Goal: Task Accomplishment & Management: Manage account settings

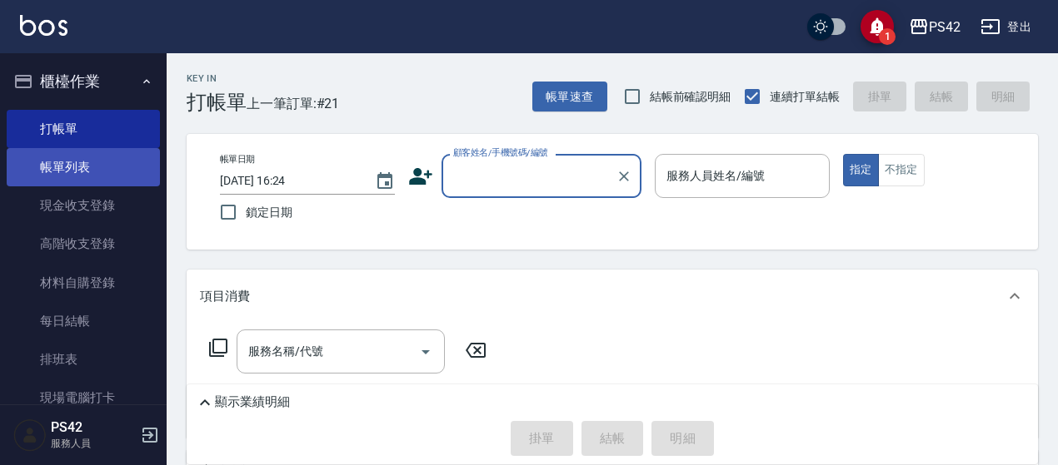
click at [91, 167] on link "帳單列表" at bounding box center [83, 167] width 153 height 38
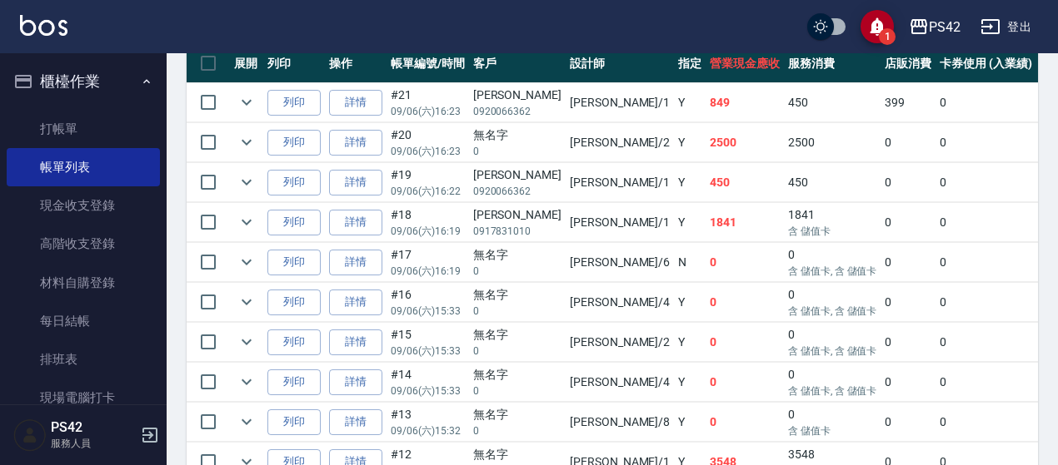
scroll to position [500, 0]
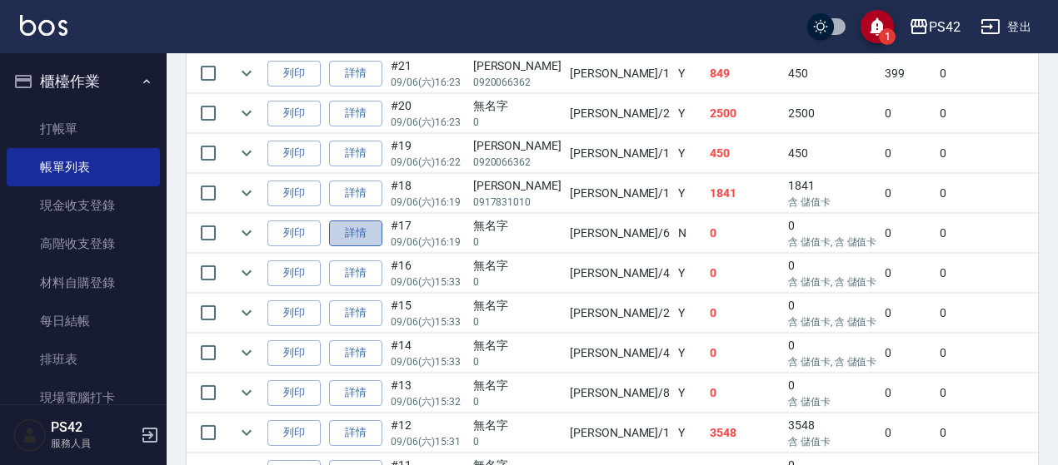
click at [347, 232] on link "詳情" at bounding box center [355, 234] width 53 height 26
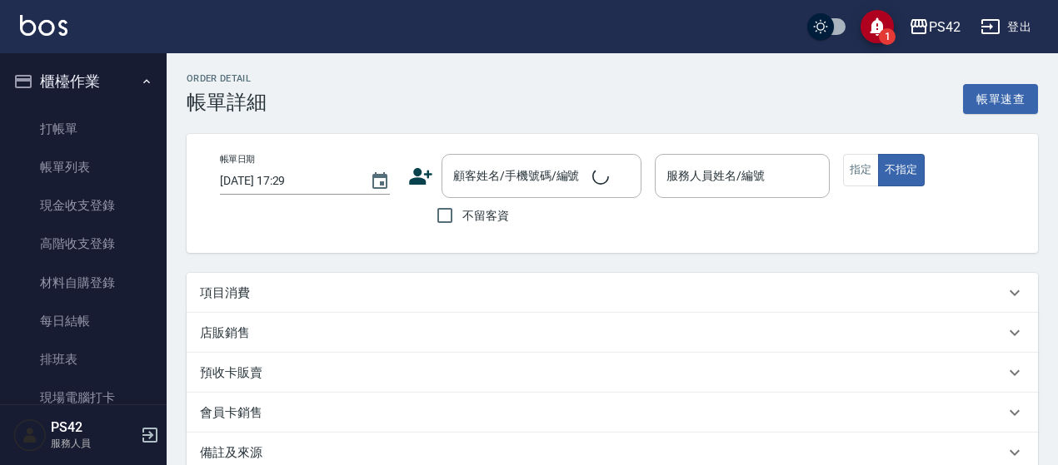
type input "2025/09/06 16:19"
type input "許銘偉-6"
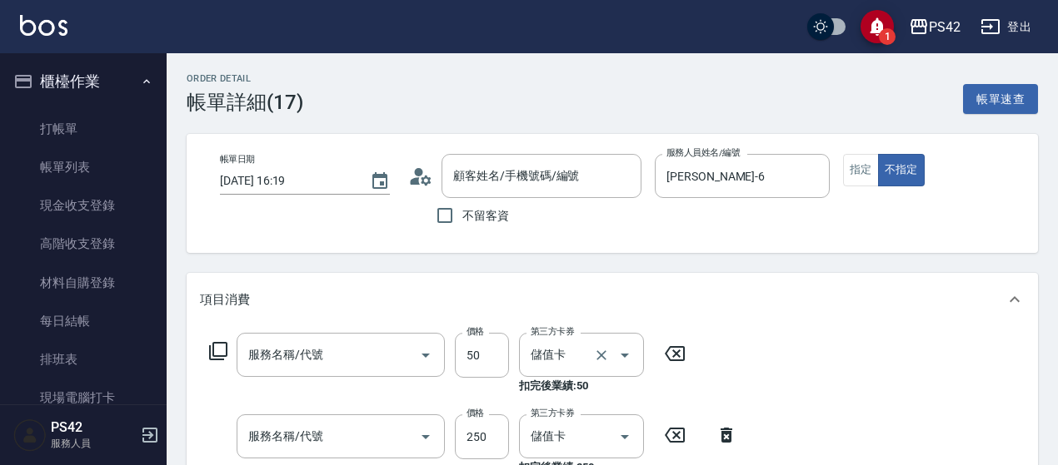
type input "無名字/0/null"
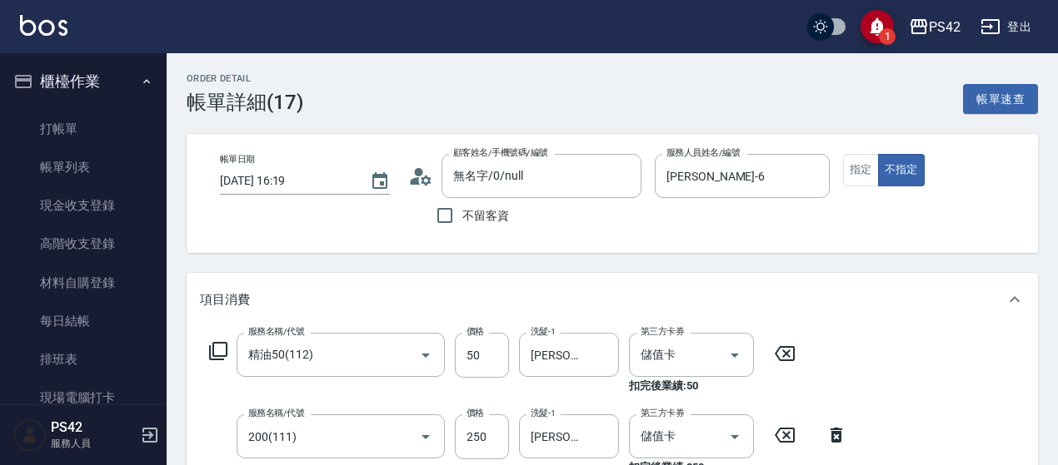
type input "精油50(112)"
type input "200(111)"
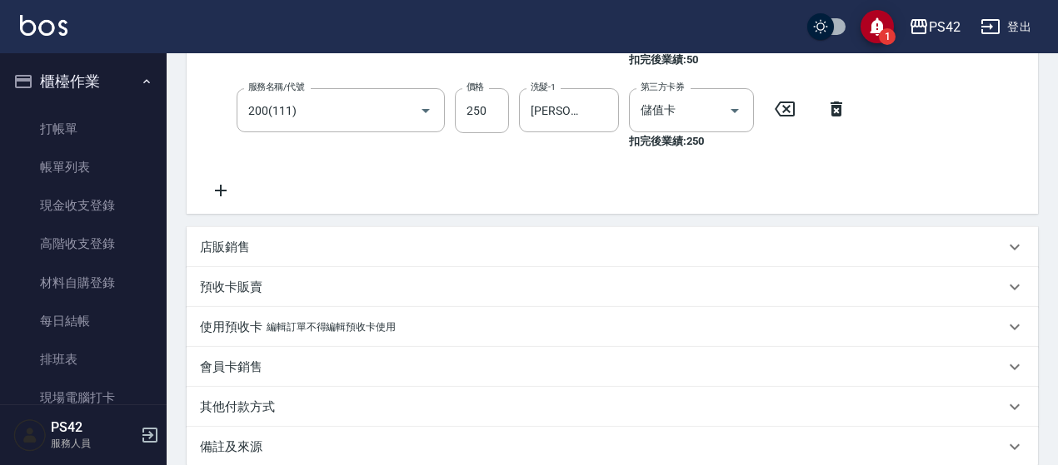
scroll to position [416, 0]
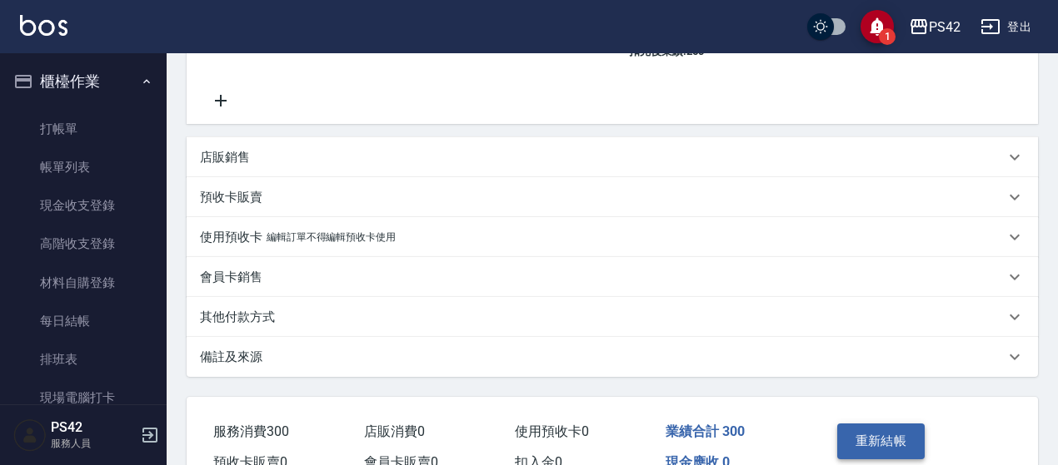
click at [884, 443] on button "重新結帳" at bounding box center [881, 441] width 88 height 35
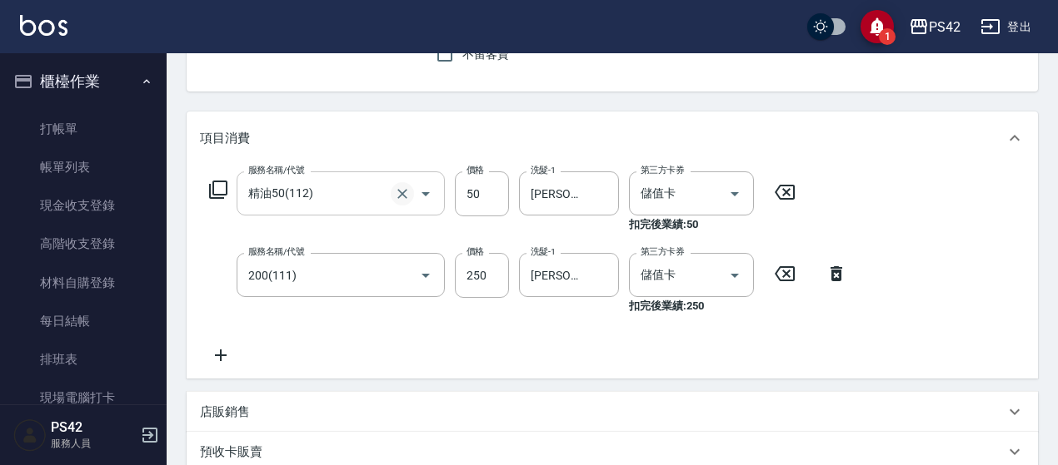
scroll to position [0, 0]
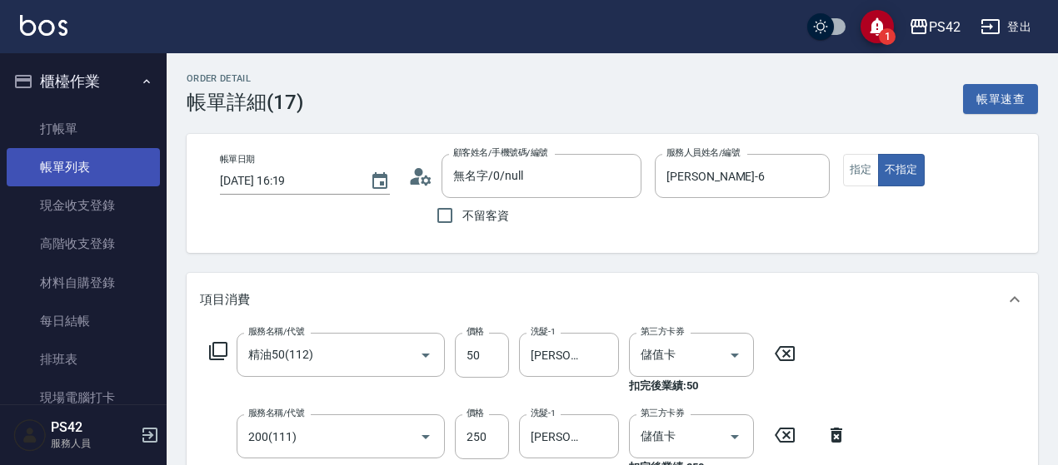
click at [58, 172] on link "帳單列表" at bounding box center [83, 167] width 153 height 38
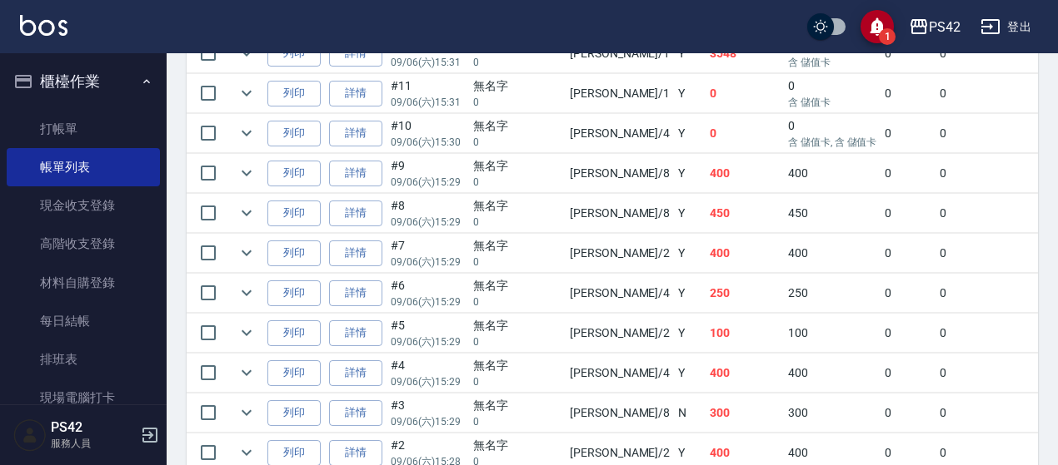
scroll to position [1033, 0]
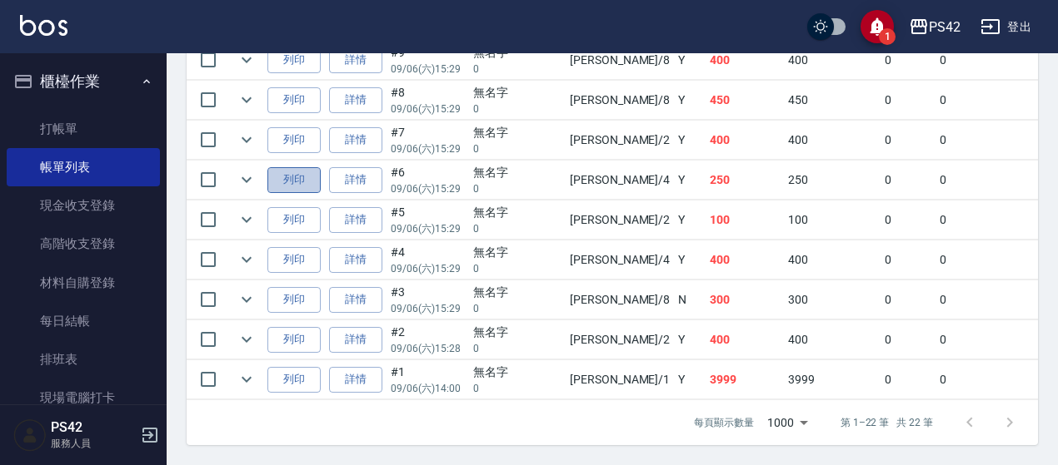
click at [316, 179] on button "列印" at bounding box center [293, 180] width 53 height 26
click at [365, 167] on link "詳情" at bounding box center [355, 180] width 53 height 26
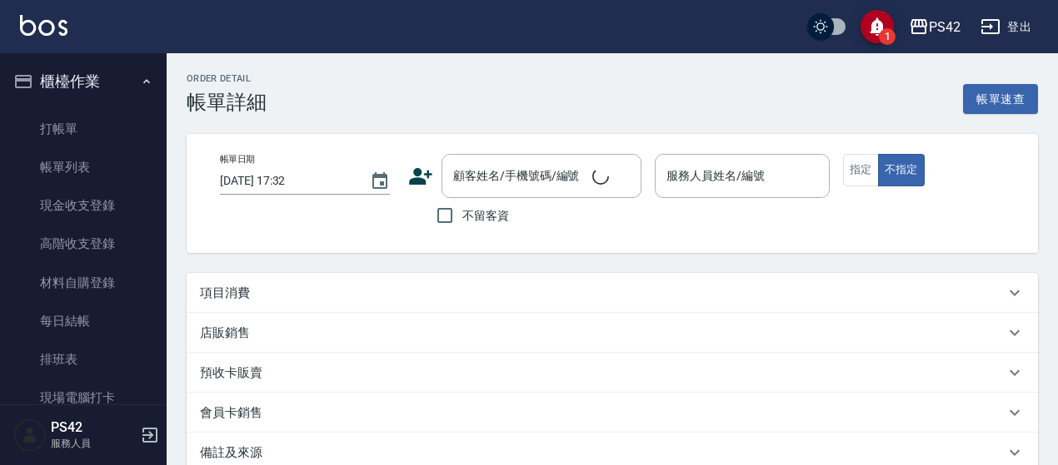
type input "2025/09/06 15:29"
type input "程汶珊-4"
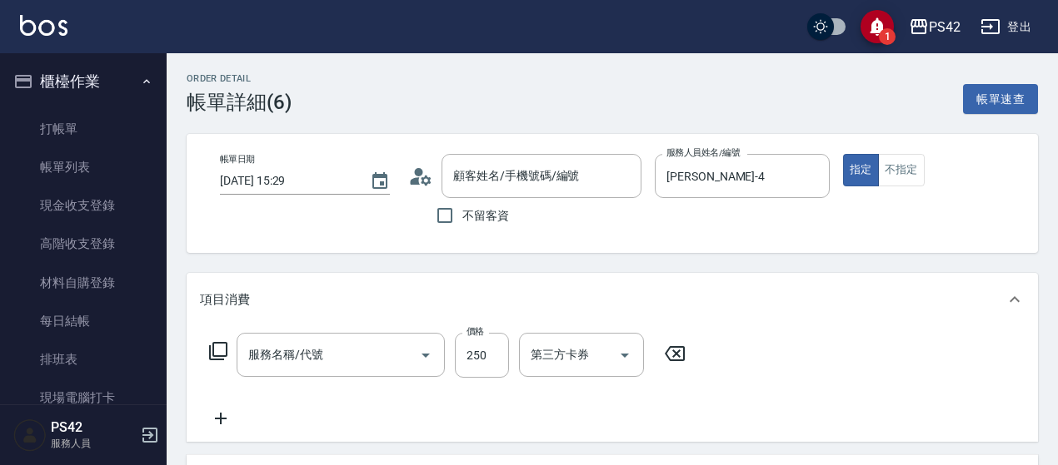
type input "無名字/0/null"
type input "200(111)"
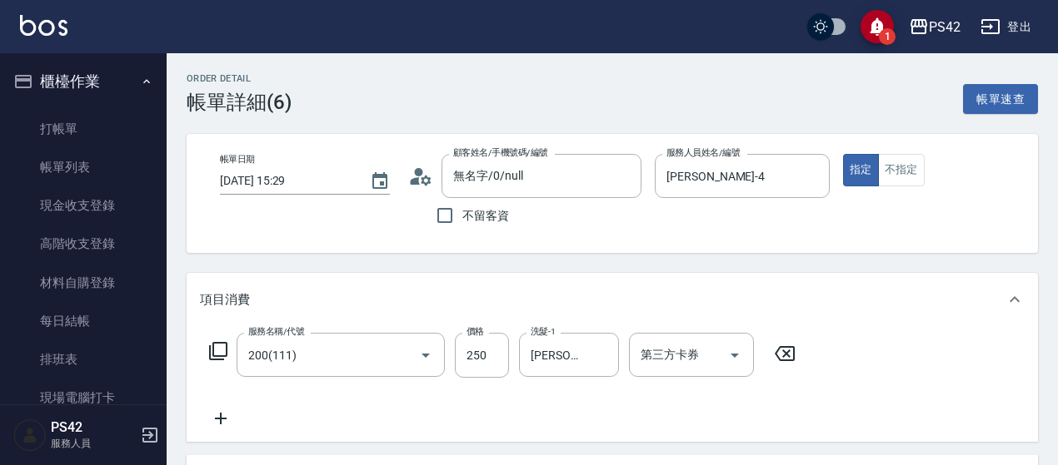
scroll to position [83, 0]
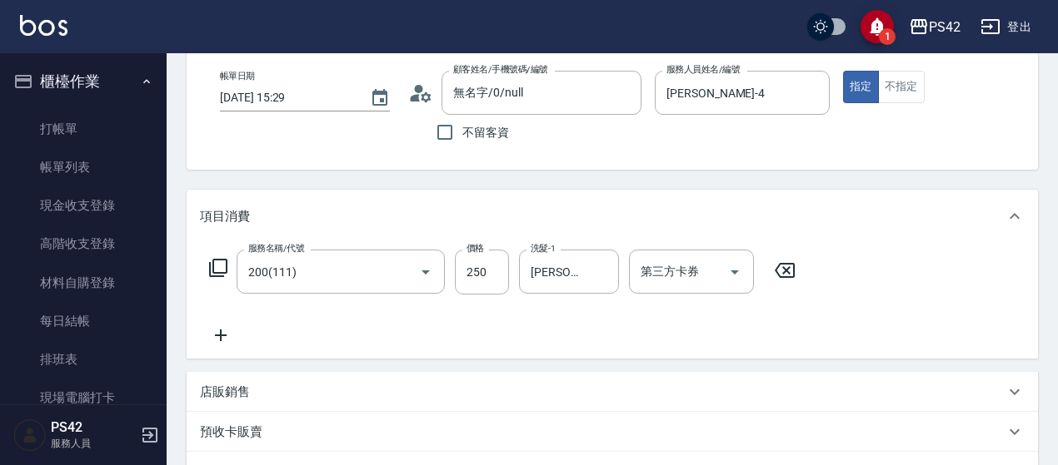
drag, startPoint x: 784, startPoint y: 272, endPoint x: 770, endPoint y: 271, distance: 14.3
click at [779, 272] on icon at bounding box center [785, 271] width 42 height 20
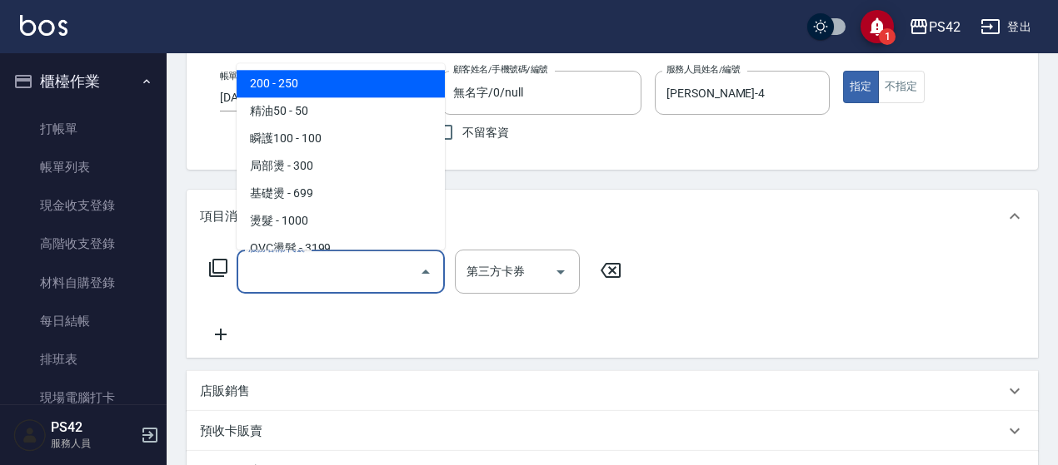
click at [301, 272] on input "服務名稱/代號" at bounding box center [328, 271] width 168 height 29
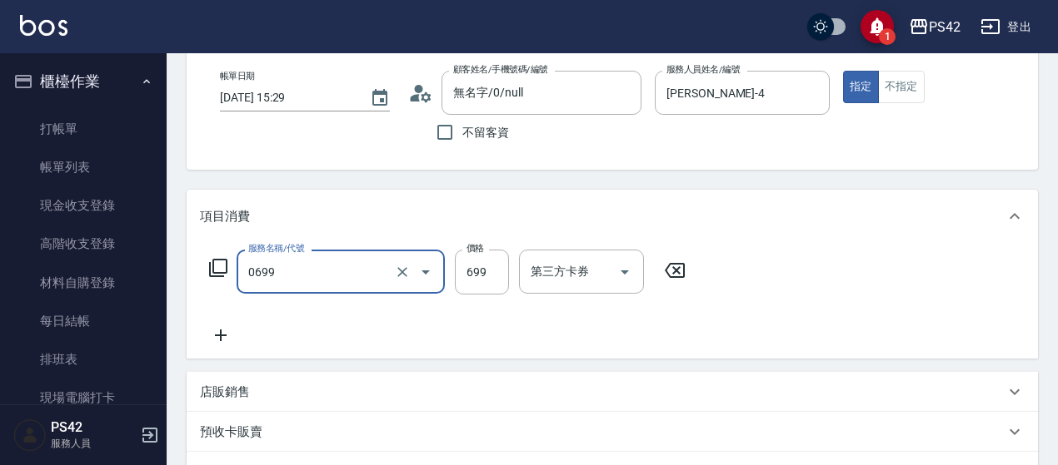
type input "精油SPA(0699)"
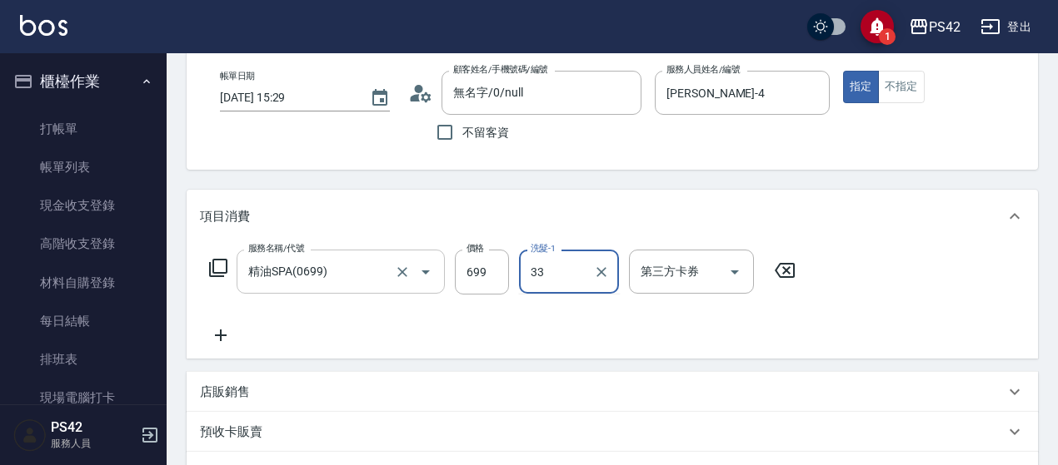
type input "[PERSON_NAME]-33"
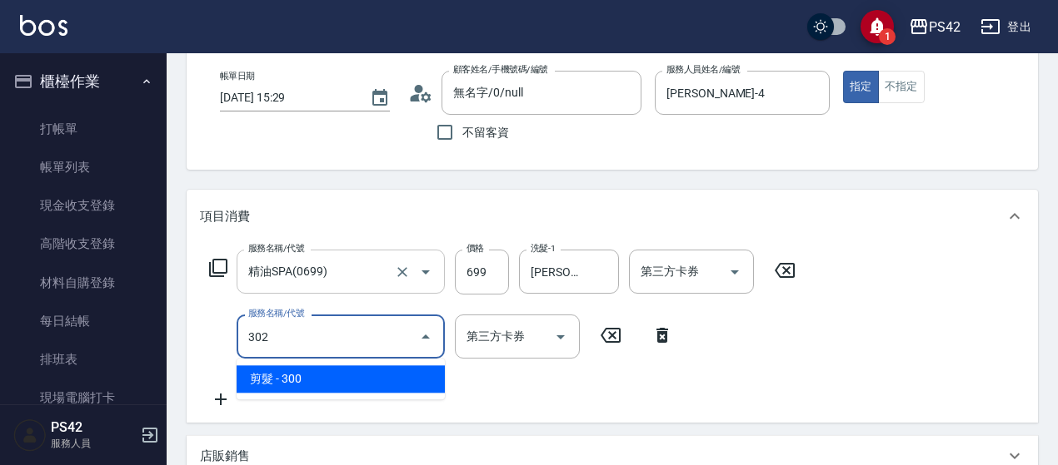
type input "剪髮(302)"
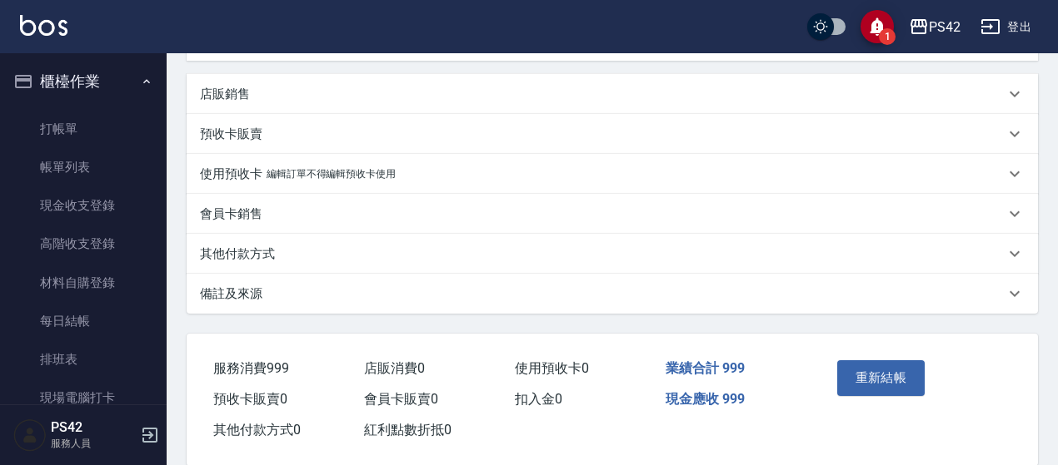
scroll to position [473, 0]
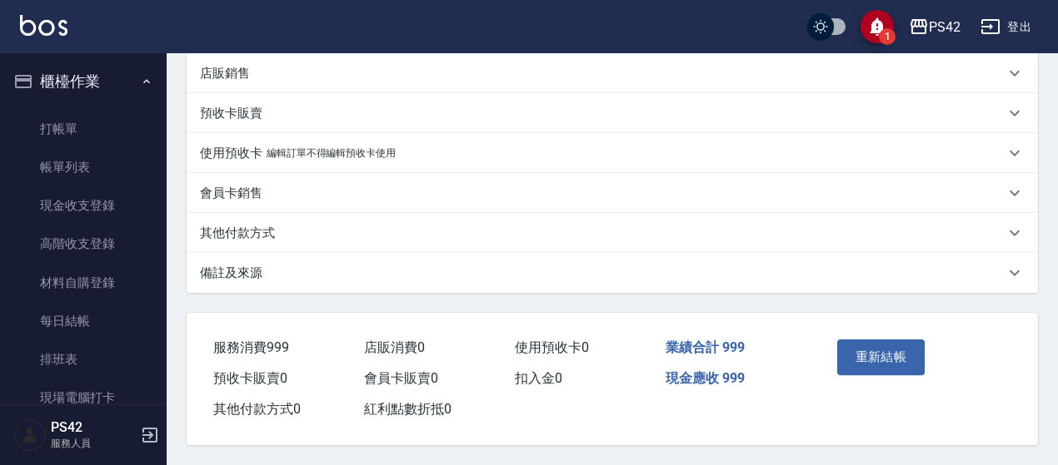
click at [298, 71] on div "店販銷售" at bounding box center [602, 73] width 804 height 17
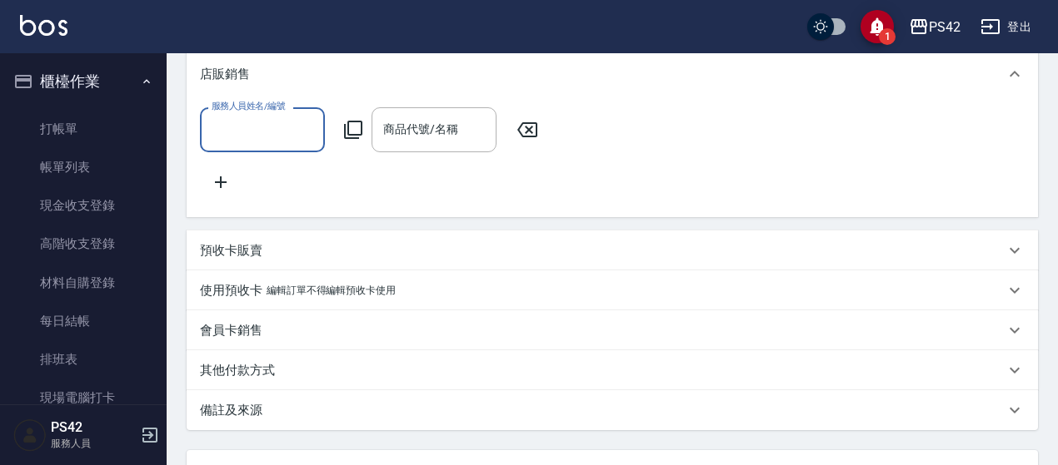
scroll to position [0, 0]
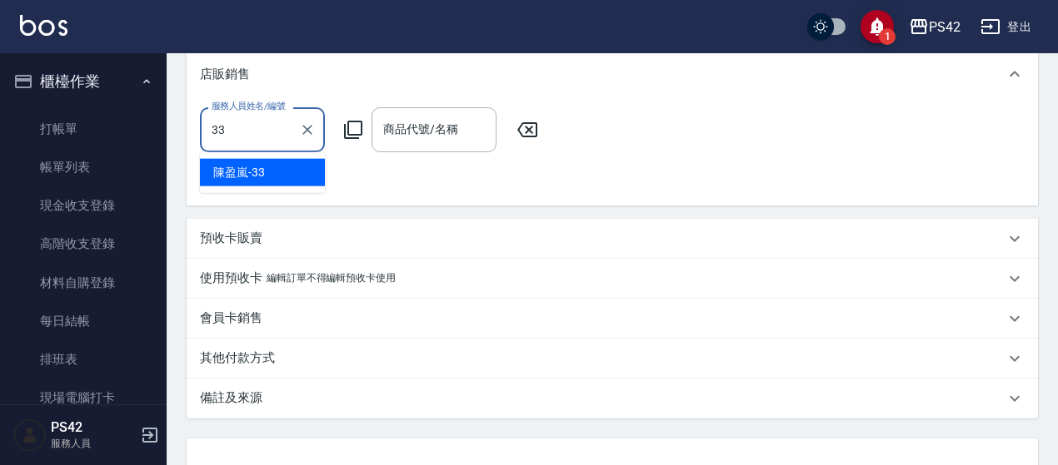
type input "[PERSON_NAME]-33"
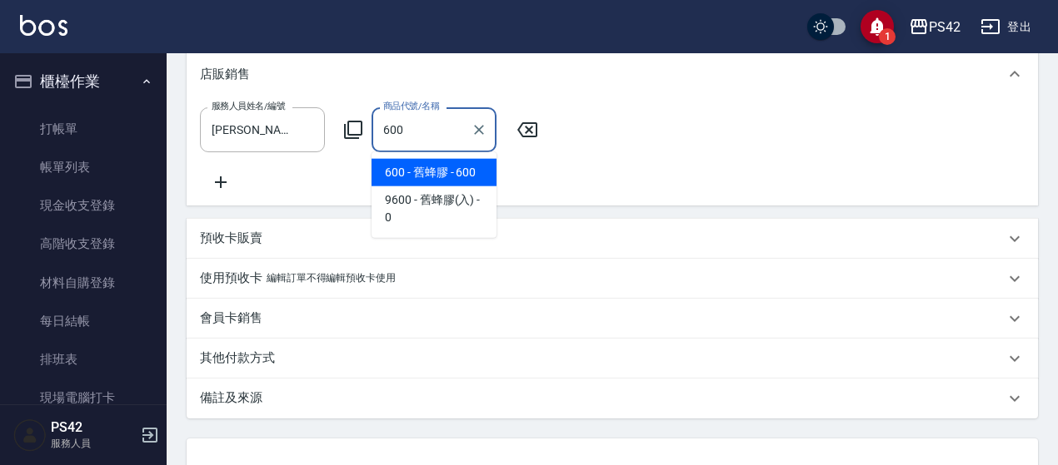
type input "舊蜂膠"
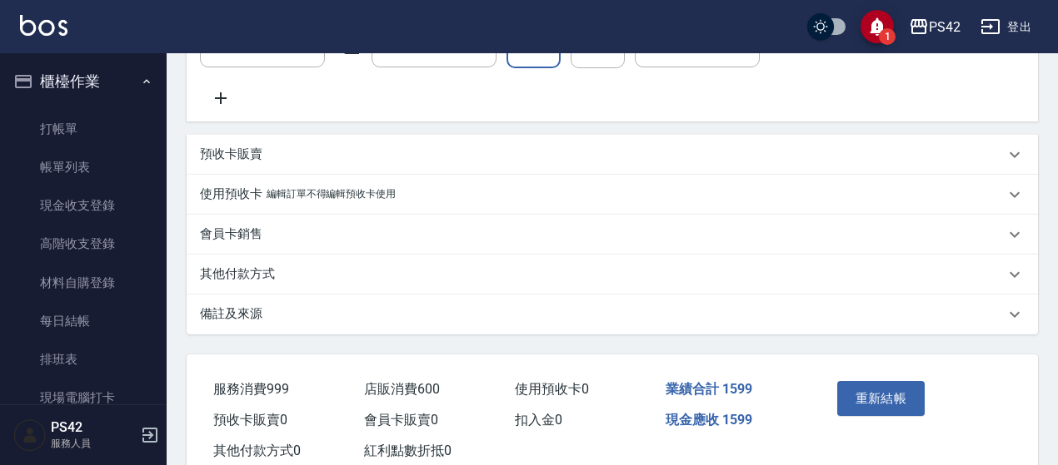
scroll to position [617, 0]
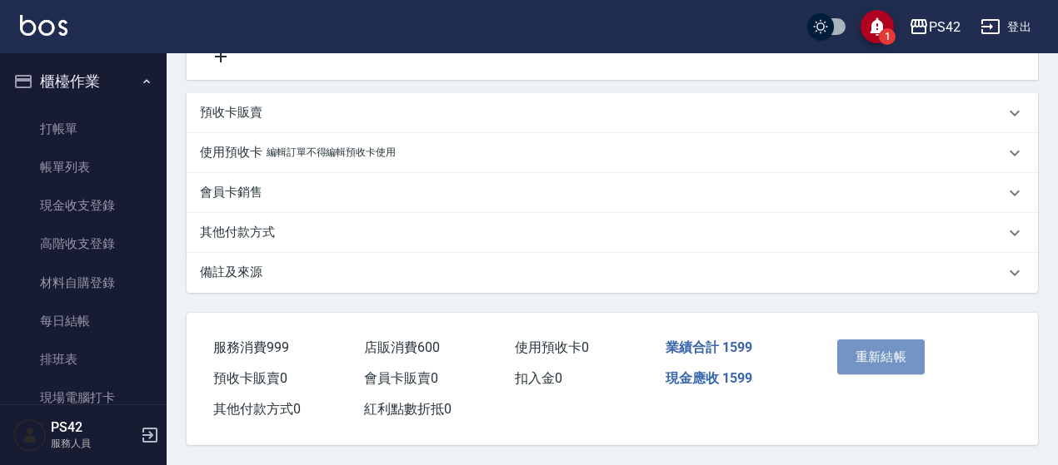
click at [872, 341] on button "重新結帳" at bounding box center [881, 357] width 88 height 35
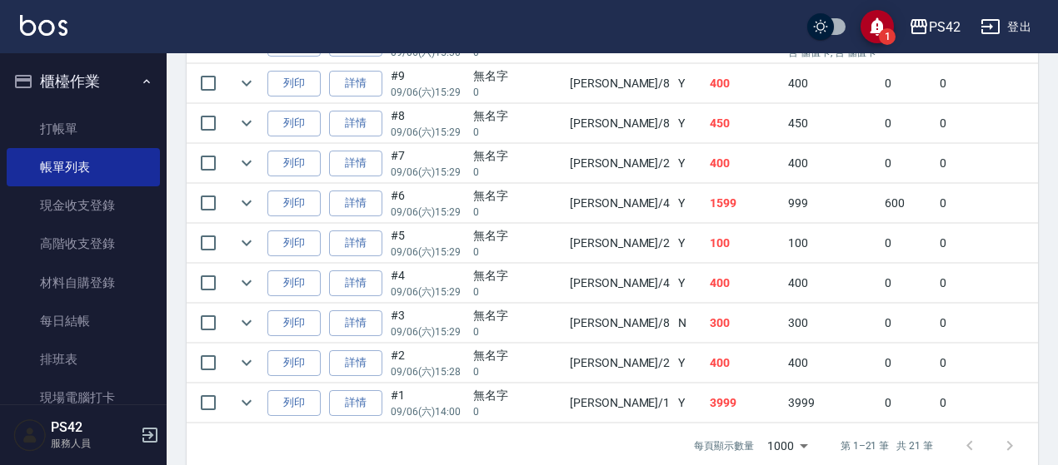
scroll to position [993, 0]
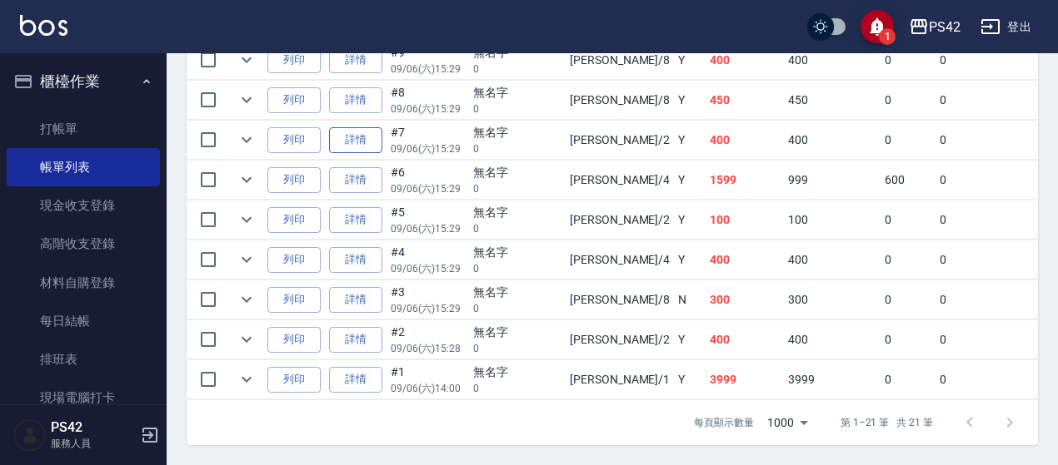
click at [376, 127] on link "詳情" at bounding box center [355, 140] width 53 height 26
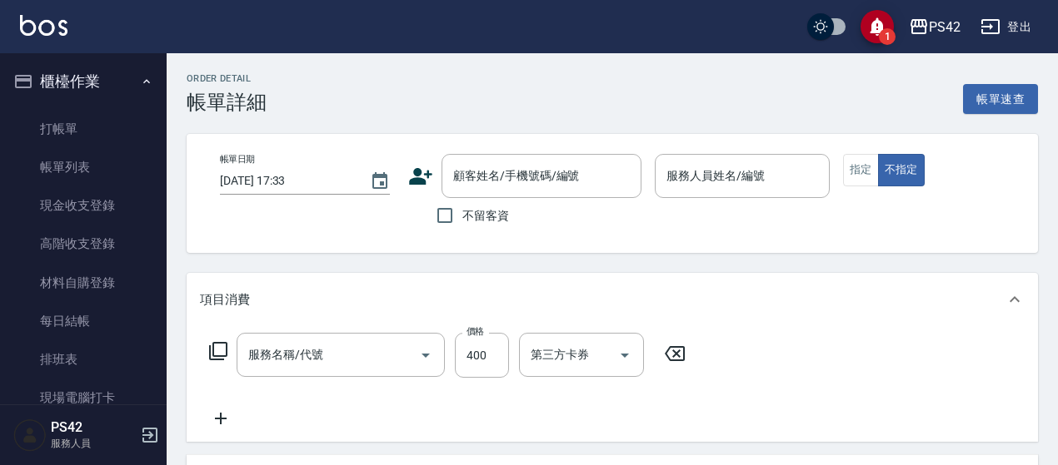
type input "2025/09/06 15:29"
type input "[PERSON_NAME]-2"
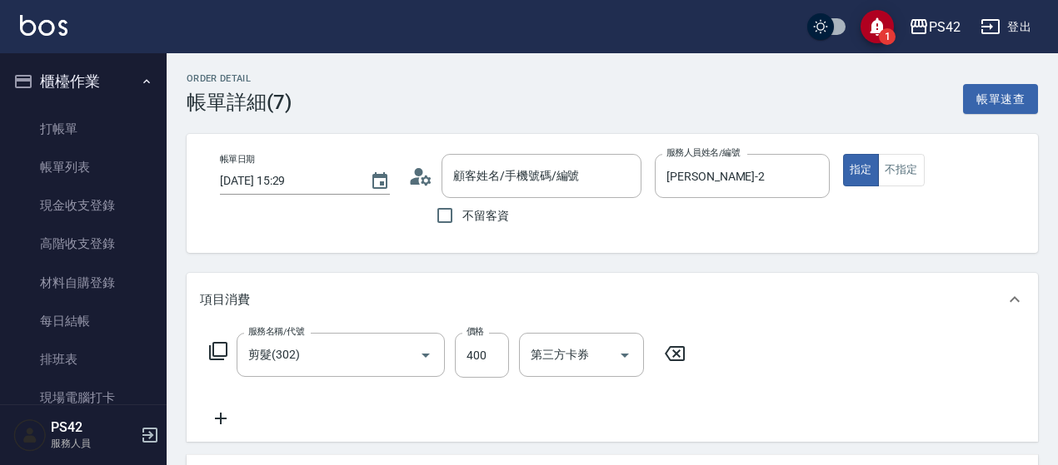
type input "無名字/0/null"
type input "剪髮(302)"
click at [809, 179] on icon "Clear" at bounding box center [812, 177] width 10 height 10
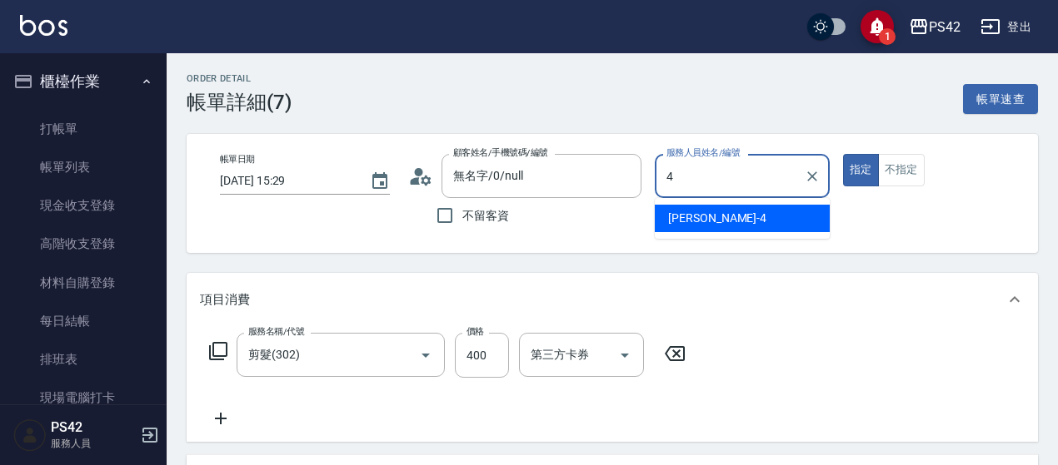
type input "程汶珊-4"
type button "true"
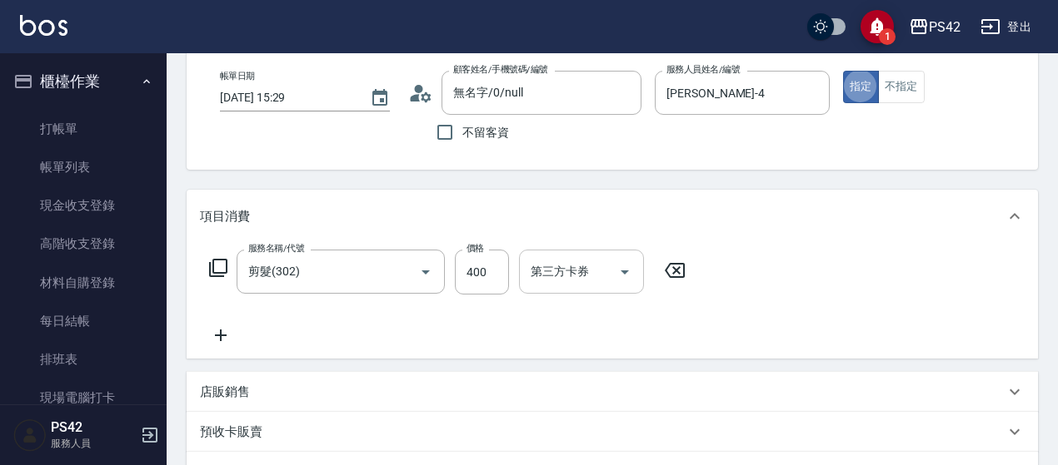
scroll to position [83, 0]
click at [667, 260] on div "服務名稱/代號 剪髮(302) 服務名稱/代號 價格 400 價格 第三方卡券 第三方卡券" at bounding box center [447, 272] width 495 height 45
click at [668, 264] on icon at bounding box center [675, 271] width 42 height 20
click at [375, 277] on input "服務名稱/代號" at bounding box center [328, 271] width 168 height 29
type input "200(111)"
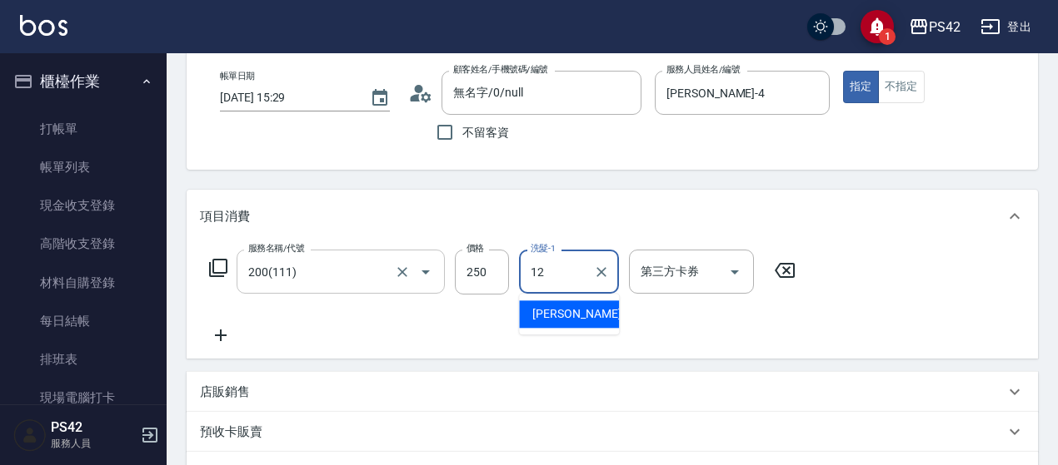
type input "[PERSON_NAME]-12"
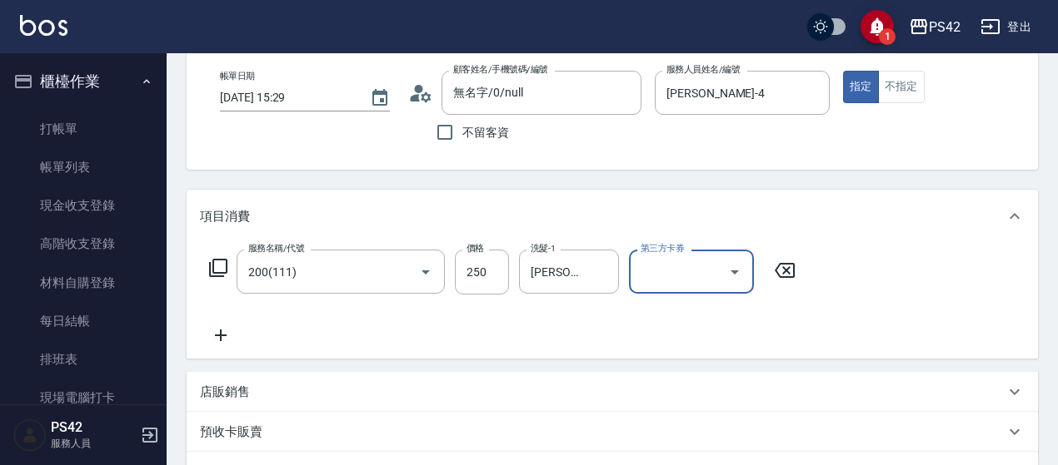
scroll to position [408, 0]
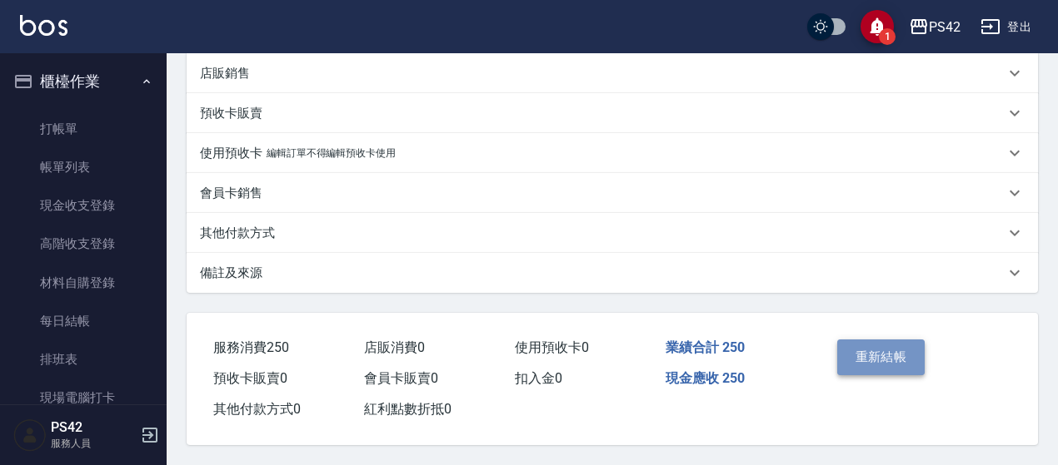
click at [864, 356] on button "重新結帳" at bounding box center [881, 357] width 88 height 35
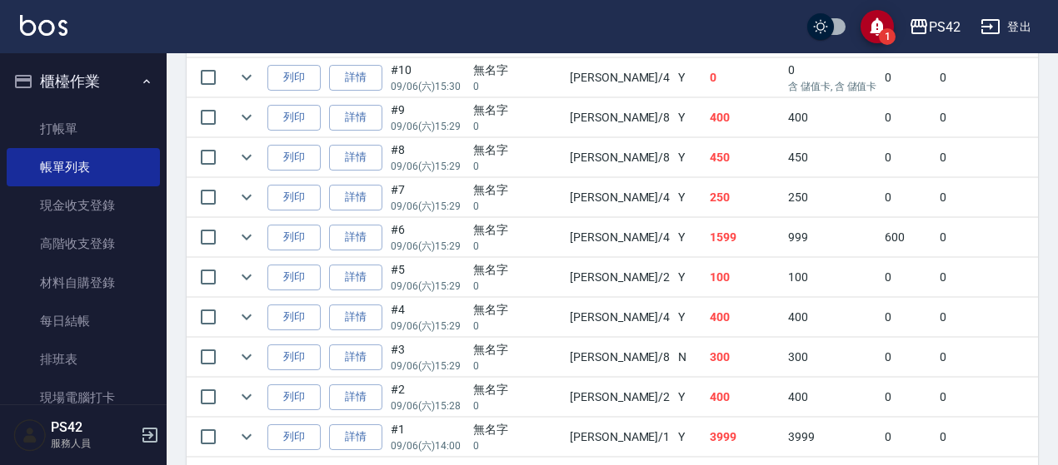
scroll to position [909, 0]
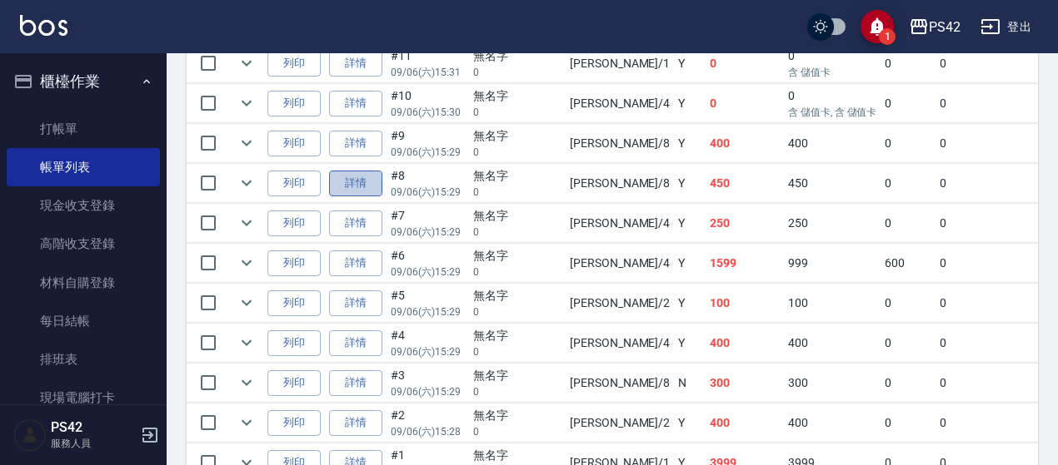
click at [365, 177] on link "詳情" at bounding box center [355, 184] width 53 height 26
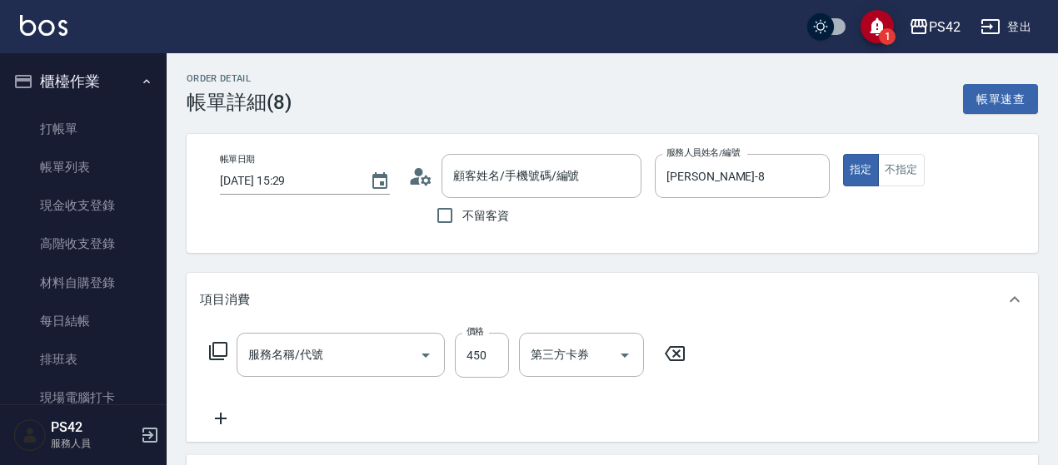
type input "2025/09/06 15:29"
type input "張KIVI-8"
type input "無名字/0/null"
type input "洗+剪(309)"
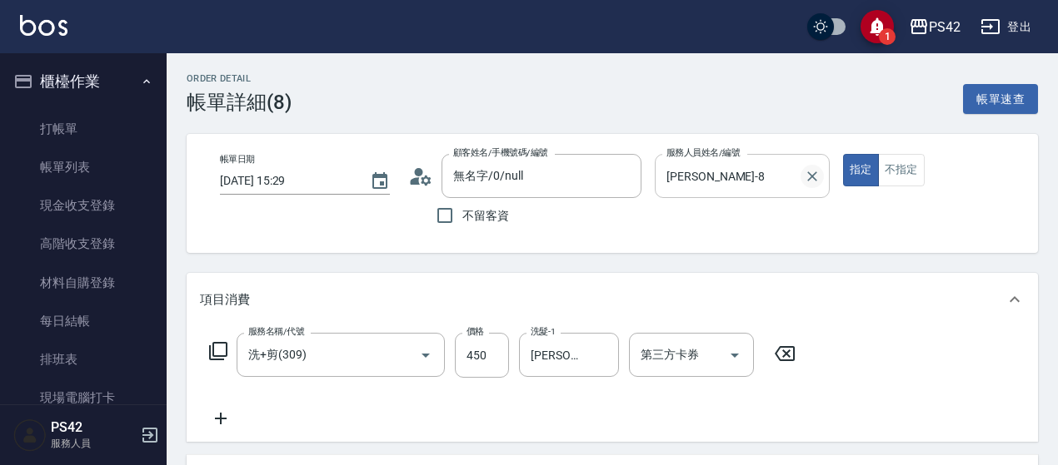
click at [814, 174] on icon "Clear" at bounding box center [812, 177] width 10 height 10
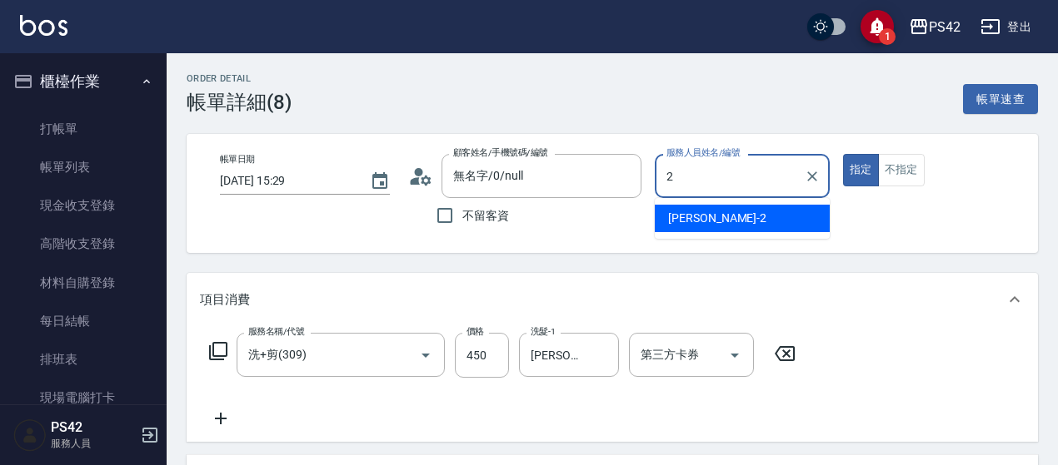
type input "[PERSON_NAME]-2"
type button "true"
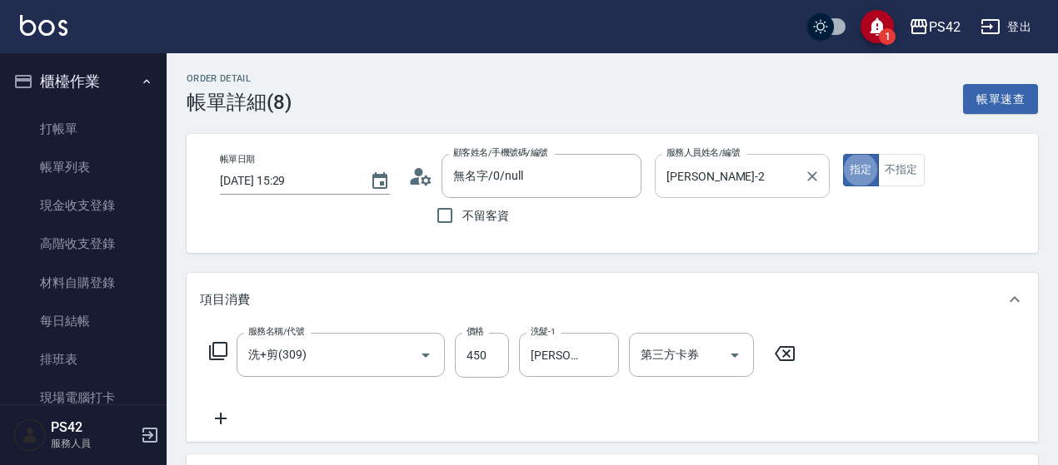
drag, startPoint x: 784, startPoint y: 349, endPoint x: 723, endPoint y: 351, distance: 61.6
click at [784, 351] on icon at bounding box center [785, 354] width 42 height 20
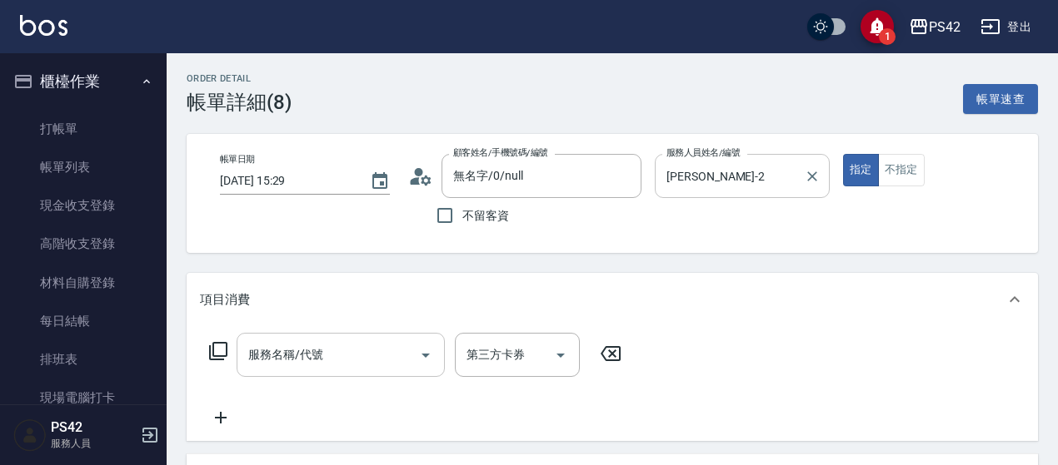
click at [279, 356] on input "服務名稱/代號" at bounding box center [328, 355] width 168 height 29
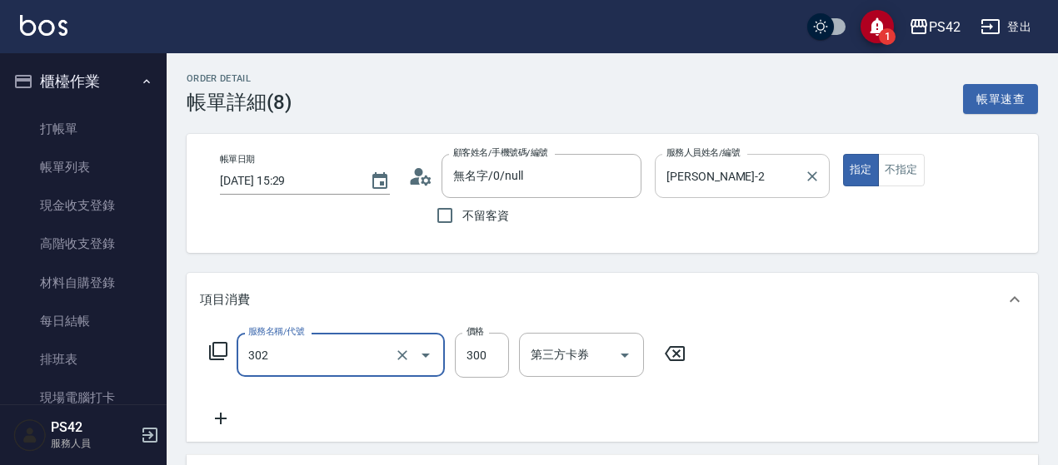
type input "剪髮(302)"
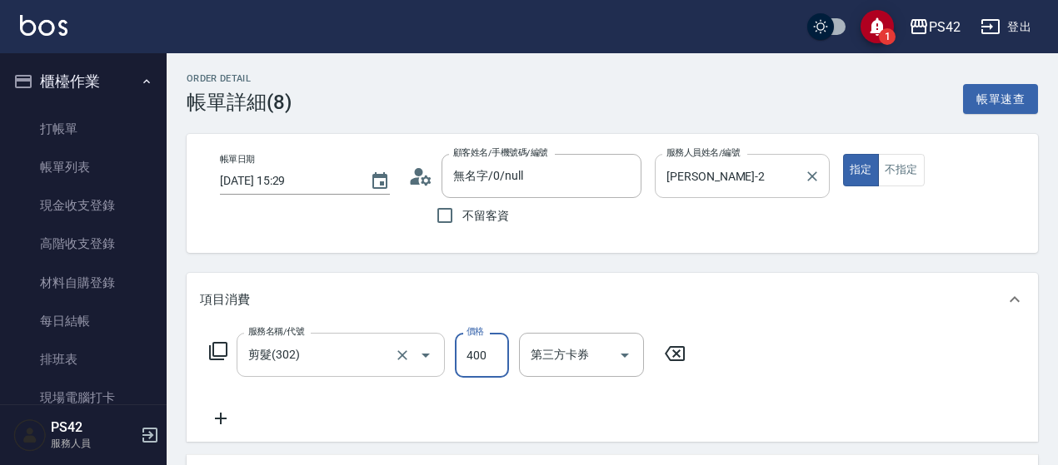
type input "400"
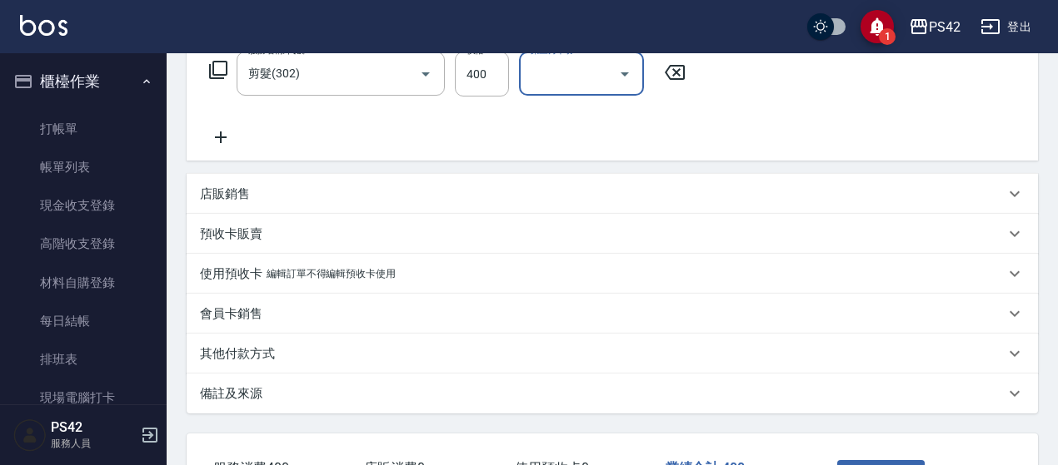
scroll to position [333, 0]
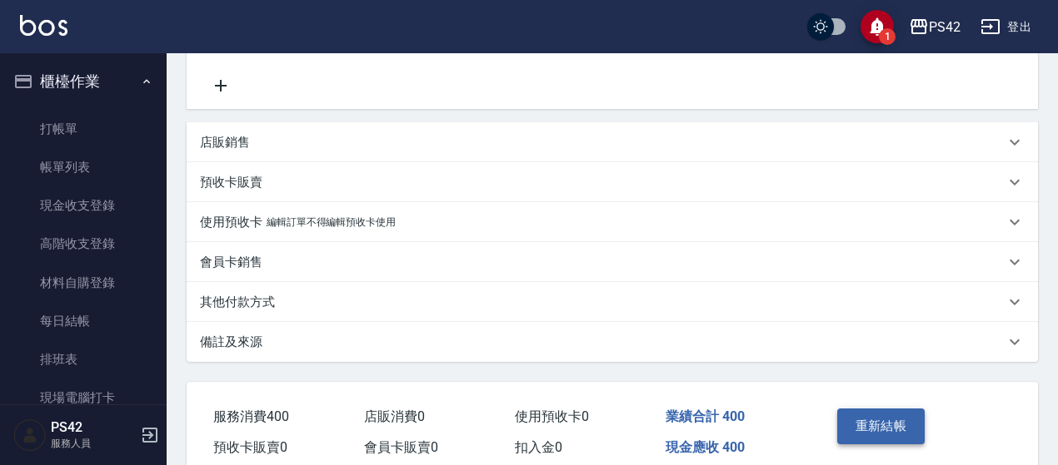
click at [879, 431] on button "重新結帳" at bounding box center [881, 426] width 88 height 35
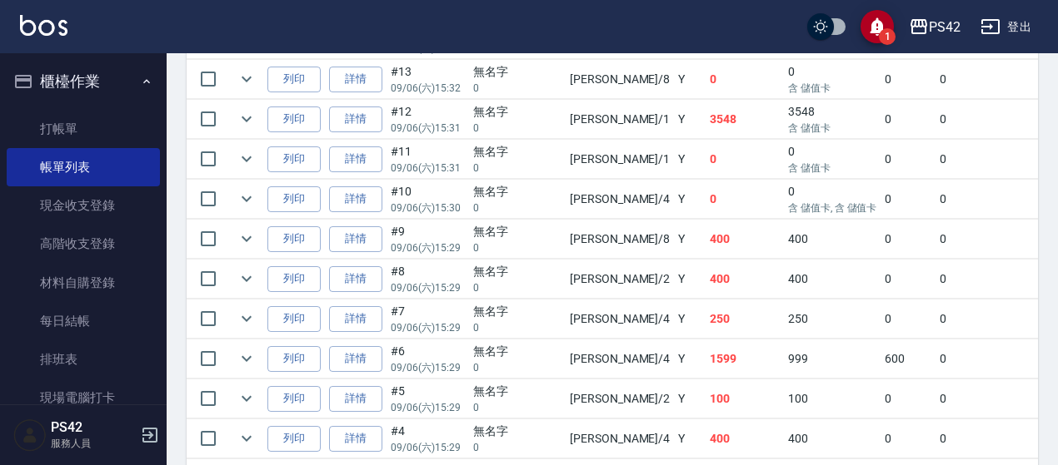
scroll to position [916, 0]
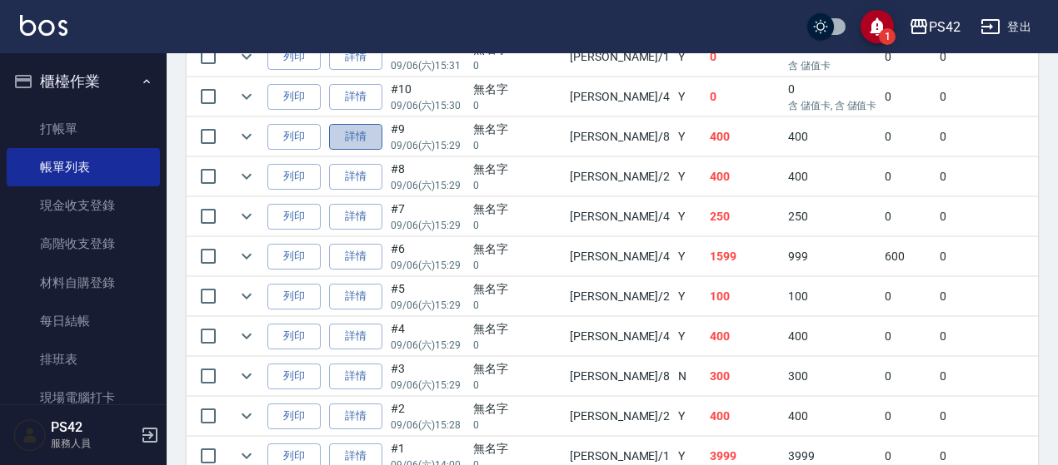
click at [368, 124] on link "詳情" at bounding box center [355, 137] width 53 height 26
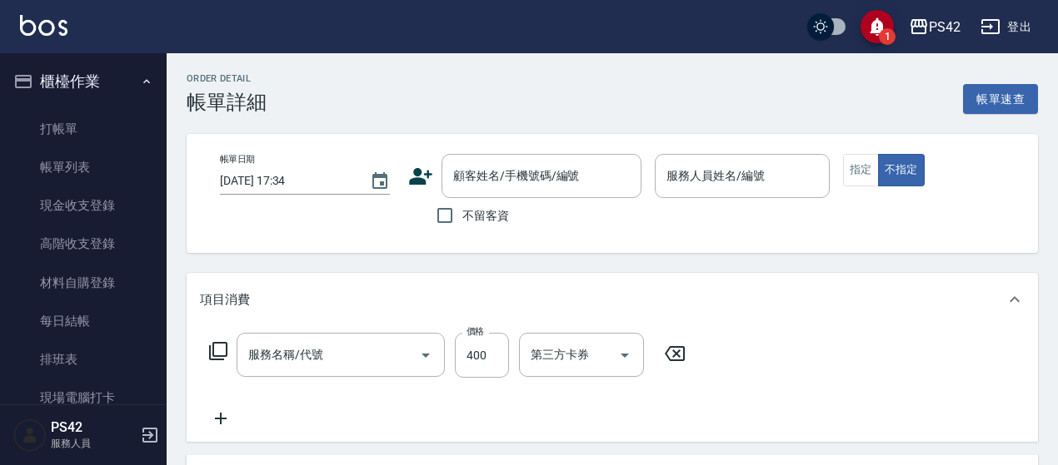
type input "2025/09/06 15:29"
type input "張KIVI-8"
type input "剪髮(302)"
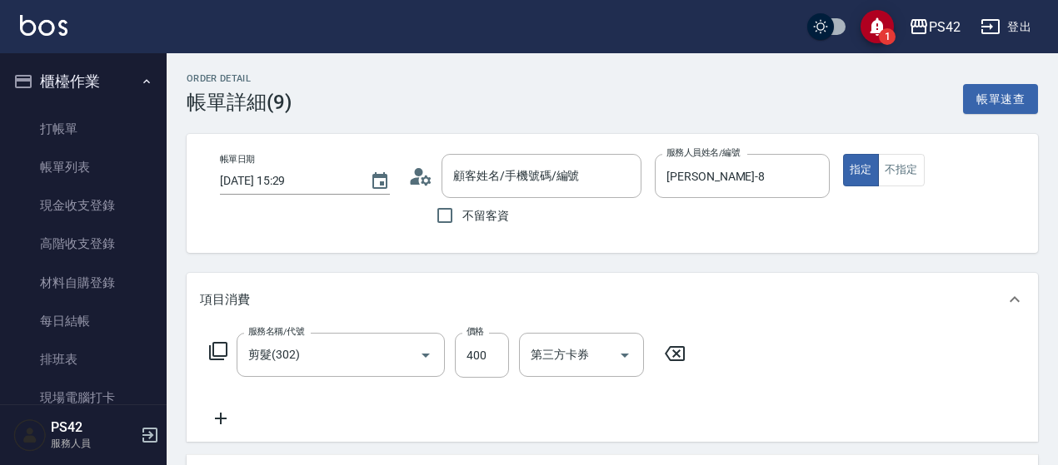
type input "無名字/0/null"
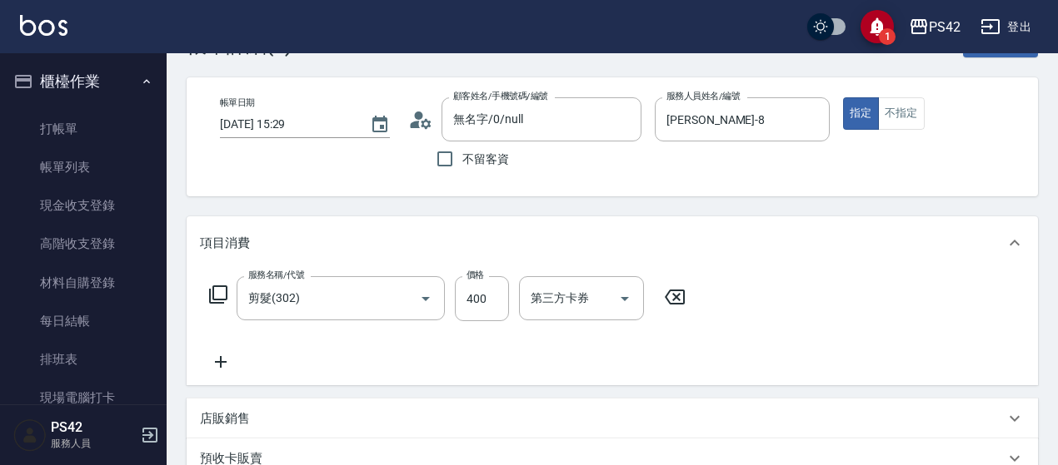
scroll to position [83, 0]
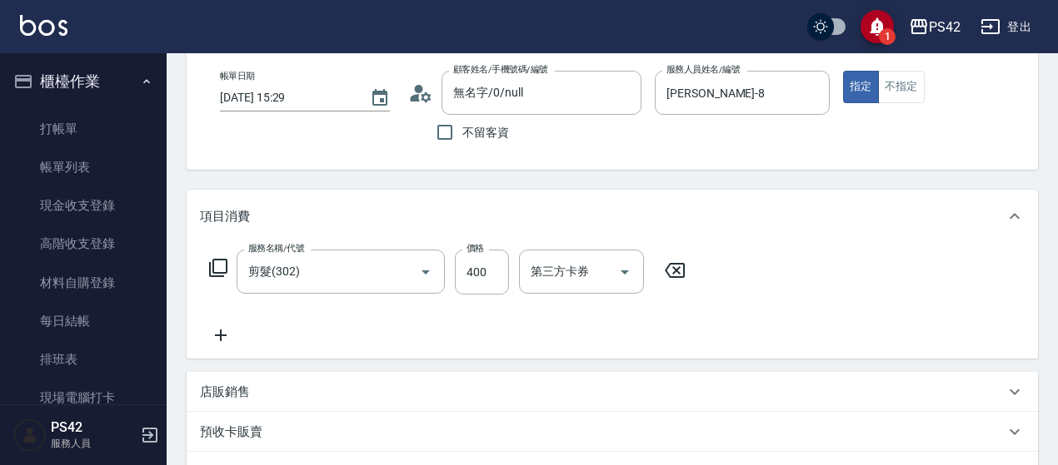
drag, startPoint x: 674, startPoint y: 271, endPoint x: 608, endPoint y: 271, distance: 66.6
click at [674, 271] on icon at bounding box center [674, 270] width 20 height 15
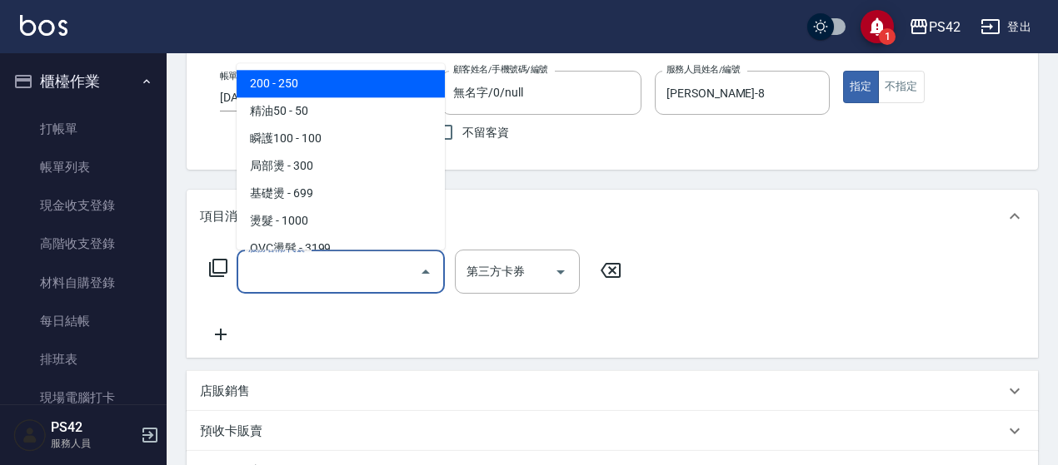
click at [281, 286] on input "服務名稱/代號" at bounding box center [328, 271] width 168 height 29
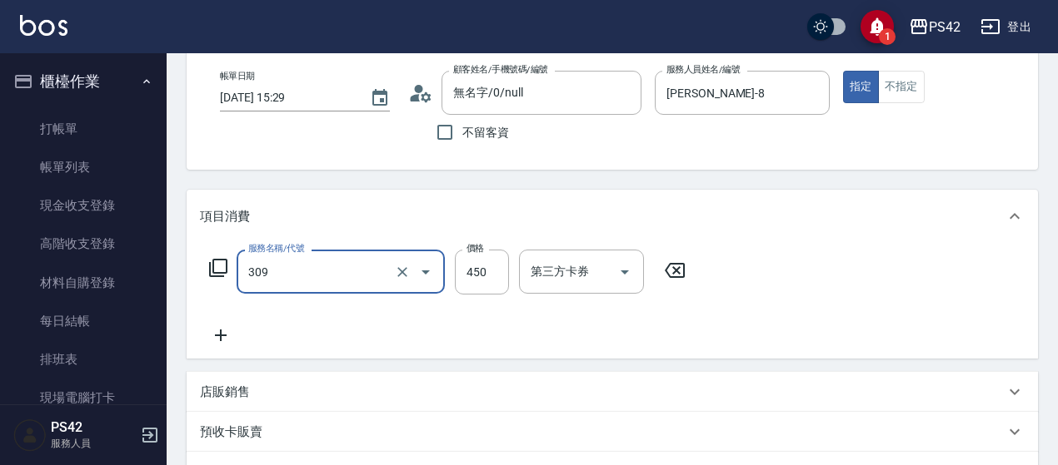
type input "洗+剪(309)"
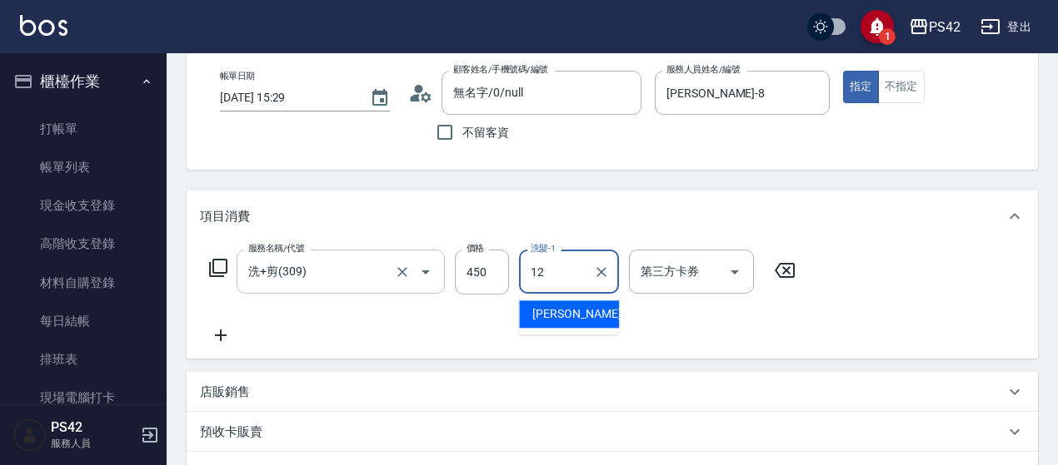
type input "[PERSON_NAME]-12"
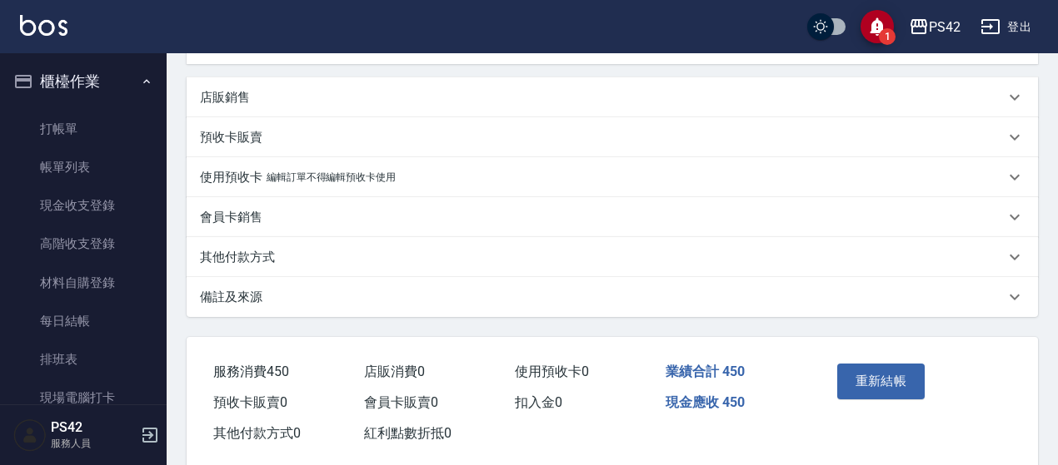
scroll to position [408, 0]
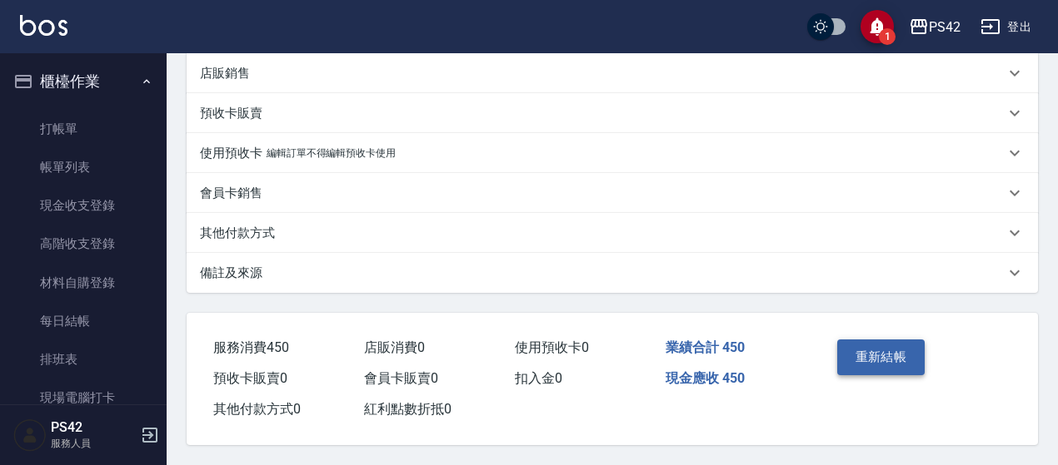
click at [888, 361] on button "重新結帳" at bounding box center [881, 357] width 88 height 35
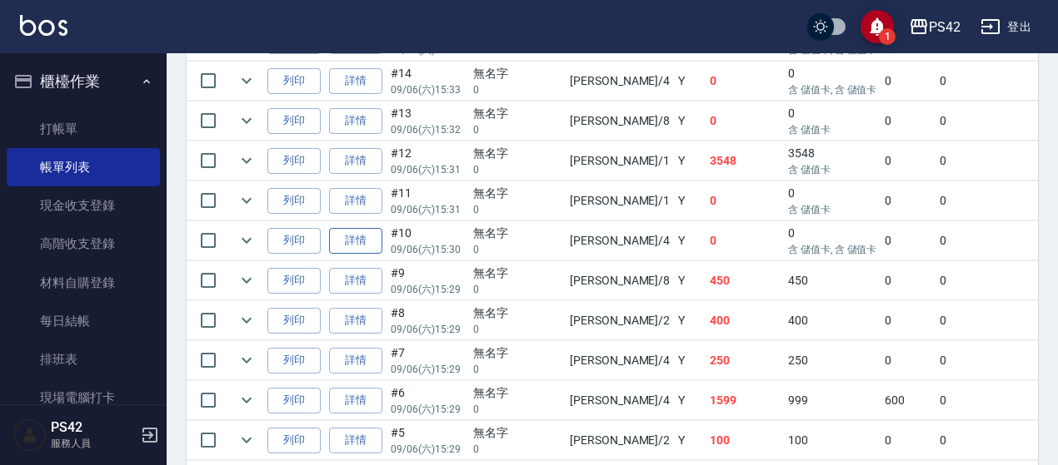
scroll to position [749, 0]
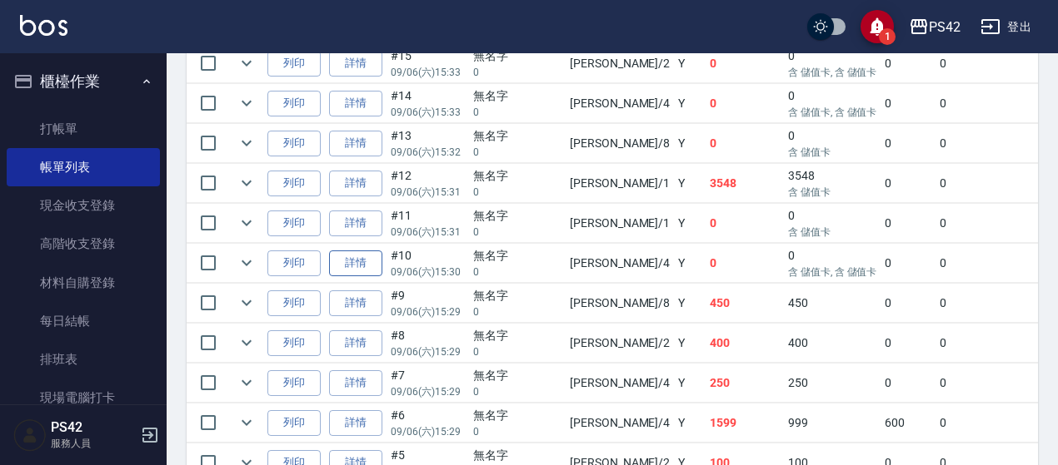
click at [351, 252] on link "詳情" at bounding box center [355, 264] width 53 height 26
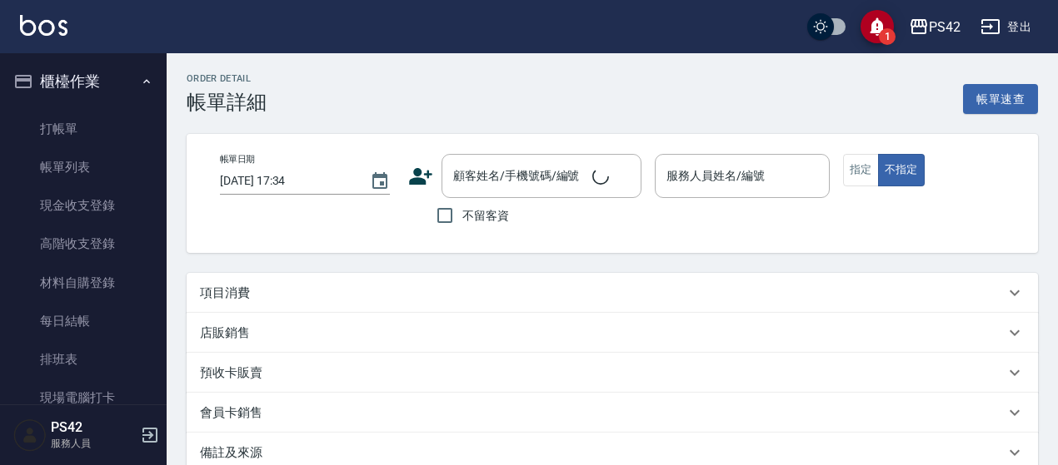
type input "2025/09/06 15:30"
type input "程汶珊-4"
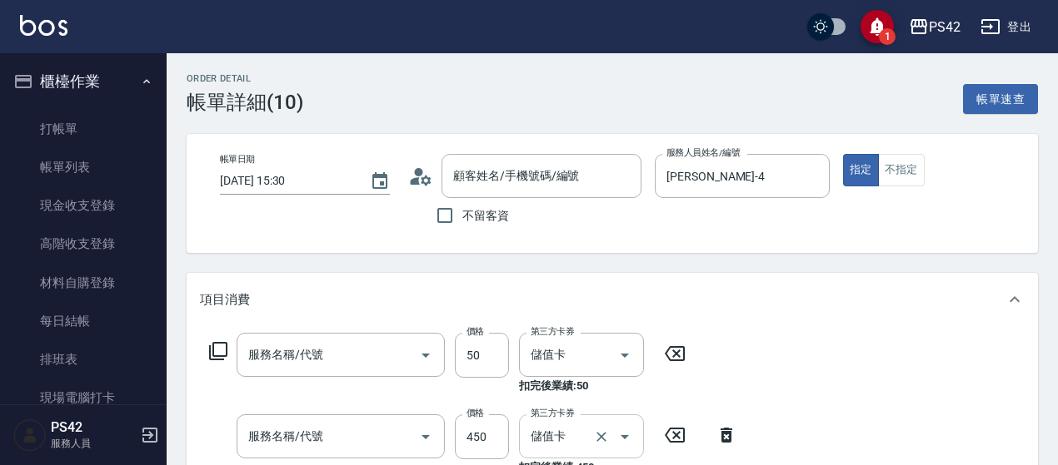
type input "精油50(112)"
type input "洗+剪(309)"
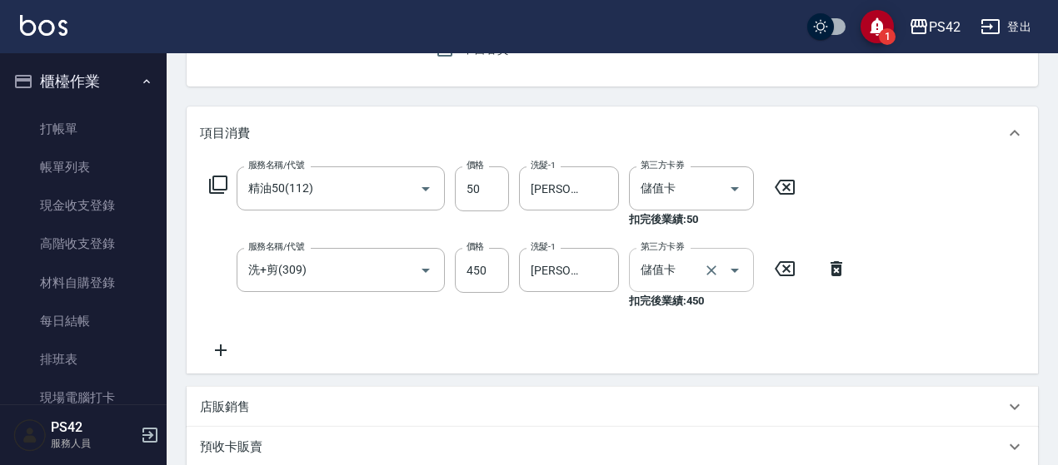
type input "無名字/0/null"
drag, startPoint x: 783, startPoint y: 194, endPoint x: 777, endPoint y: 209, distance: 16.1
click at [782, 193] on icon at bounding box center [784, 187] width 20 height 15
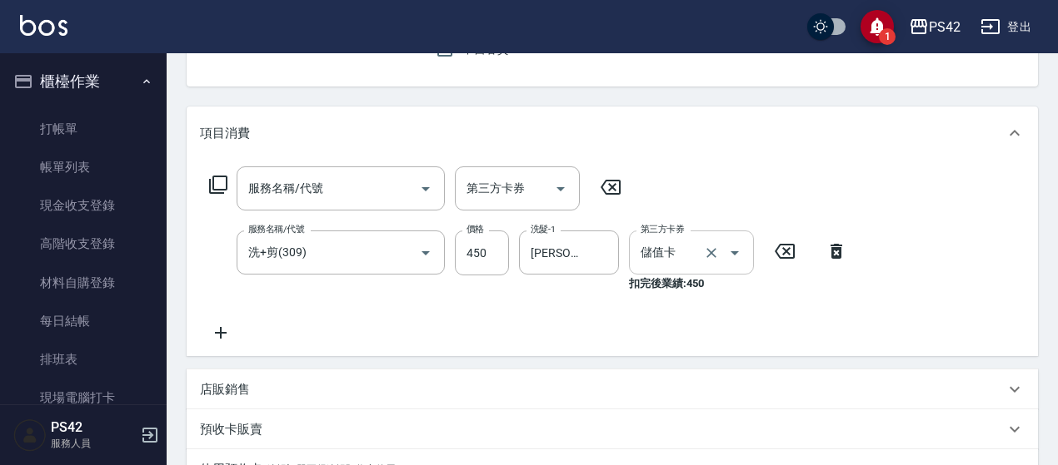
drag, startPoint x: 792, startPoint y: 256, endPoint x: 459, endPoint y: 241, distance: 333.4
click at [790, 256] on icon at bounding box center [785, 251] width 42 height 20
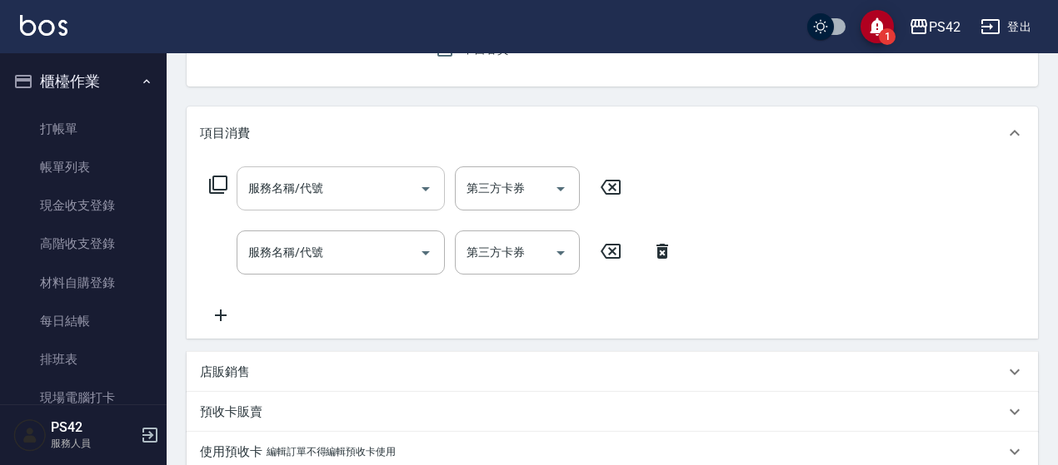
click at [376, 198] on input "服務名稱/代號" at bounding box center [328, 188] width 168 height 29
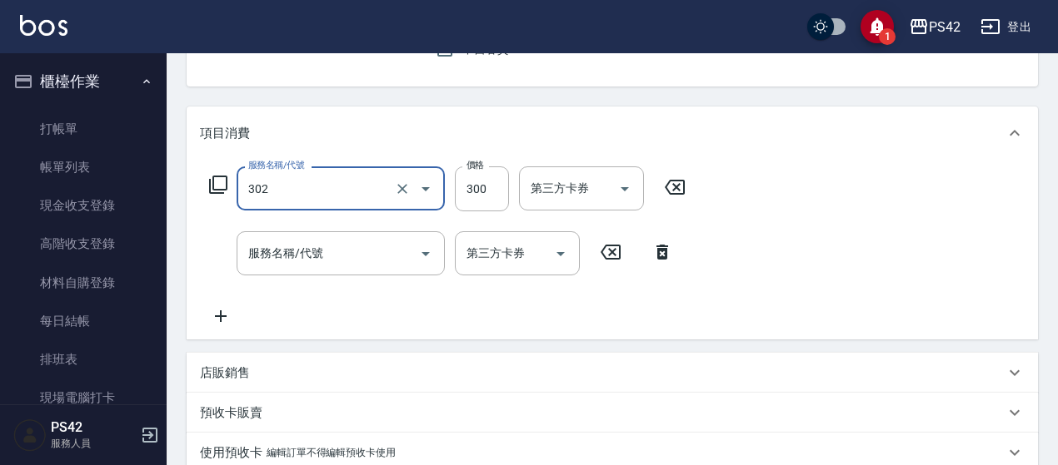
type input "剪髮(302)"
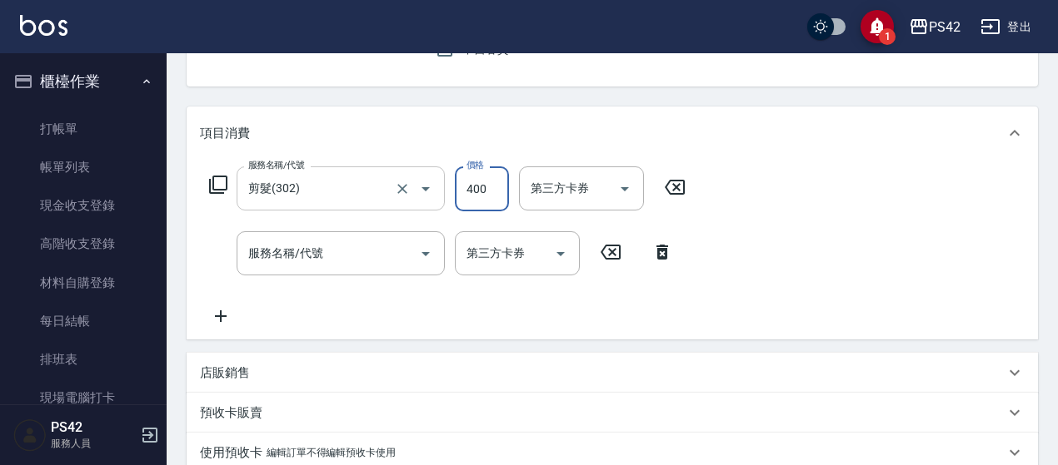
type input "400"
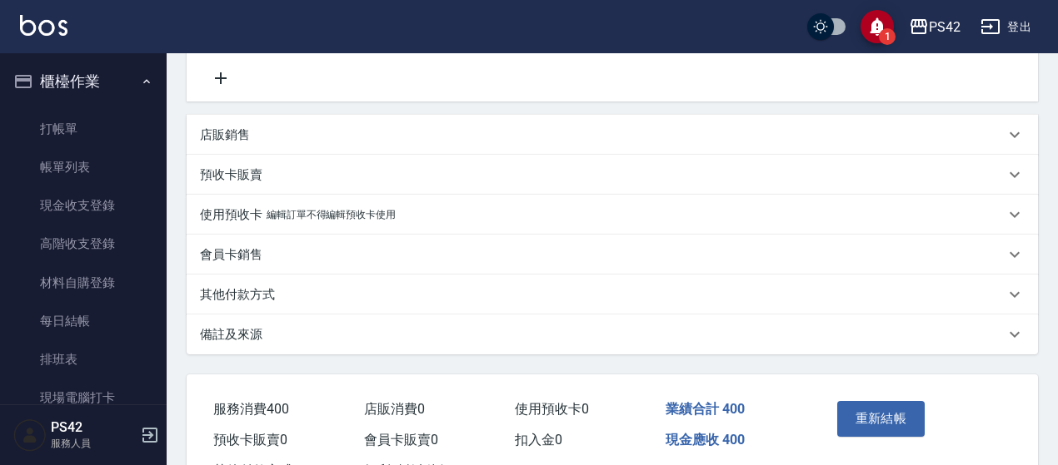
scroll to position [416, 0]
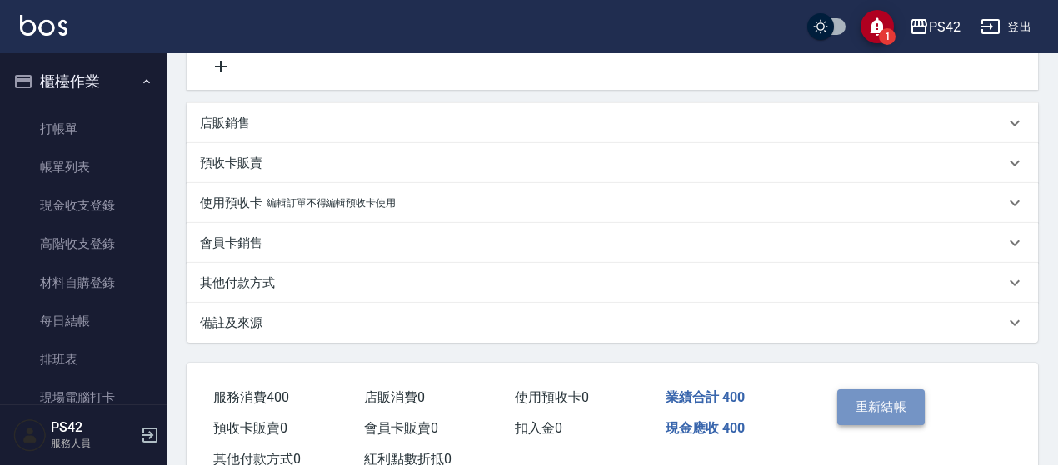
click at [899, 404] on button "重新結帳" at bounding box center [881, 407] width 88 height 35
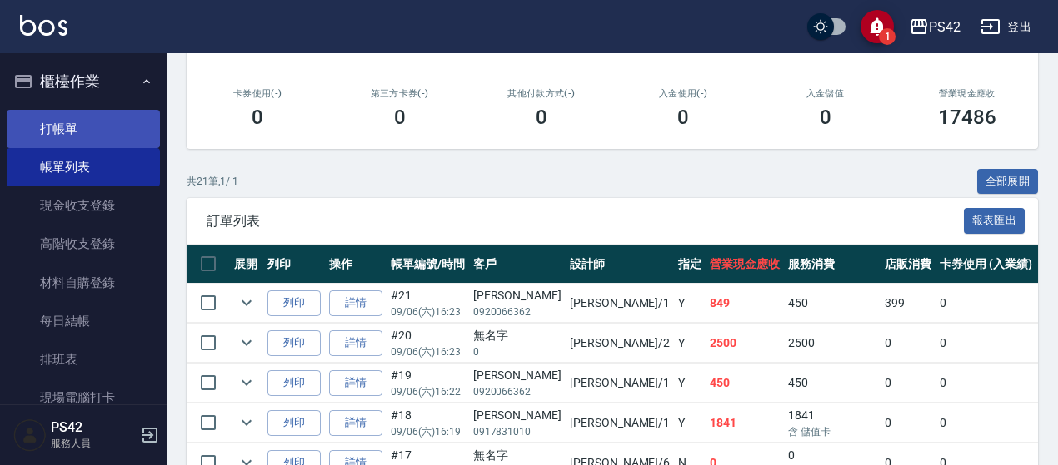
scroll to position [243, 0]
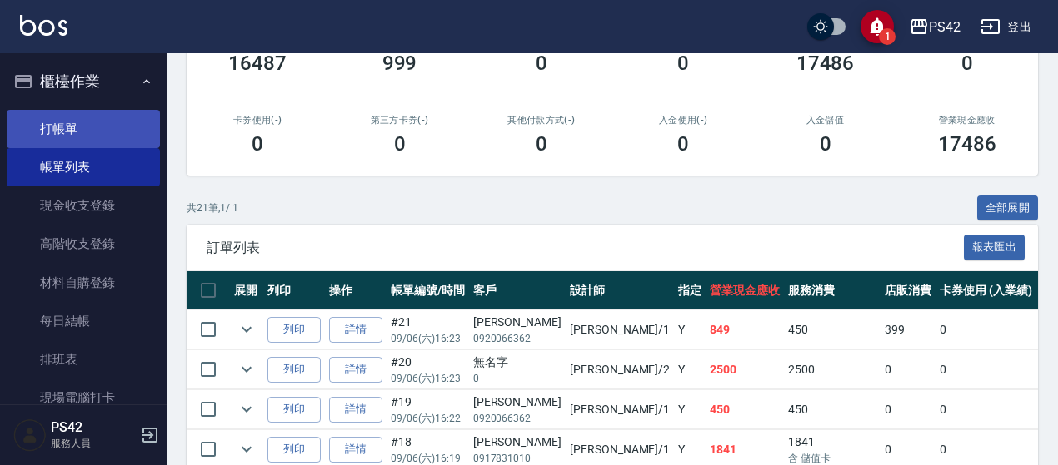
click at [28, 124] on link "打帳單" at bounding box center [83, 129] width 153 height 38
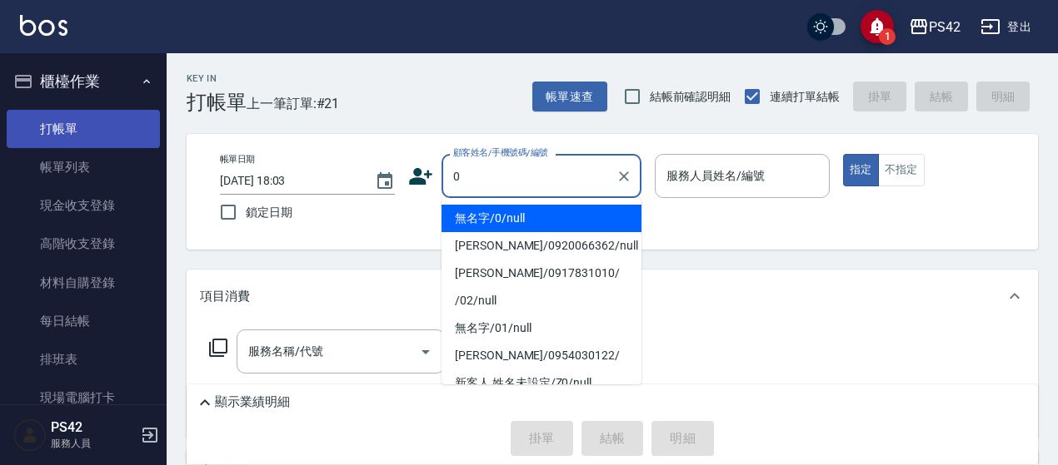
type input "無名字/0/null"
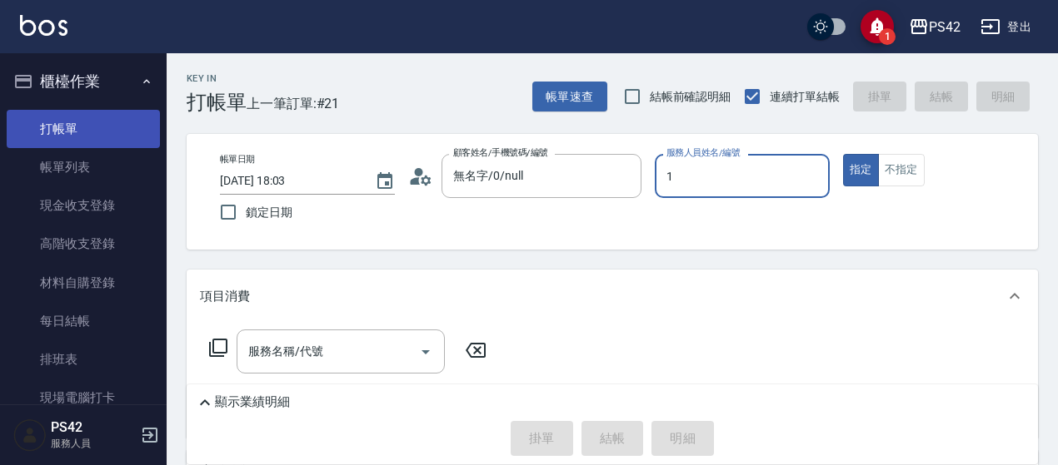
type input "1"
type button "true"
type input "[PERSON_NAME]-1"
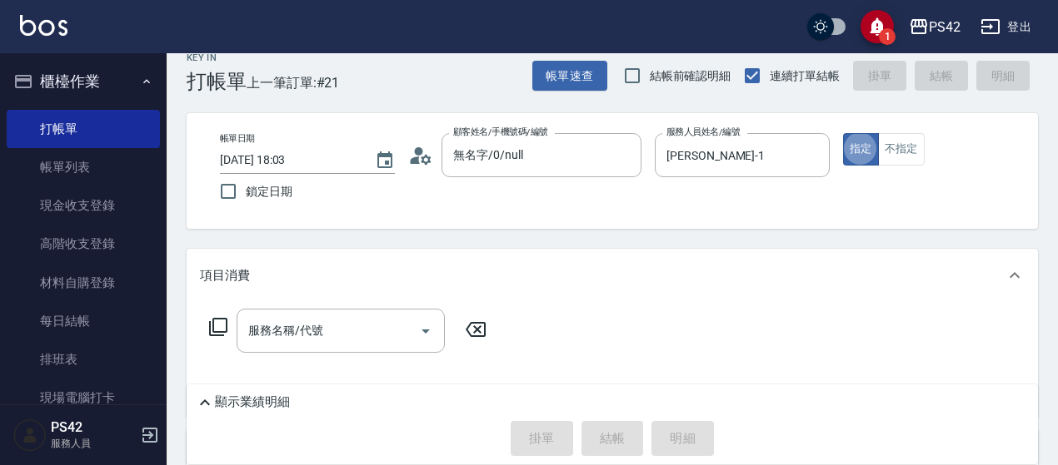
scroll to position [83, 0]
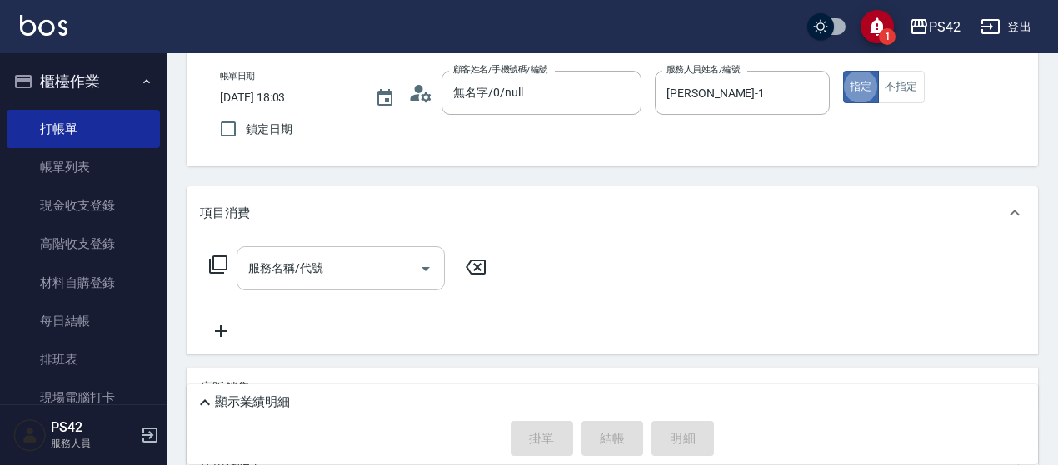
click at [294, 274] on input "服務名稱/代號" at bounding box center [328, 268] width 168 height 29
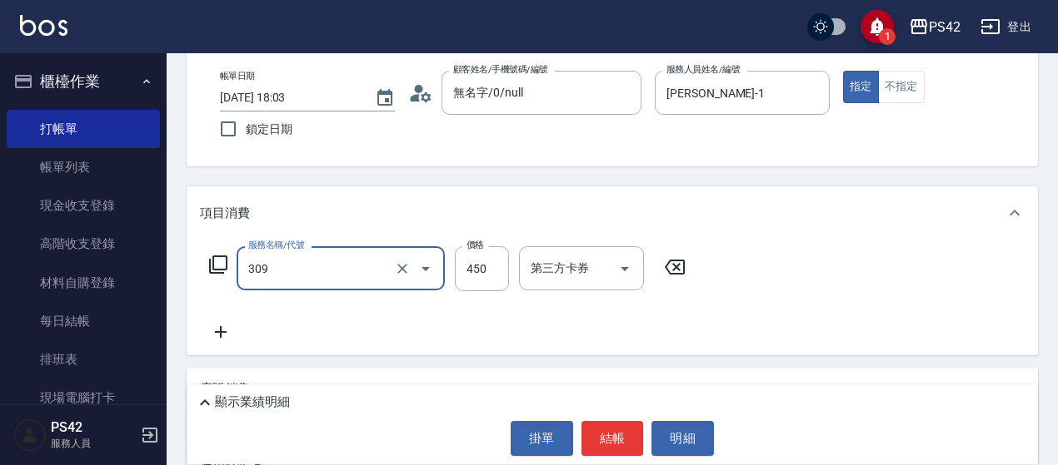
type input "洗+剪(309)"
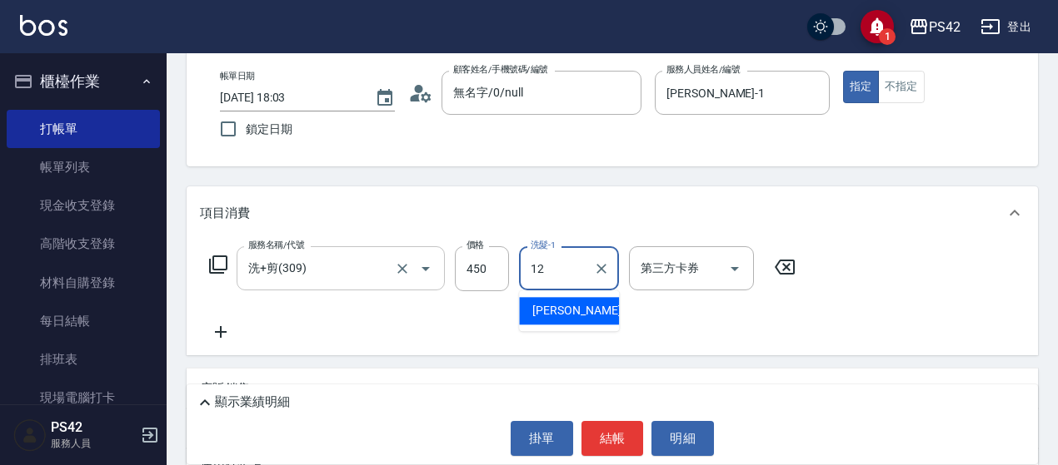
type input "[PERSON_NAME]-12"
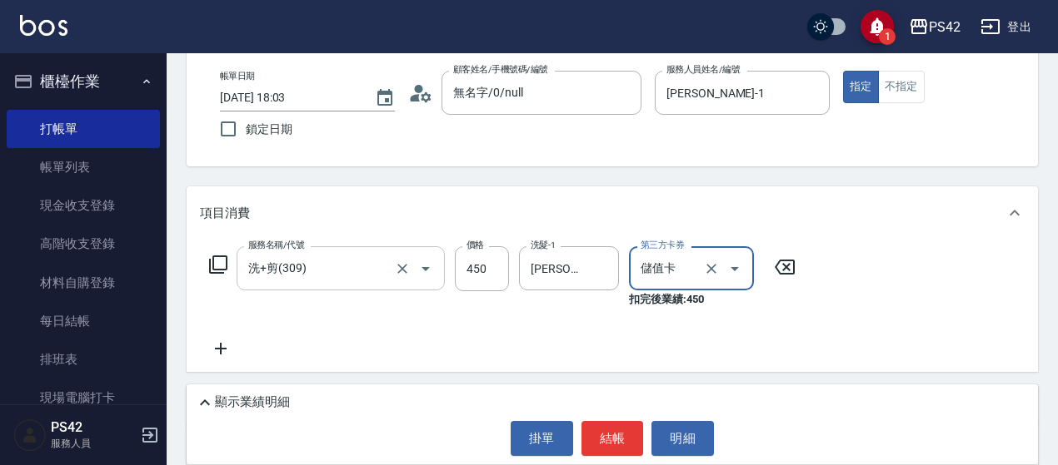
type input "儲值卡"
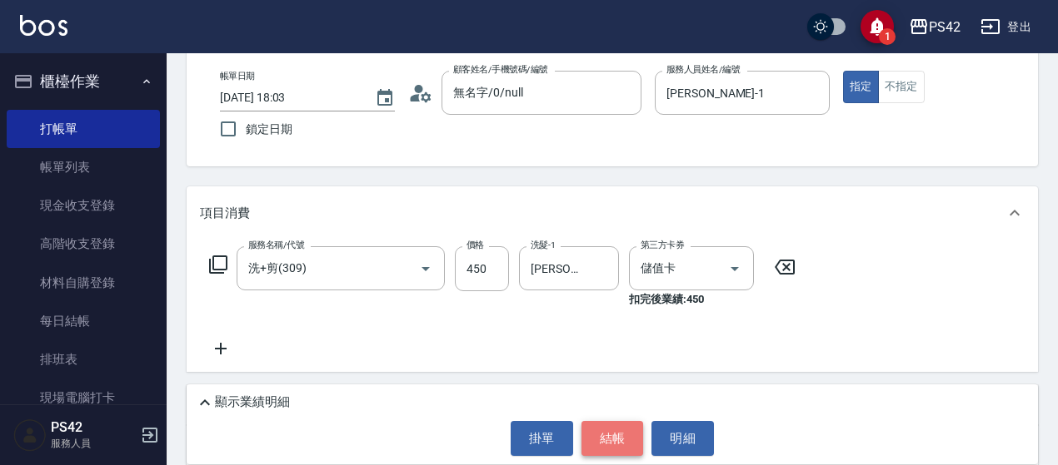
click at [623, 434] on button "結帳" at bounding box center [612, 438] width 62 height 35
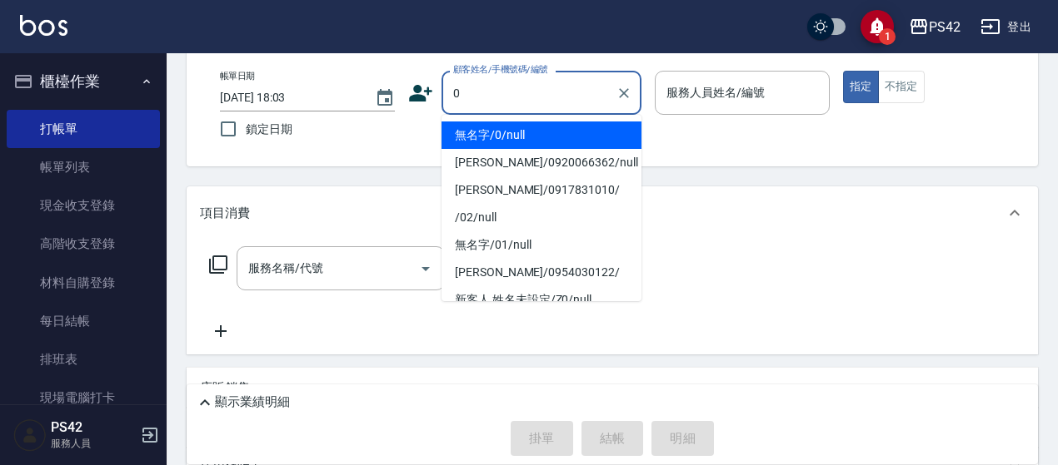
type input "無名字/0/null"
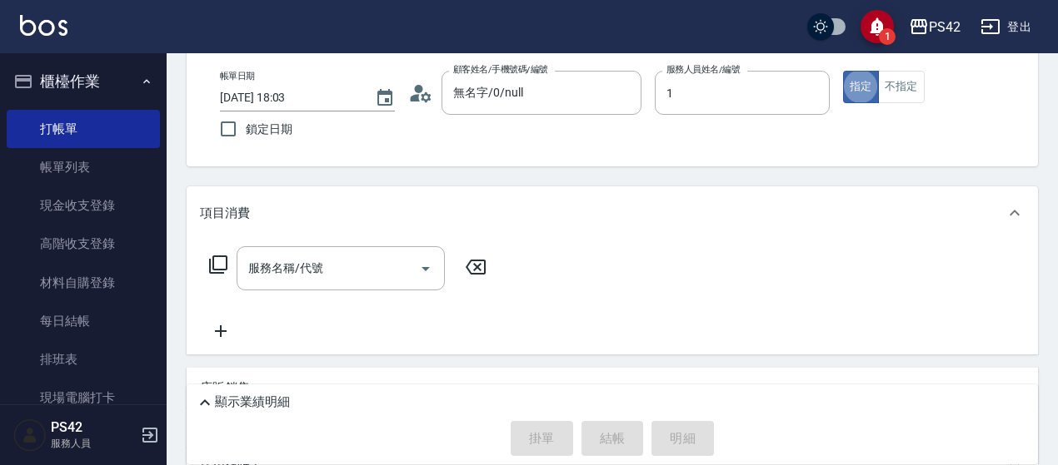
type input "[PERSON_NAME]-1"
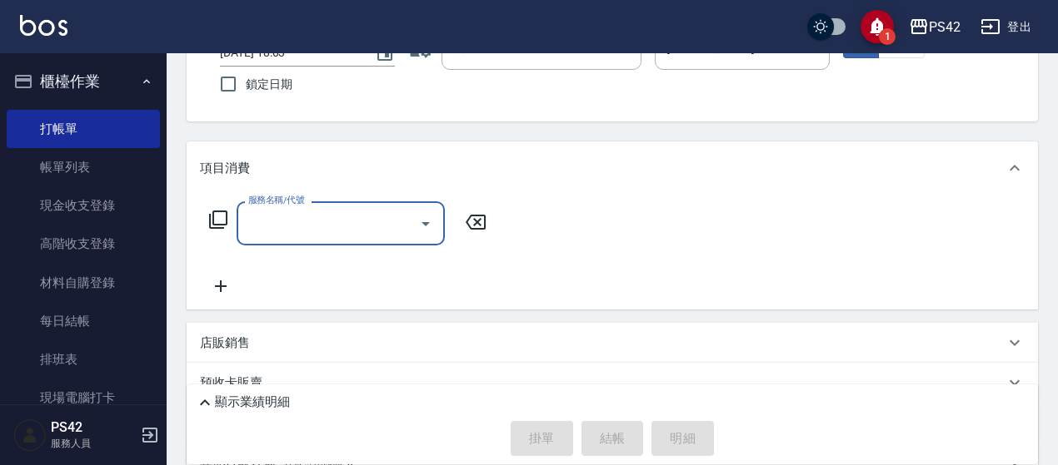
scroll to position [167, 0]
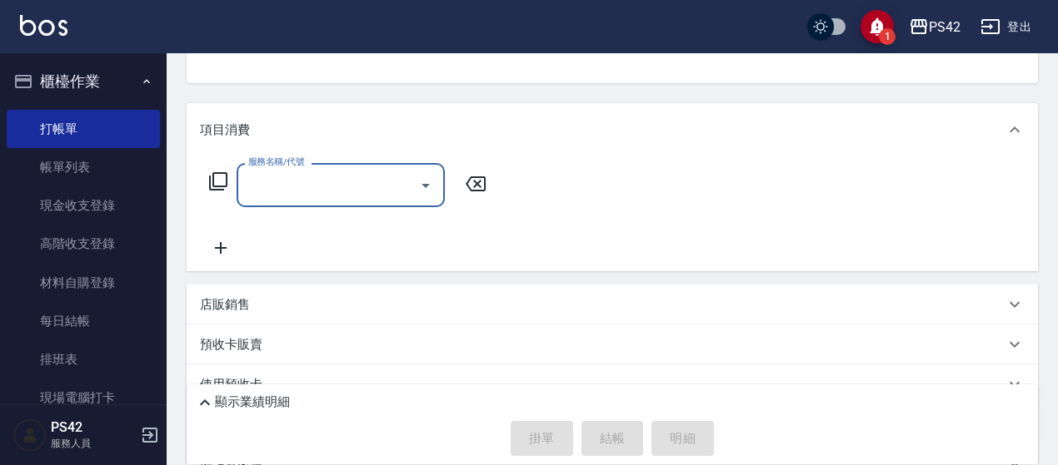
click at [305, 184] on input "服務名稱/代號" at bounding box center [328, 185] width 168 height 29
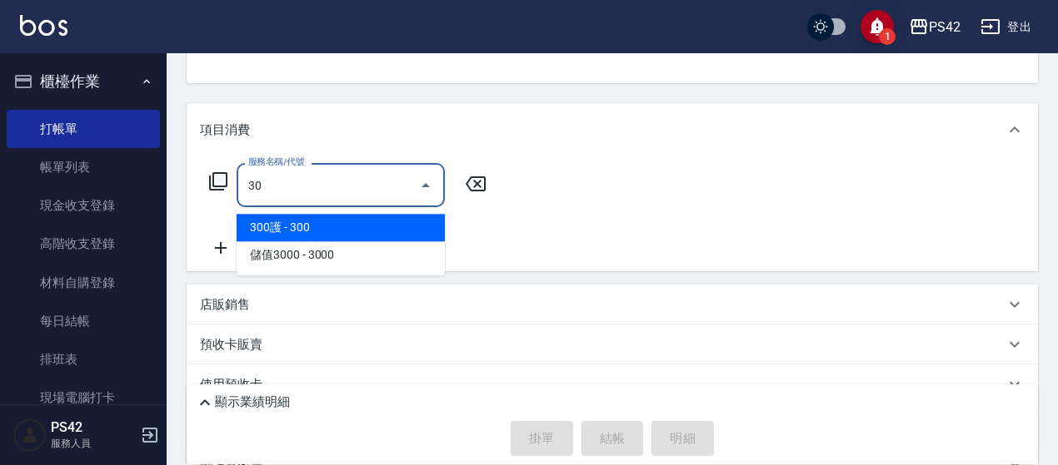
type input "3"
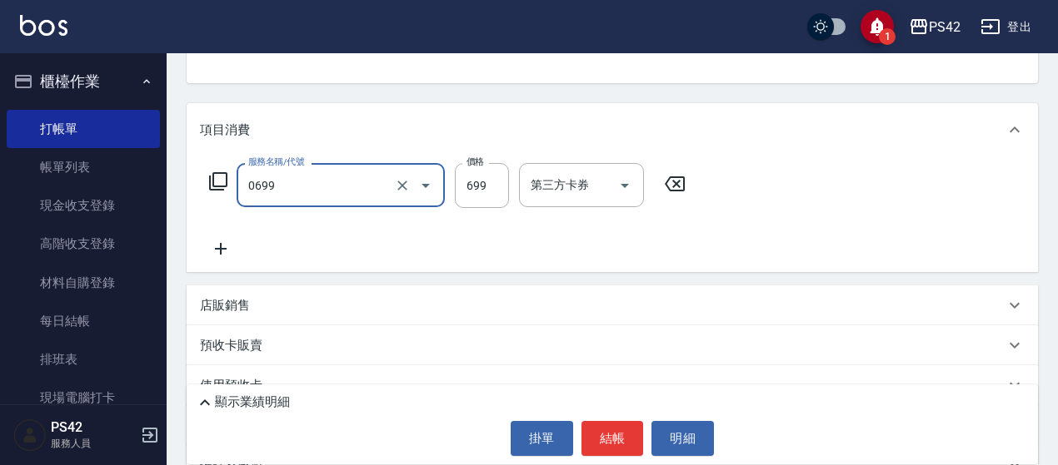
type input "精油SPA(0699)"
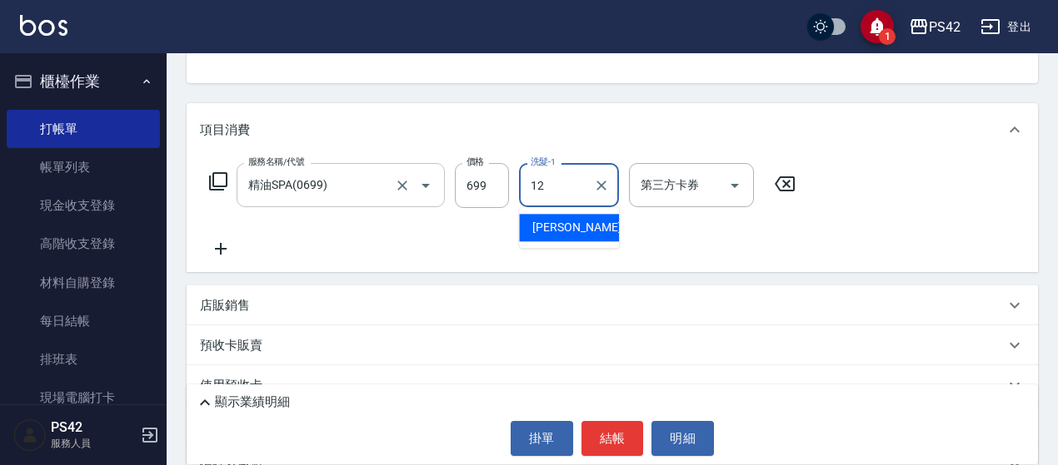
type input "[PERSON_NAME]-12"
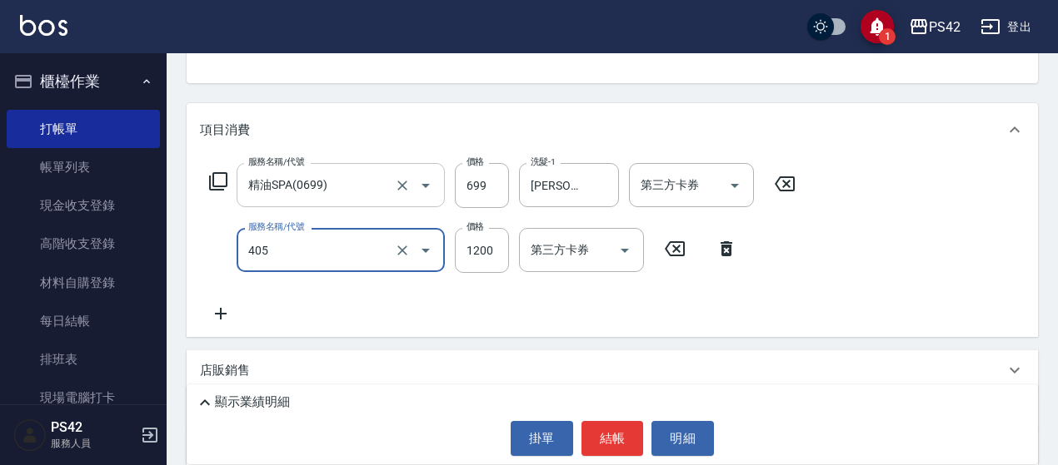
type input "1200護(405)"
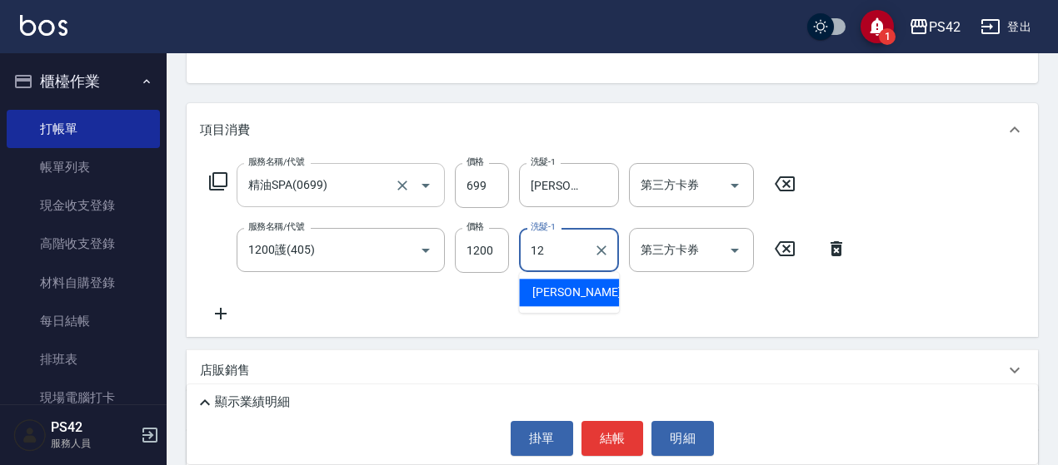
type input "[PERSON_NAME]-12"
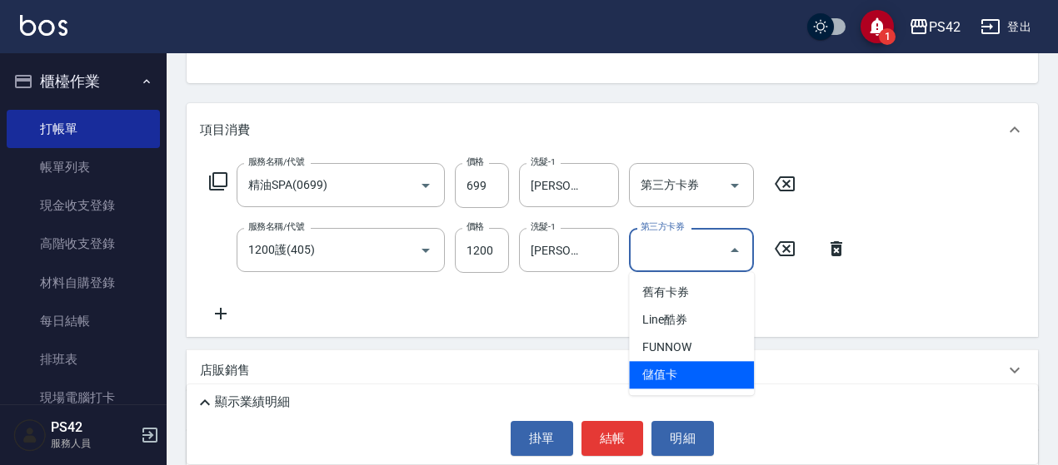
click at [713, 388] on span "儲值卡" at bounding box center [691, 374] width 125 height 27
type input "儲值卡"
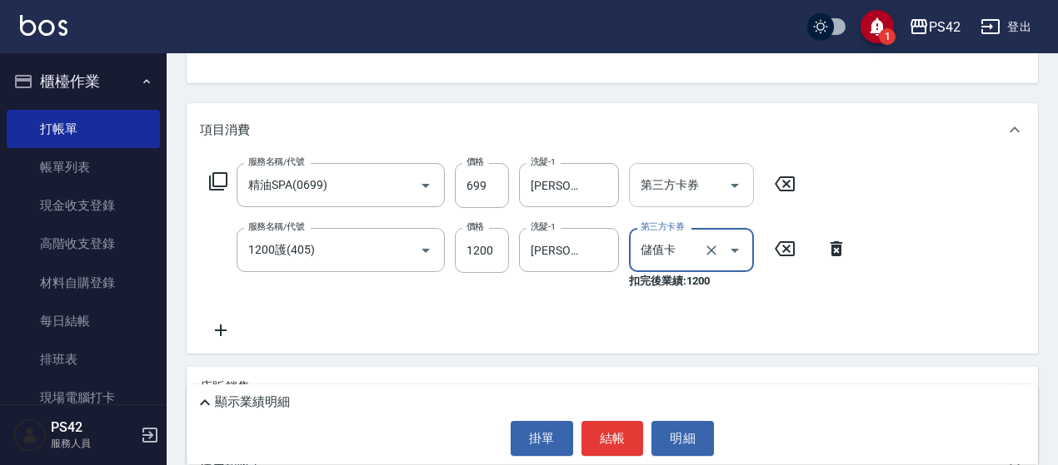
click at [731, 181] on icon "Open" at bounding box center [734, 186] width 20 height 20
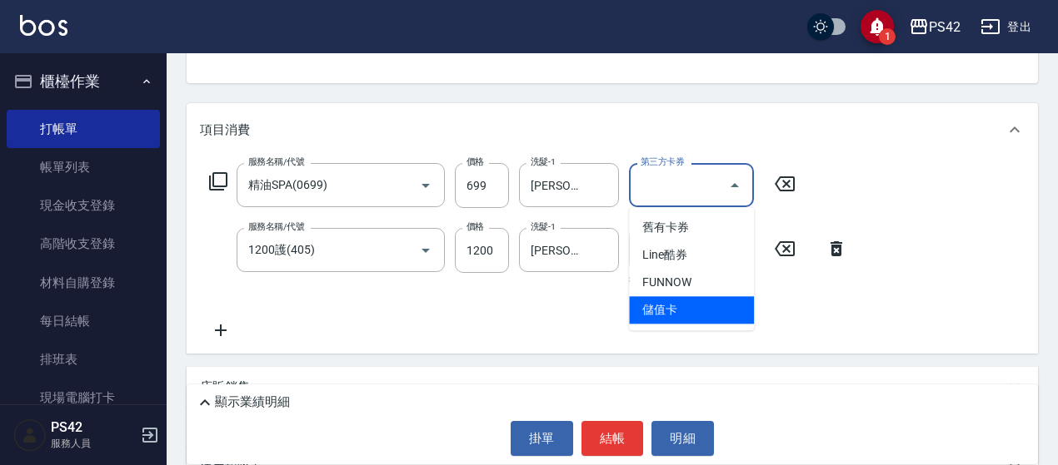
click at [668, 319] on span "儲值卡" at bounding box center [691, 309] width 125 height 27
type input "儲值卡"
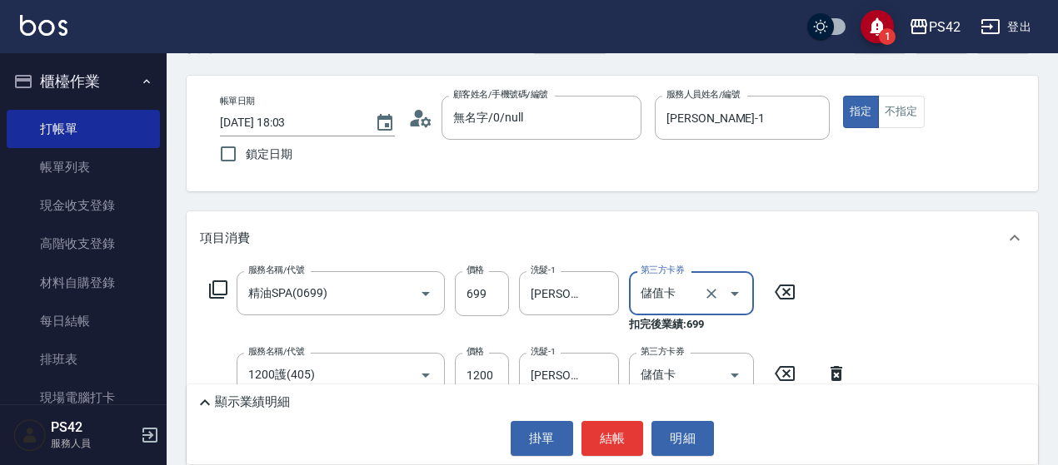
scroll to position [0, 0]
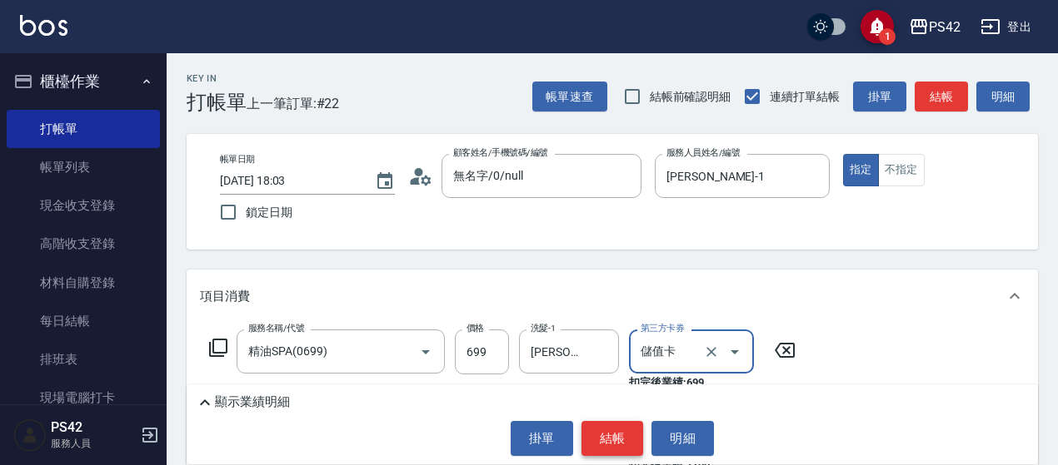
click at [596, 433] on button "結帳" at bounding box center [612, 438] width 62 height 35
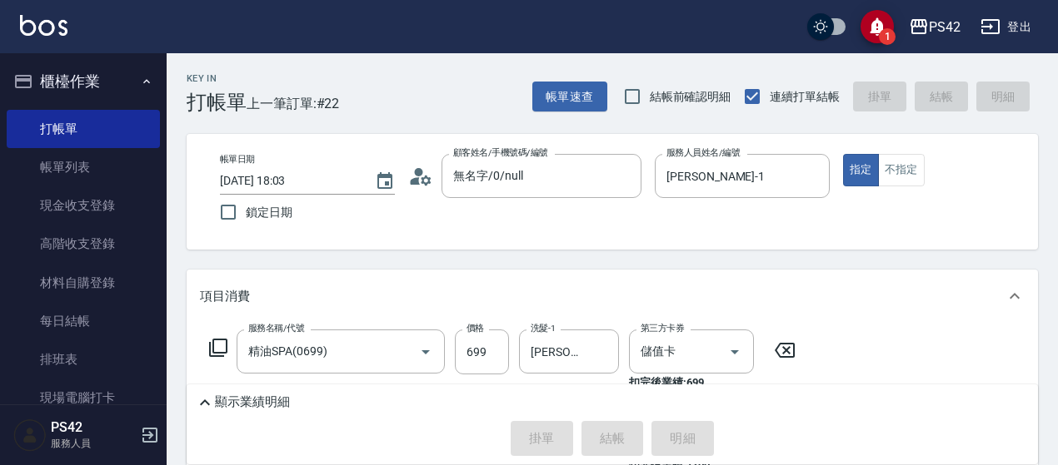
type input "2025/09/06 18:04"
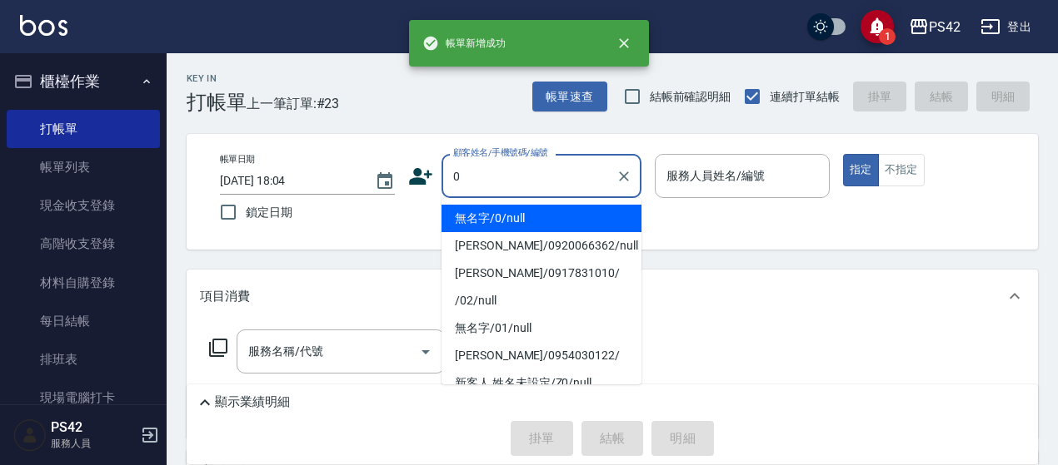
type input "無名字/0/null"
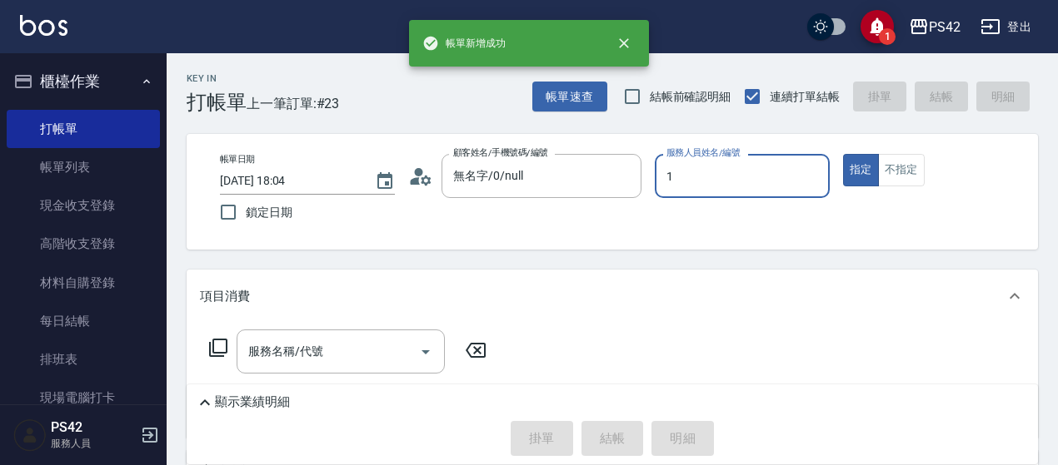
type input "[PERSON_NAME]-1"
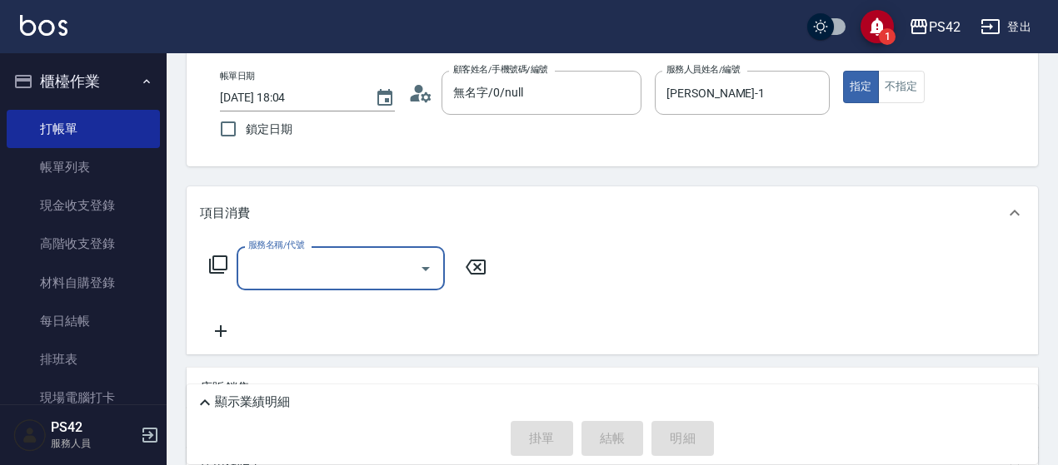
scroll to position [167, 0]
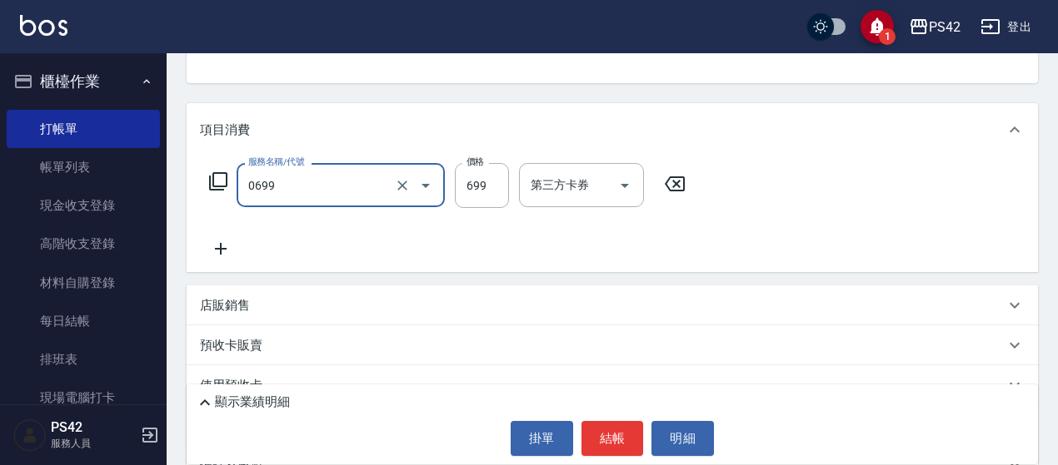
type input "精油SPA(0699)"
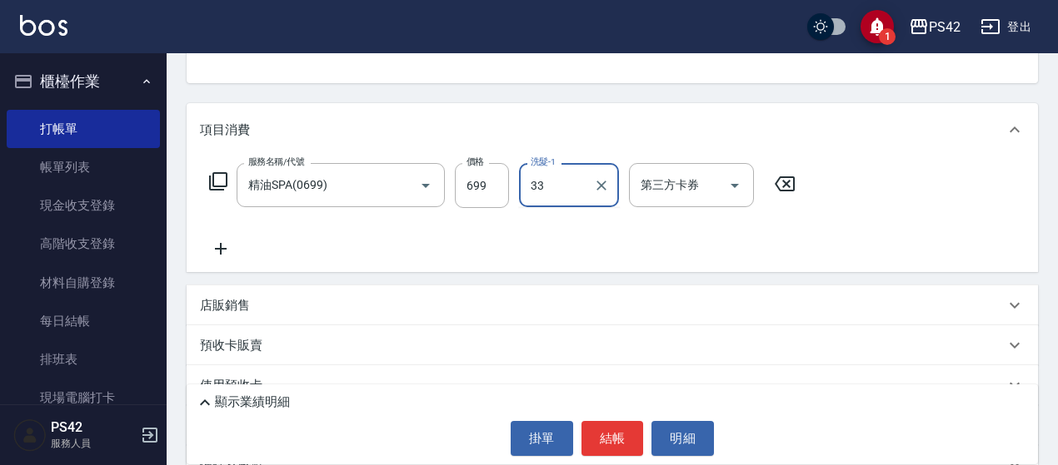
type input "[PERSON_NAME]-33"
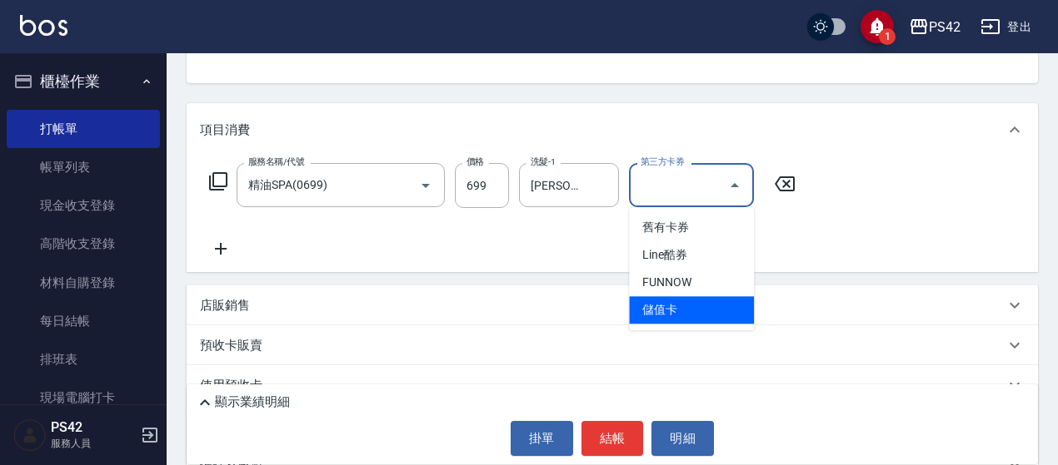
type input "儲值卡"
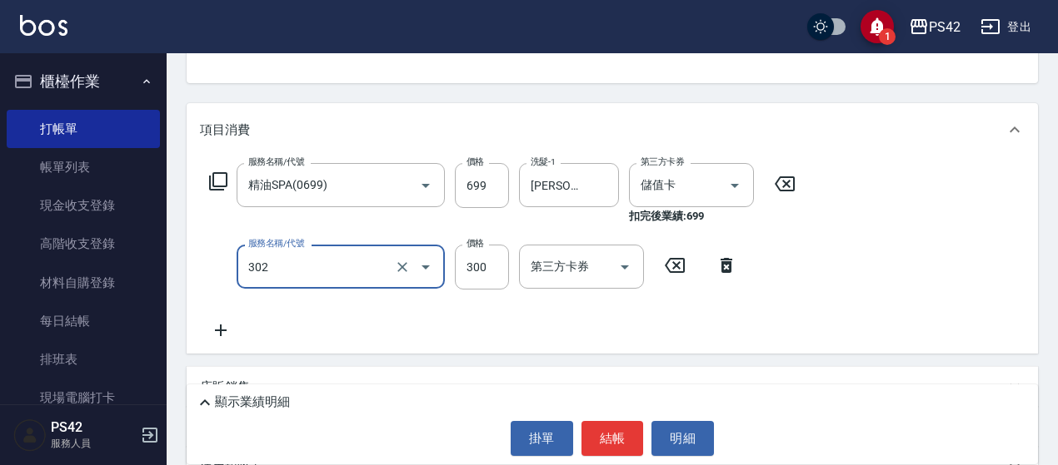
type input "剪髮(302)"
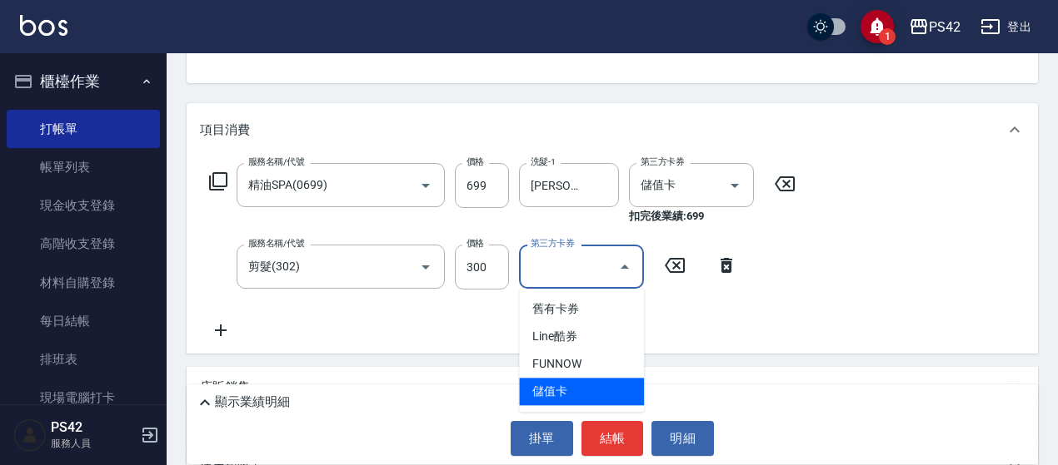
type input "儲值卡"
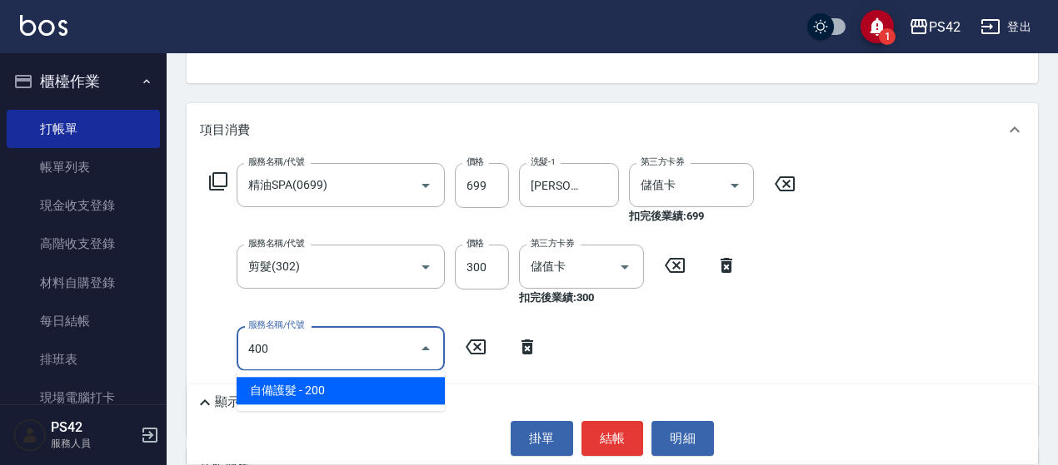
type input "自備護髮(400)"
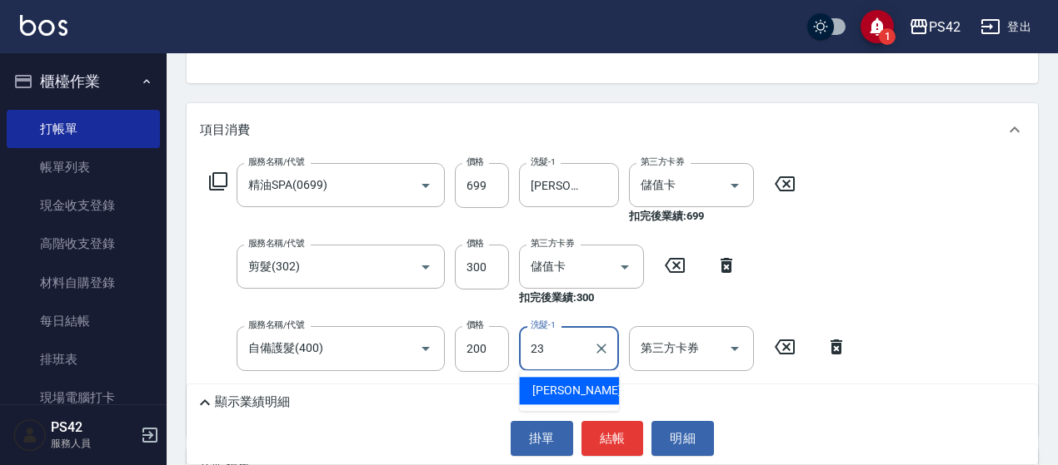
type input "2"
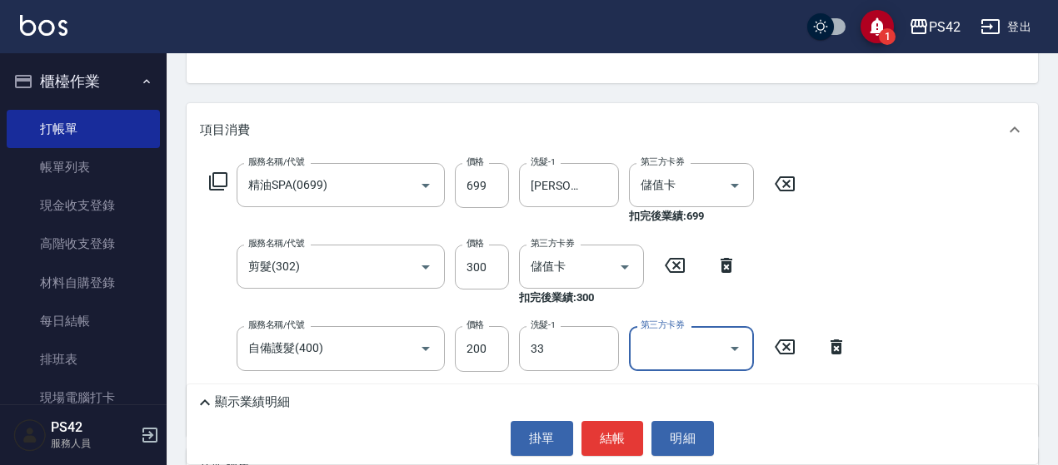
type input "[PERSON_NAME]-33"
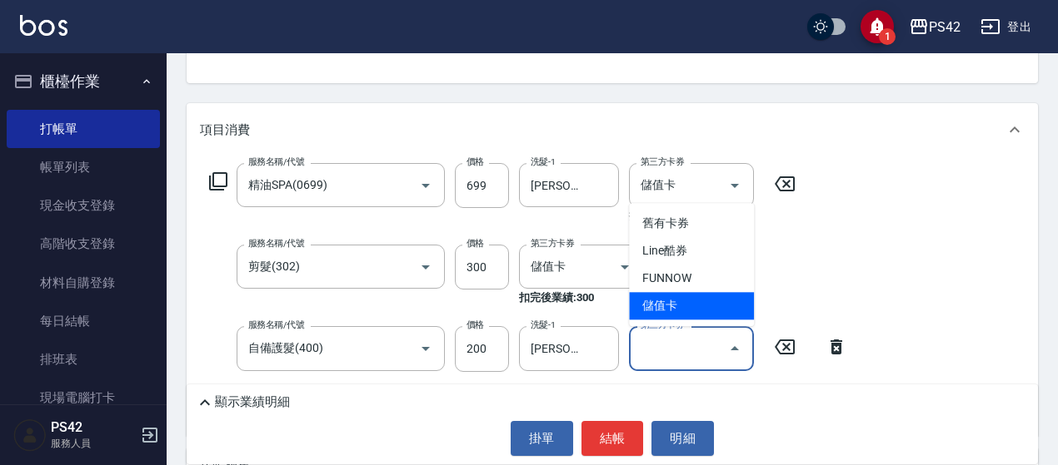
type input "儲值卡"
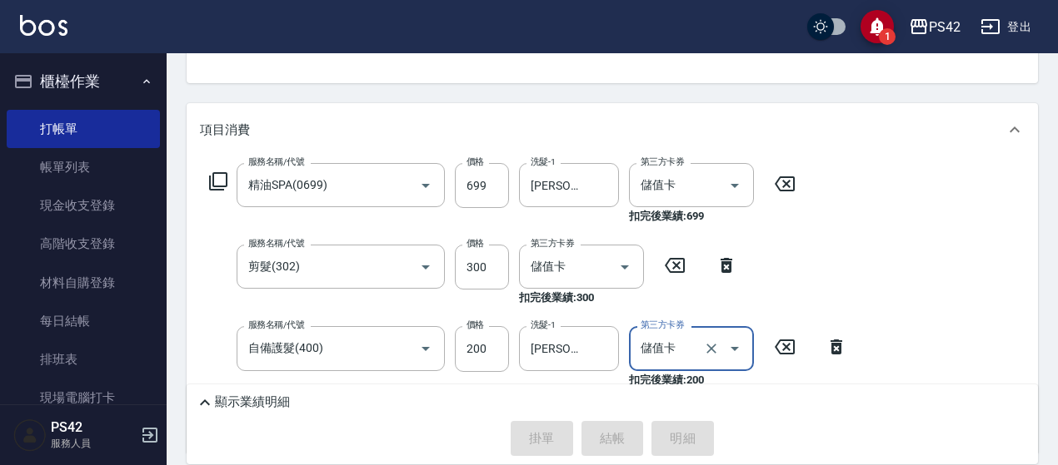
type input "2025/09/06 18:05"
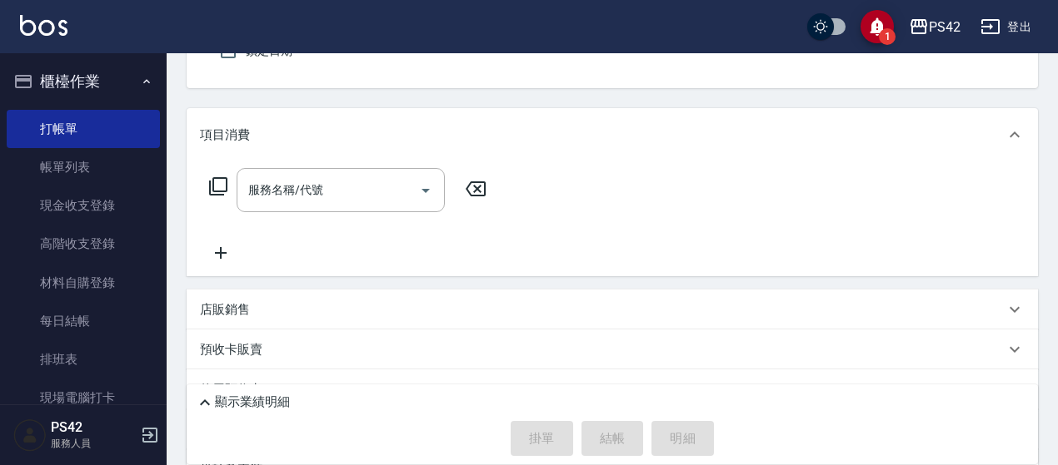
scroll to position [0, 0]
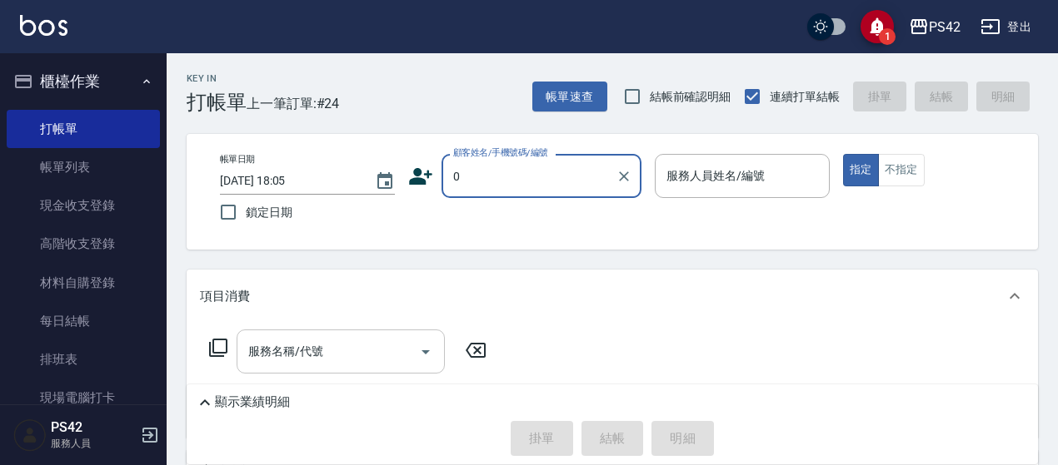
type input "無名字/0/null"
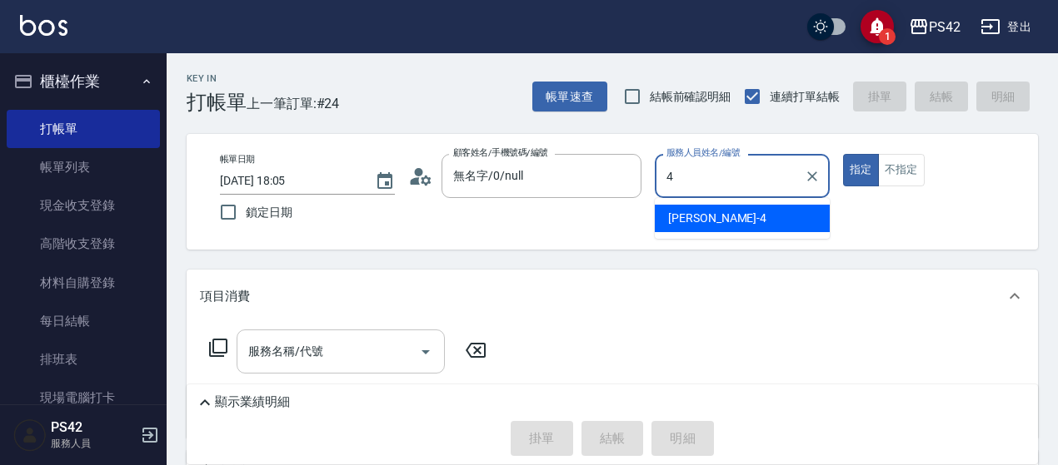
type input "程汶珊-4"
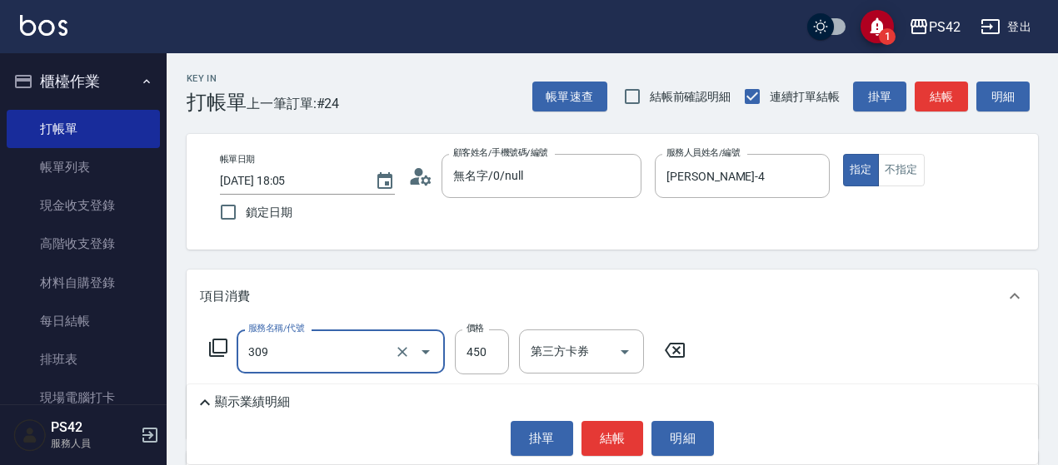
type input "洗+剪(309)"
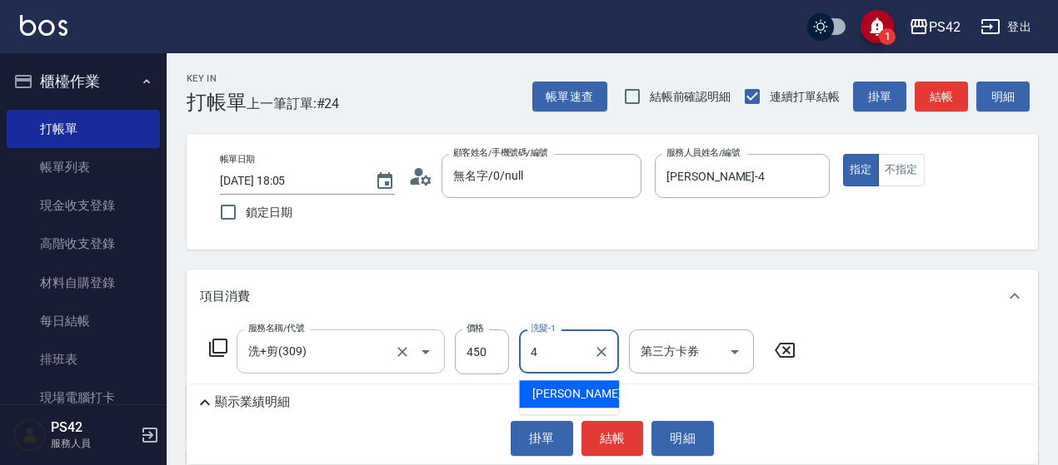
type input "程汶珊-4"
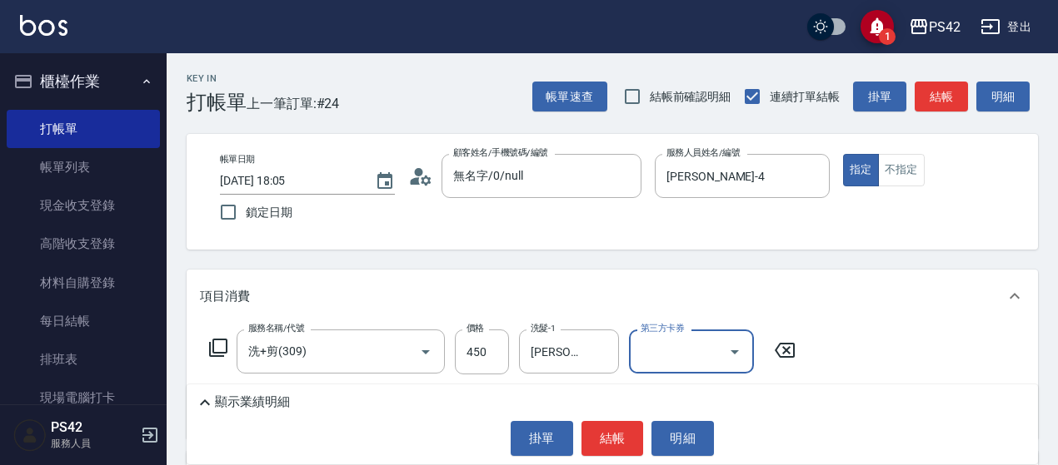
scroll to position [167, 0]
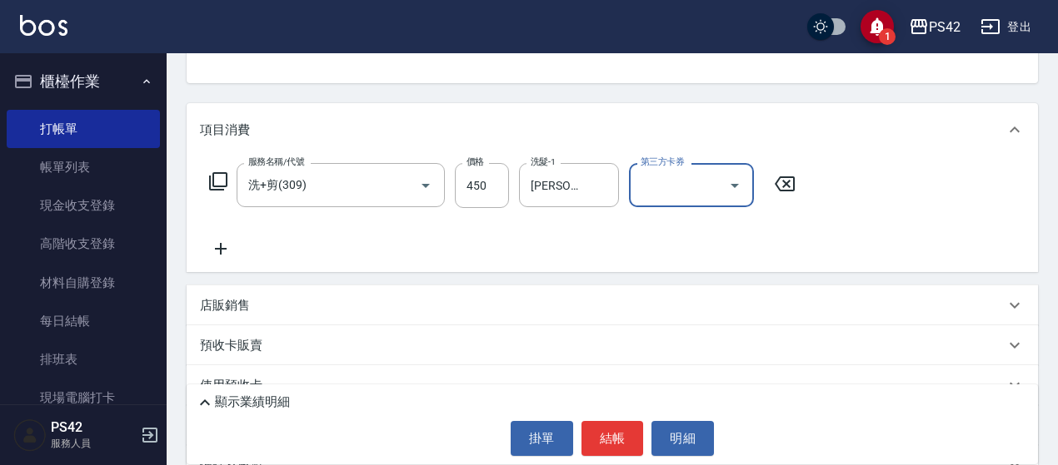
click at [731, 184] on icon "Open" at bounding box center [734, 186] width 8 height 4
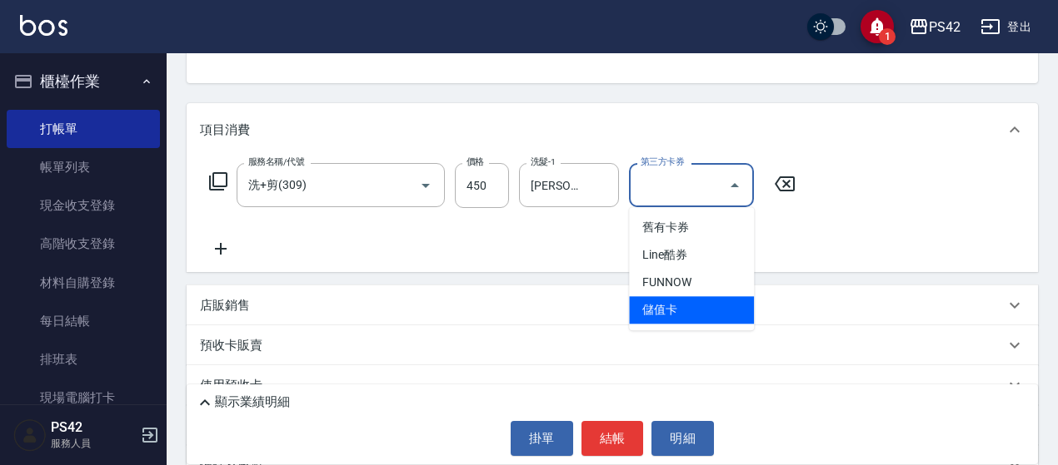
drag, startPoint x: 694, startPoint y: 316, endPoint x: 625, endPoint y: 295, distance: 72.2
click at [694, 316] on span "儲值卡" at bounding box center [691, 309] width 125 height 27
type input "儲值卡"
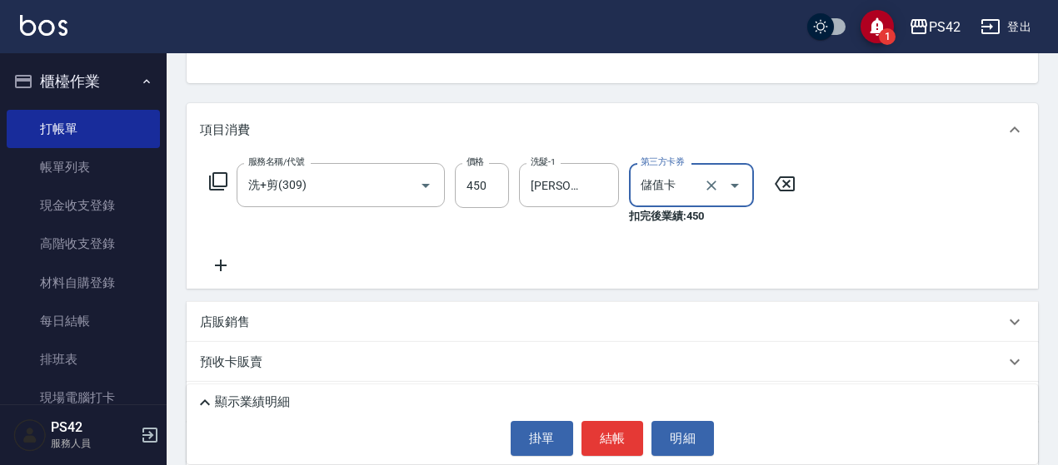
click at [218, 266] on icon at bounding box center [221, 266] width 12 height 12
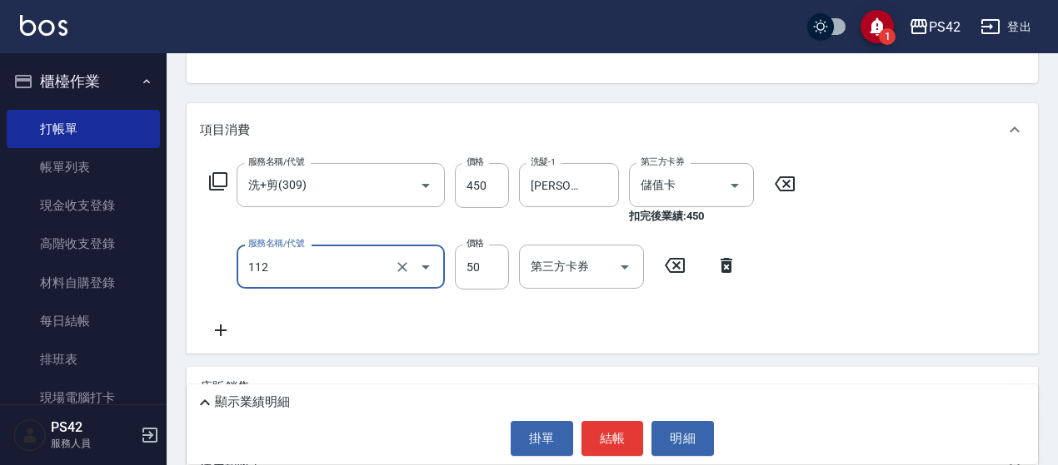
type input "精油50(112)"
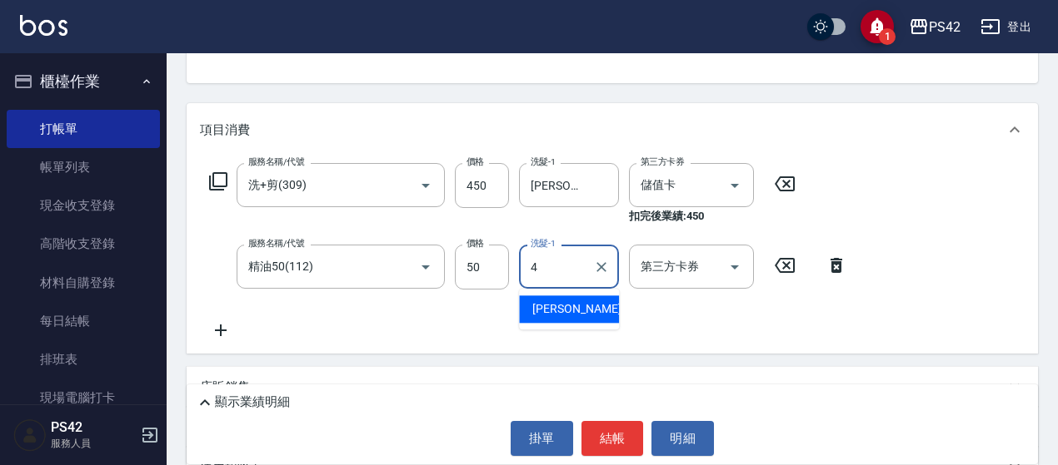
type input "程汶珊-4"
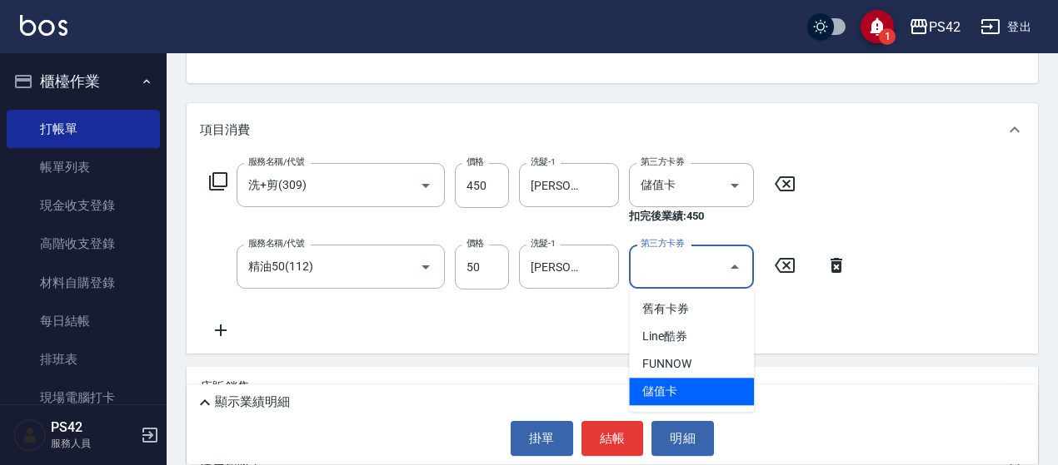
type input "儲值卡"
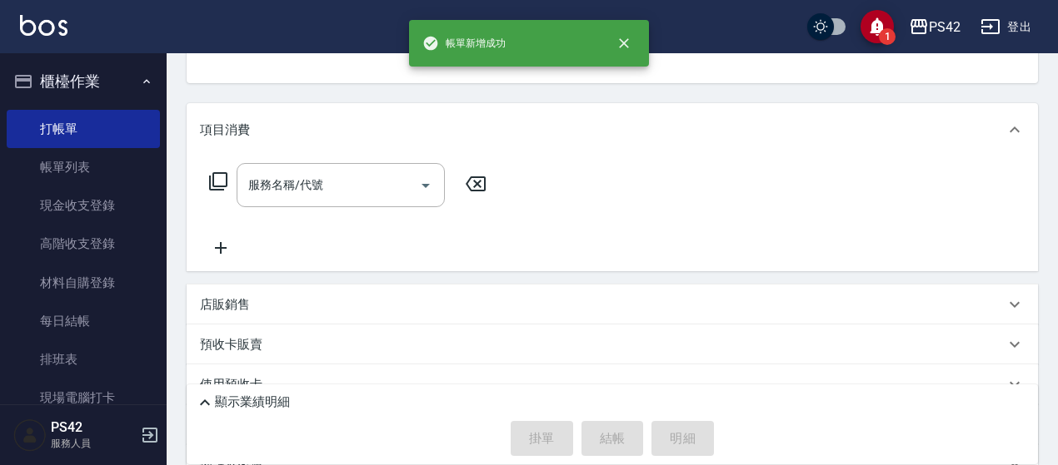
scroll to position [162, 0]
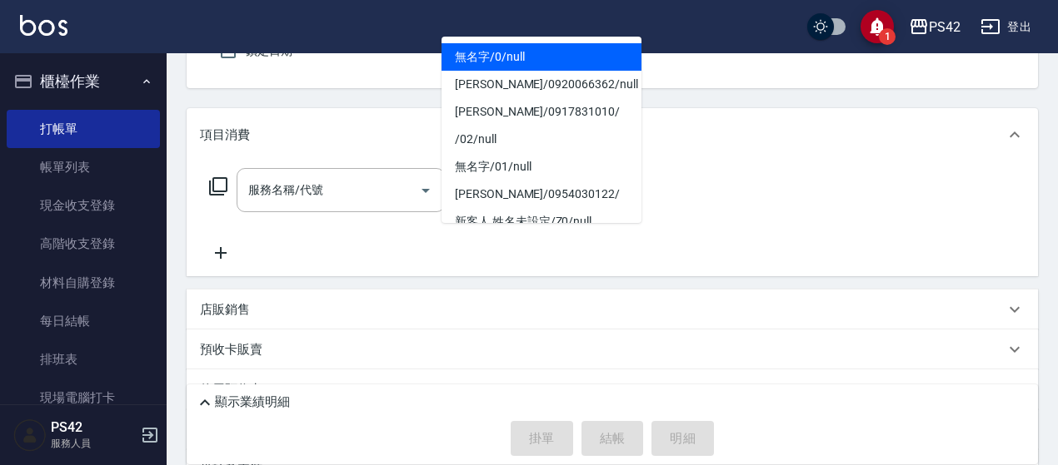
type input "無名字/0/null"
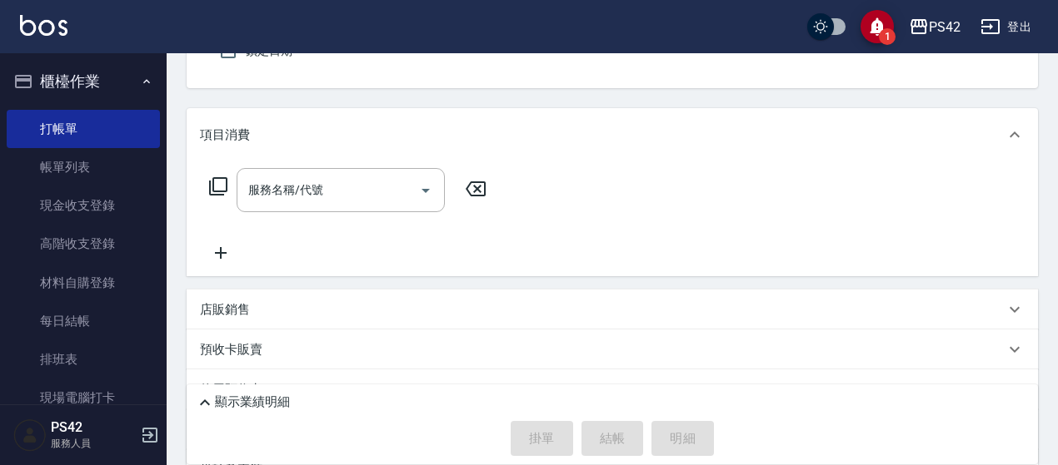
type input "程汶珊-4"
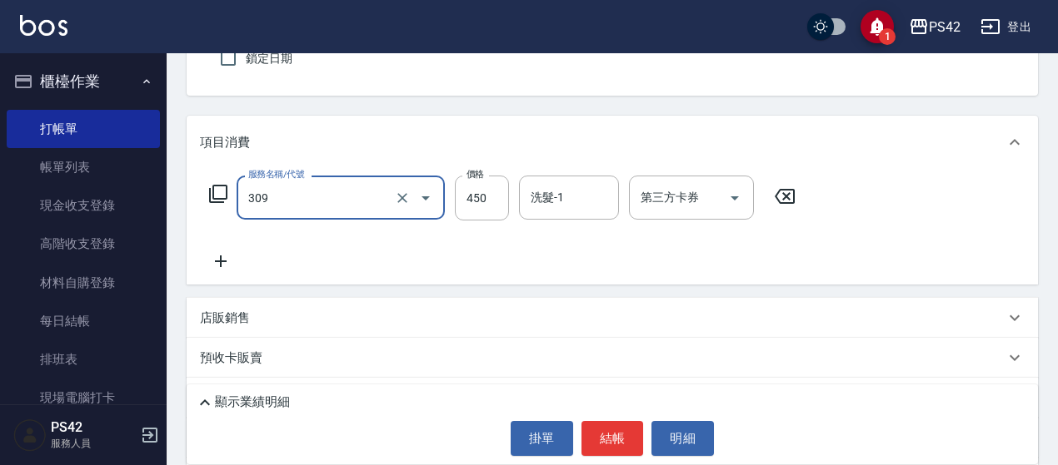
type input "洗+剪(309)"
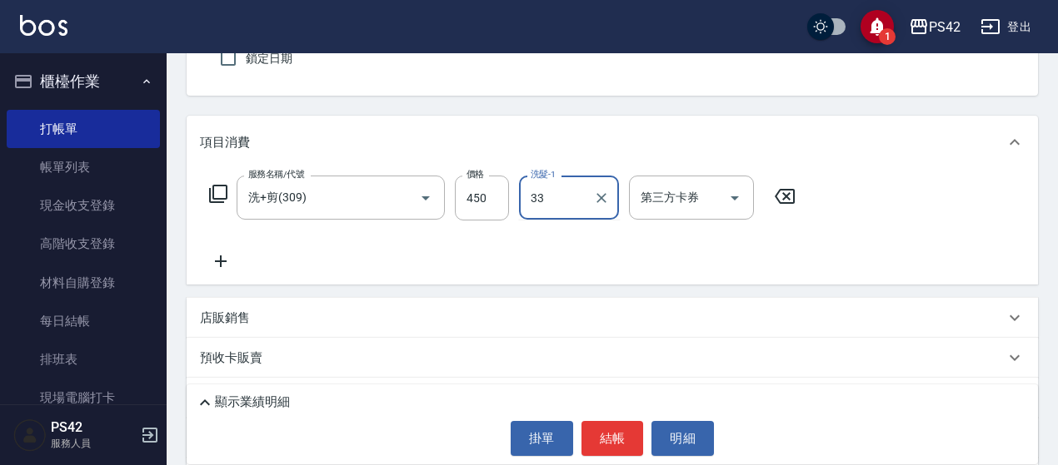
type input "[PERSON_NAME]-33"
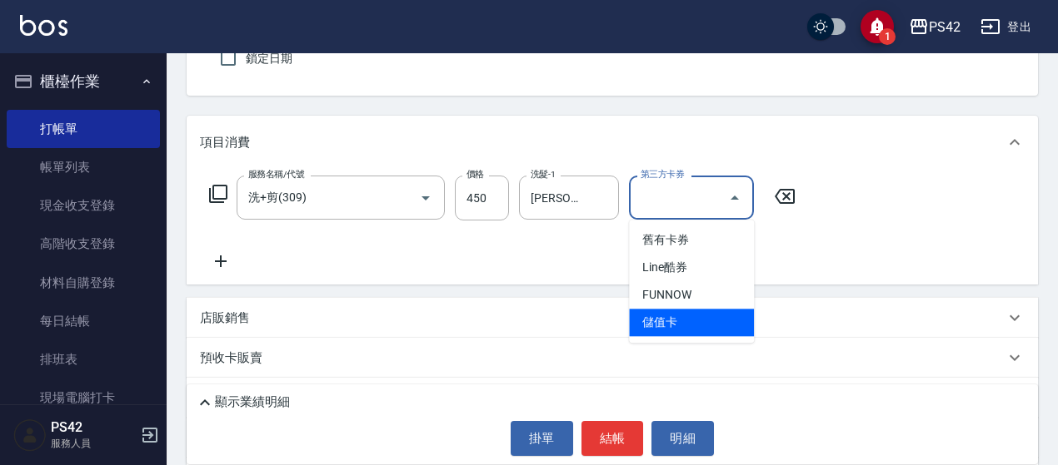
type input "儲值卡"
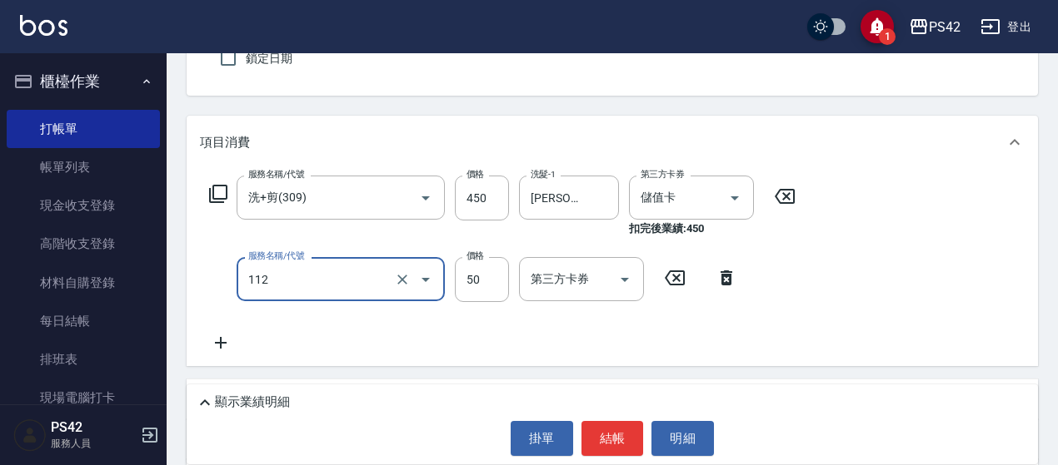
type input "精油50(112)"
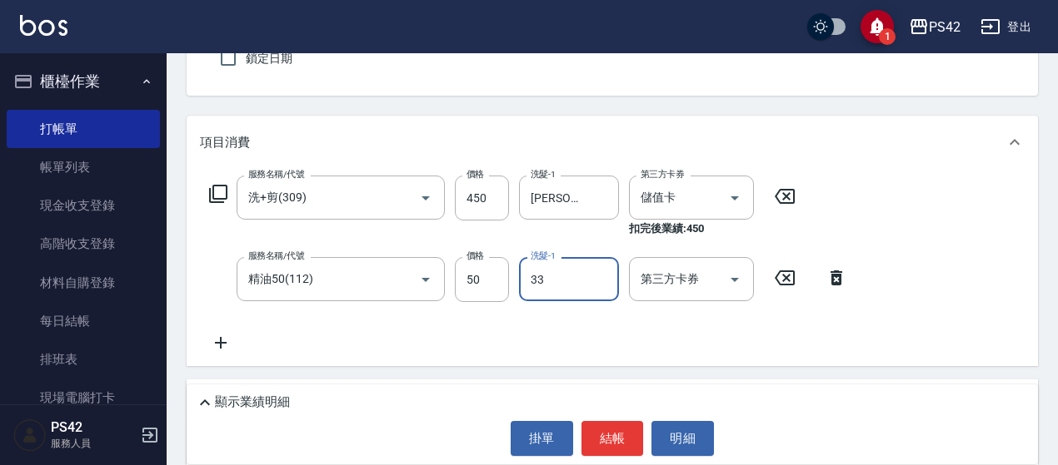
type input "[PERSON_NAME]-33"
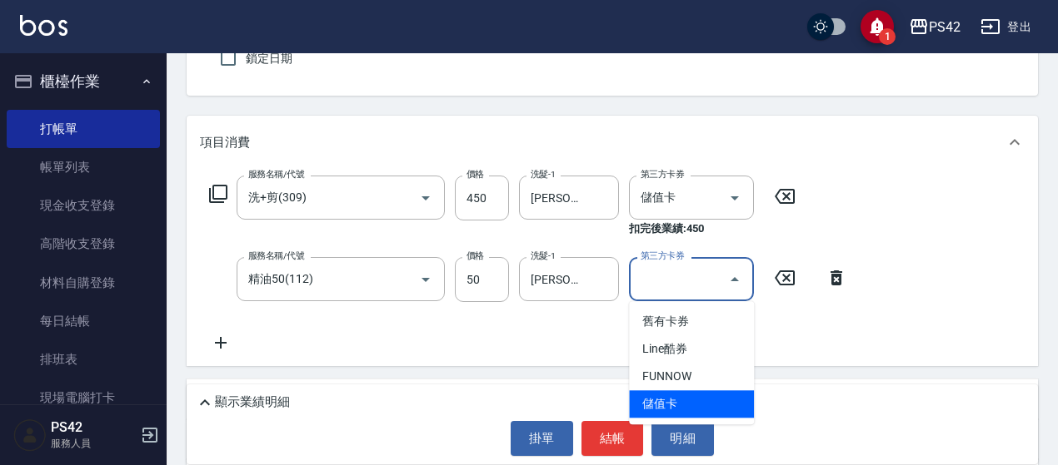
type input "儲值卡"
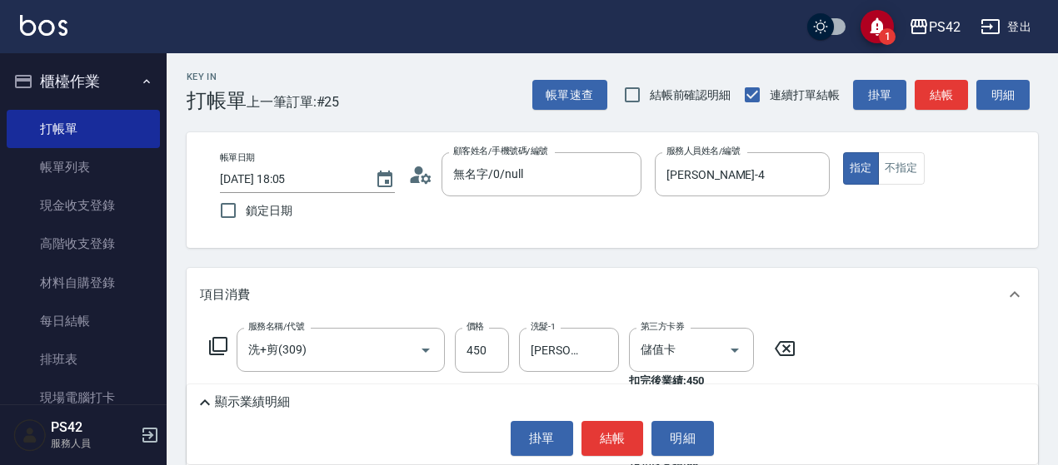
scroll to position [0, 0]
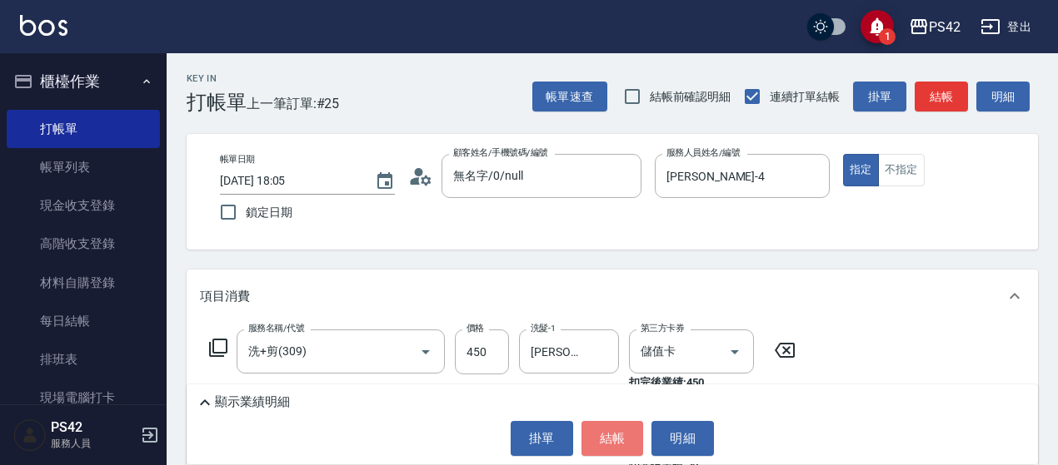
click at [613, 429] on button "結帳" at bounding box center [612, 438] width 62 height 35
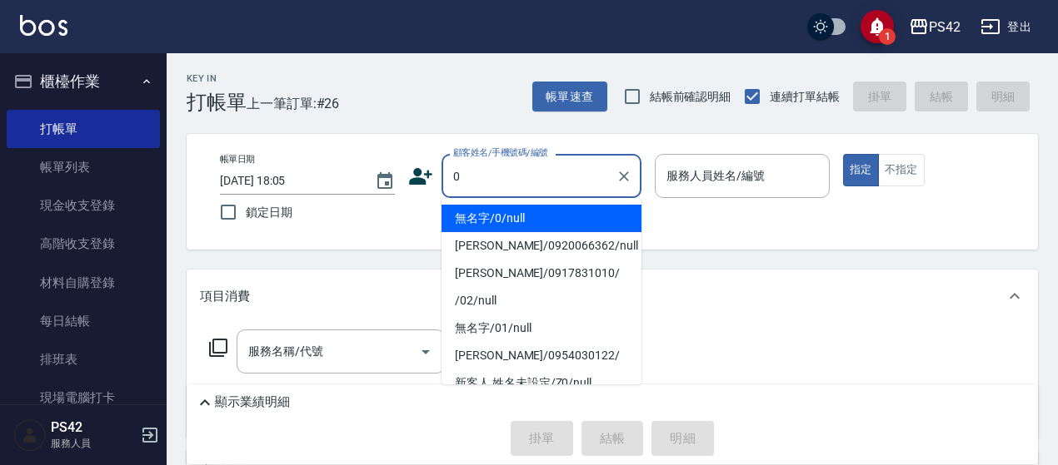
type input "無名字/0/null"
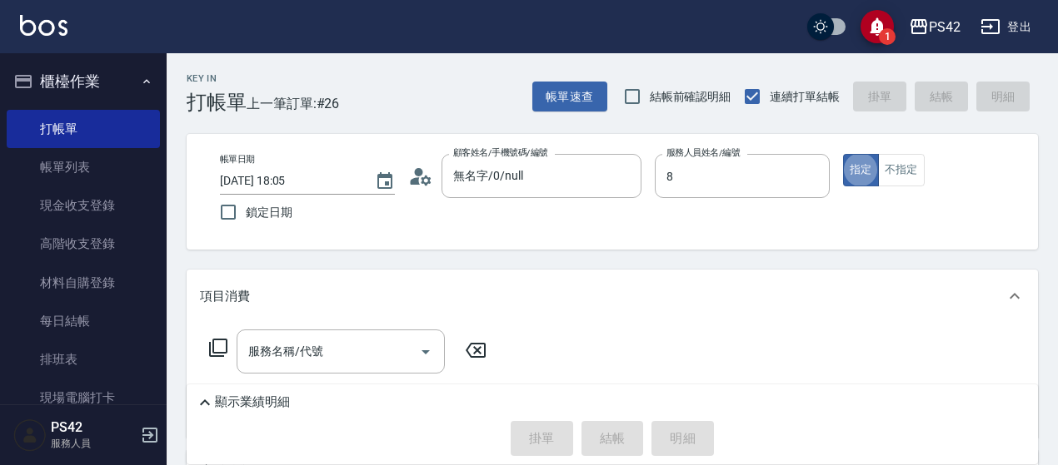
type input "張KIVI-8"
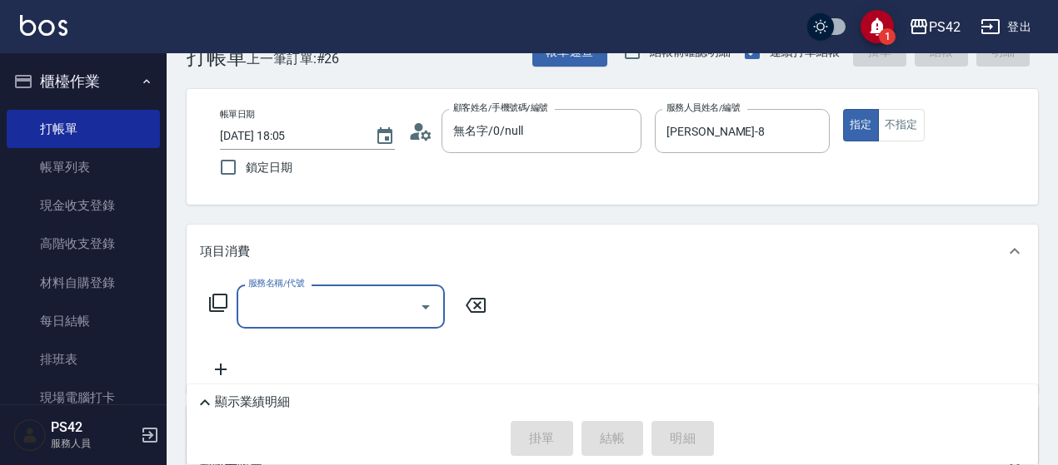
scroll to position [83, 0]
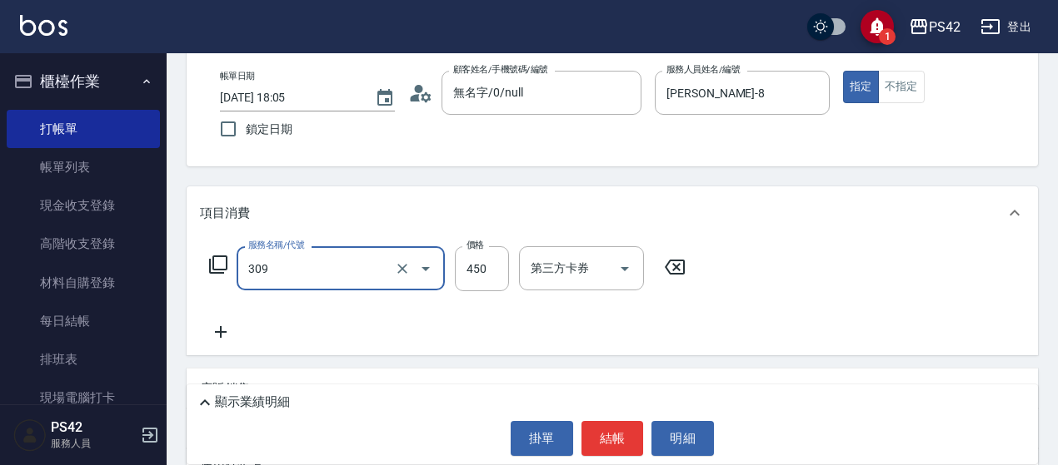
type input "洗+剪(309)"
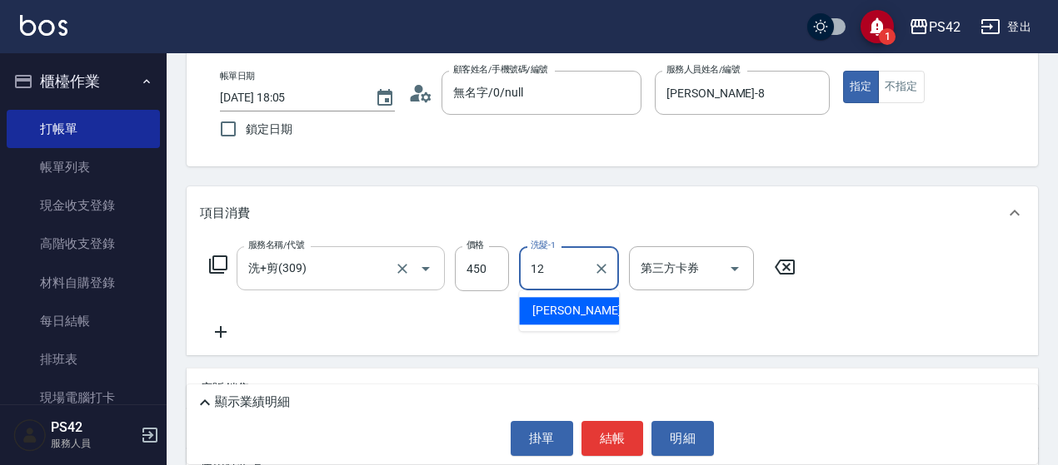
type input "[PERSON_NAME]-12"
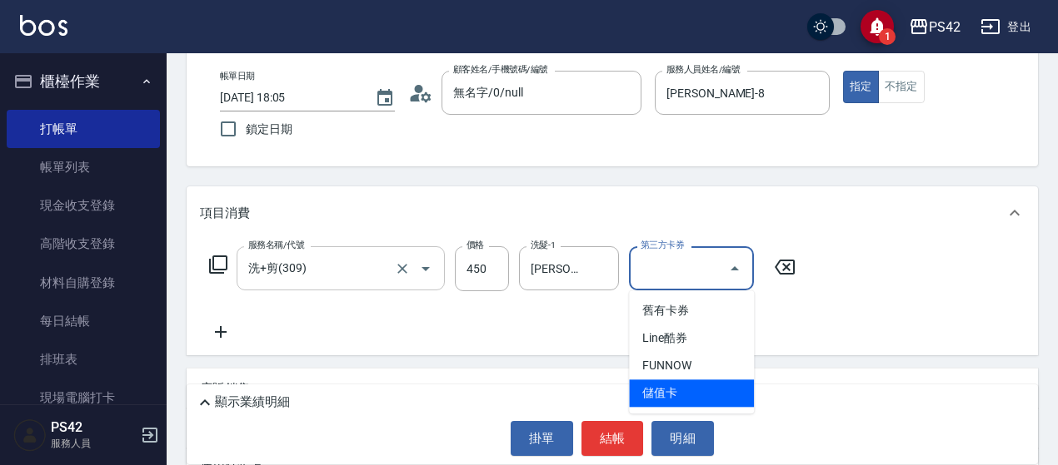
type input "儲值卡"
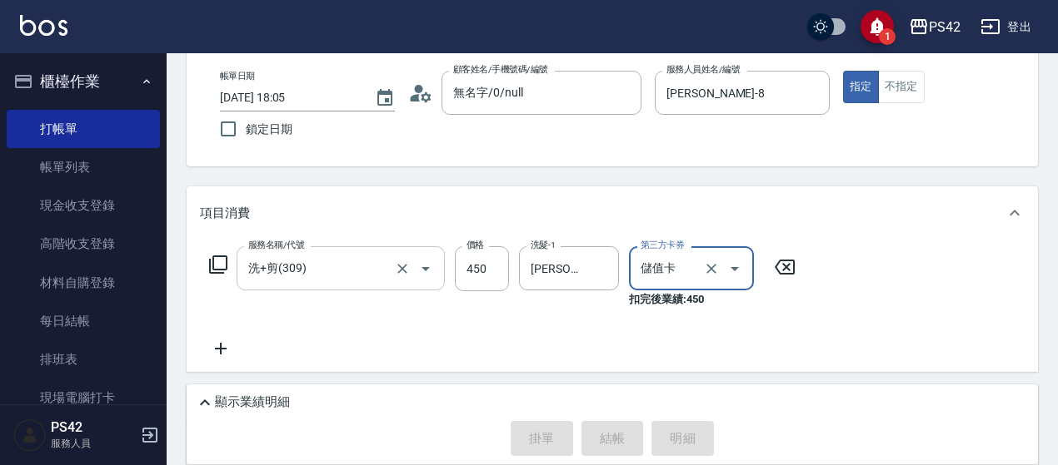
type input "2025/09/06 18:06"
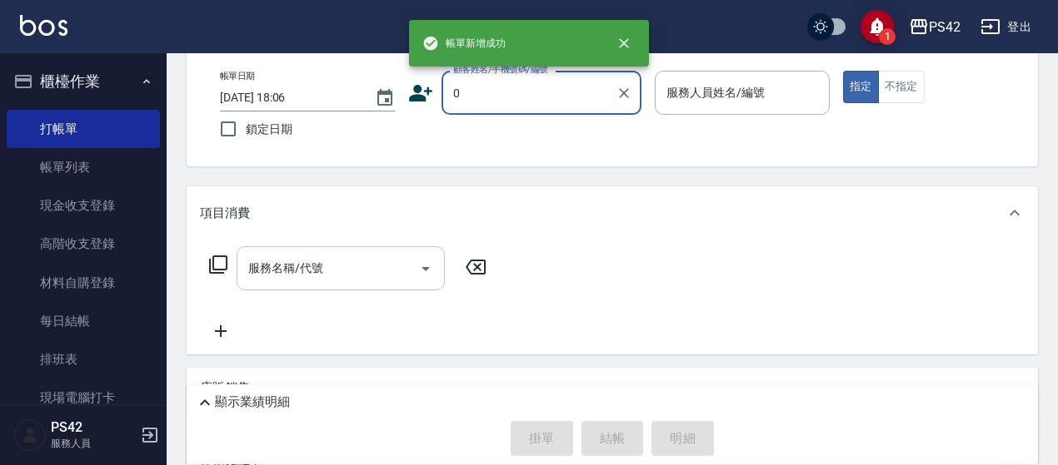
type input "無名字/0/null"
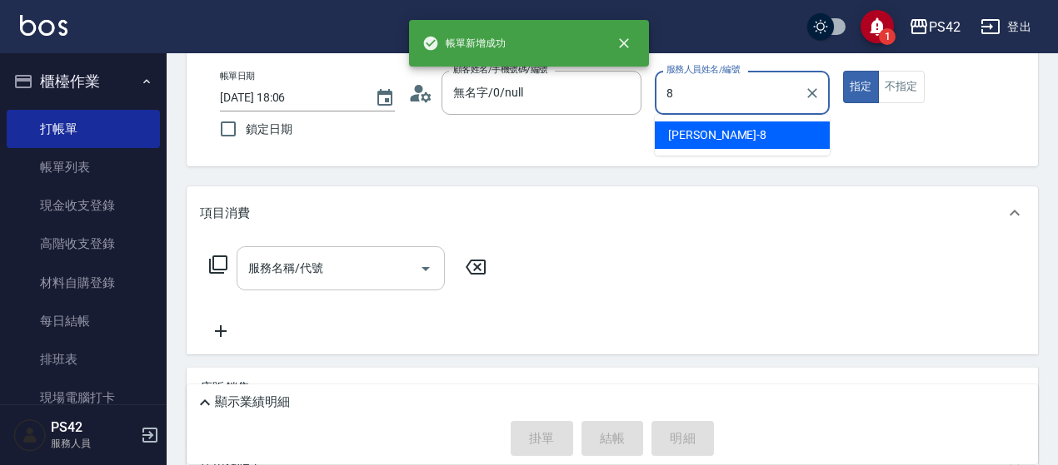
type input "張KIVI-8"
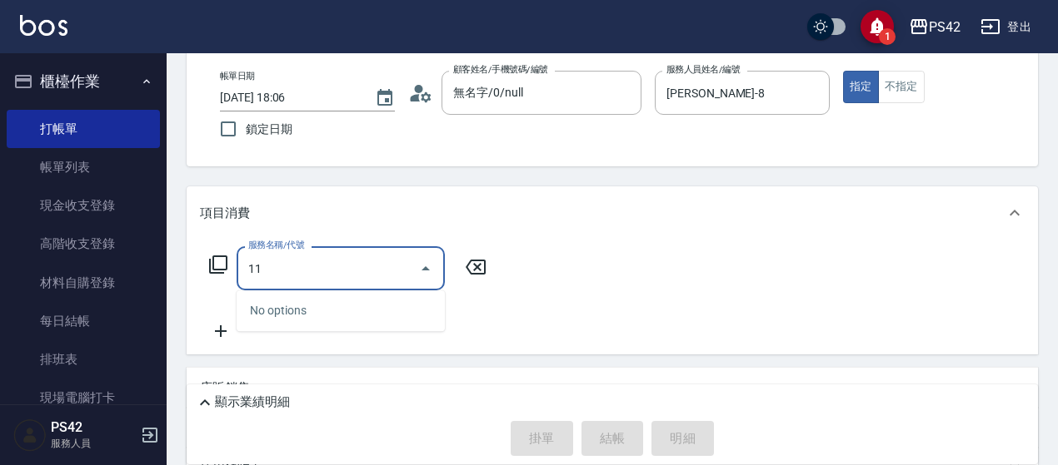
type input "1"
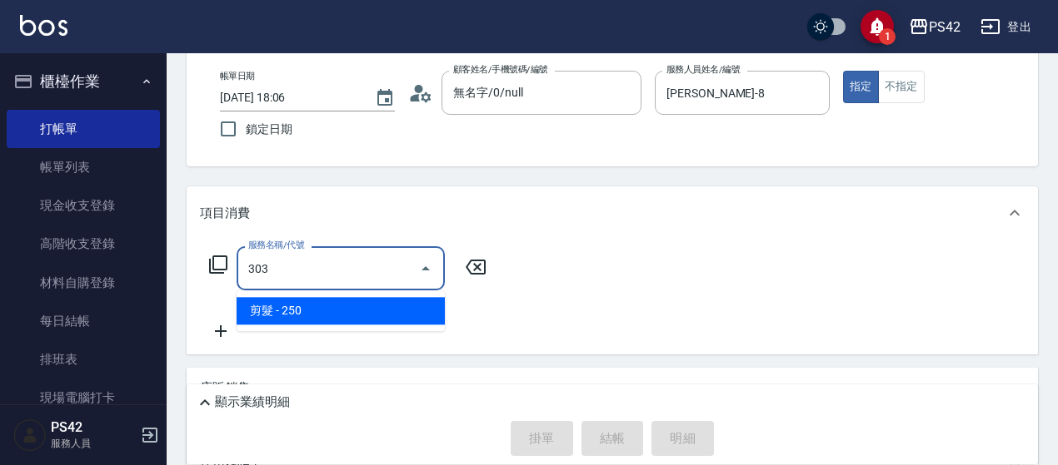
type input "剪髮(303)"
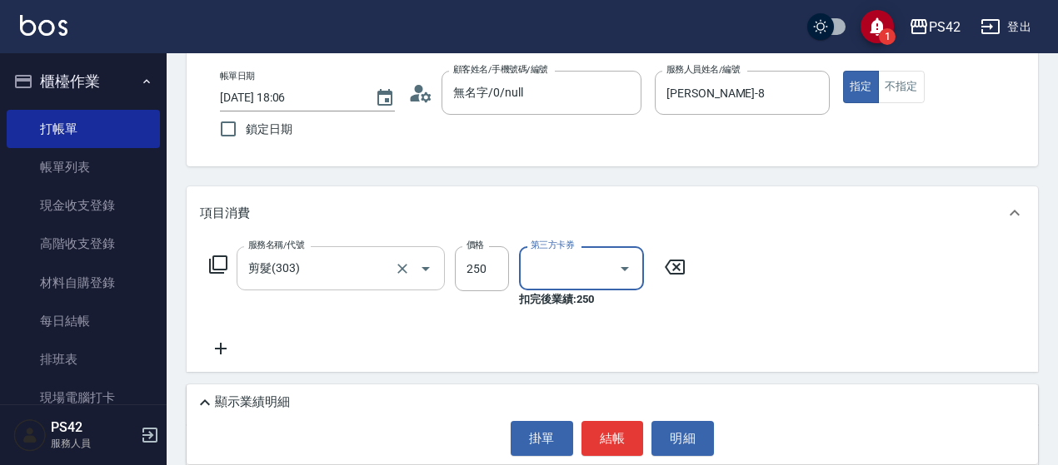
type input "儲值卡"
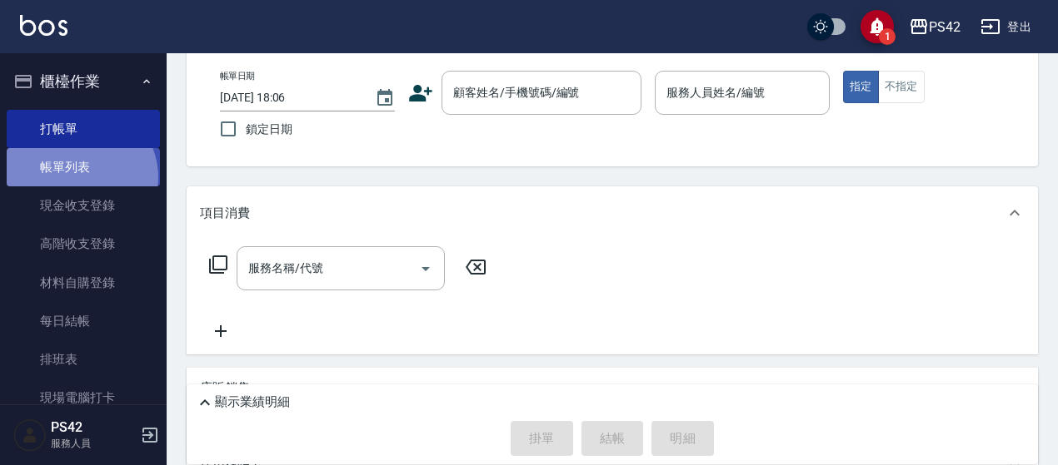
click at [78, 177] on link "帳單列表" at bounding box center [83, 167] width 153 height 38
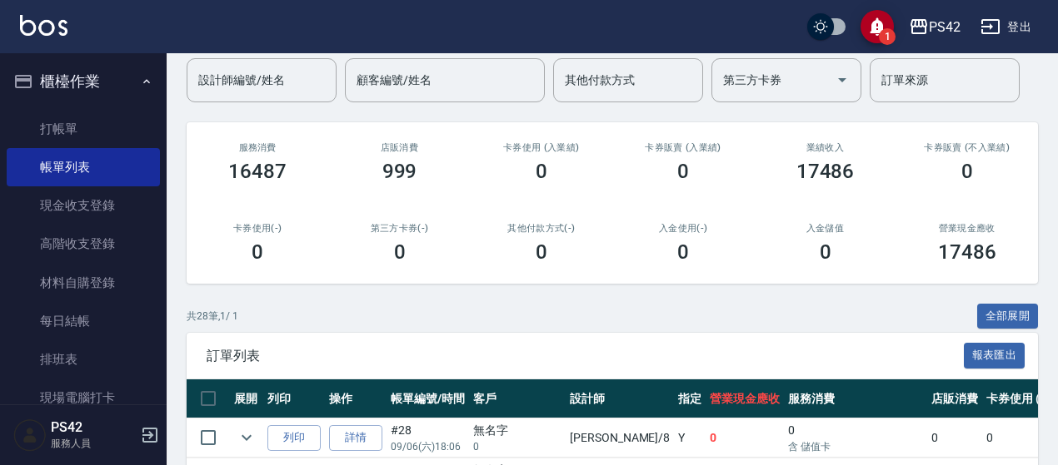
scroll to position [250, 0]
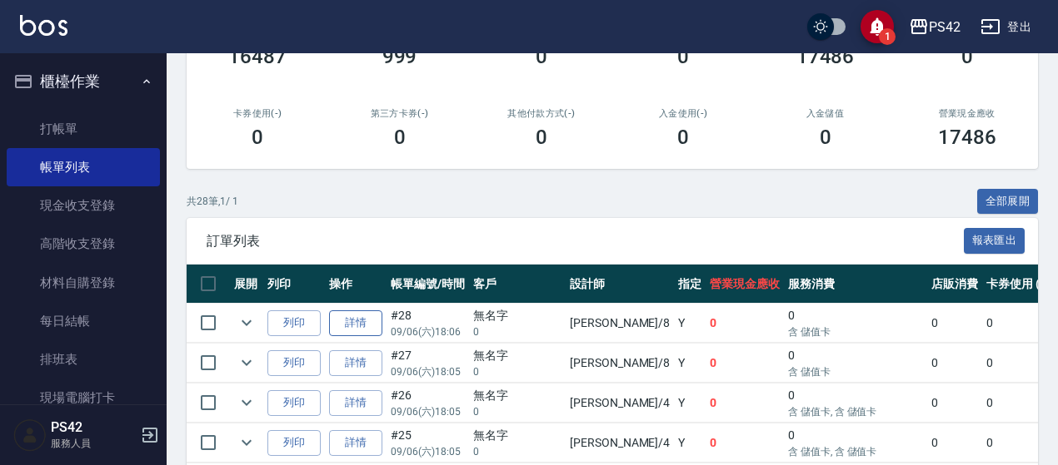
click at [374, 324] on link "詳情" at bounding box center [355, 324] width 53 height 26
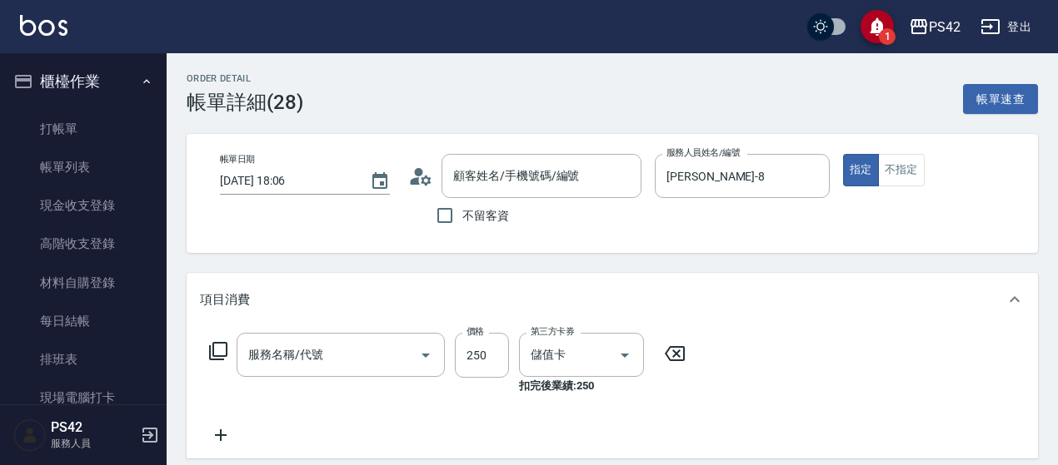
type input "2025/09/06 18:06"
type input "張KIVI-8"
type input "無名字/0/null"
type input "剪髮(303)"
click at [808, 174] on icon "Clear" at bounding box center [812, 176] width 17 height 17
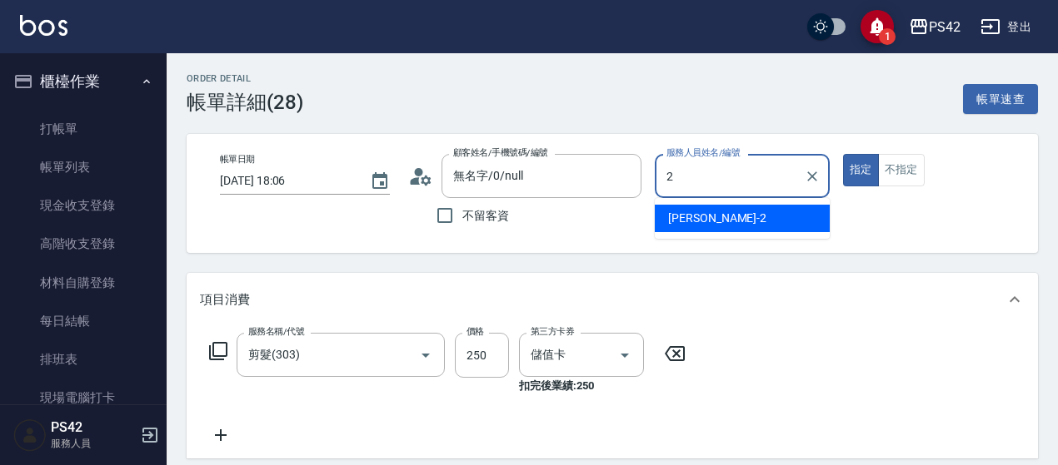
type input "[PERSON_NAME]-2"
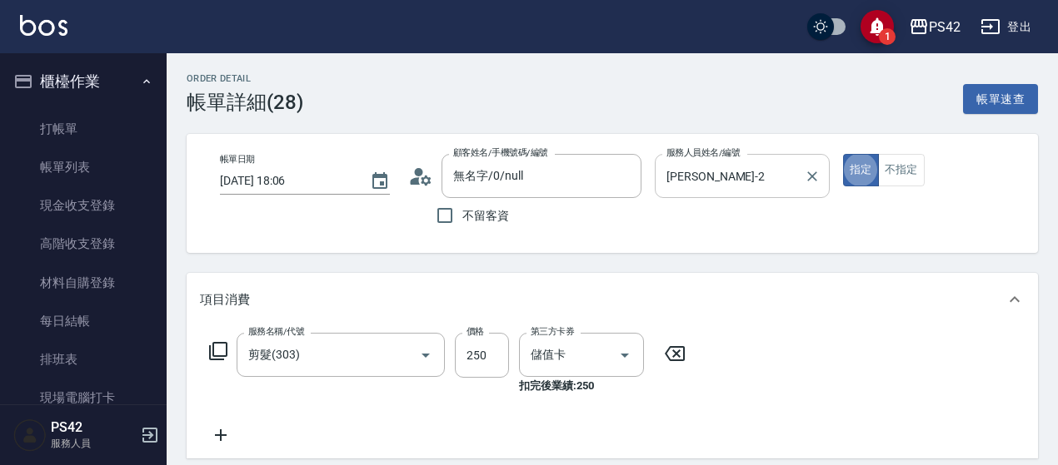
type button "true"
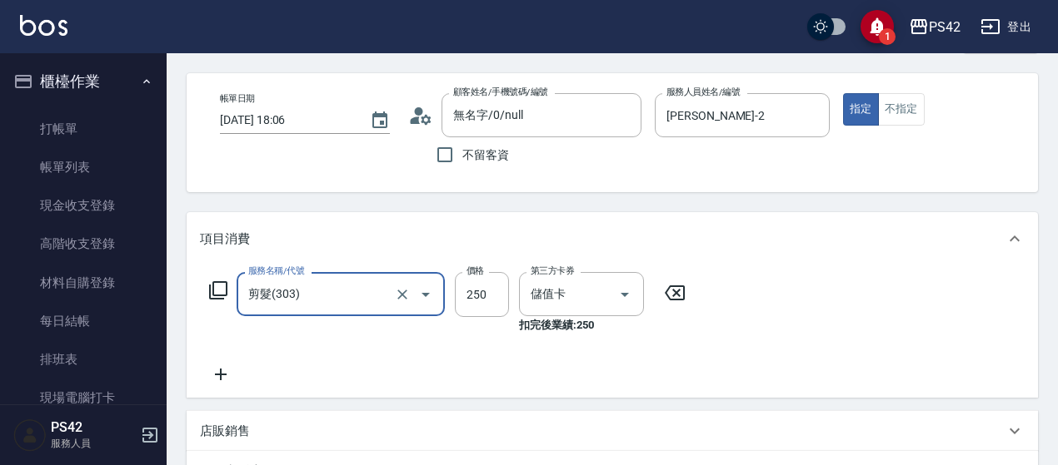
scroll to position [83, 0]
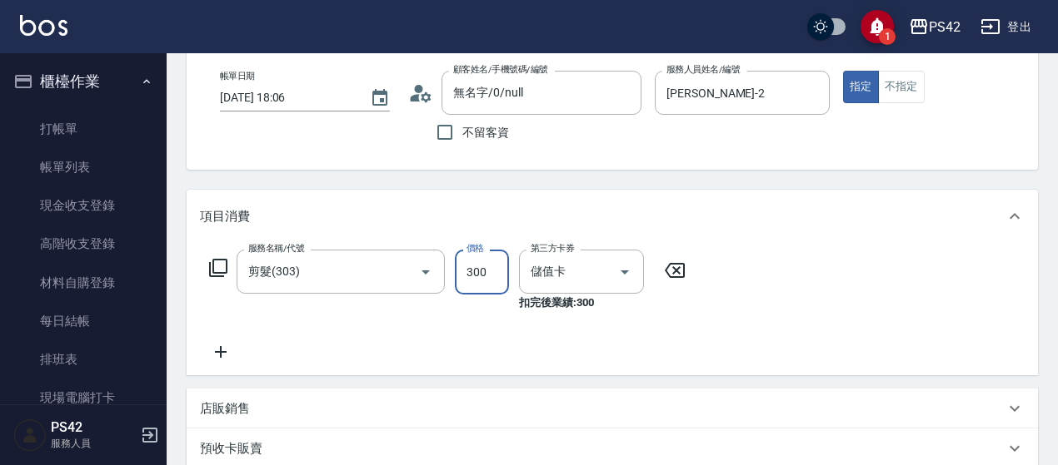
type input "300"
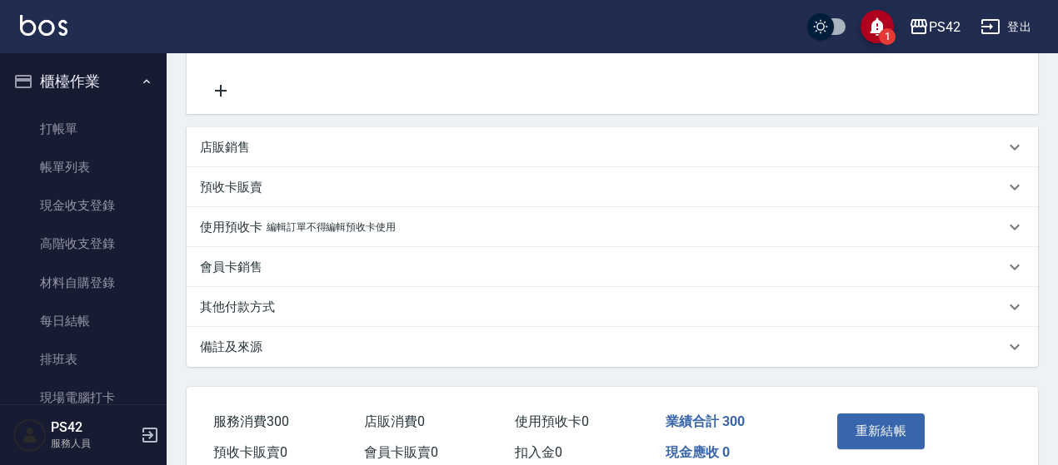
scroll to position [425, 0]
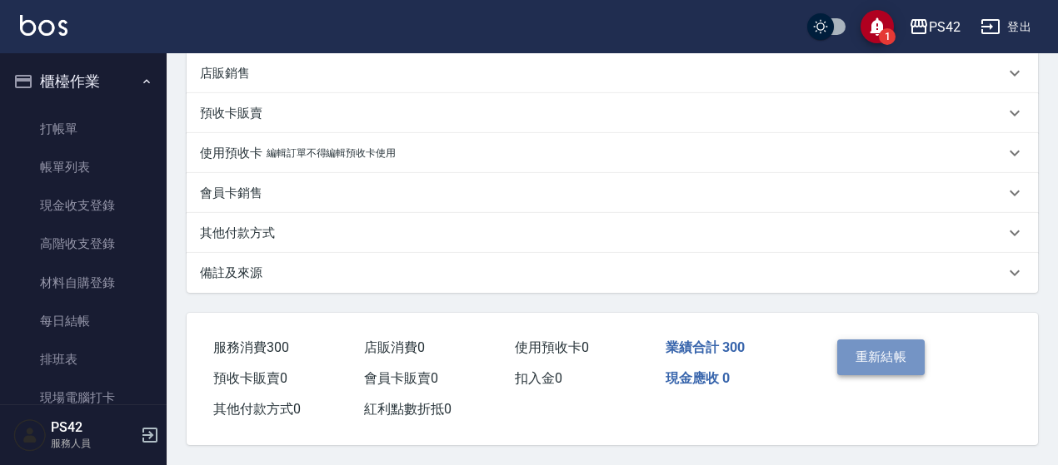
click at [879, 351] on button "重新結帳" at bounding box center [881, 357] width 88 height 35
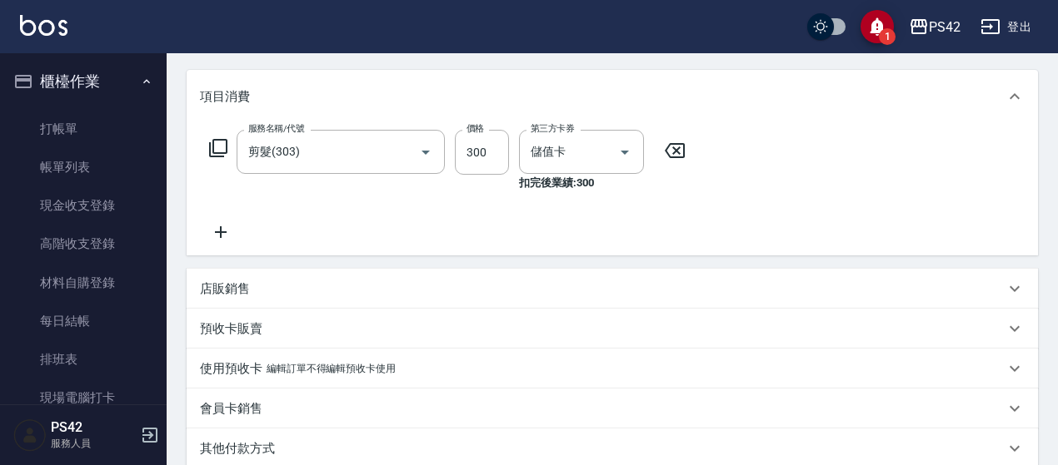
scroll to position [175, 0]
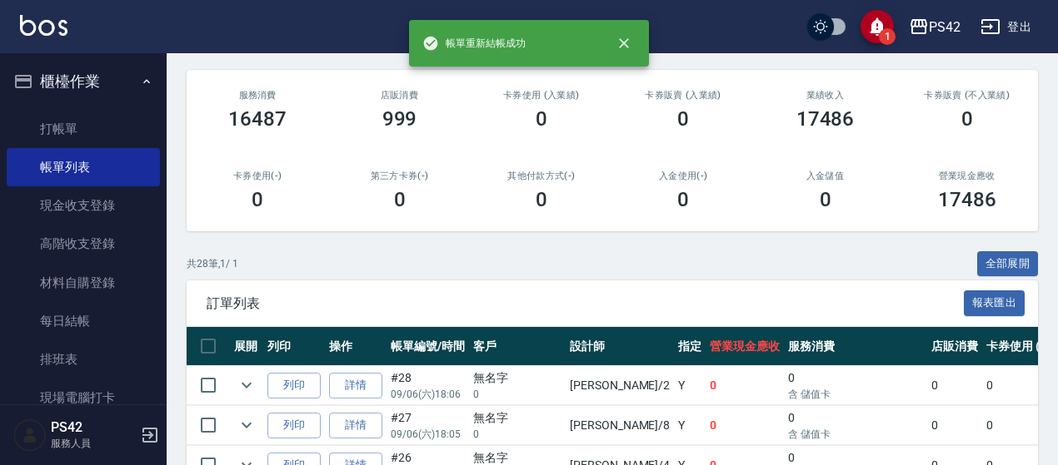
scroll to position [250, 0]
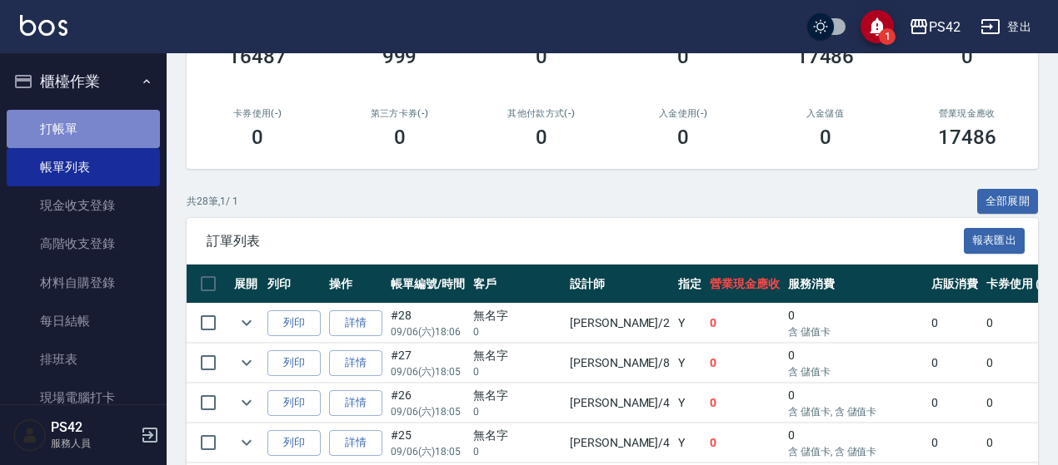
click at [91, 122] on link "打帳單" at bounding box center [83, 129] width 153 height 38
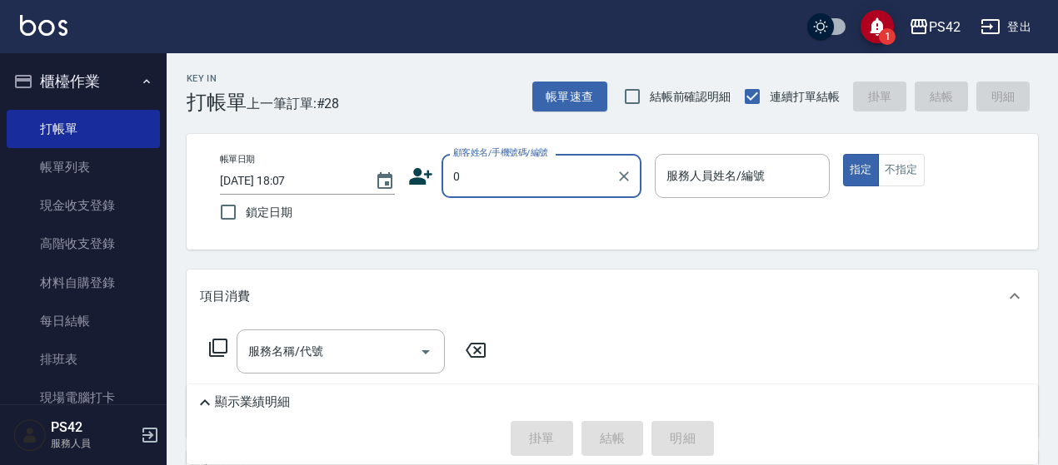
type input "無名字/0/null"
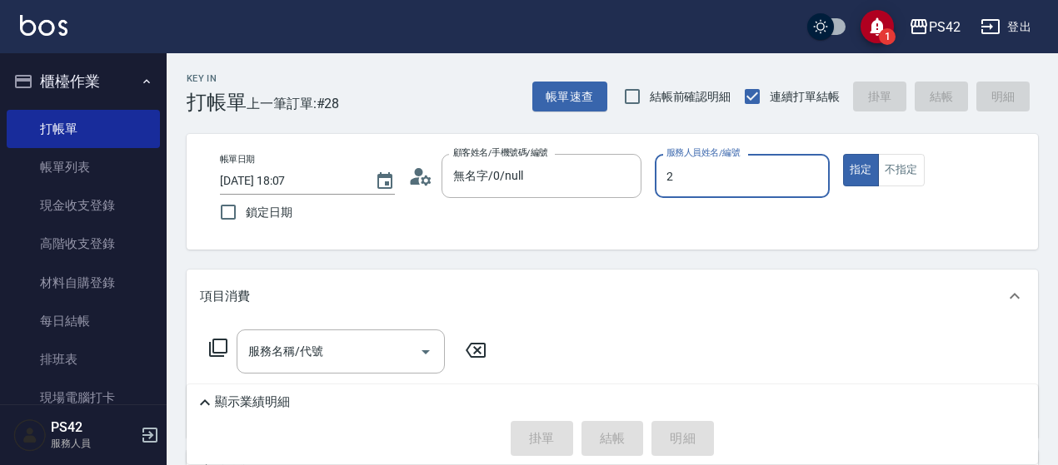
type input "[PERSON_NAME]-2"
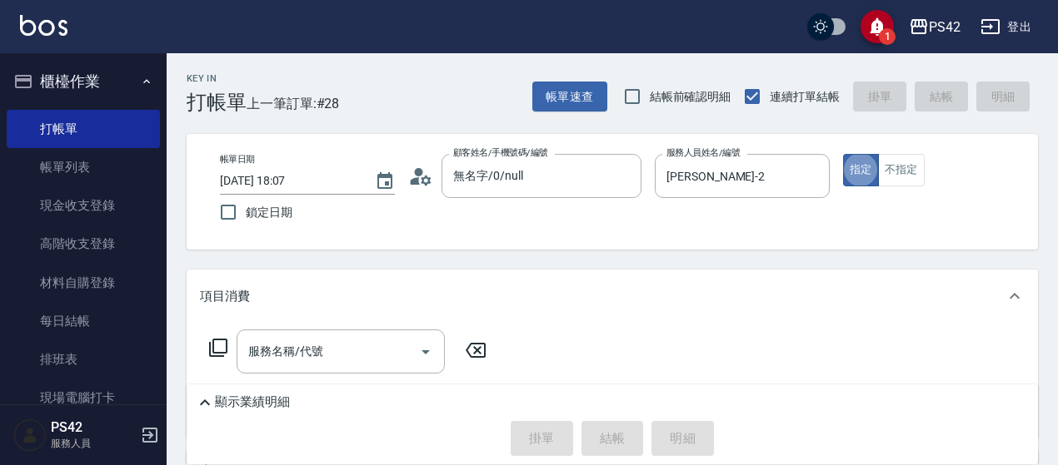
type button "true"
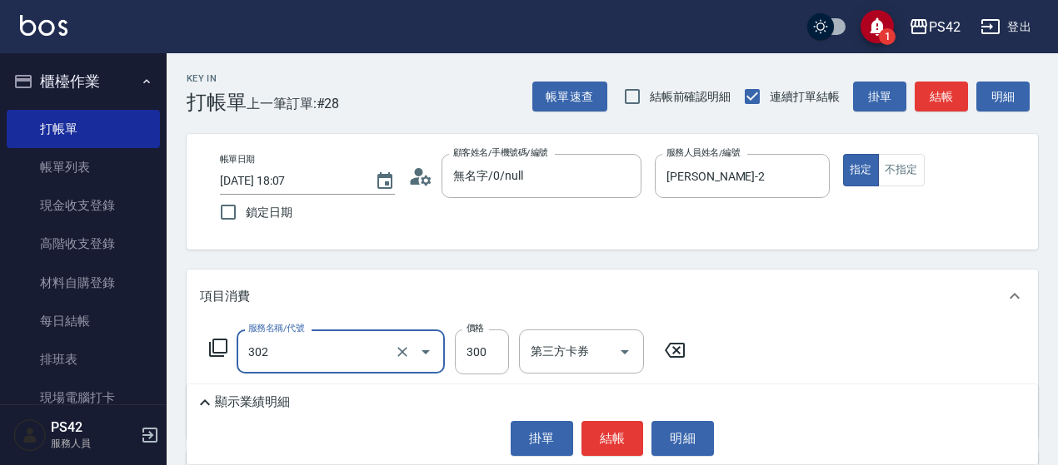
type input "剪髮(302)"
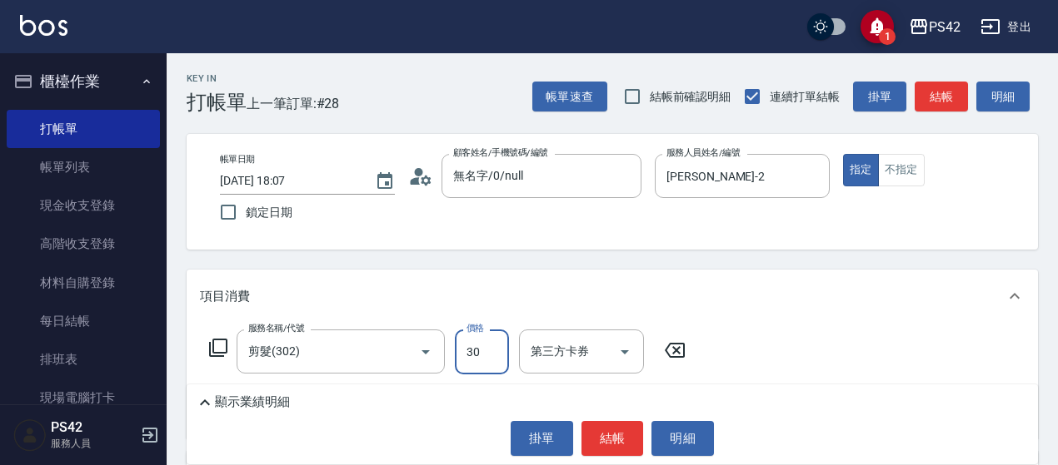
type input "300"
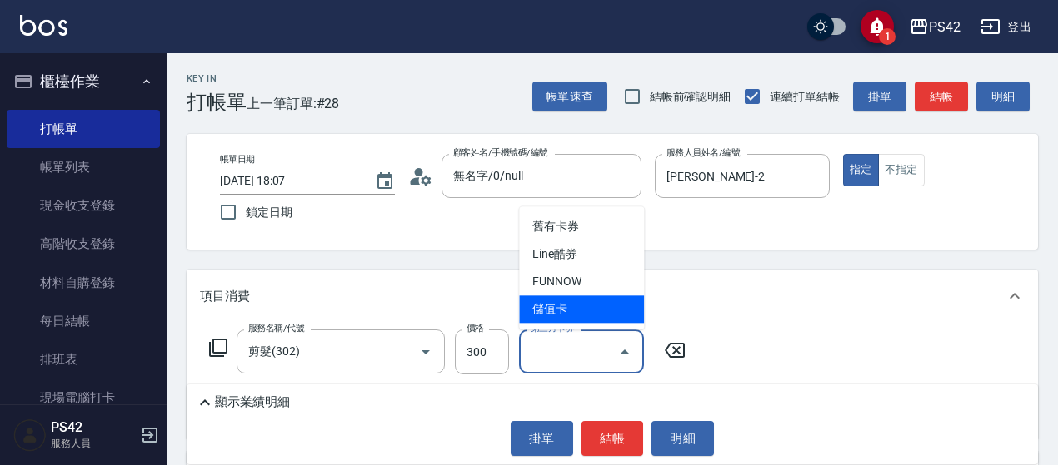
type input "儲值卡"
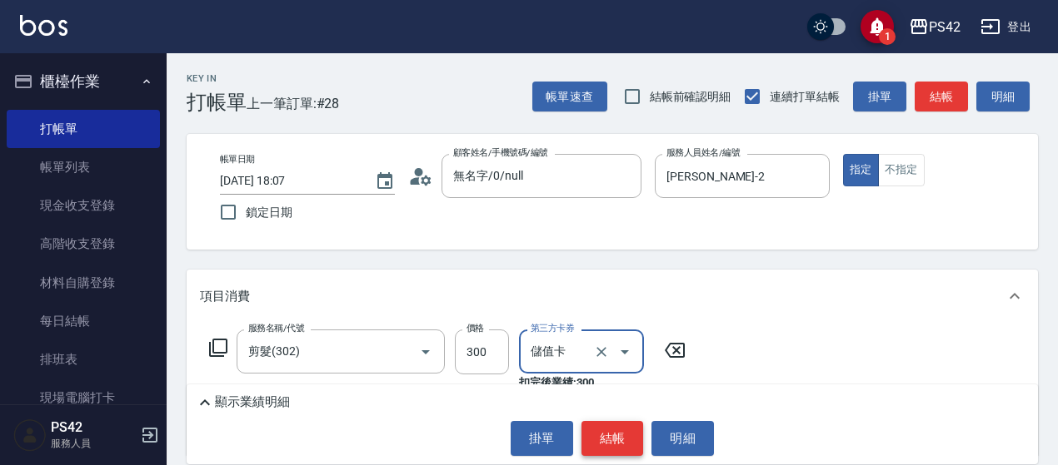
click at [620, 429] on button "結帳" at bounding box center [612, 438] width 62 height 35
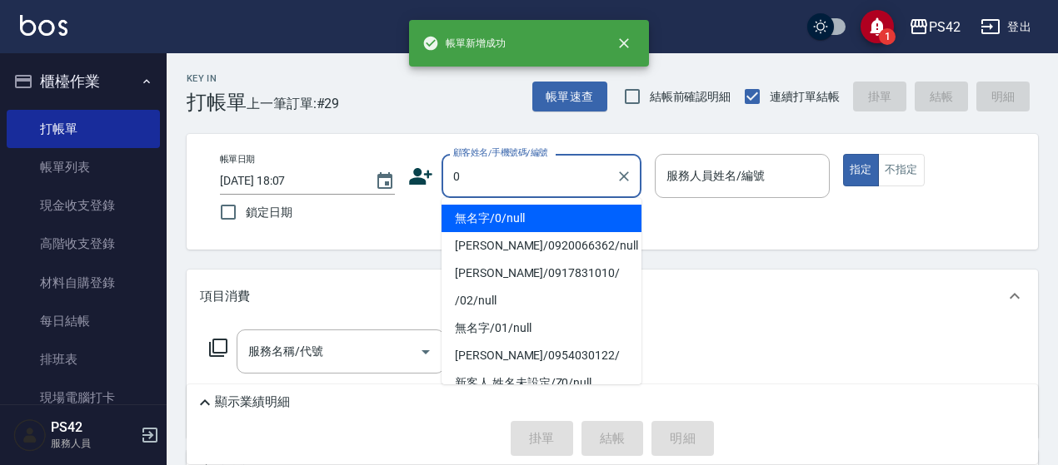
type input "0"
type input "2"
type input "無名字/0/null"
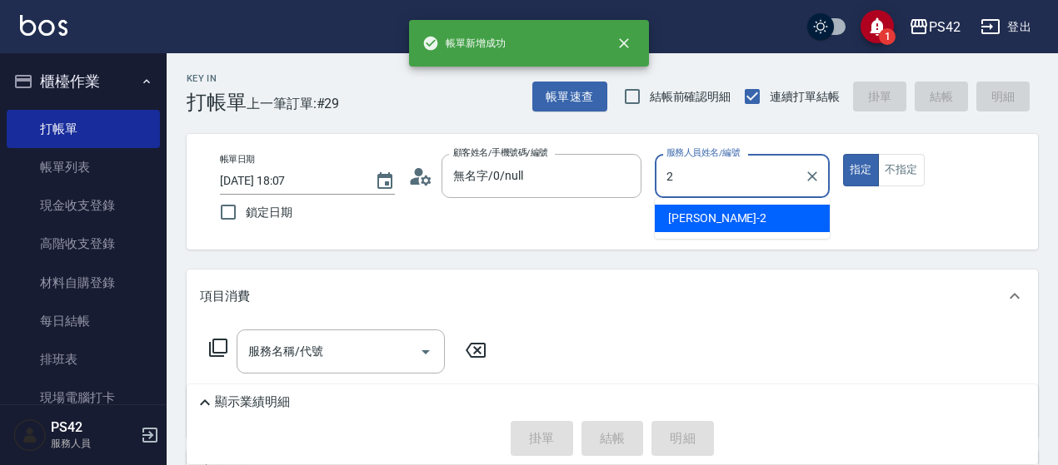
type input "[PERSON_NAME]-2"
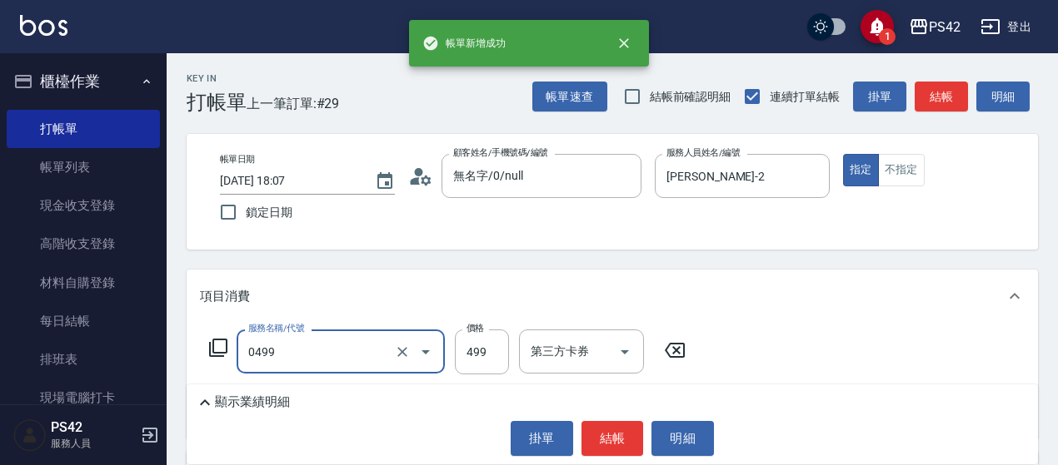
type input "[PERSON_NAME]499(0499)"
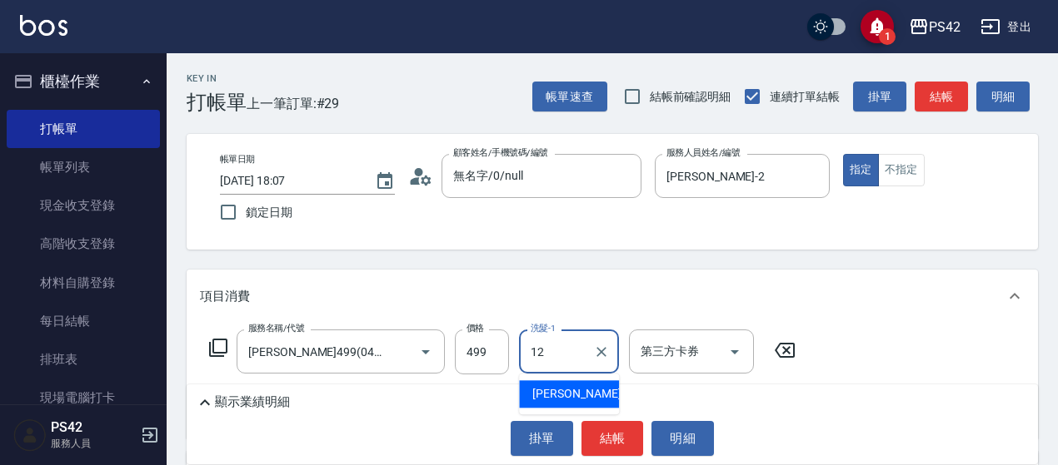
type input "[PERSON_NAME]-12"
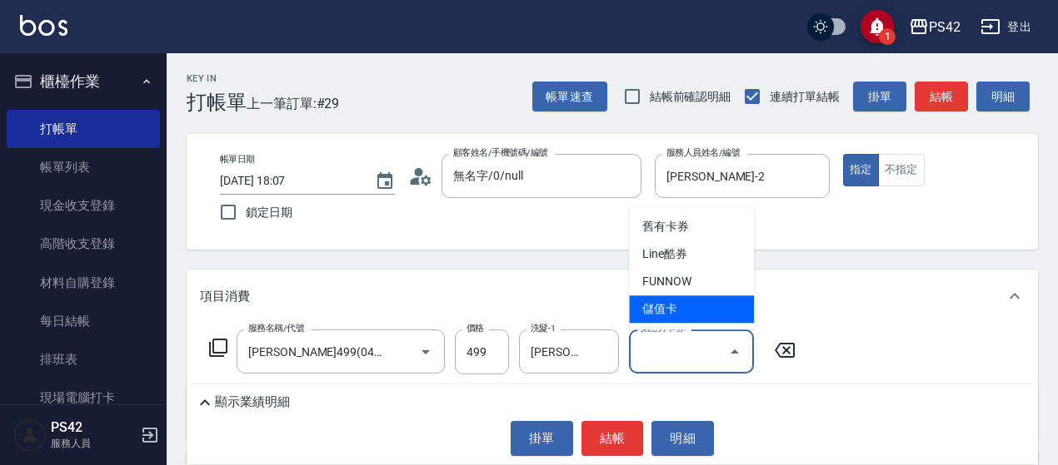
type input "儲值卡"
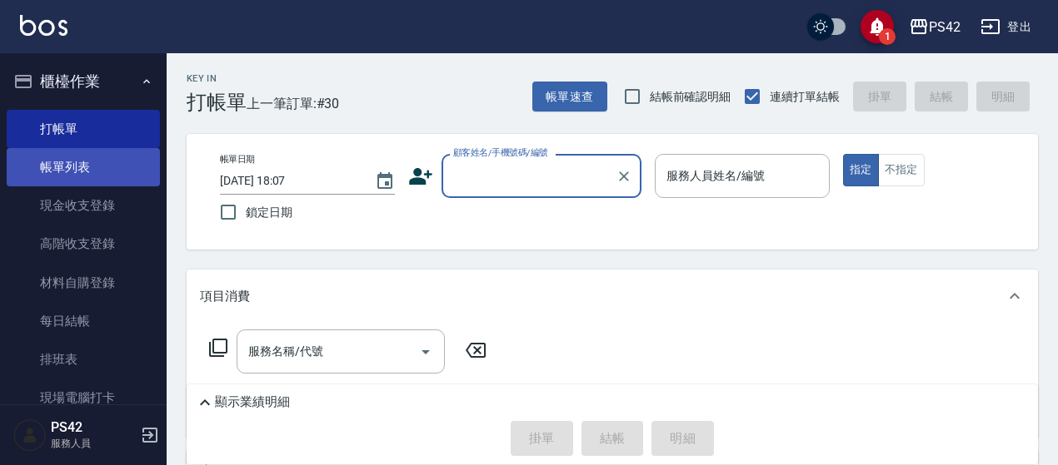
click at [101, 154] on link "帳單列表" at bounding box center [83, 167] width 153 height 38
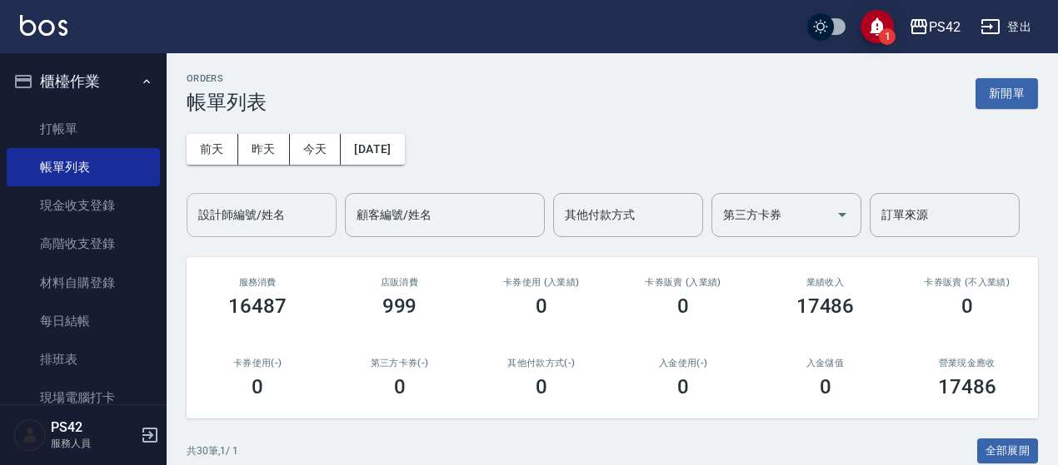
click at [215, 211] on input "設計師編號/姓名" at bounding box center [261, 215] width 135 height 29
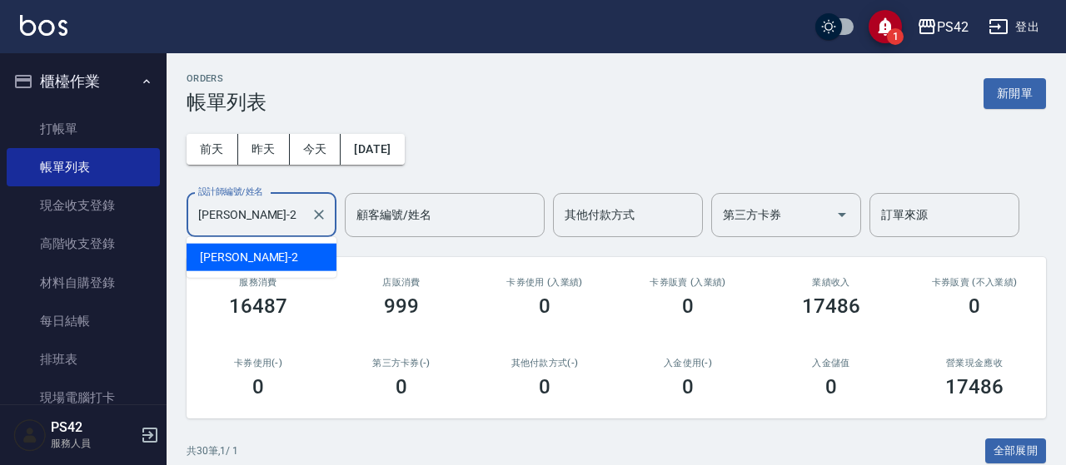
type input "[PERSON_NAME]-2"
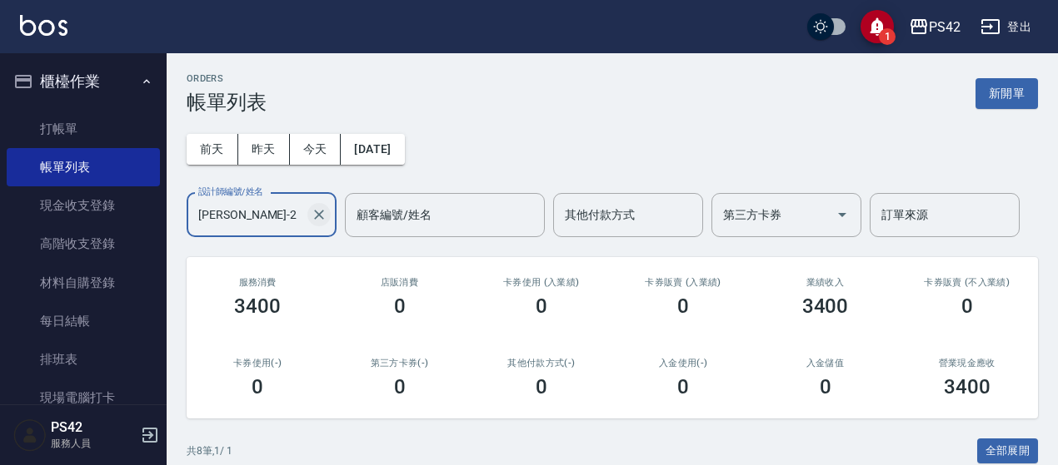
click at [315, 217] on icon "Clear" at bounding box center [319, 215] width 17 height 17
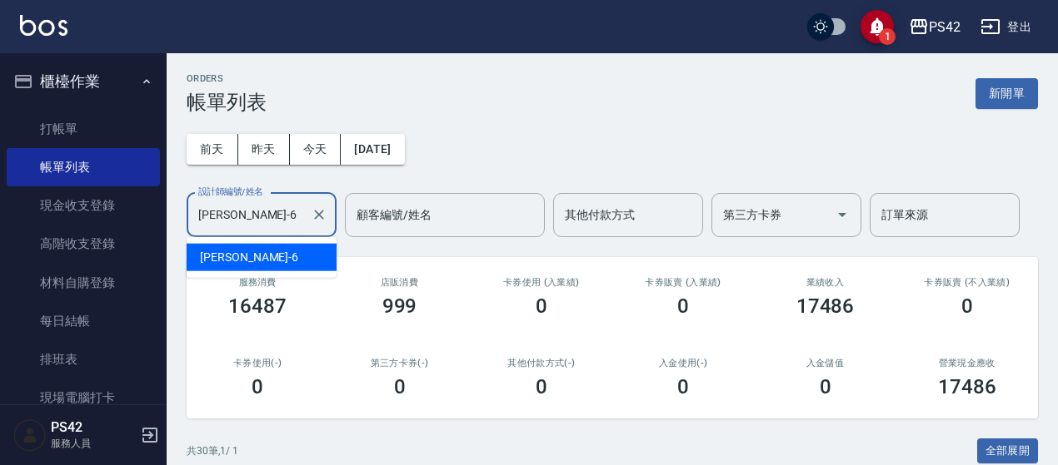
type input "許銘偉-6"
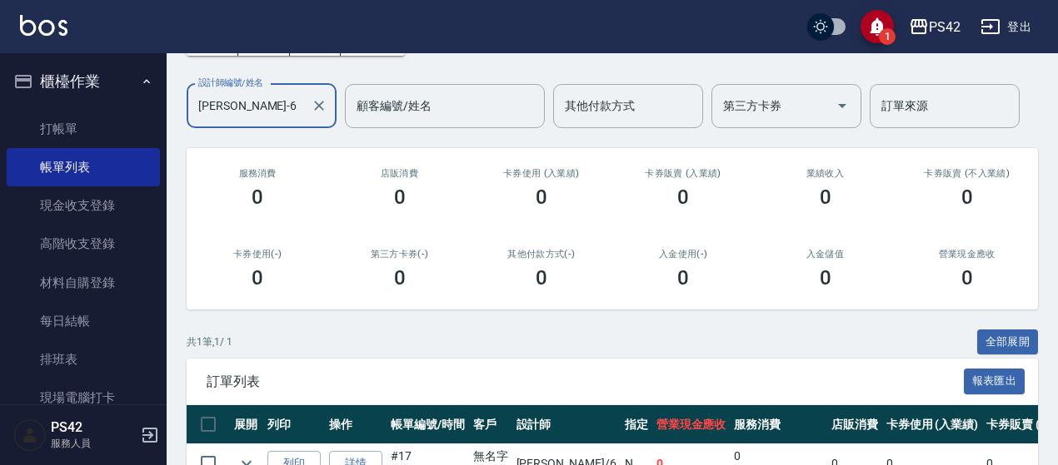
scroll to position [205, 0]
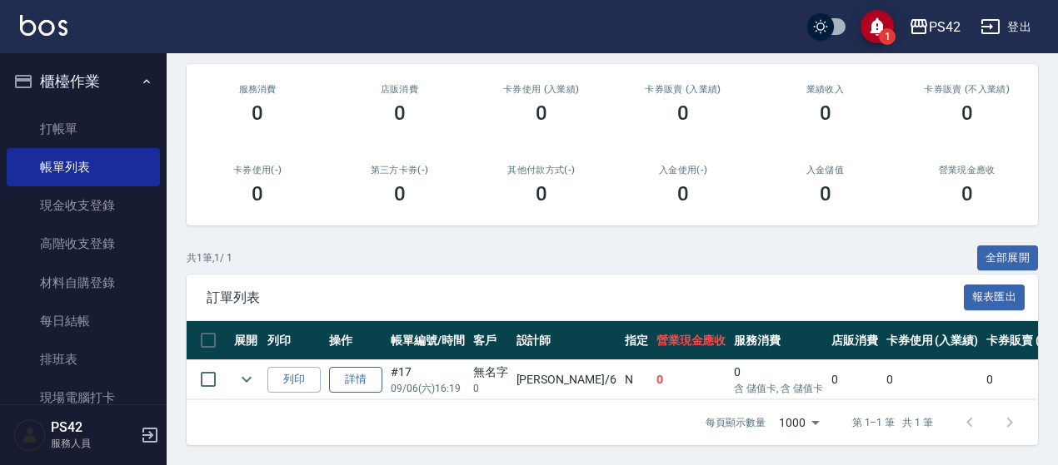
click at [365, 367] on link "詳情" at bounding box center [355, 380] width 53 height 26
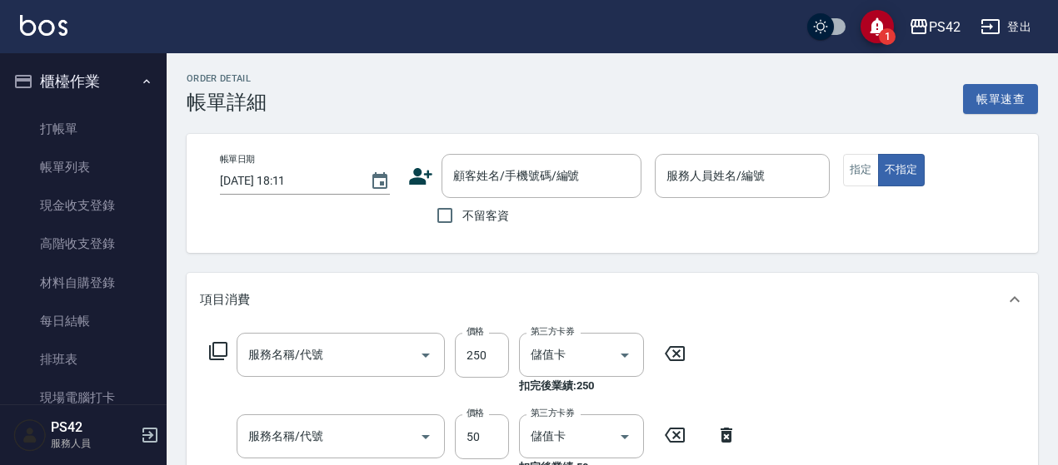
type input "2025/09/06 16:19"
type input "許銘偉-6"
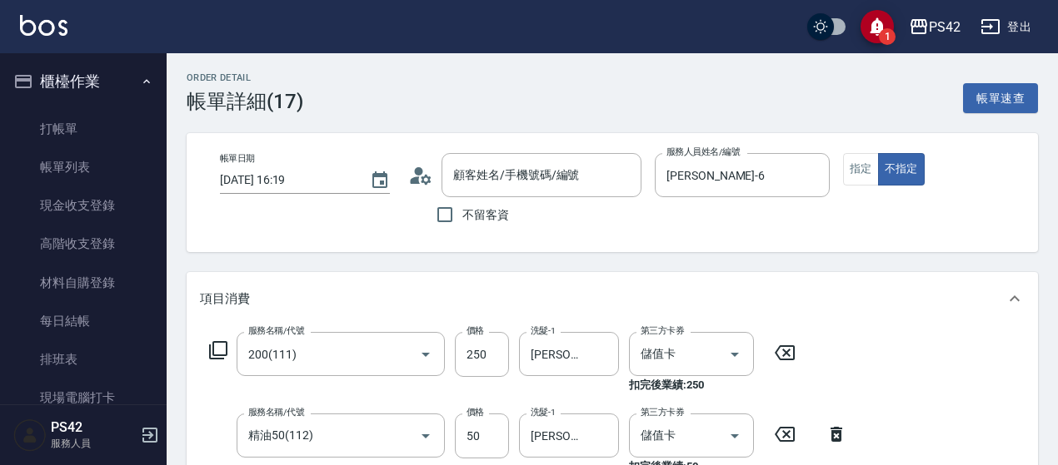
type input "200(111)"
type input "精油50(112)"
type input "無名字/0/null"
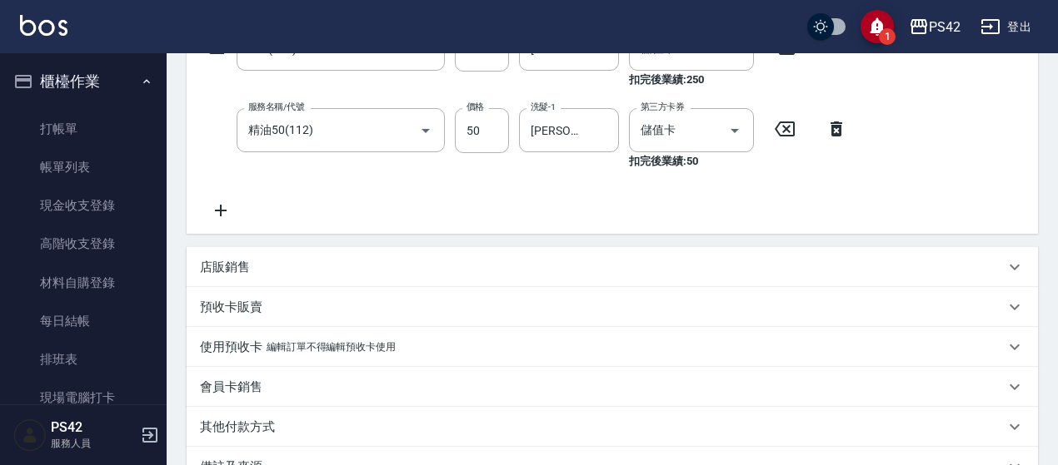
scroll to position [333, 0]
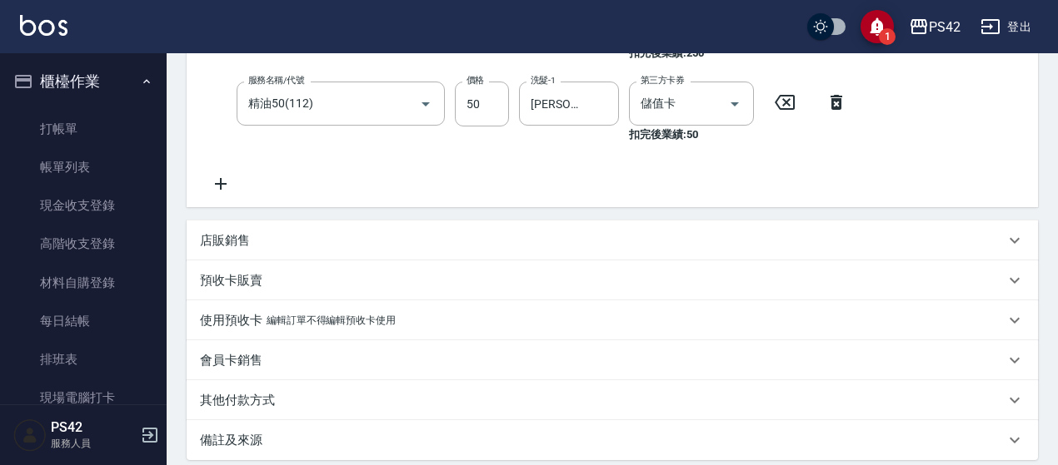
click at [248, 251] on div "店販銷售" at bounding box center [612, 241] width 851 height 40
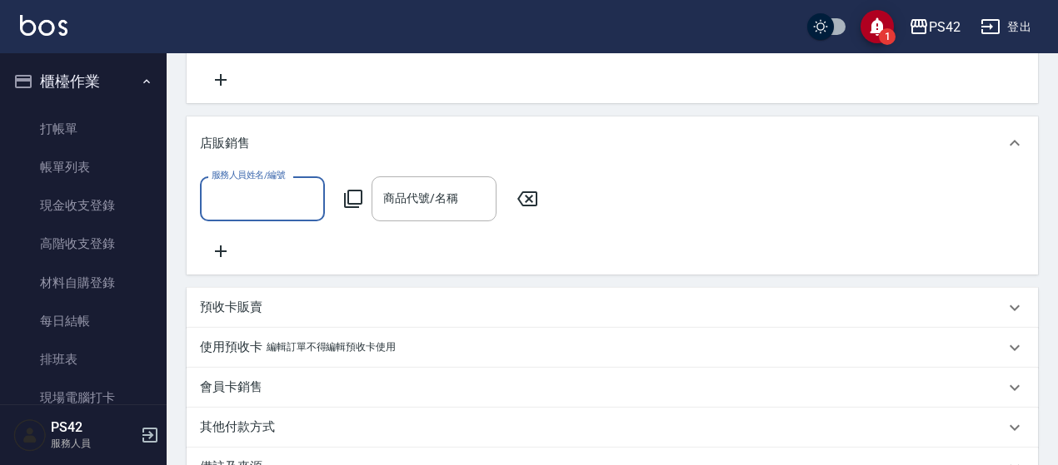
scroll to position [500, 0]
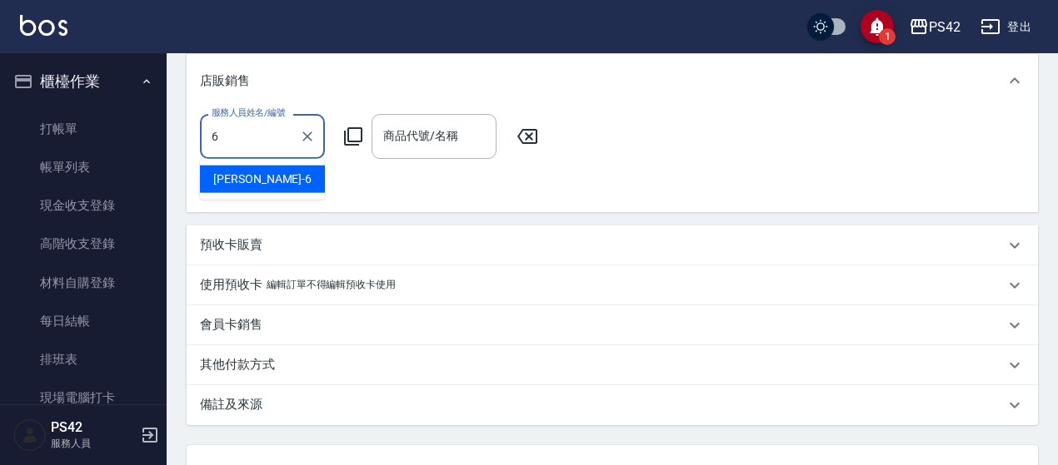
type input "許銘偉-6"
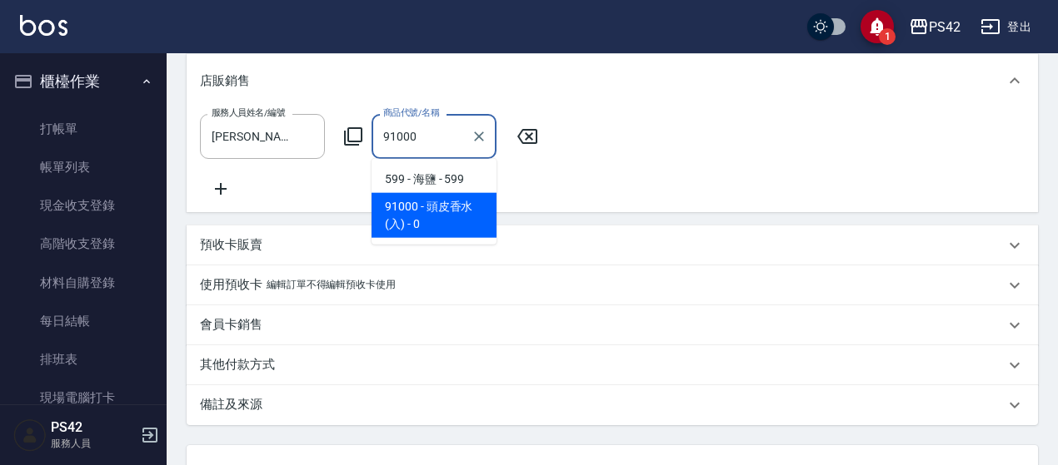
type input "頭皮香水(入)"
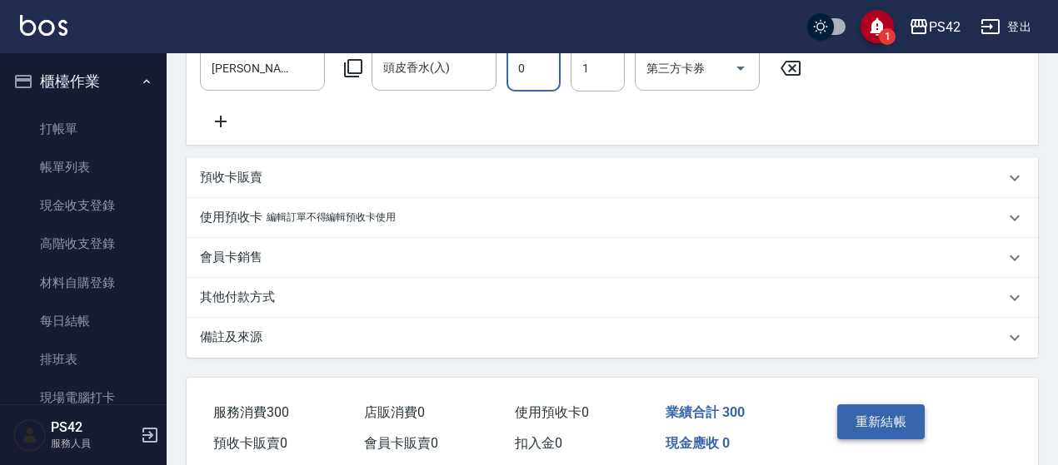
scroll to position [650, 0]
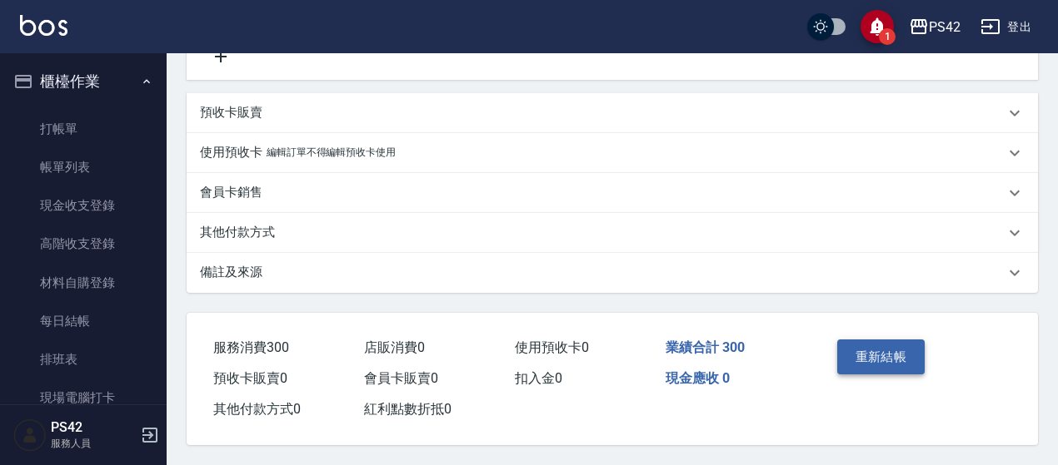
click at [884, 364] on button "重新結帳" at bounding box center [881, 357] width 88 height 35
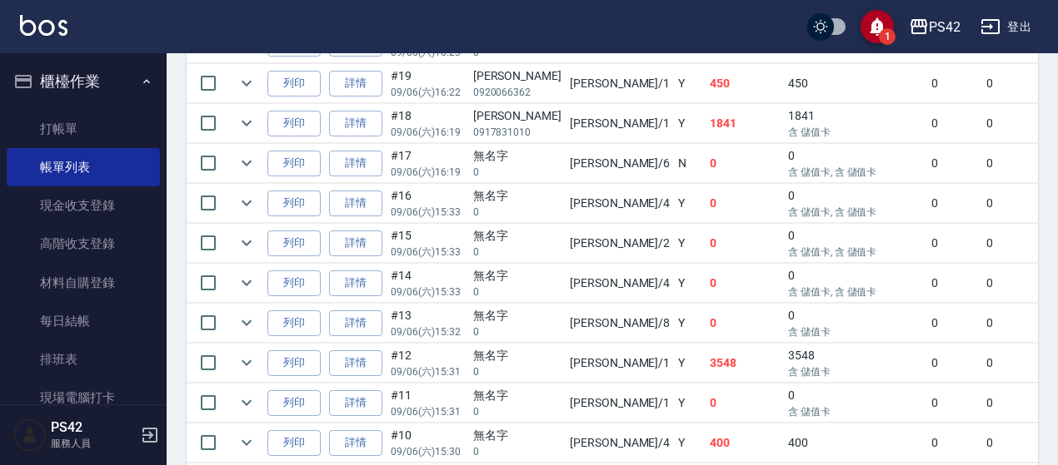
scroll to position [931, 0]
click at [359, 151] on link "詳情" at bounding box center [355, 162] width 53 height 26
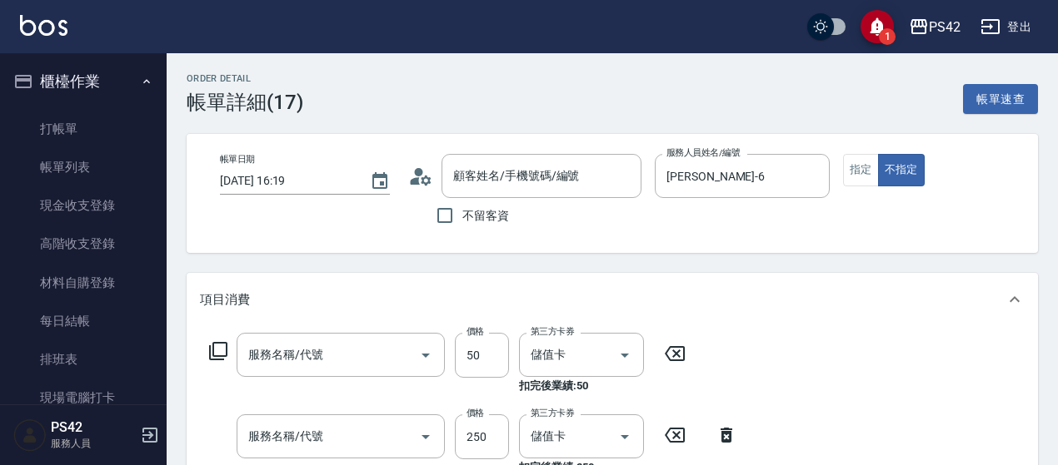
type input "2025/09/06 16:19"
type input "許銘偉-6"
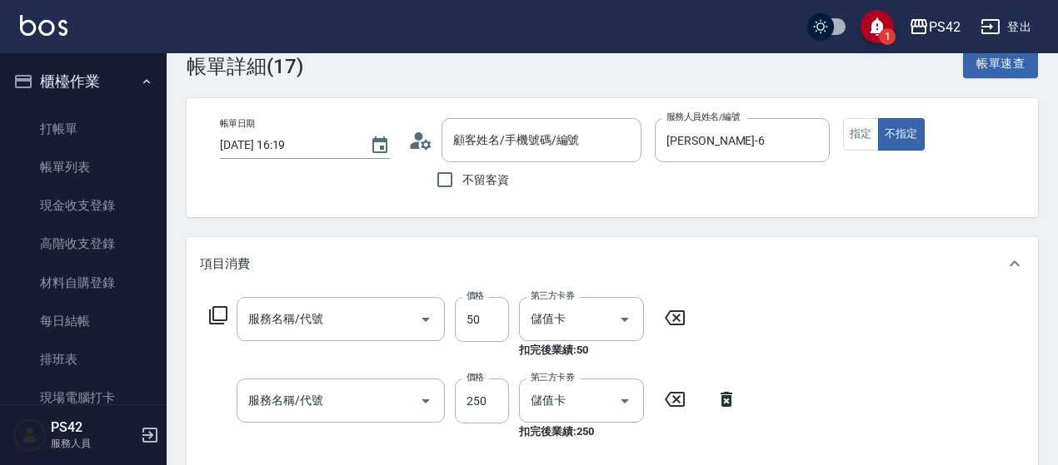
type input "精油50(112)"
type input "200(111)"
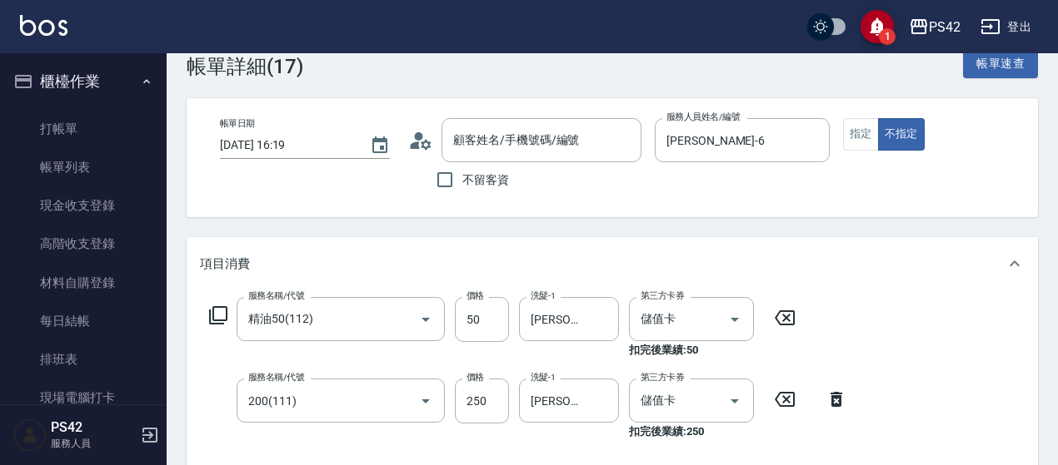
type input "無名字/0/null"
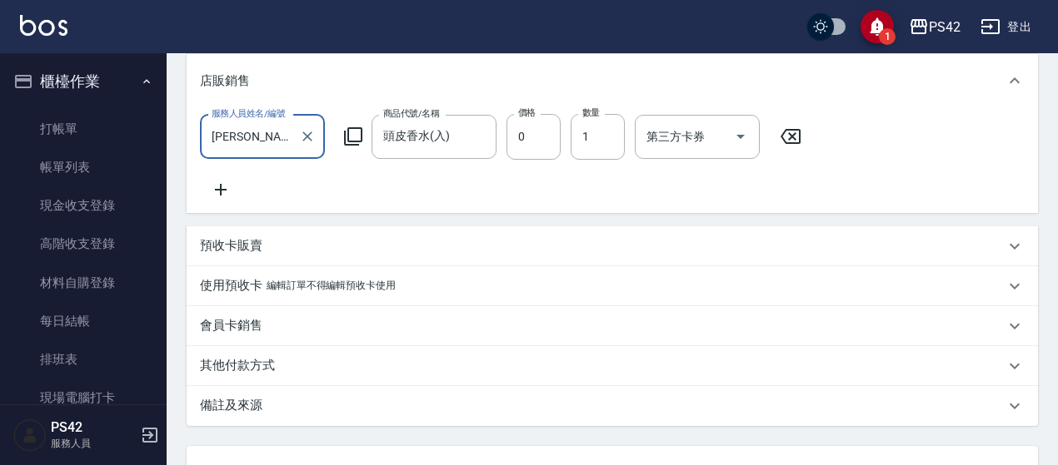
scroll to position [650, 0]
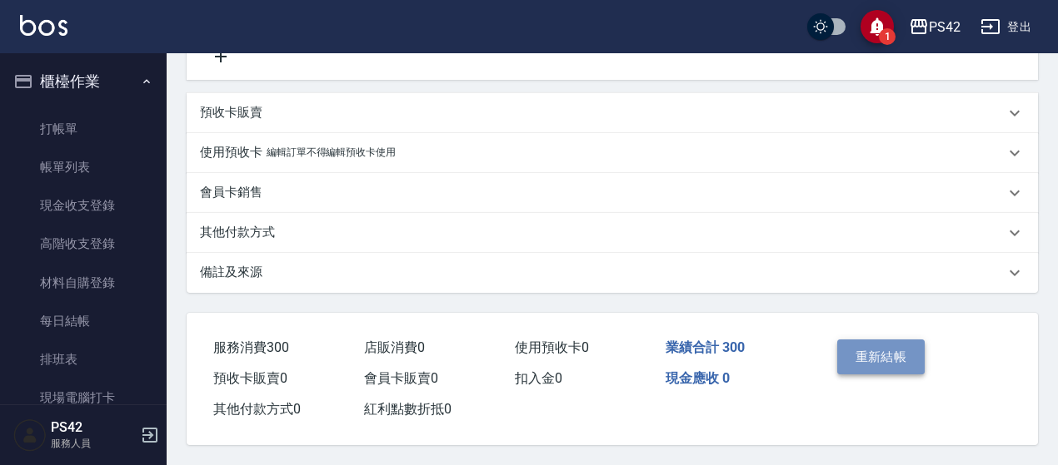
click at [866, 362] on button "重新結帳" at bounding box center [881, 357] width 88 height 35
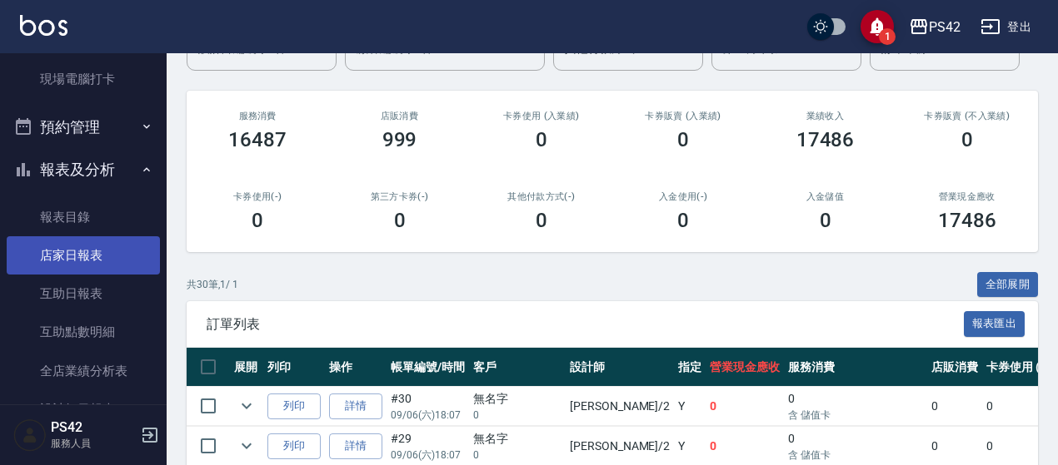
scroll to position [416, 0]
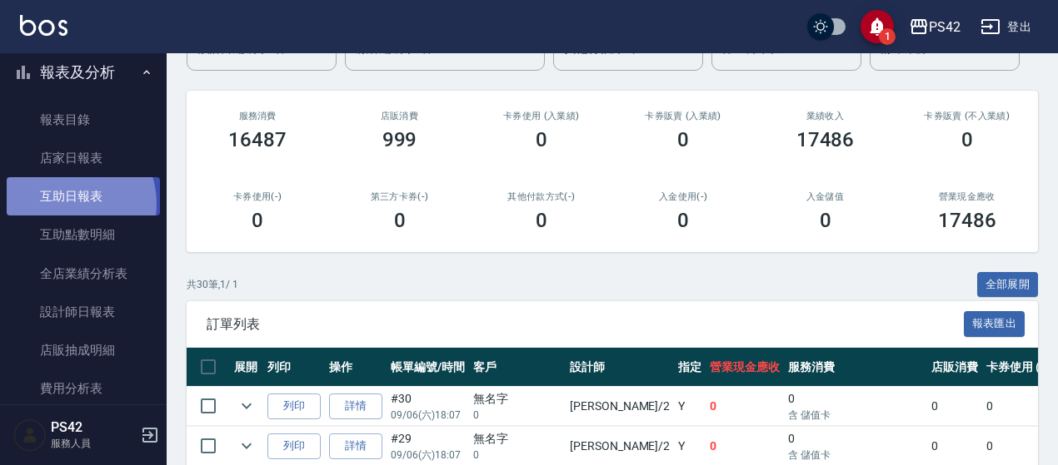
click at [62, 203] on link "互助日報表" at bounding box center [83, 196] width 153 height 38
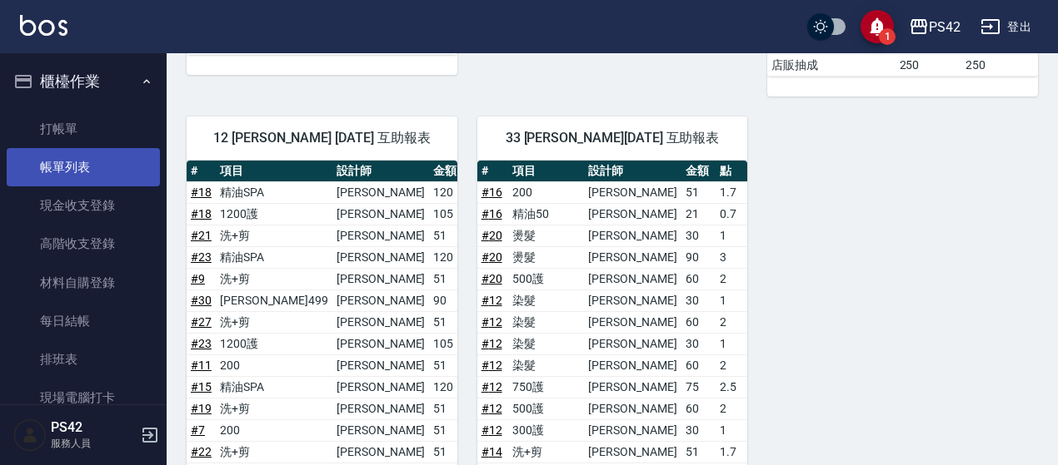
click at [58, 169] on link "帳單列表" at bounding box center [83, 167] width 153 height 38
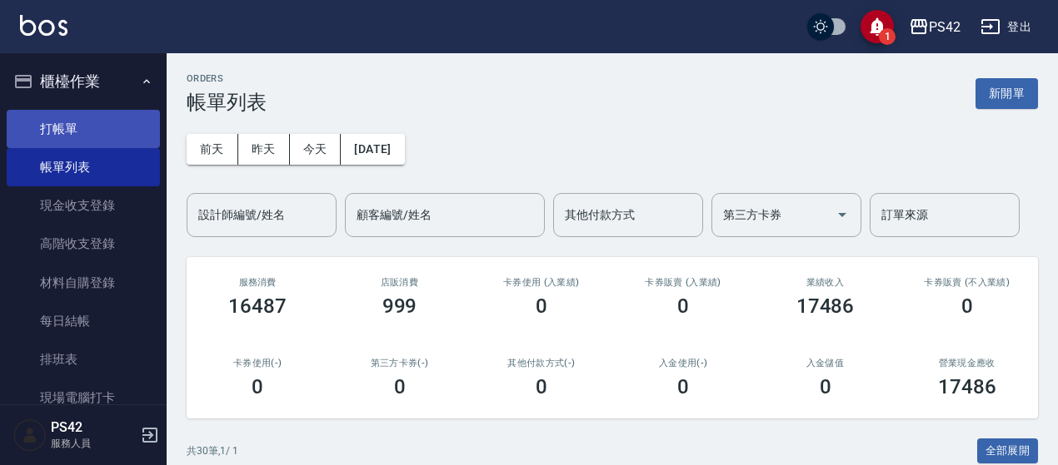
click at [125, 112] on link "打帳單" at bounding box center [83, 129] width 153 height 38
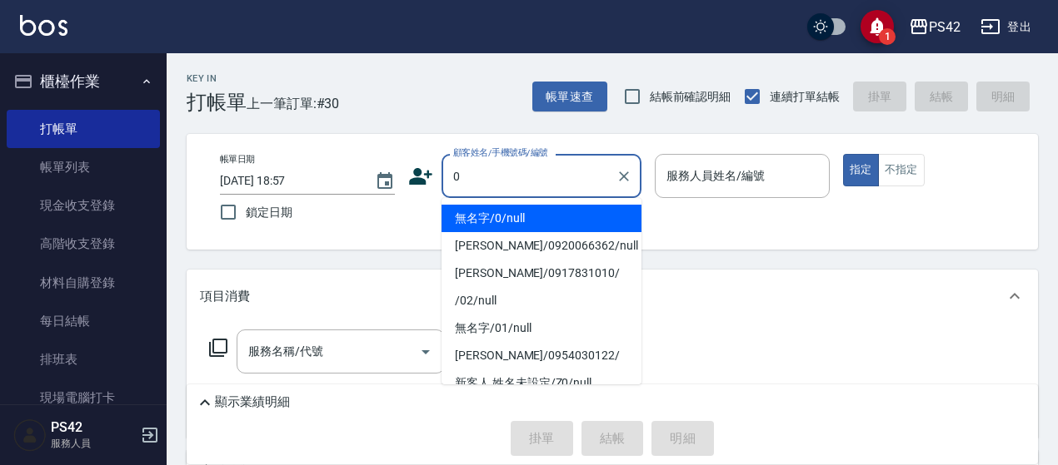
type input "無名字/0/null"
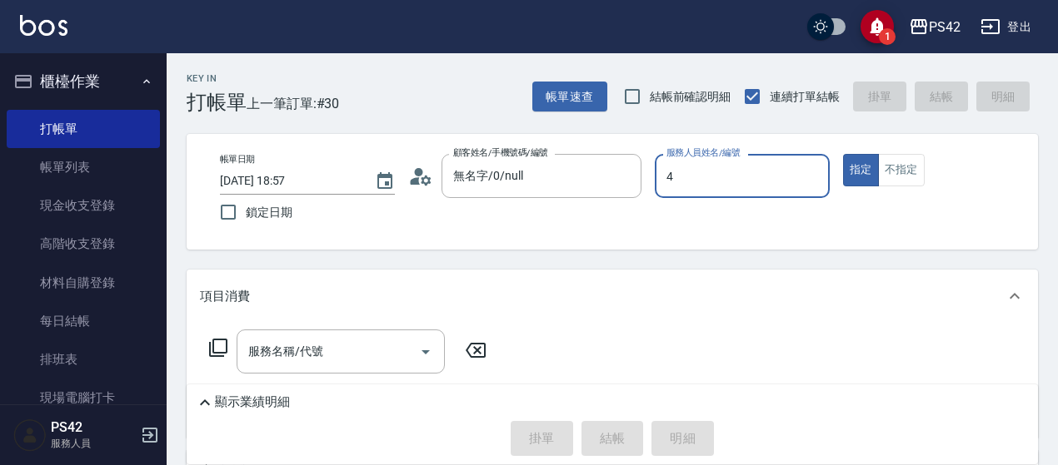
type input "程汶珊-4"
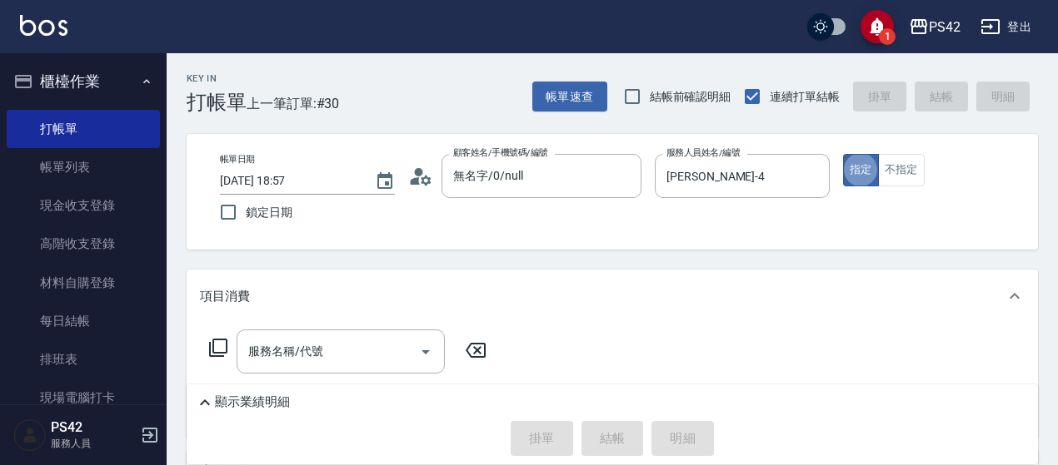
type button "true"
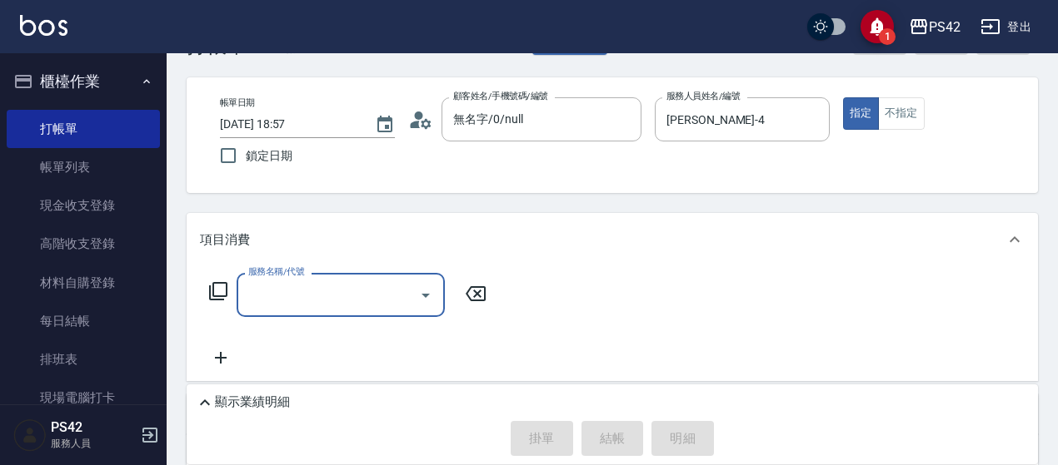
scroll to position [83, 0]
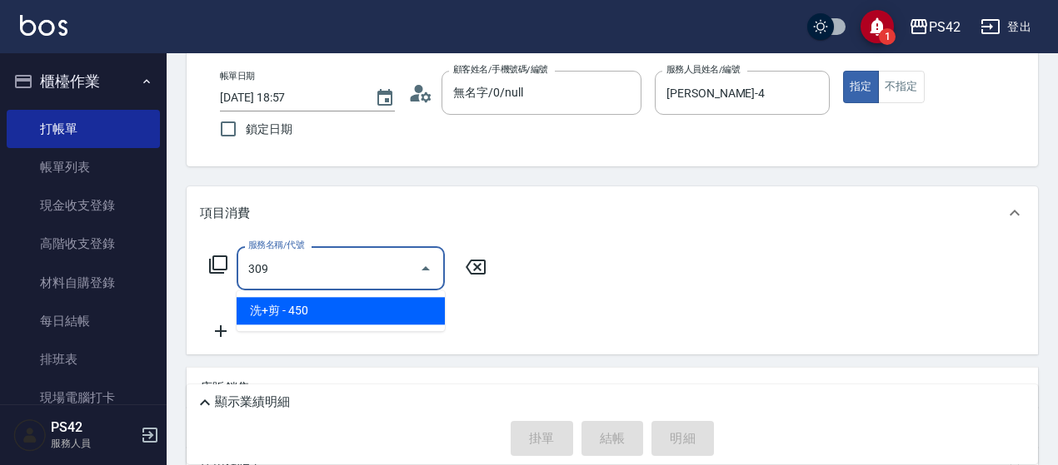
type input "洗+剪(309)"
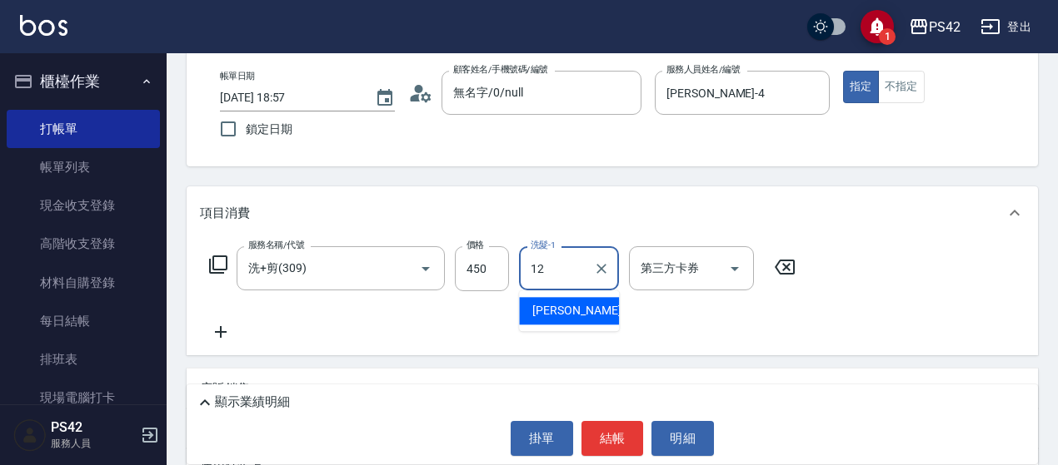
type input "[PERSON_NAME]-12"
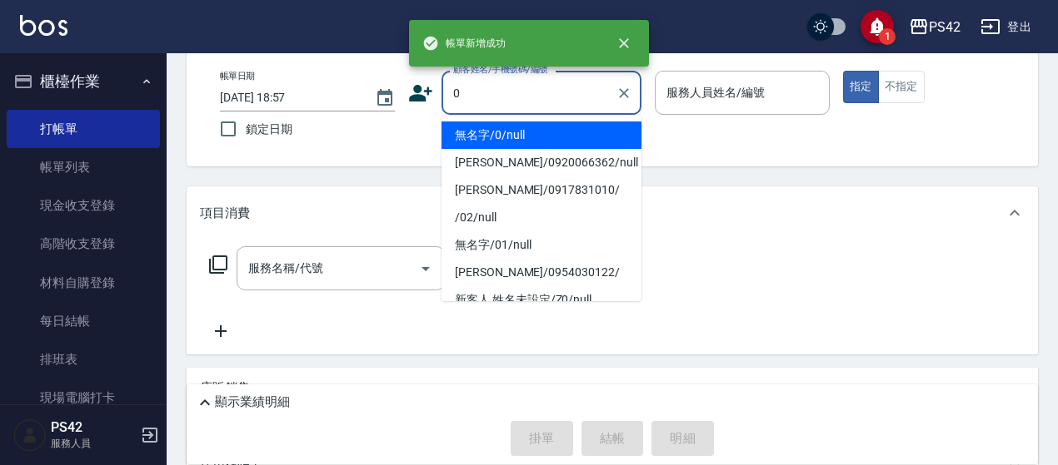
type input "無名字/0/null"
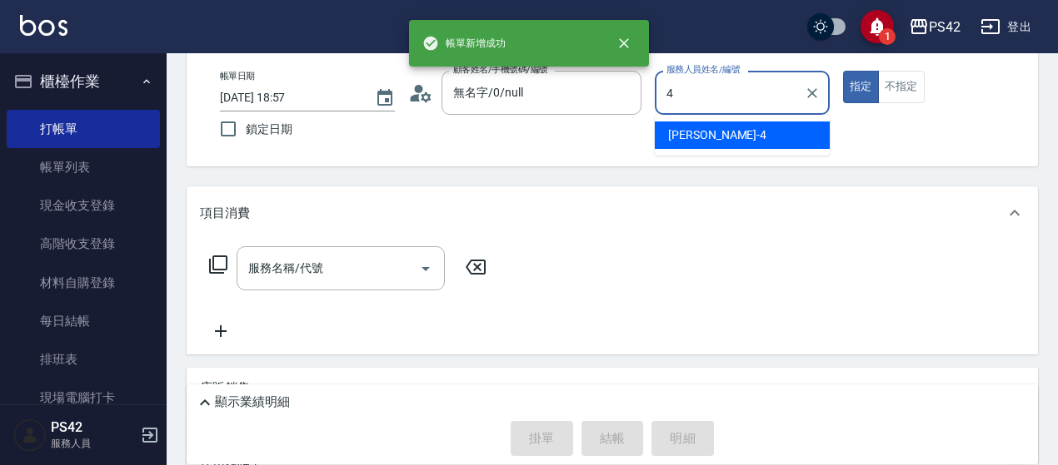
type input "程汶珊-4"
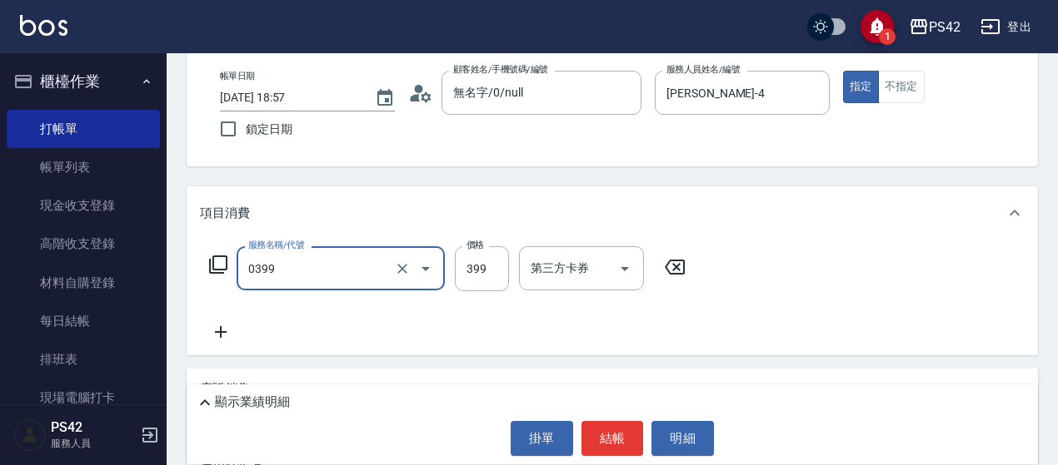
type input "海鹽399(0399)"
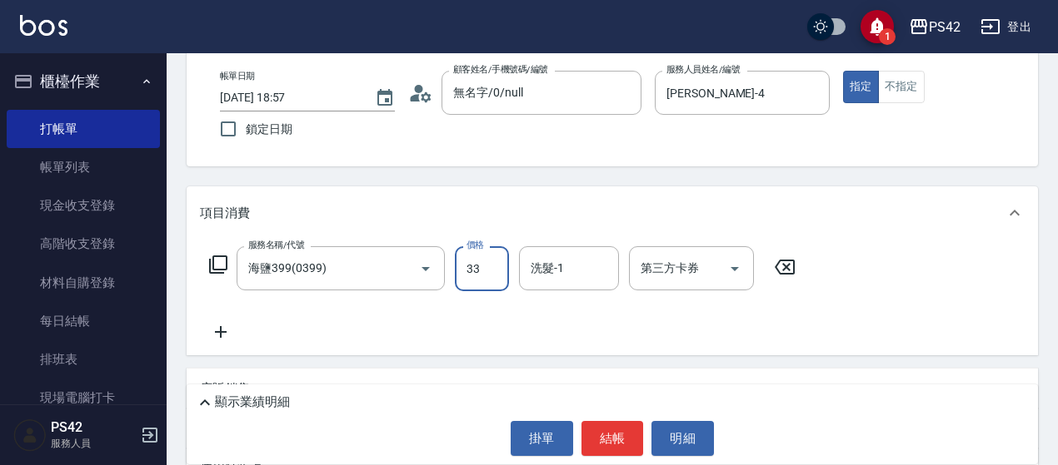
click at [460, 267] on input "33" at bounding box center [482, 268] width 54 height 45
type input "399"
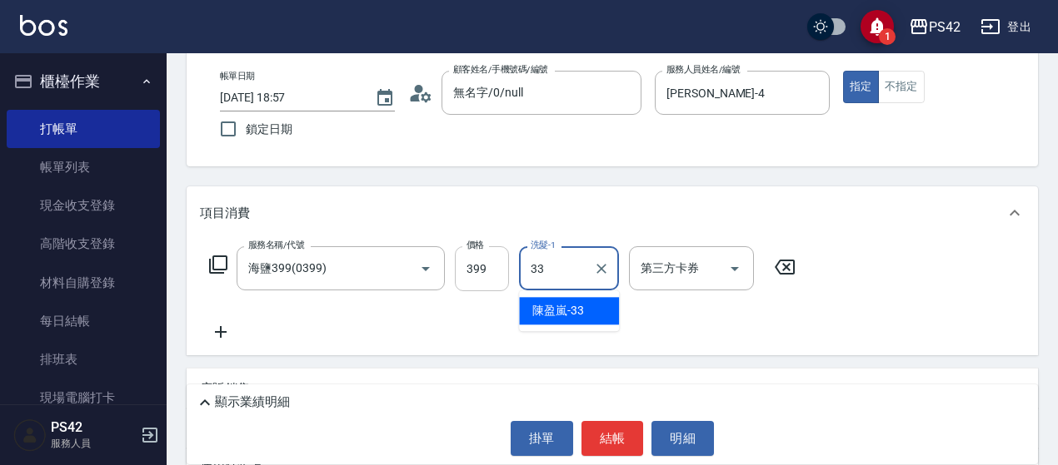
type input "[PERSON_NAME]-33"
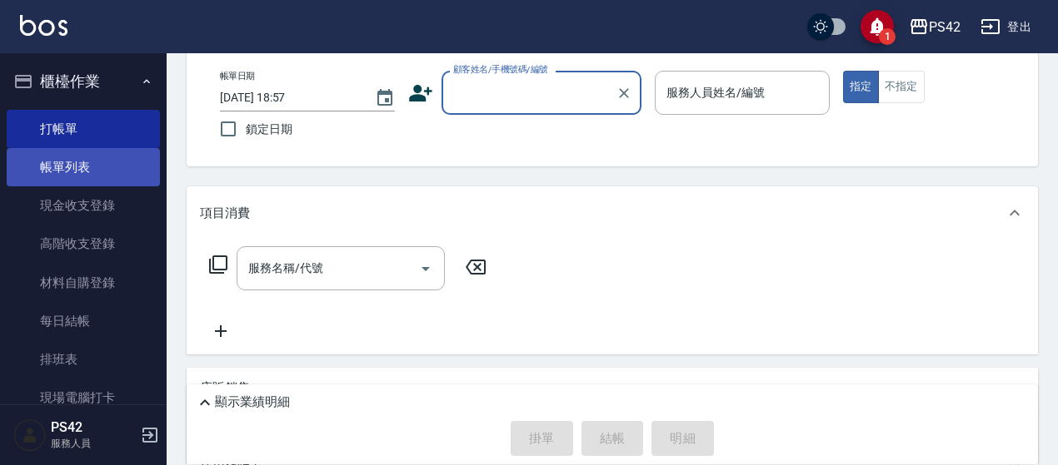
click at [52, 161] on link "帳單列表" at bounding box center [83, 167] width 153 height 38
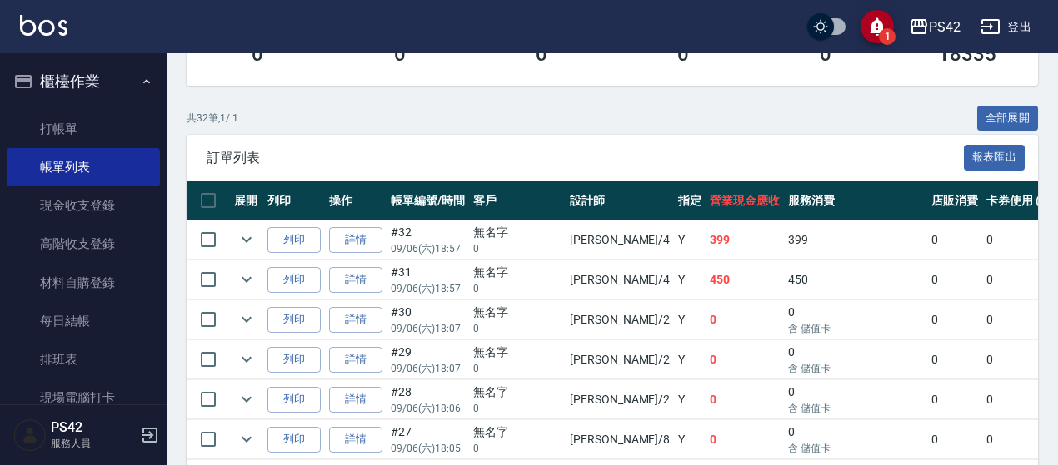
scroll to position [416, 0]
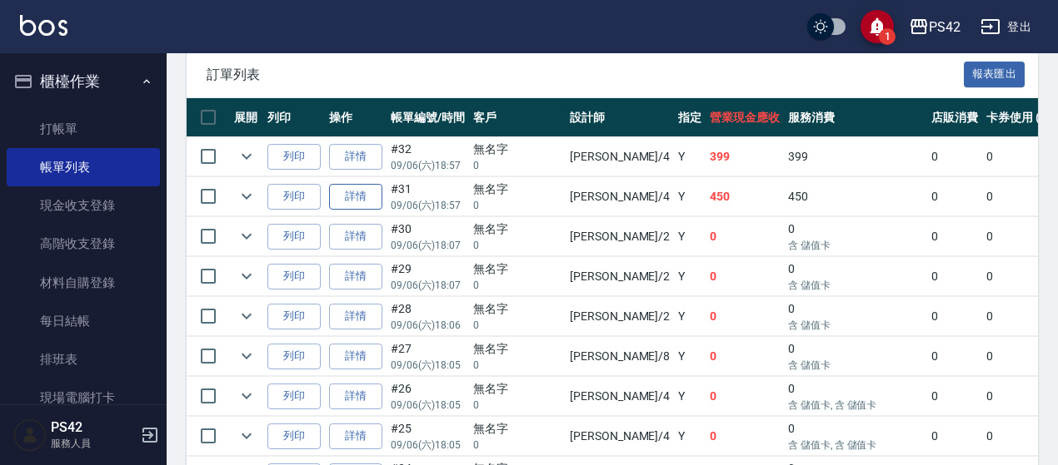
click at [371, 189] on link "詳情" at bounding box center [355, 197] width 53 height 26
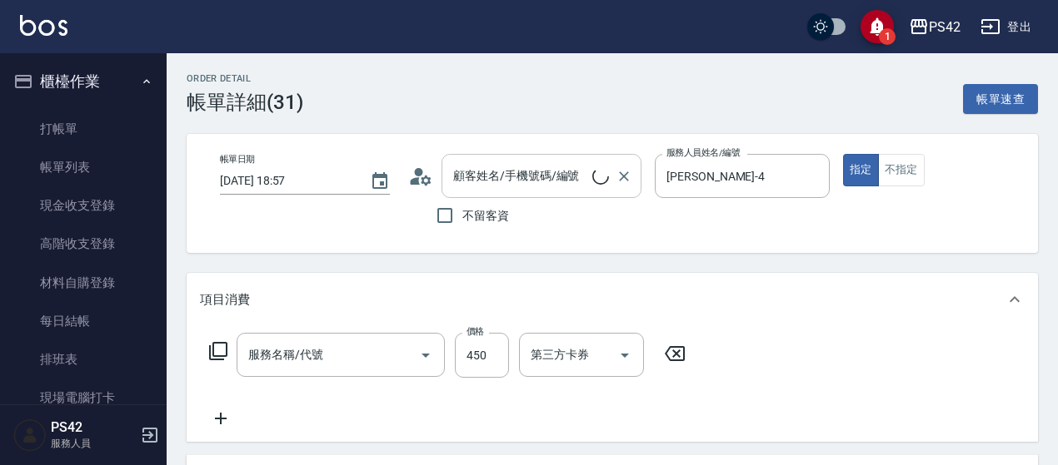
type input "2025/09/06 18:57"
type input "程汶珊-4"
type input "無名字/0/null"
type input "洗+剪(309)"
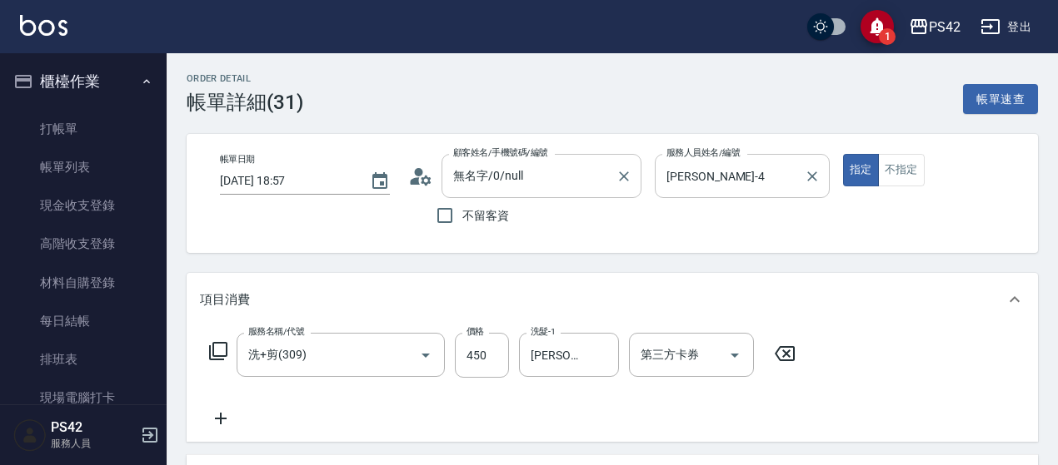
click at [804, 175] on icon "Clear" at bounding box center [812, 176] width 17 height 17
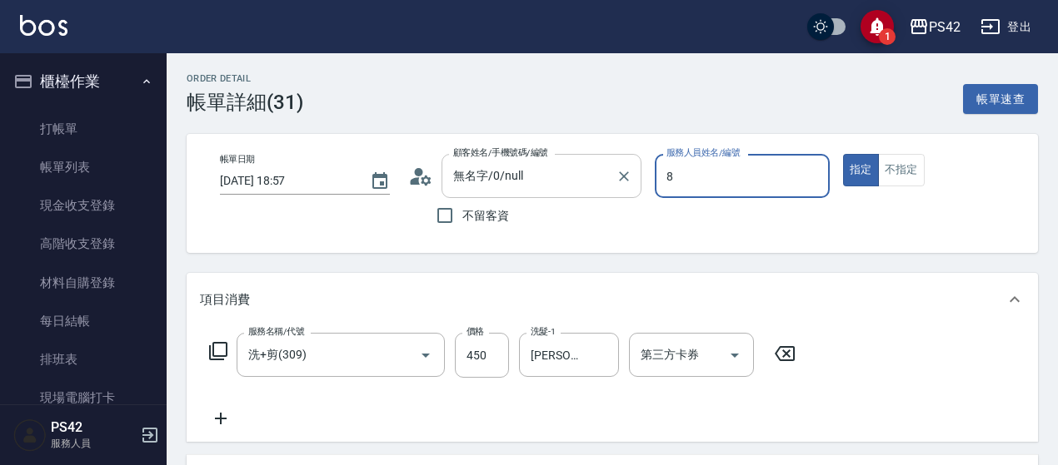
type input "8"
type button "true"
type input "張KIVI-8"
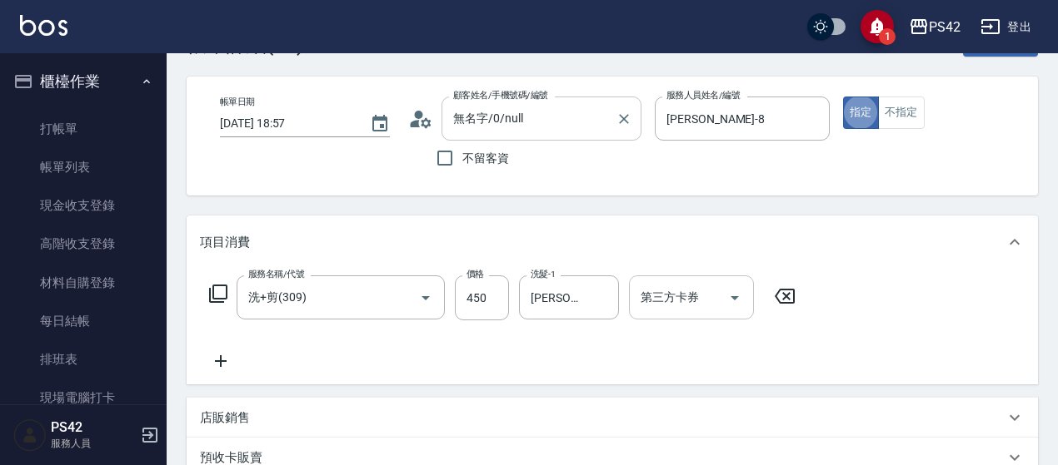
scroll to position [83, 0]
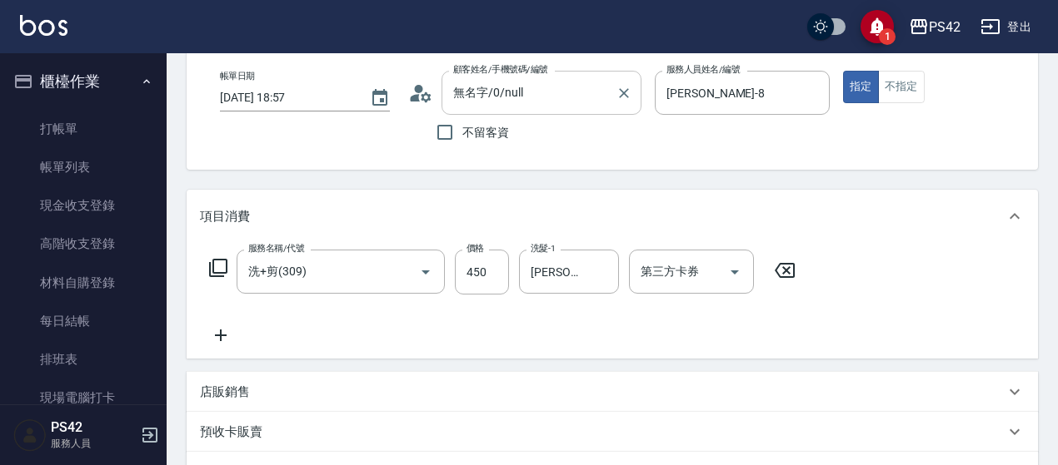
click at [783, 272] on icon at bounding box center [785, 271] width 42 height 20
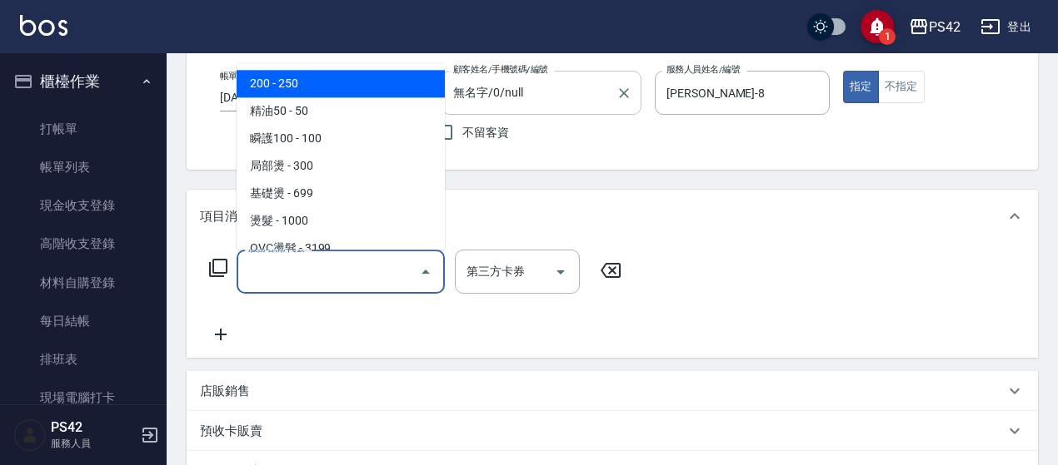
click at [312, 268] on input "服務名稱/代號" at bounding box center [328, 271] width 168 height 29
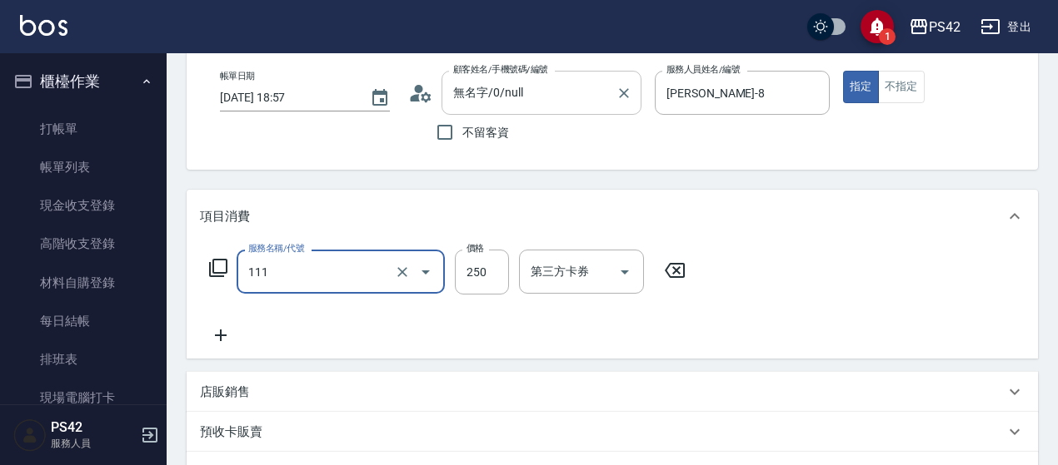
type input "200(111)"
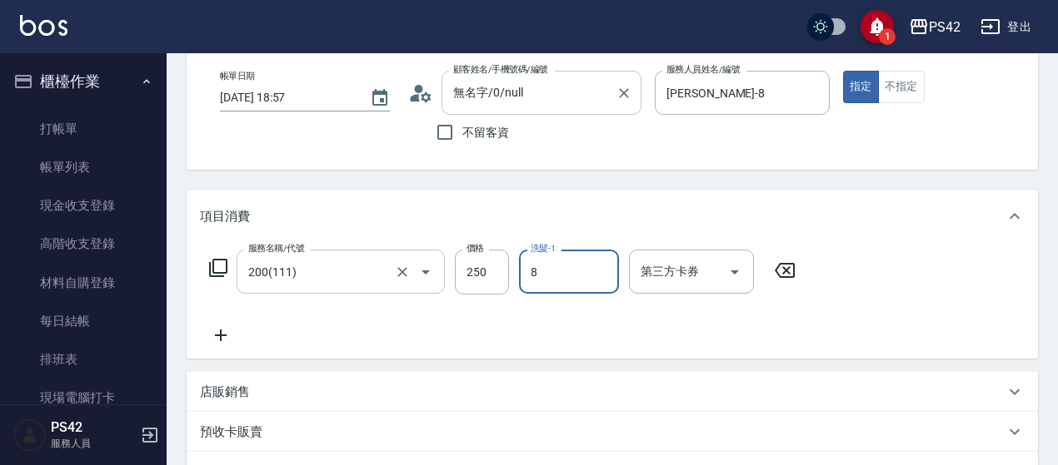
type input "張KIVI-8"
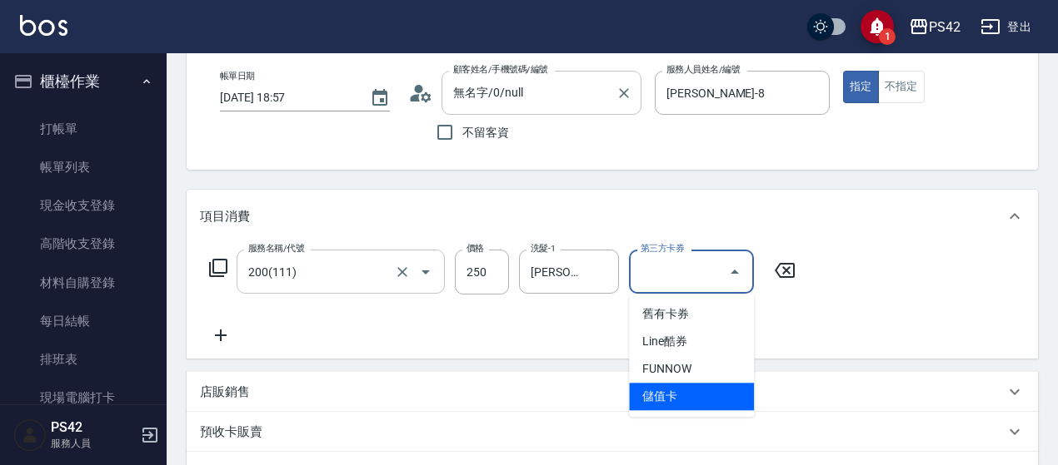
type input "儲值卡"
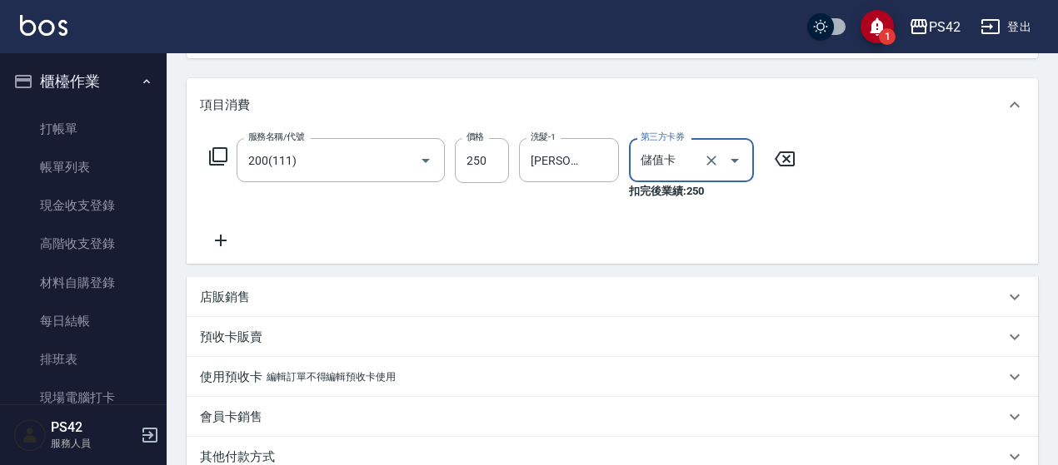
scroll to position [333, 0]
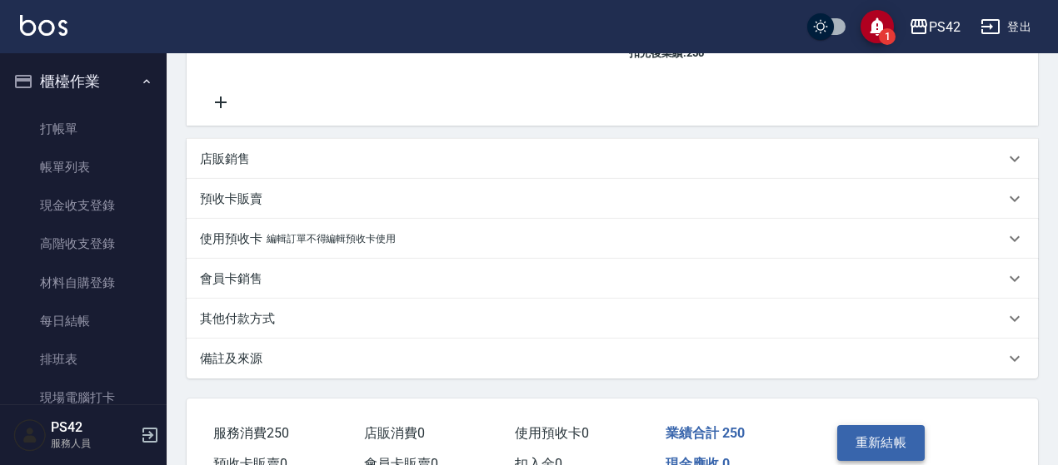
click at [900, 434] on button "重新結帳" at bounding box center [881, 443] width 88 height 35
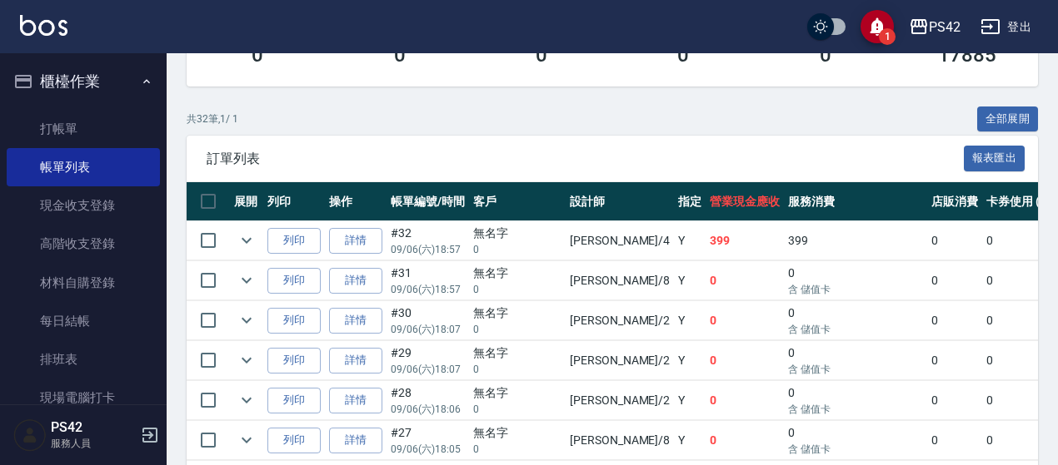
scroll to position [333, 0]
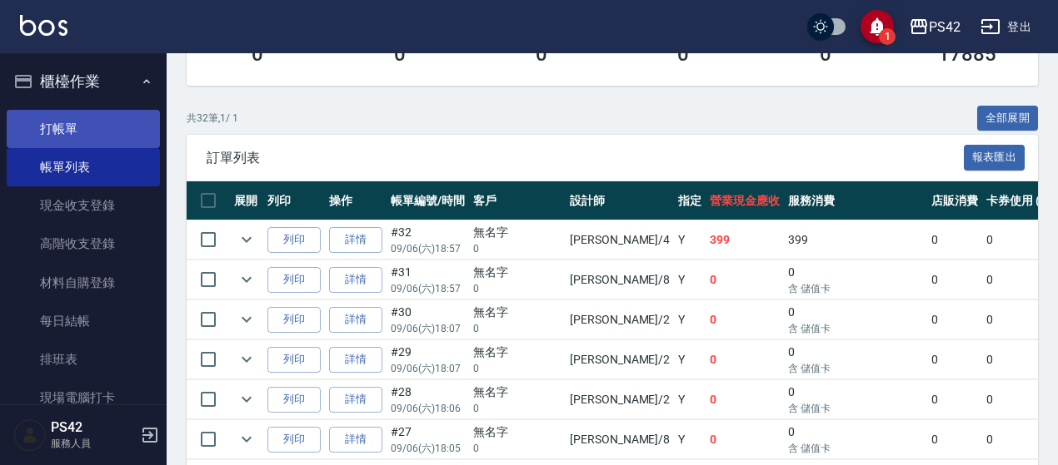
click at [112, 125] on link "打帳單" at bounding box center [83, 129] width 153 height 38
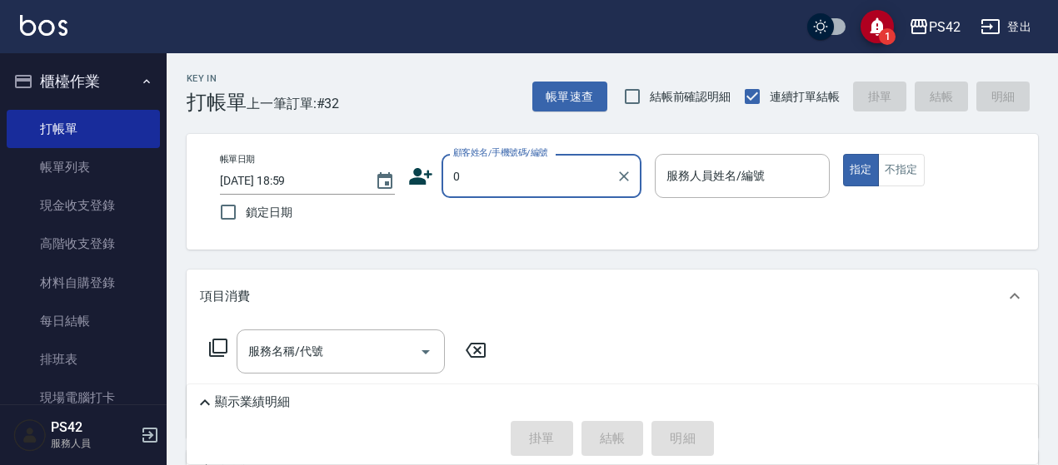
type input "無名字/0/null"
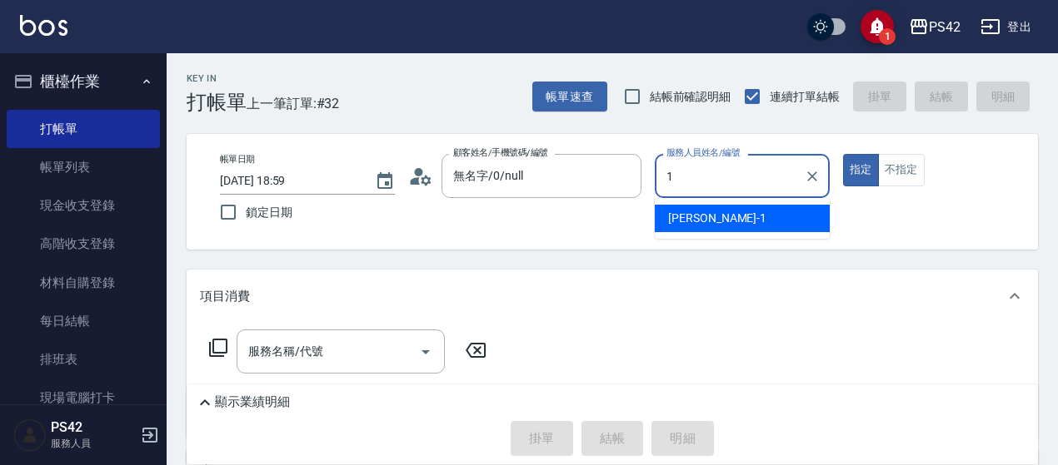
type input "[PERSON_NAME]-1"
type button "true"
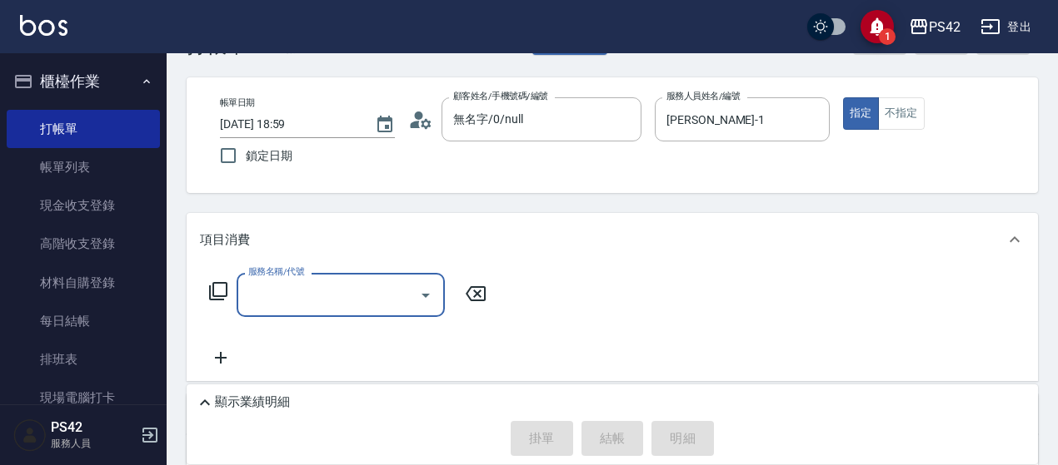
scroll to position [83, 0]
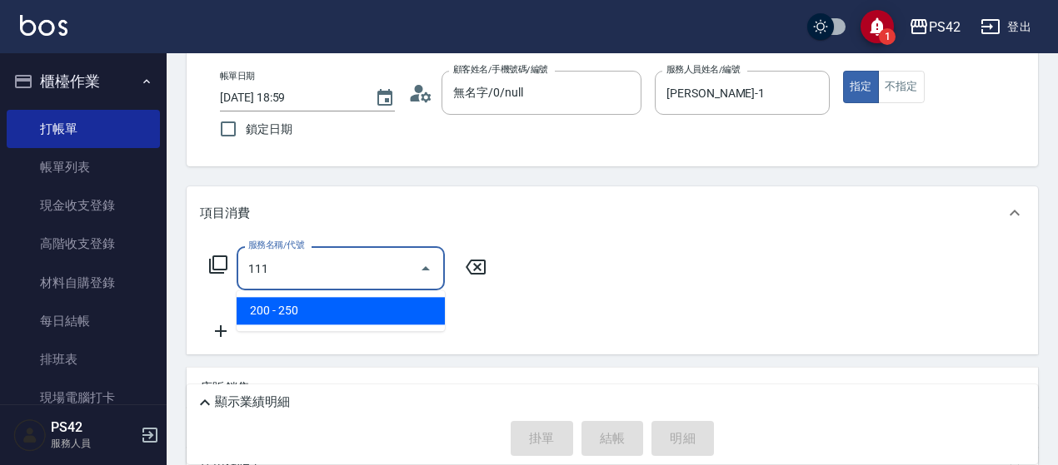
type input "200(111)"
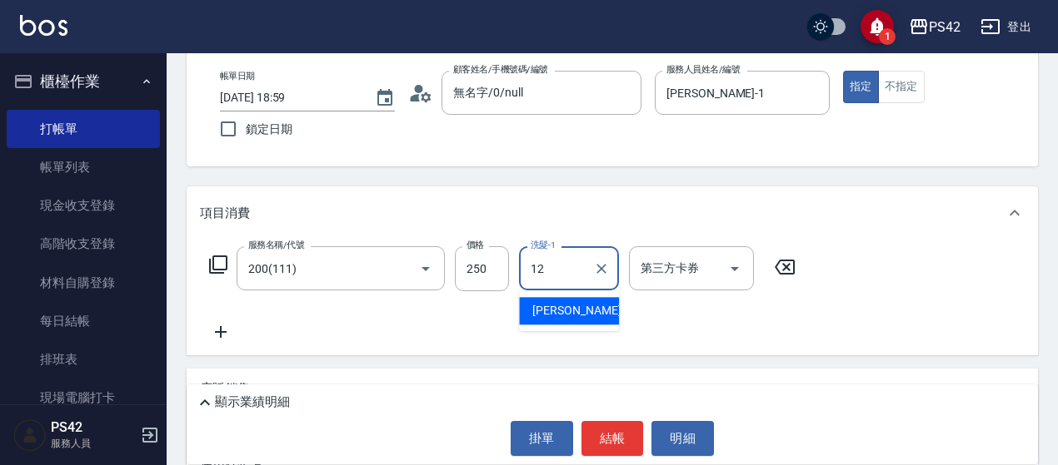
type input "[PERSON_NAME]-12"
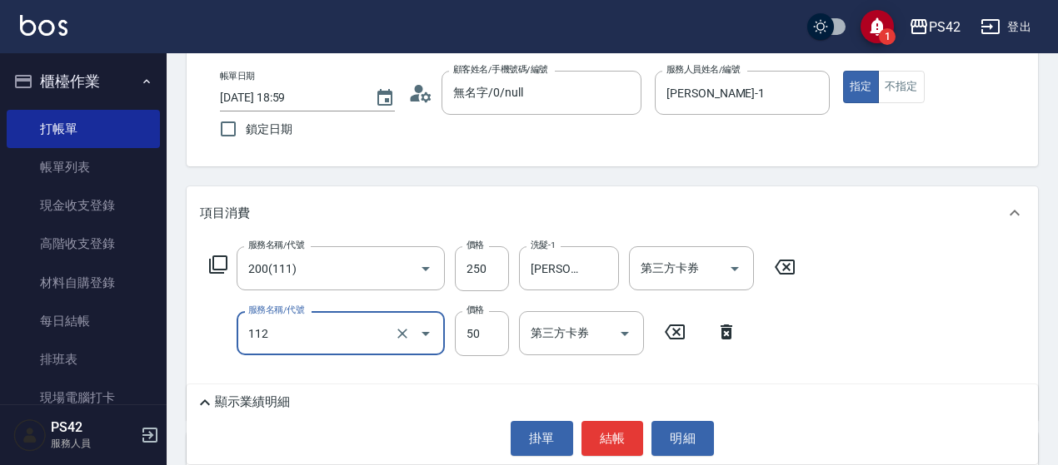
type input "精油50(112)"
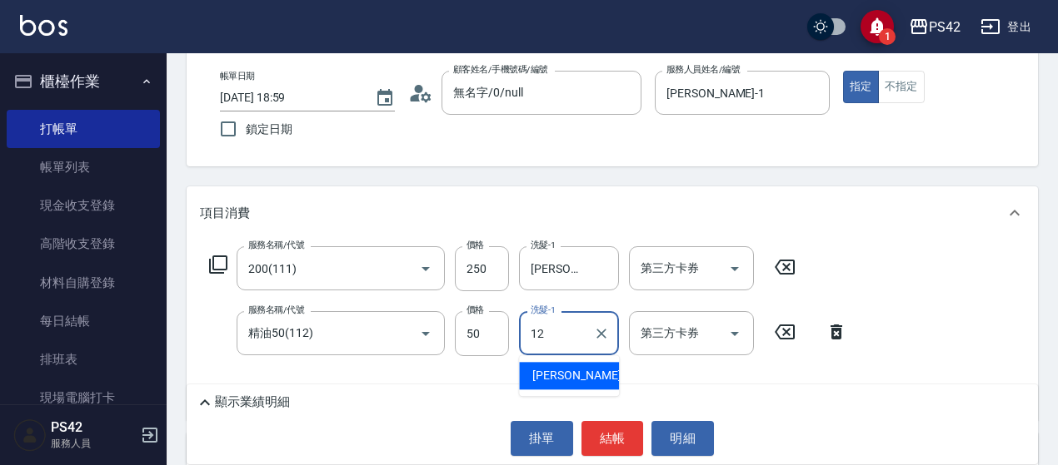
type input "[PERSON_NAME]-12"
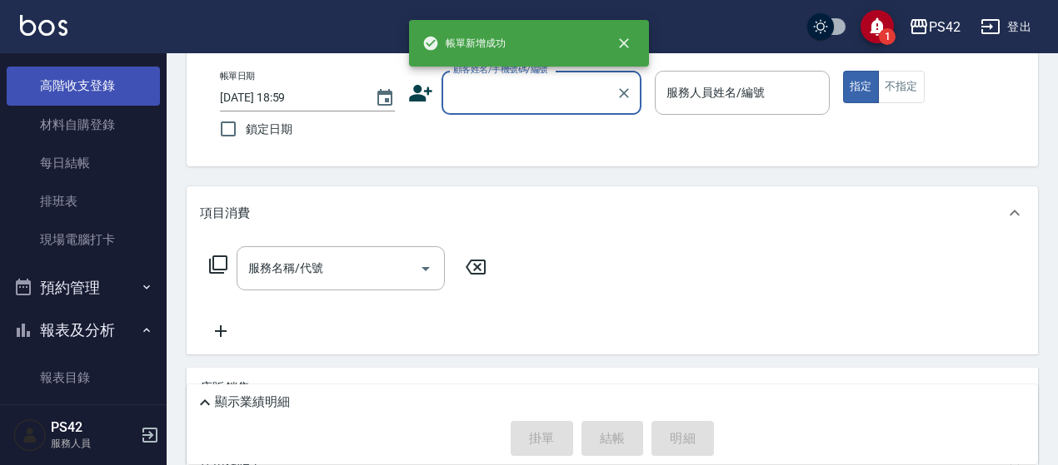
scroll to position [416, 0]
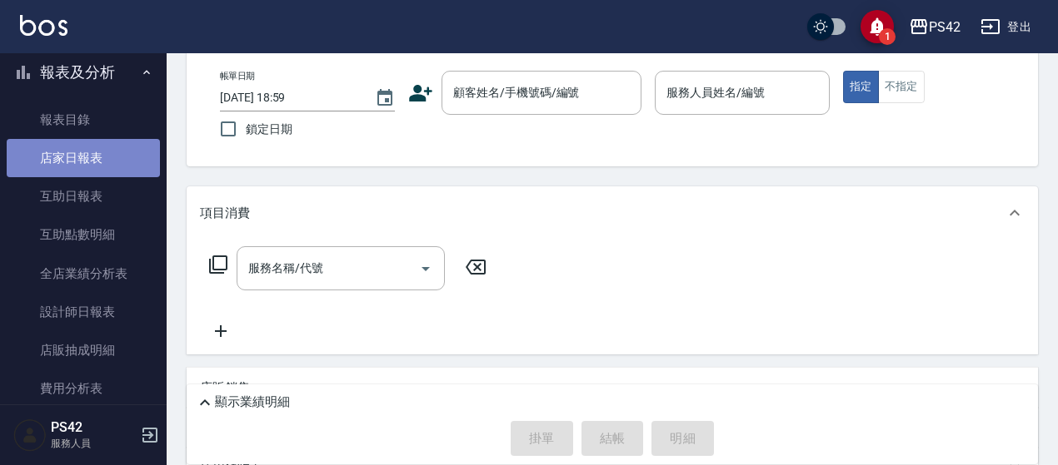
click at [95, 152] on link "店家日報表" at bounding box center [83, 158] width 153 height 38
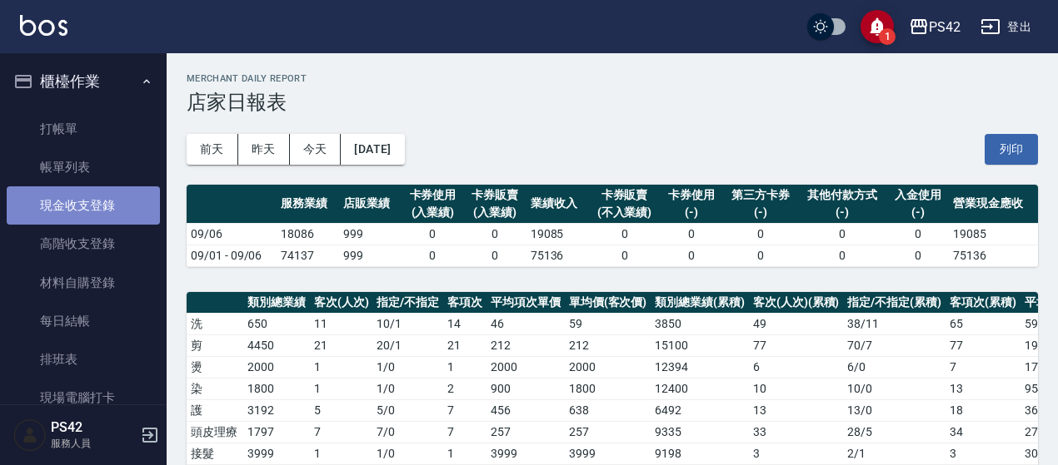
click at [92, 192] on link "現金收支登錄" at bounding box center [83, 206] width 153 height 38
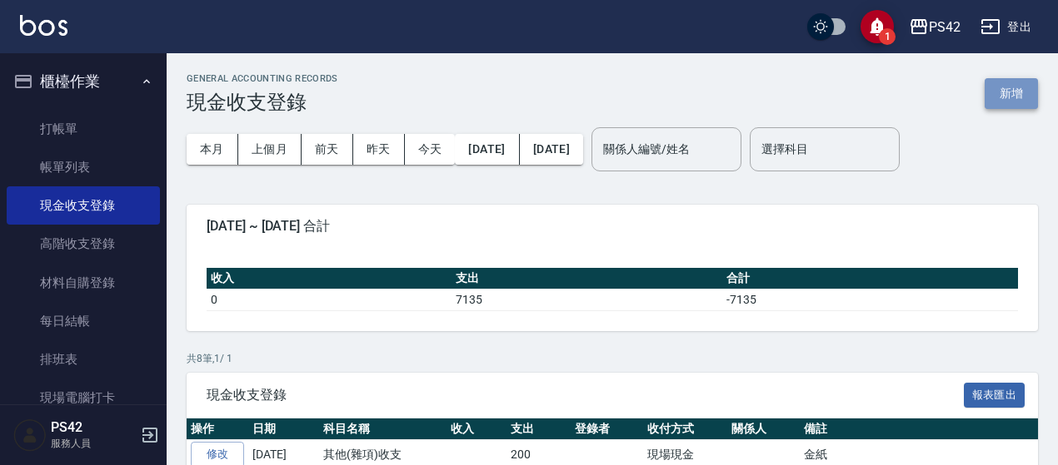
click at [1014, 88] on button "新增" at bounding box center [1010, 93] width 53 height 31
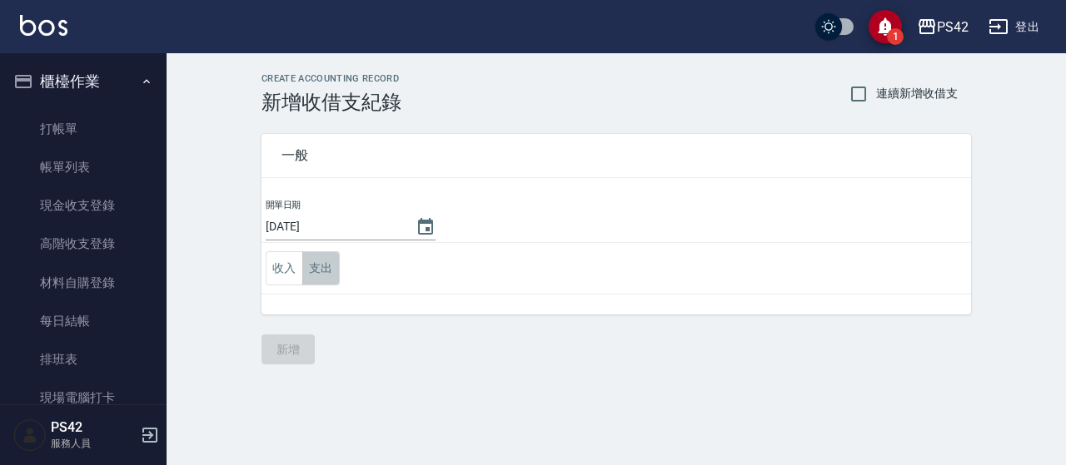
click at [307, 265] on button "支出" at bounding box center [320, 268] width 37 height 34
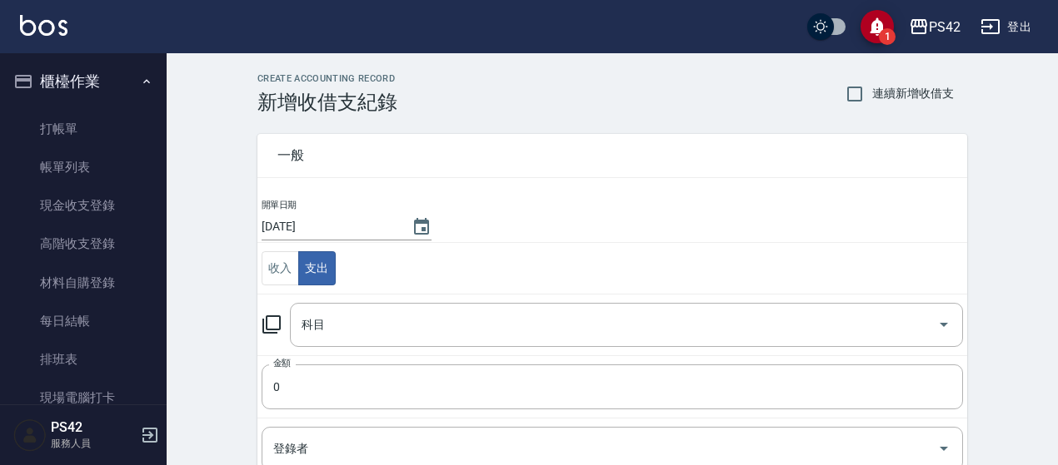
click at [906, 106] on label "連續新增收借支" at bounding box center [895, 94] width 117 height 35
click at [872, 106] on input "連續新增收借支" at bounding box center [854, 94] width 35 height 35
click at [358, 323] on input "科目" at bounding box center [613, 325] width 633 height 29
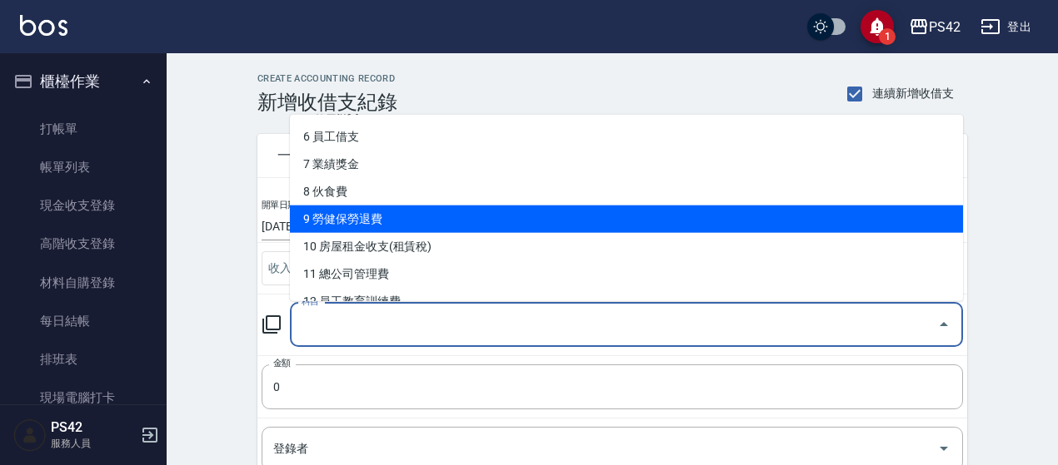
scroll to position [167, 0]
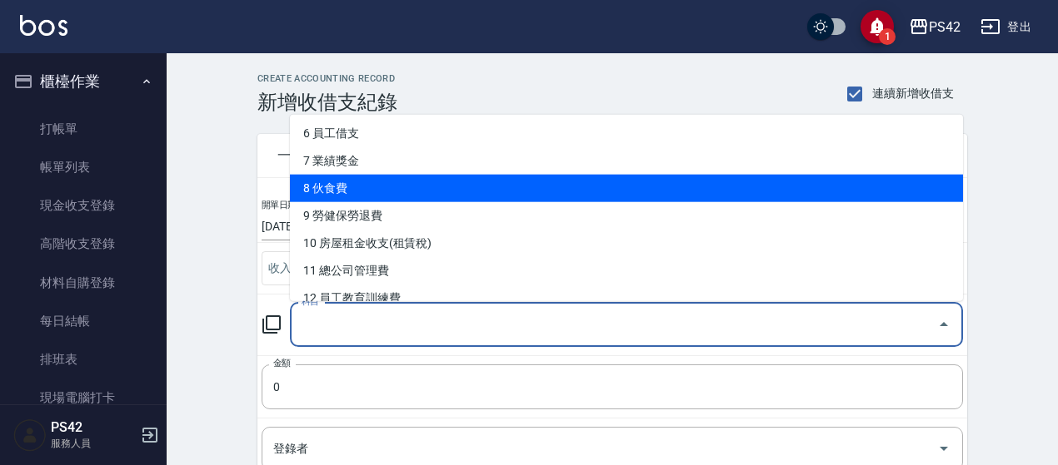
click at [428, 195] on li "8 伙食費" at bounding box center [626, 188] width 673 height 27
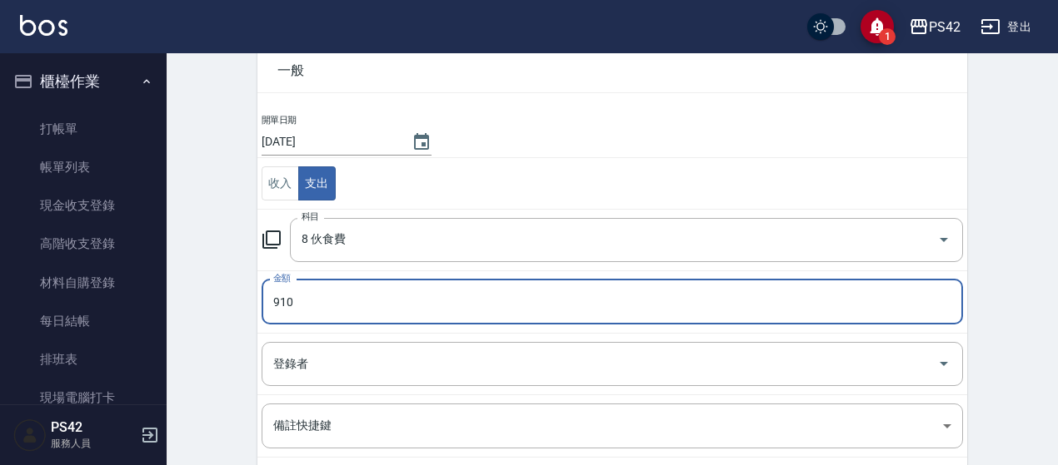
scroll to position [250, 0]
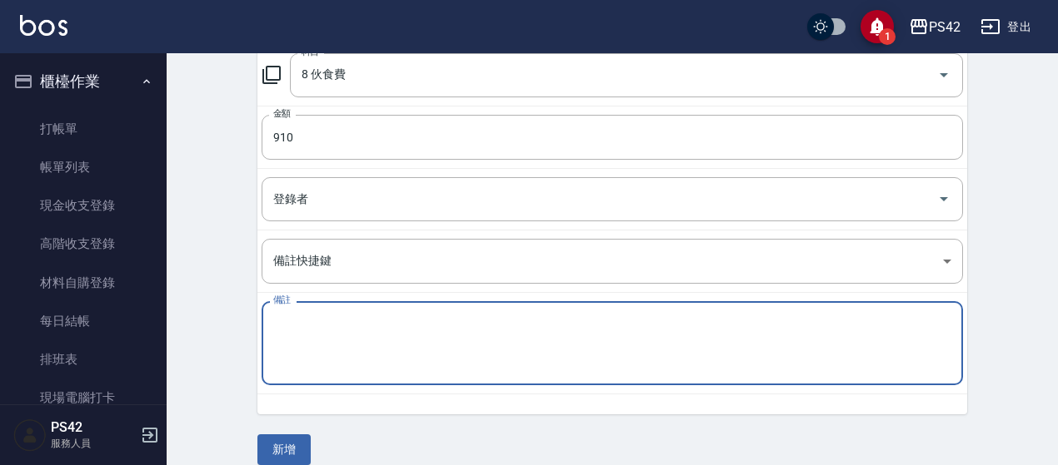
click at [366, 321] on textarea "備註" at bounding box center [612, 344] width 678 height 57
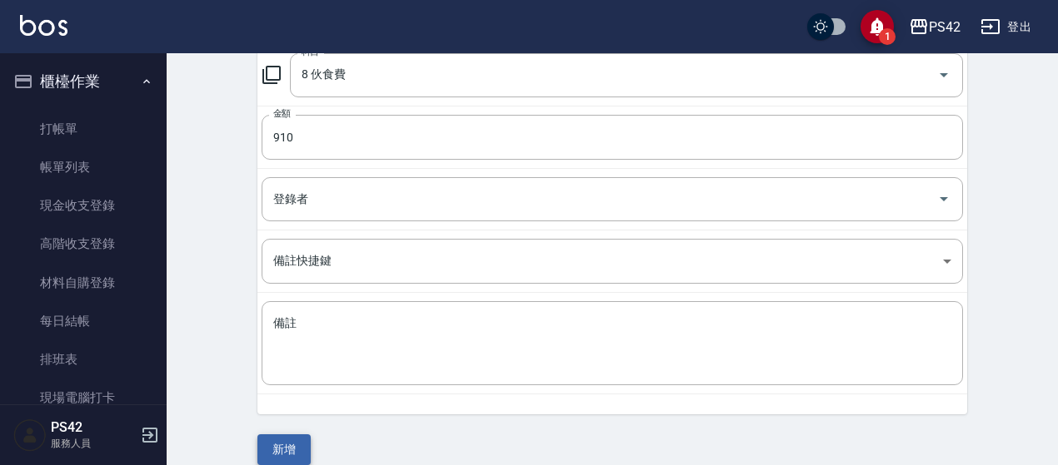
drag, startPoint x: 315, startPoint y: 434, endPoint x: 306, endPoint y: 445, distance: 14.8
click at [311, 438] on div "一般 開單日期 2025/09/06 收入 支出 科目 8 伙食費 科目 金額 910 金額 登錄者 登錄者 備註快捷鍵 ​ 備註快捷鍵 備註 x 備註 新增" at bounding box center [611, 164] width 709 height 601
click at [306, 445] on button "新增" at bounding box center [283, 450] width 53 height 31
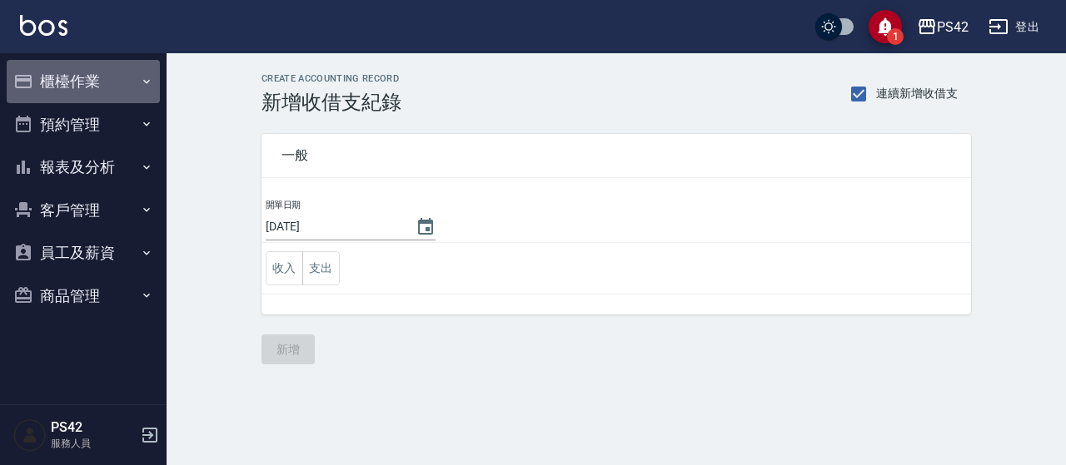
click at [87, 86] on button "櫃檯作業" at bounding box center [83, 81] width 153 height 43
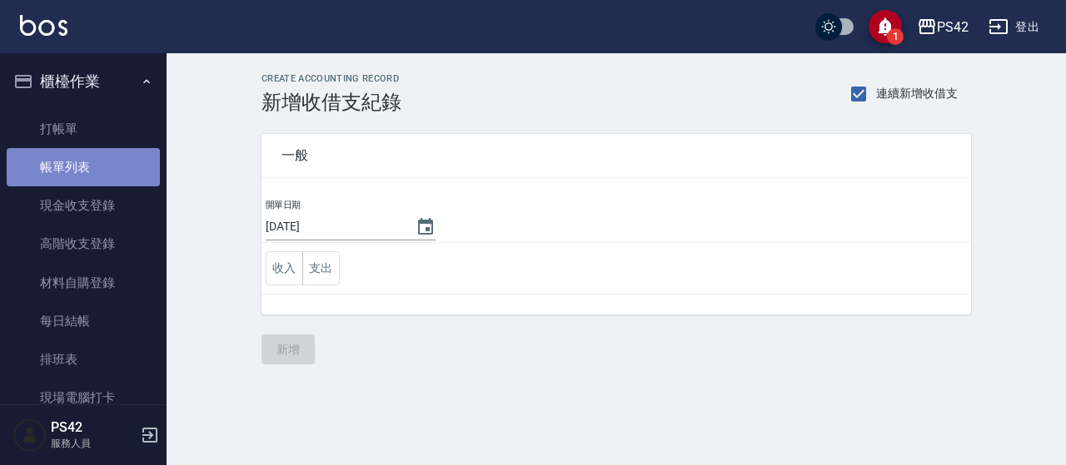
click at [108, 167] on link "帳單列表" at bounding box center [83, 167] width 153 height 38
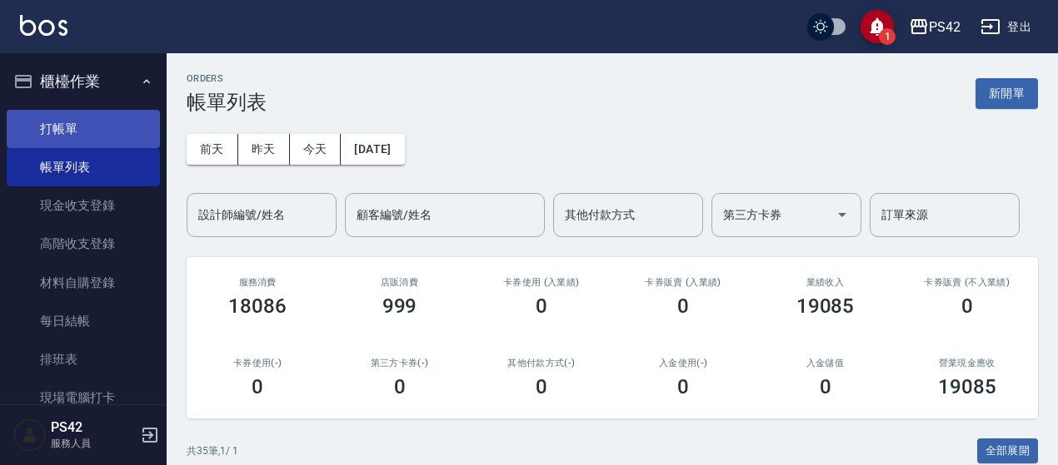
click at [75, 124] on link "打帳單" at bounding box center [83, 129] width 153 height 38
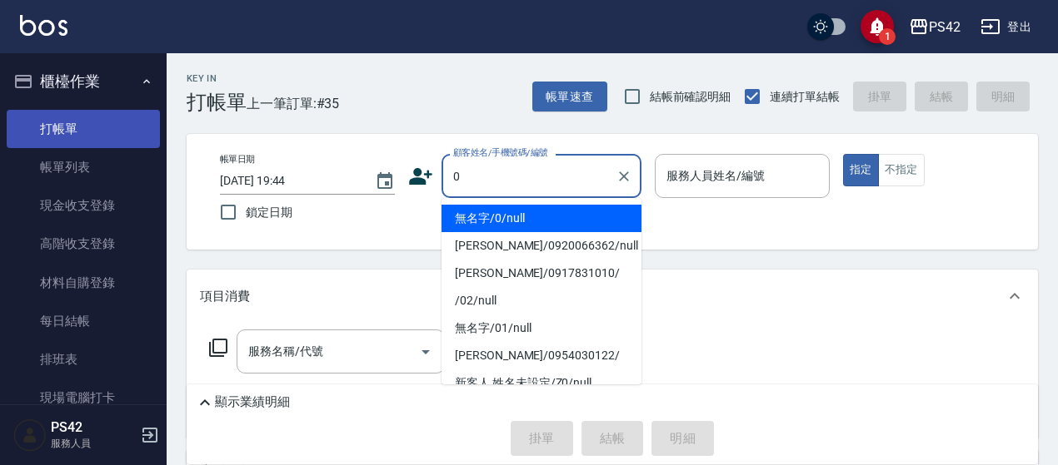
type input "無名字/0/null"
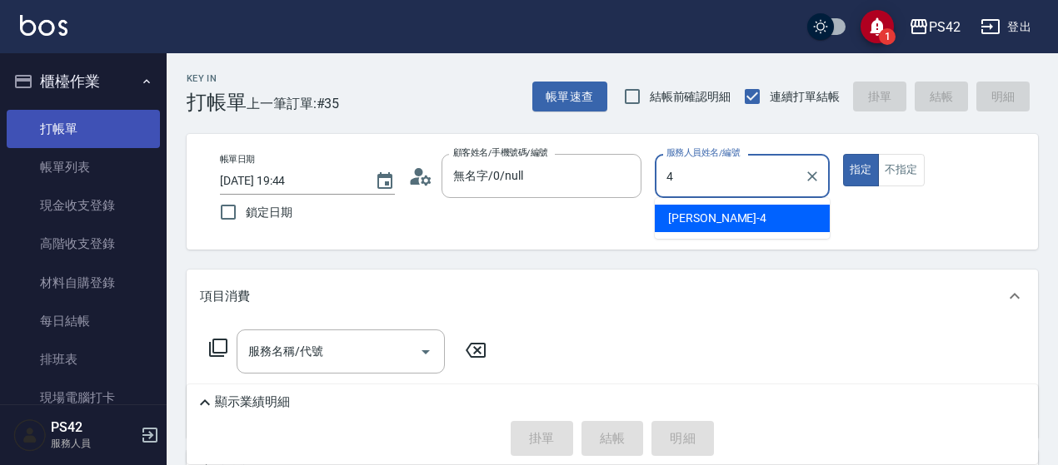
type input "4"
type button "true"
type input "程汶珊-4"
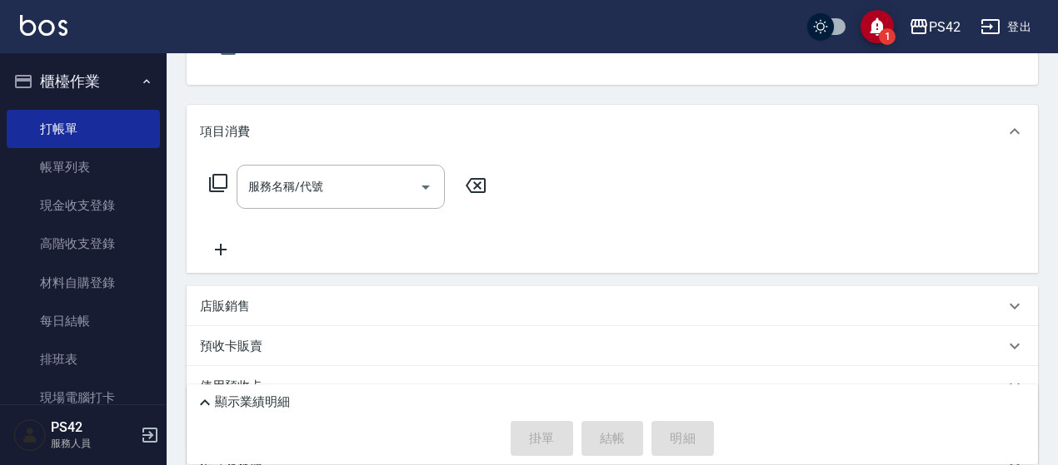
scroll to position [167, 0]
click at [308, 167] on div "服務名稱/代號" at bounding box center [340, 185] width 208 height 44
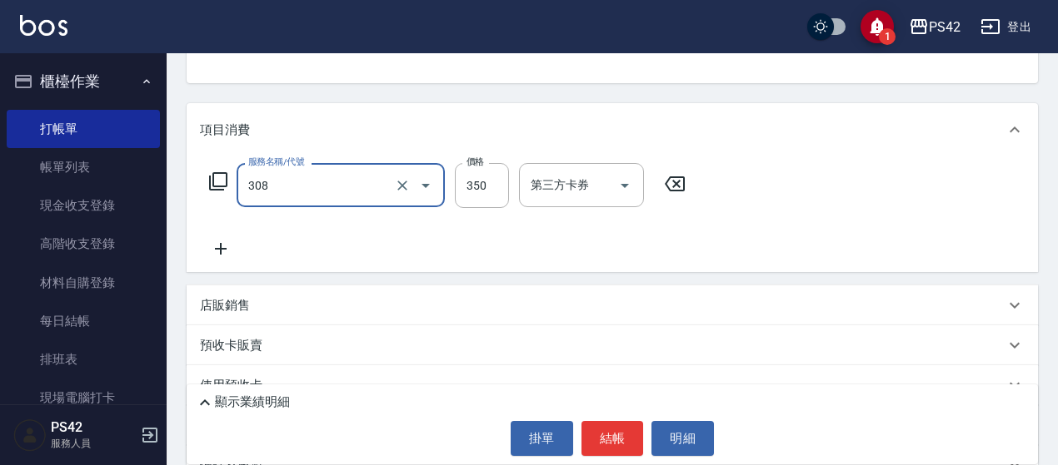
type input "洗+剪(308)"
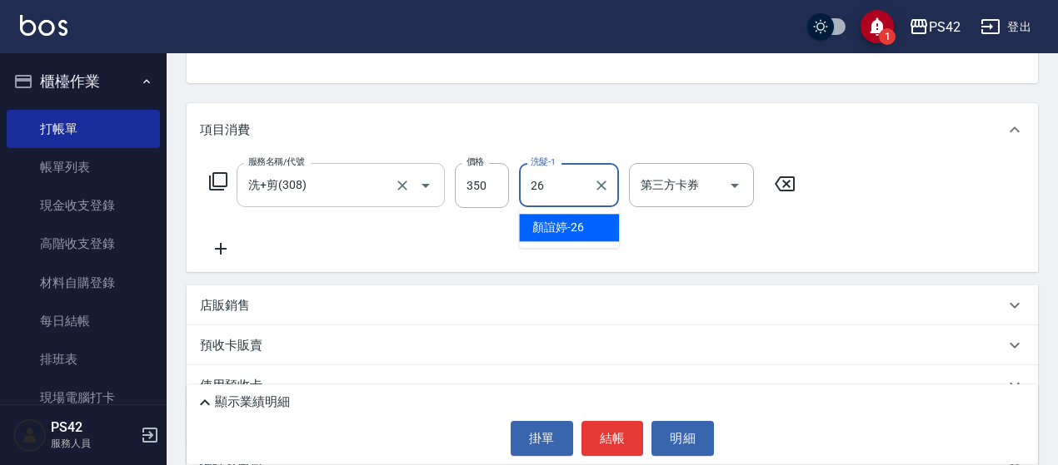
type input "顏誼婷-26"
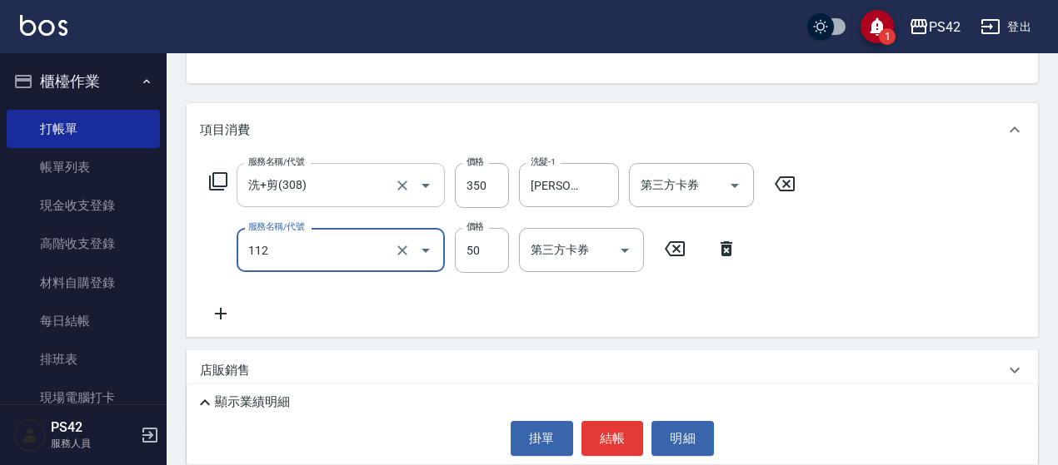
type input "精油50(112)"
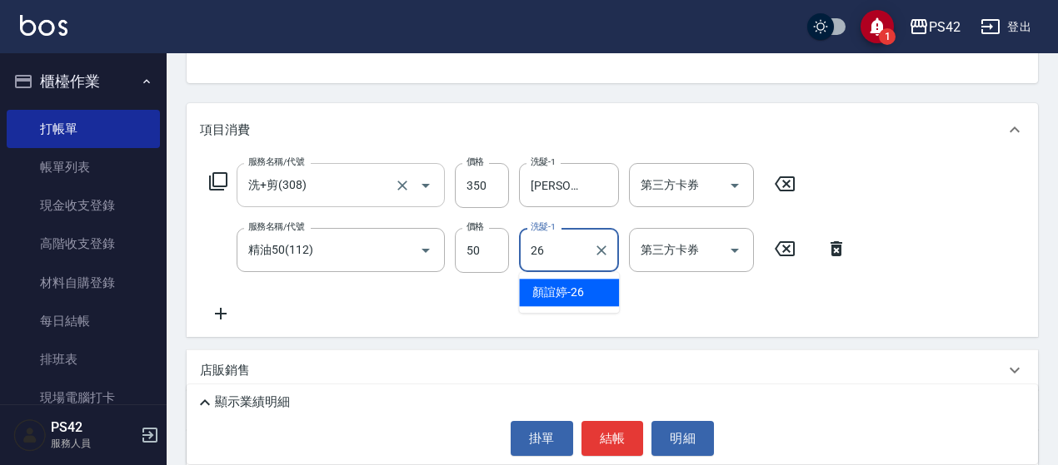
type input "顏誼婷-26"
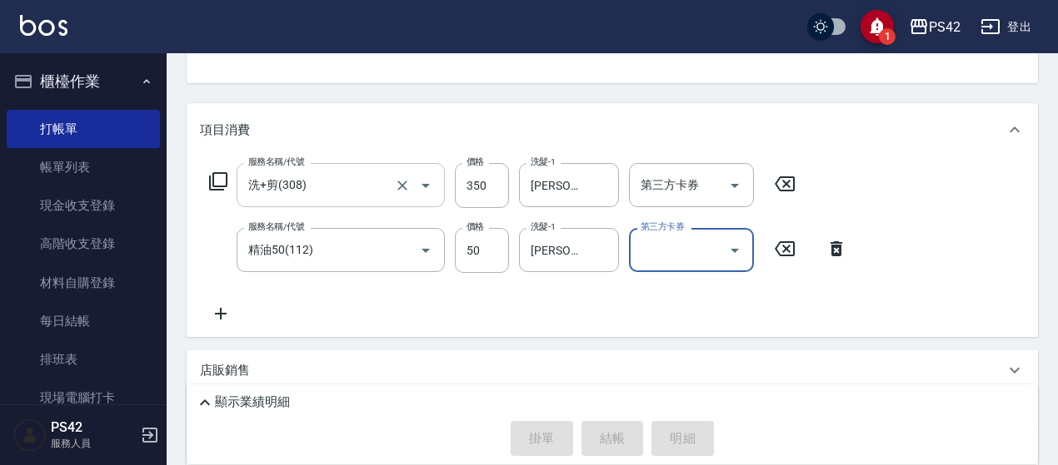
type input "2025/09/06 19:45"
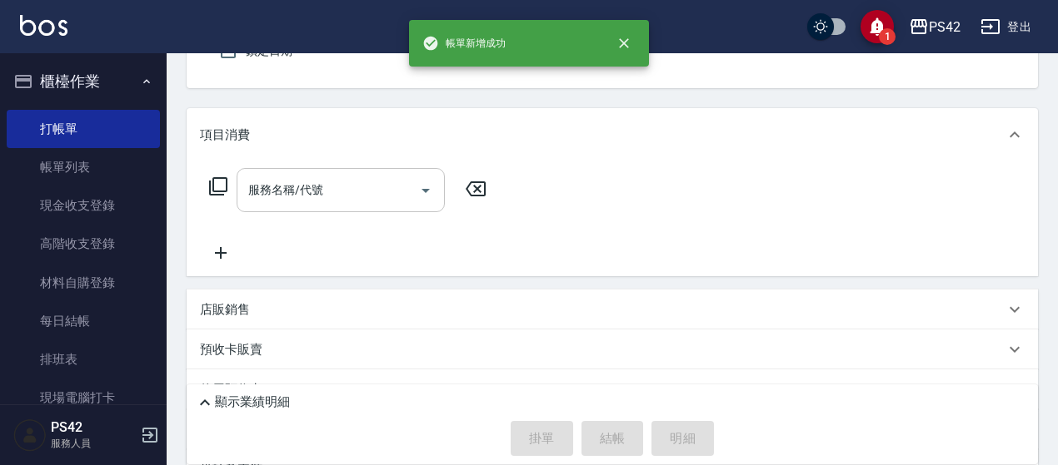
type input "無名字/0/null"
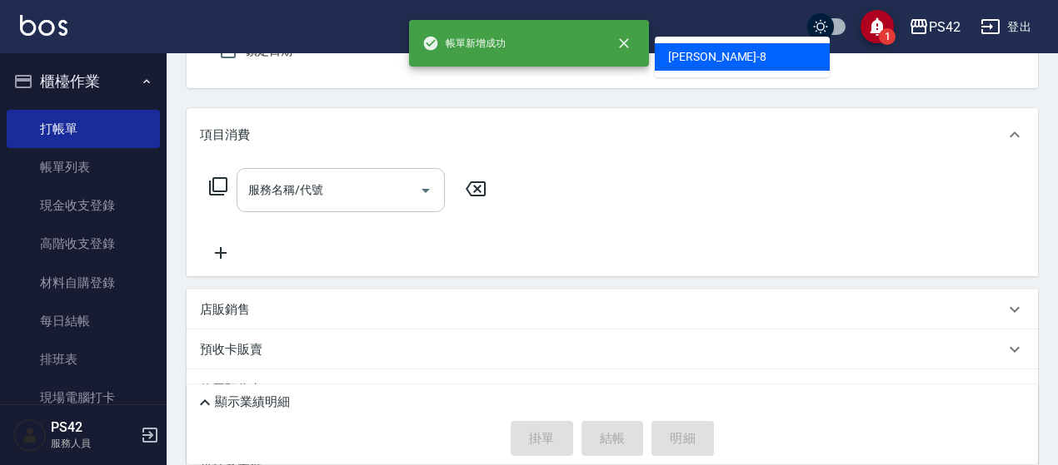
type input "張KIVI-8"
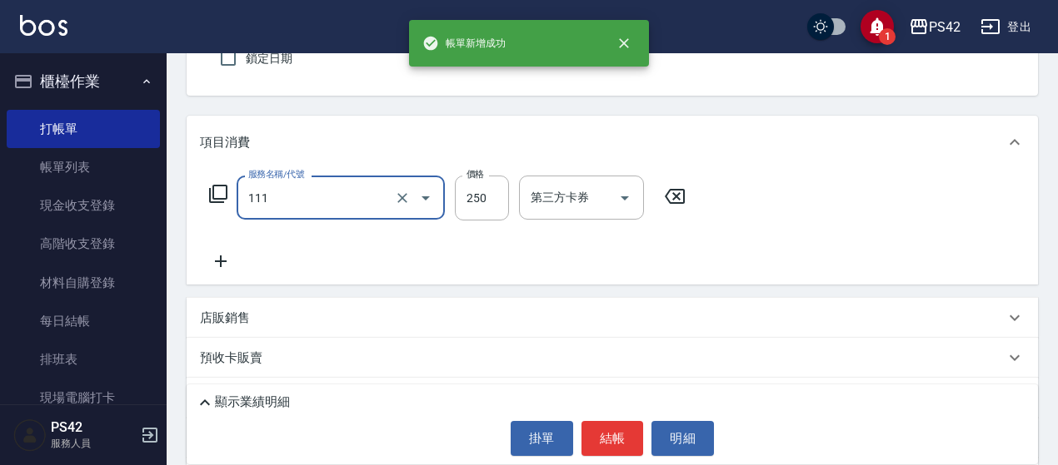
type input "200(111)"
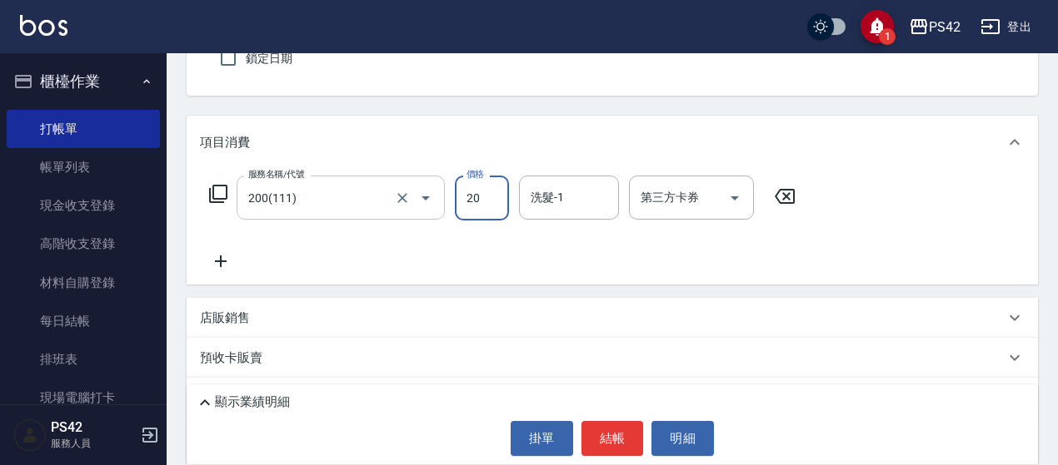
type input "250"
type input "許銘偉-6"
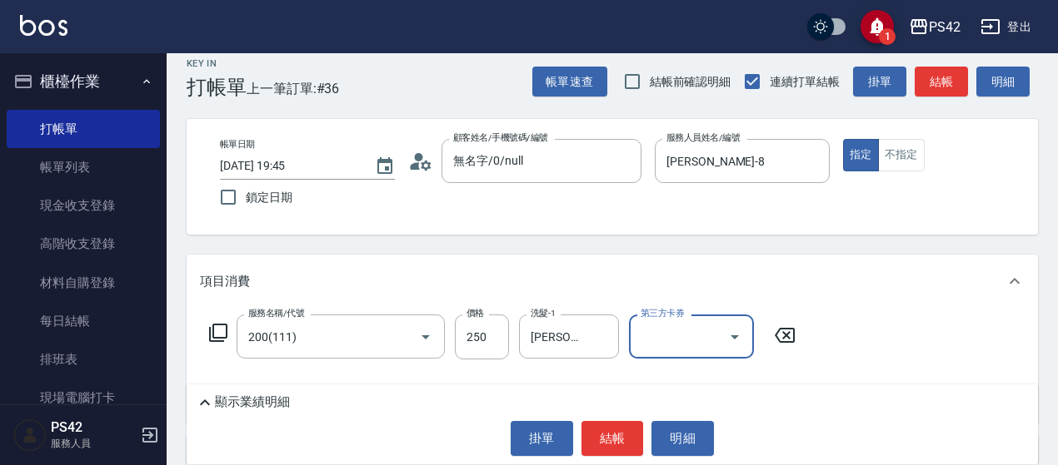
scroll to position [0, 0]
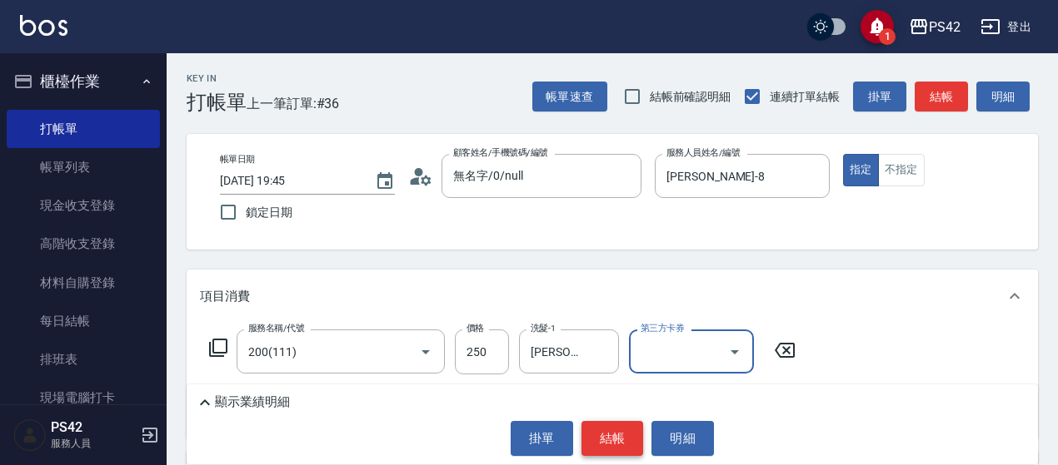
click at [611, 453] on button "結帳" at bounding box center [612, 438] width 62 height 35
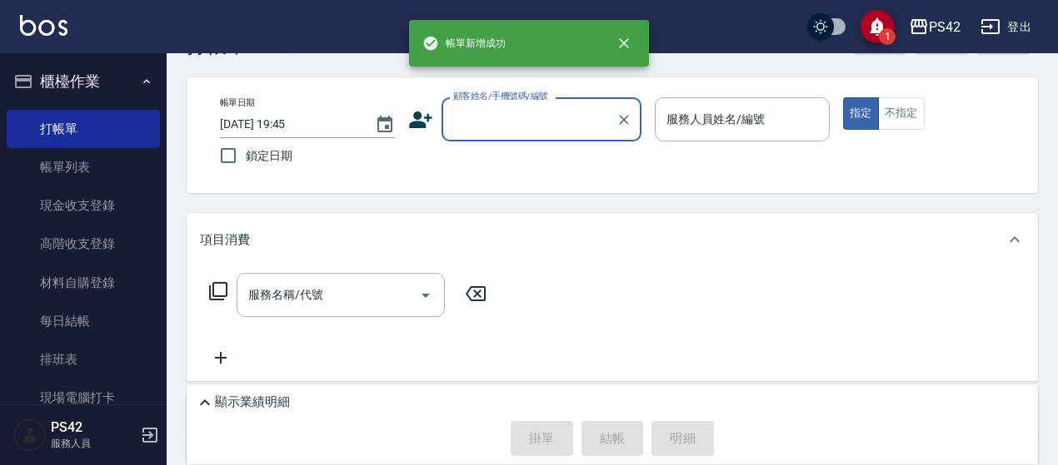
scroll to position [83, 0]
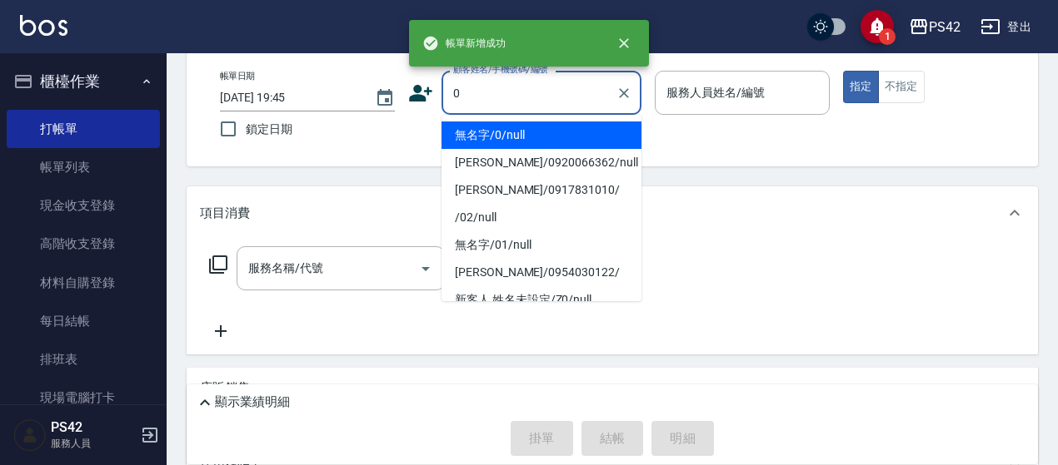
type input "無名字/0/null"
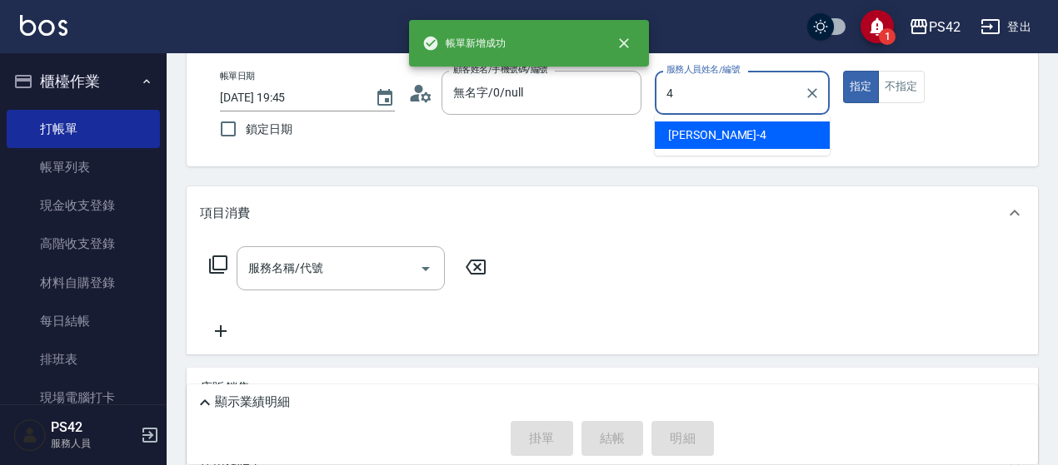
type input "程汶珊-4"
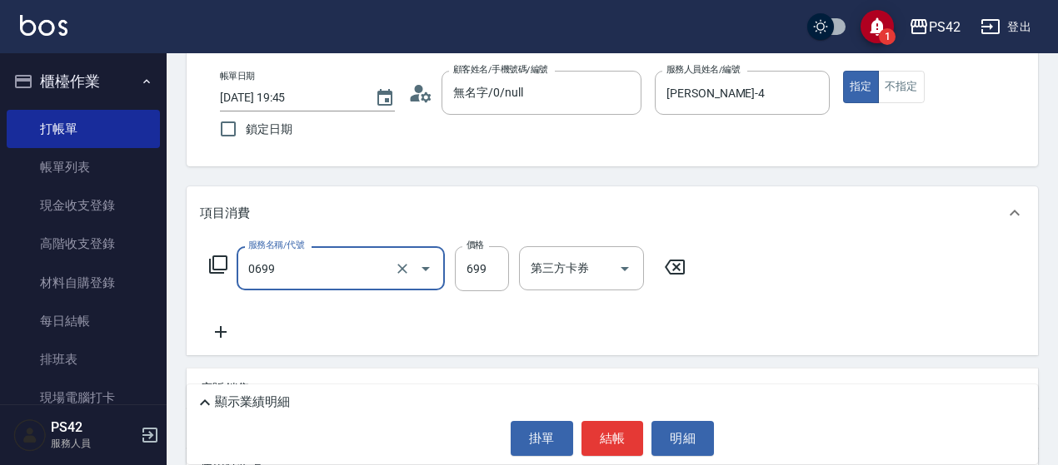
type input "精油SPA(0699)"
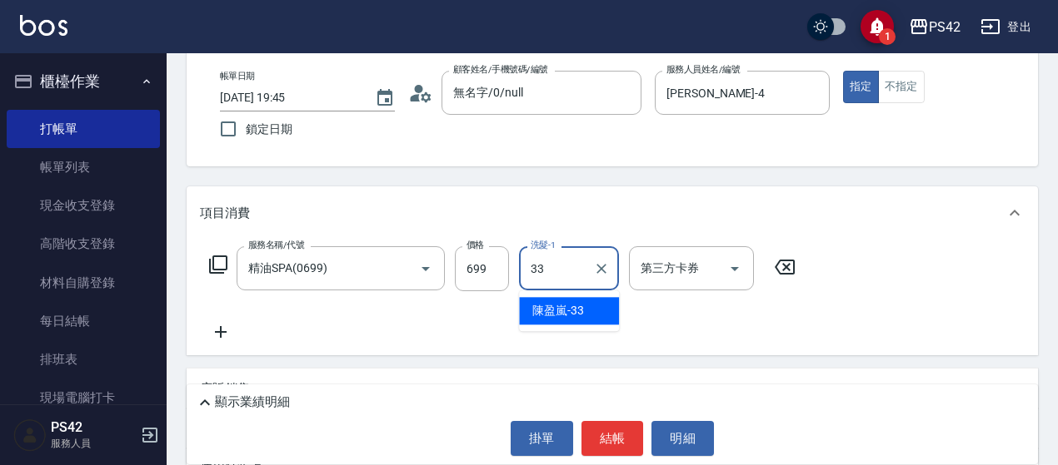
type input "[PERSON_NAME]-33"
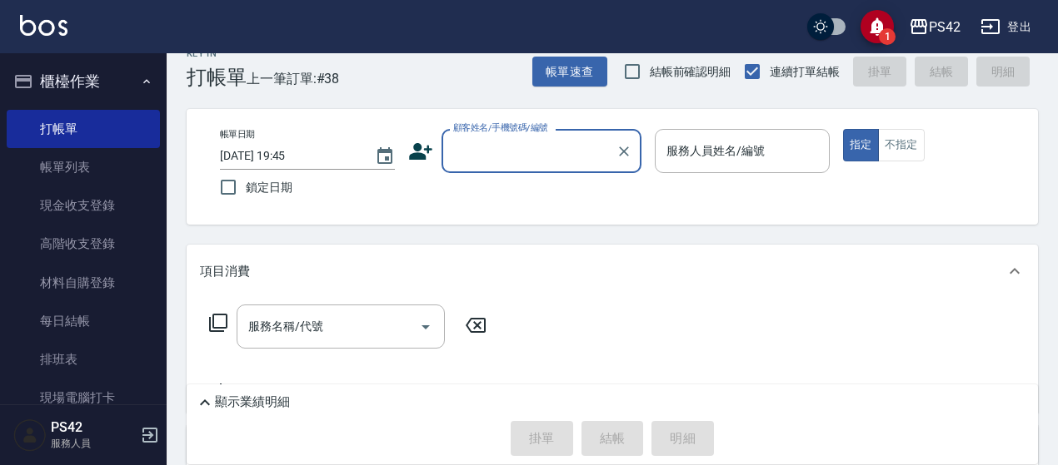
scroll to position [0, 0]
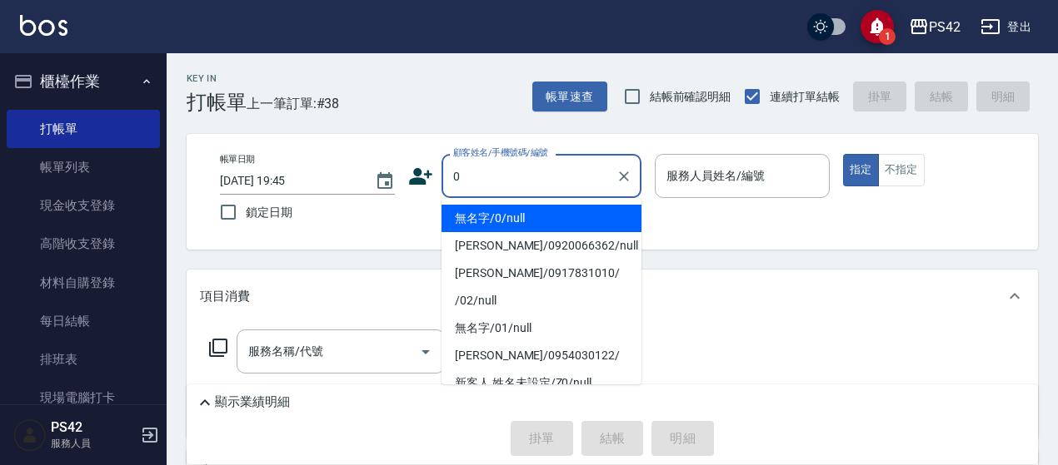
type input "無名字/0/null"
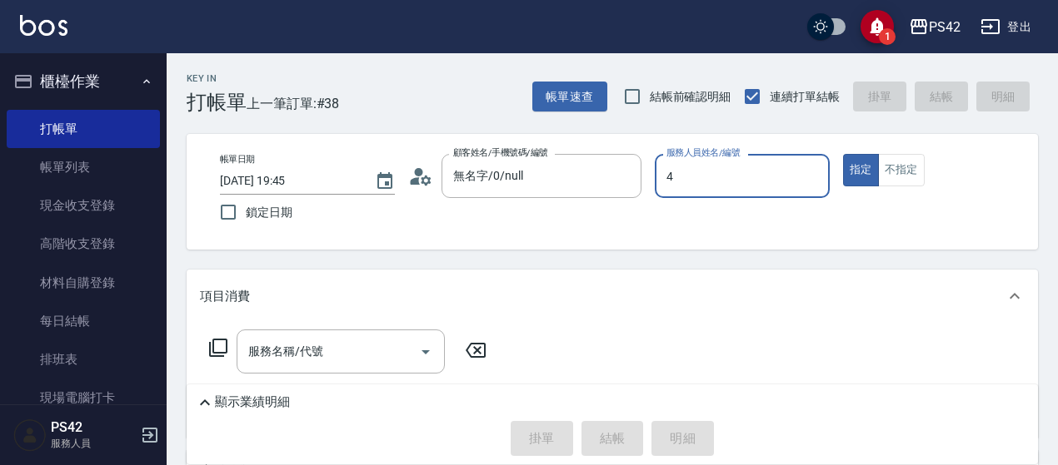
type input "程汶珊-4"
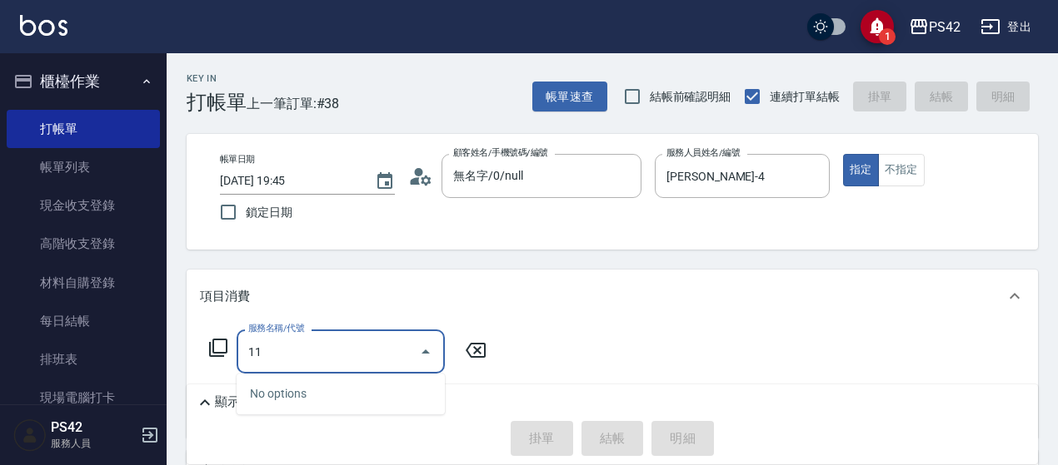
type input "1"
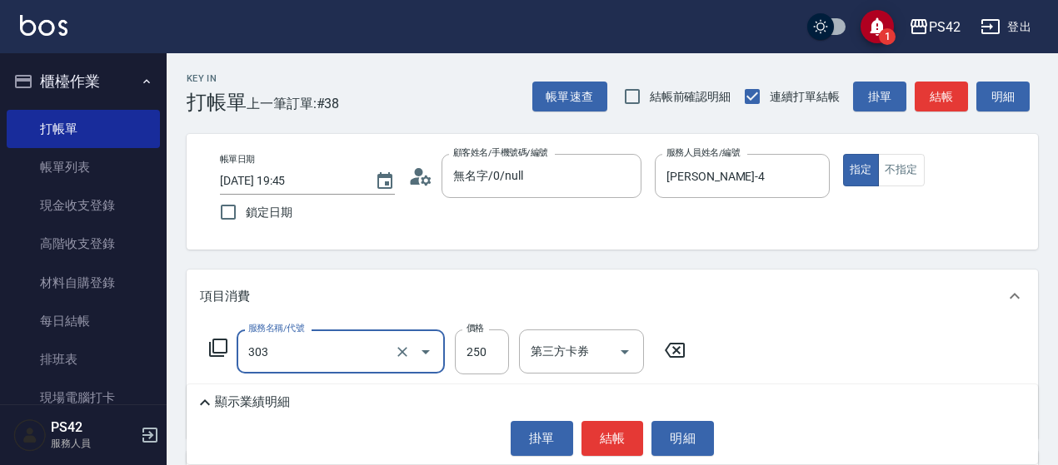
type input "剪髮(303)"
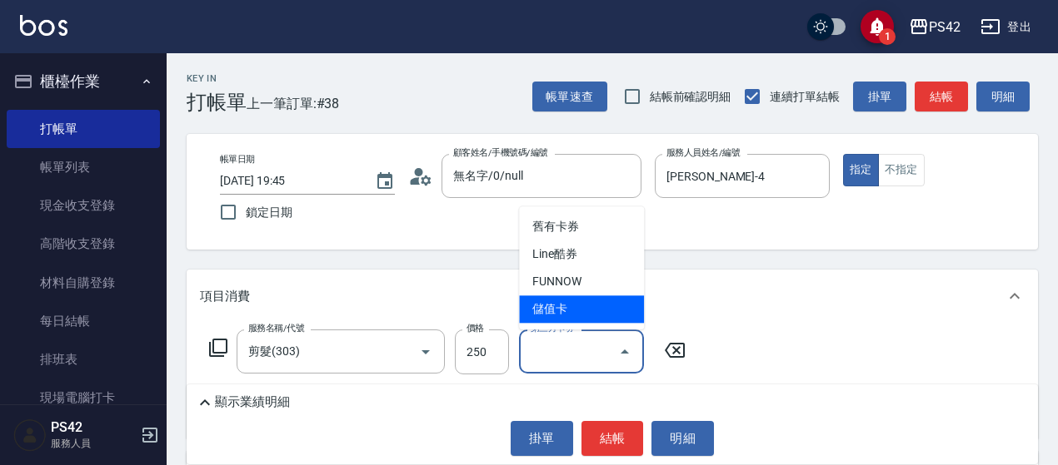
type input "儲值卡"
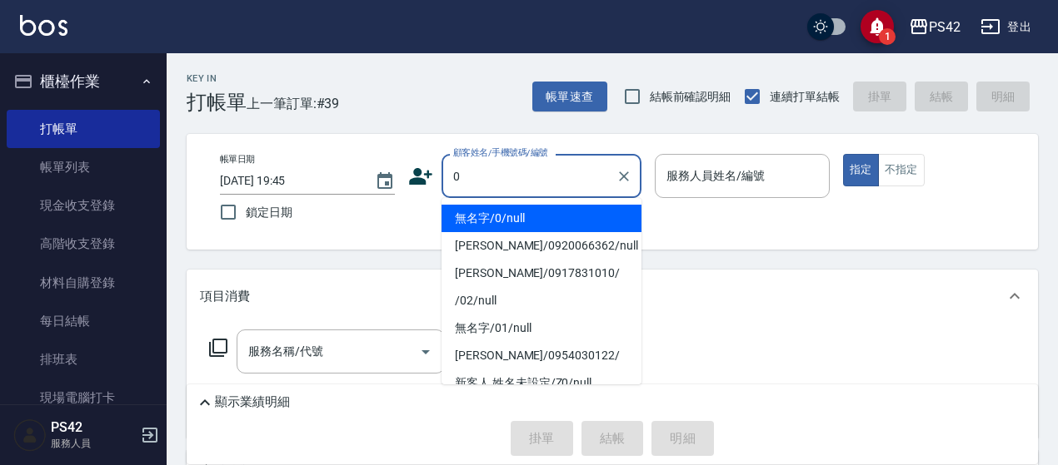
type input "無名字/0/null"
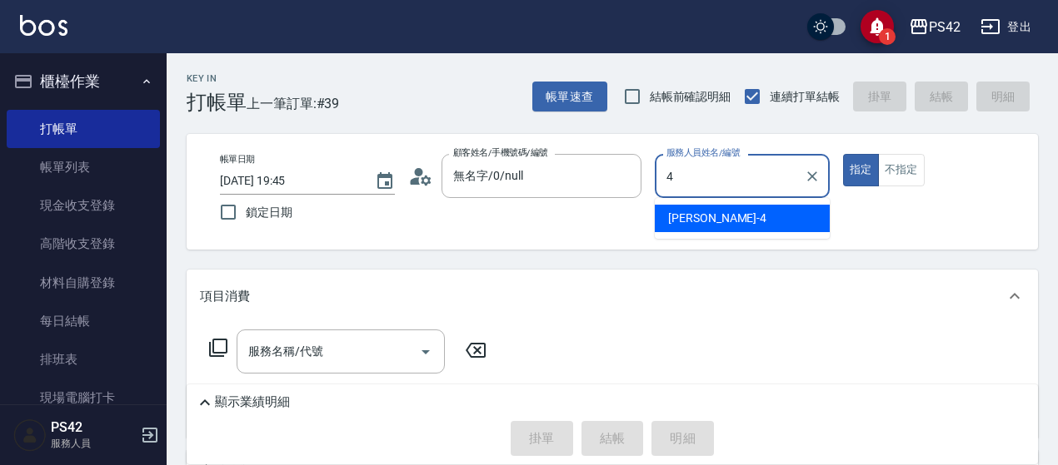
type input "程汶珊-4"
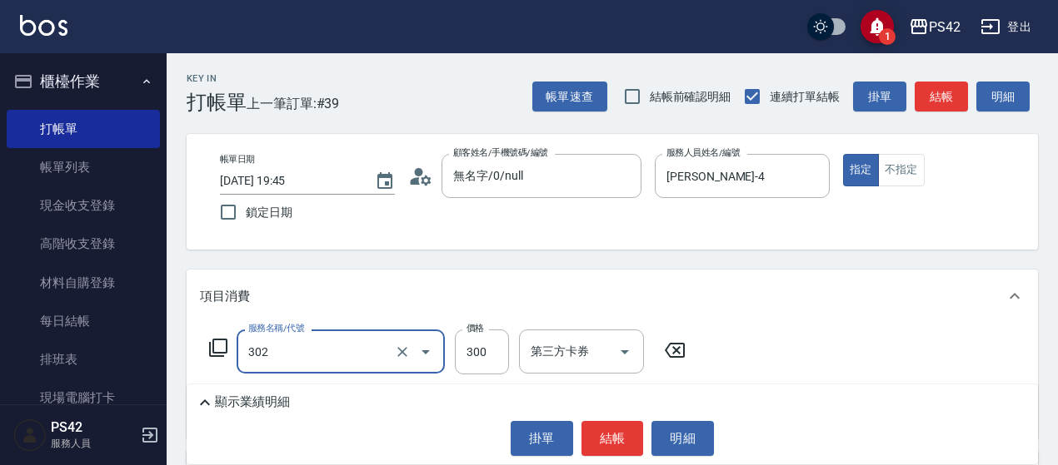
type input "剪髮(302)"
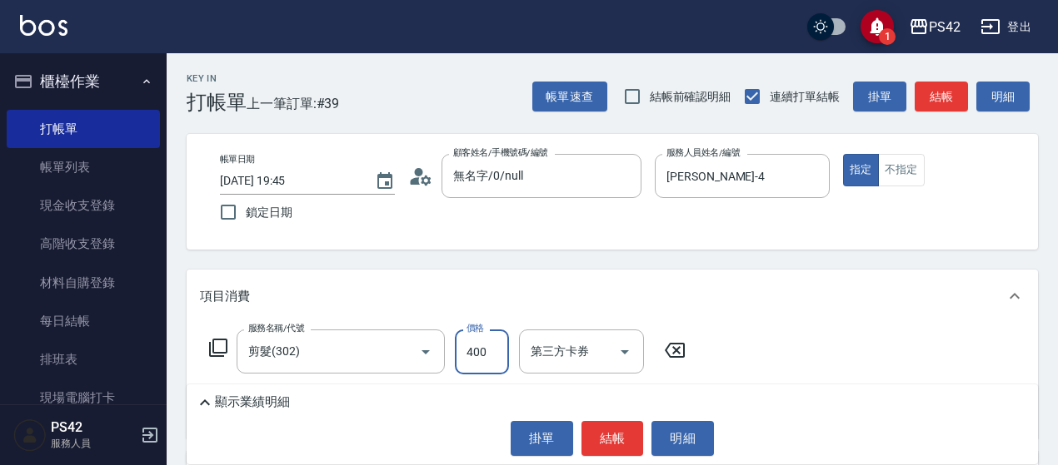
type input "400"
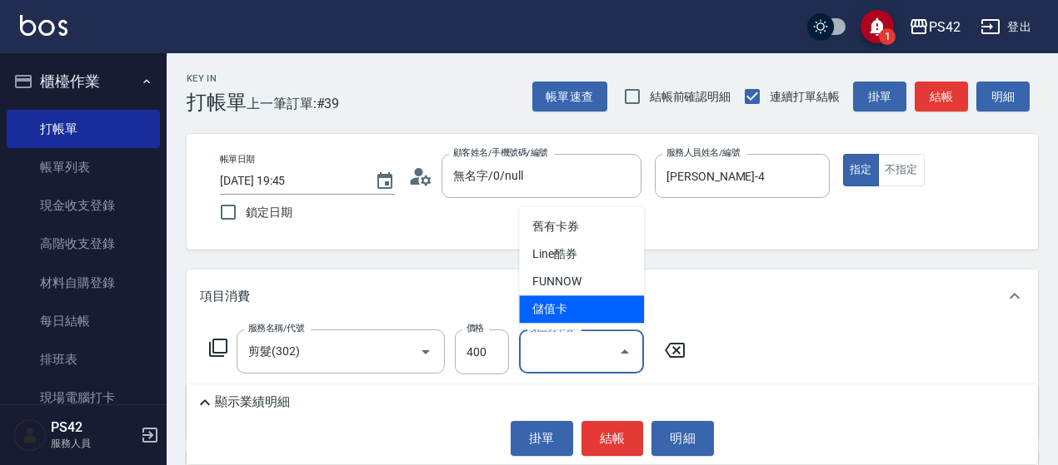
type input "儲值卡"
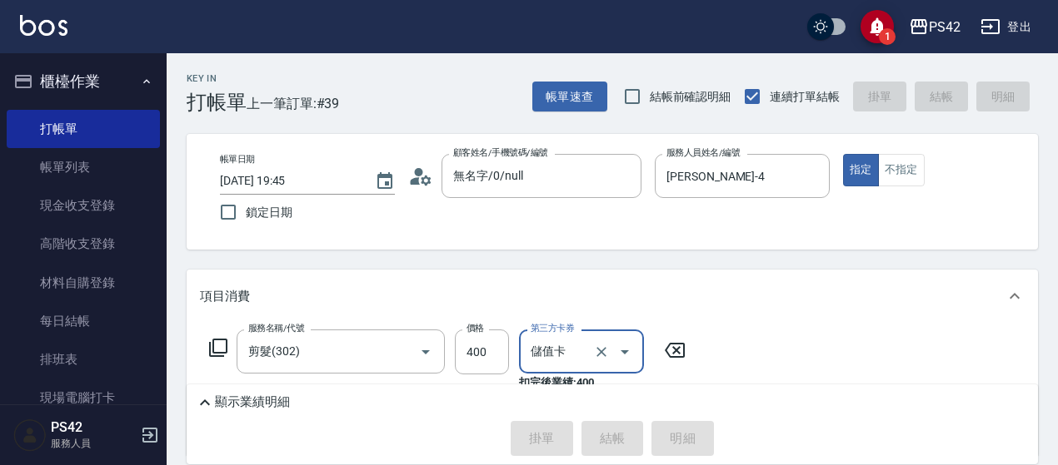
type input "2025/09/06 19:46"
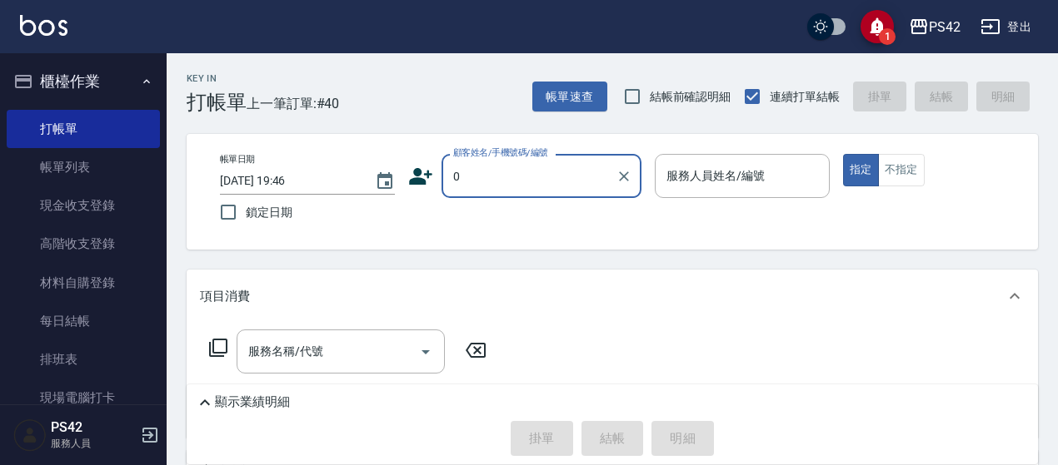
type input "無名字/0/null"
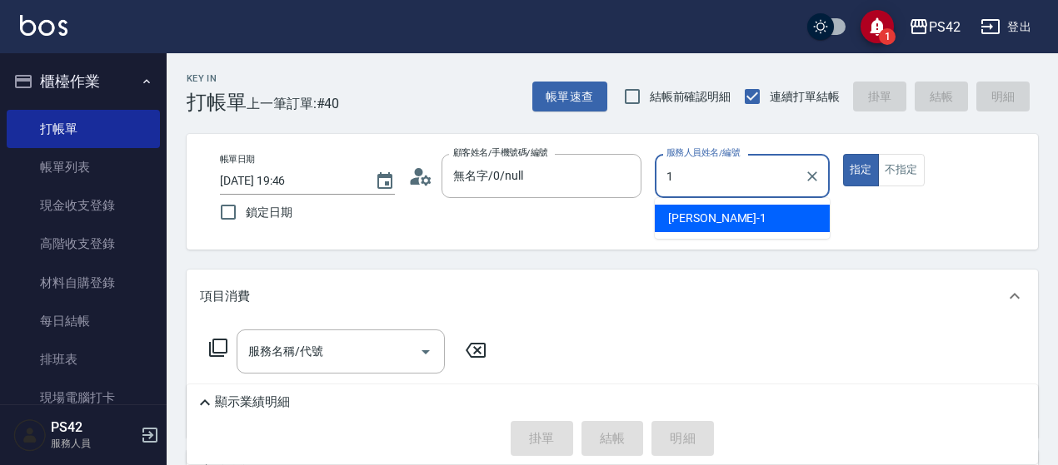
type input "[PERSON_NAME]-1"
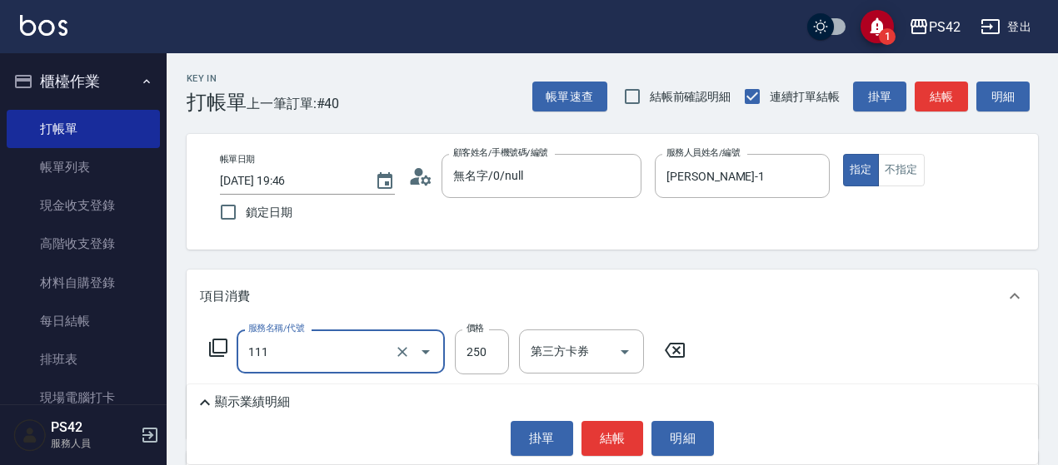
type input "200(111)"
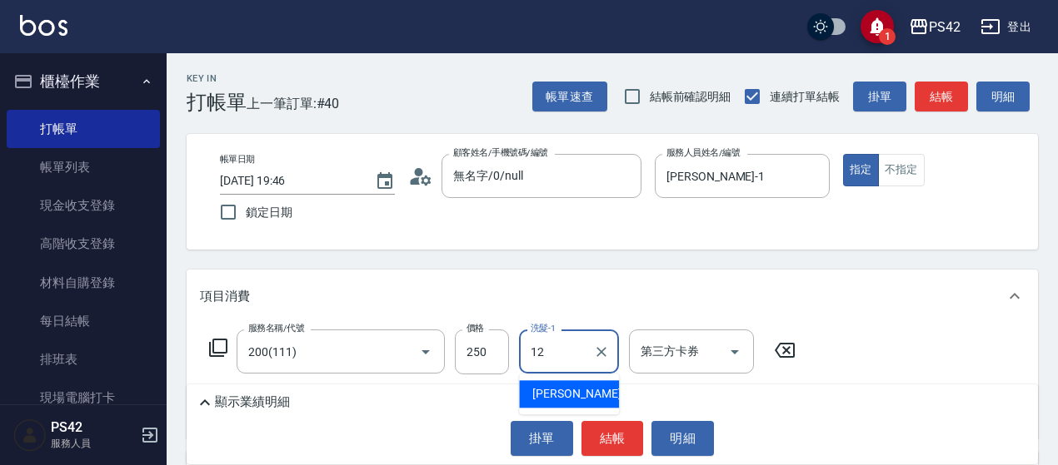
type input "[PERSON_NAME]-12"
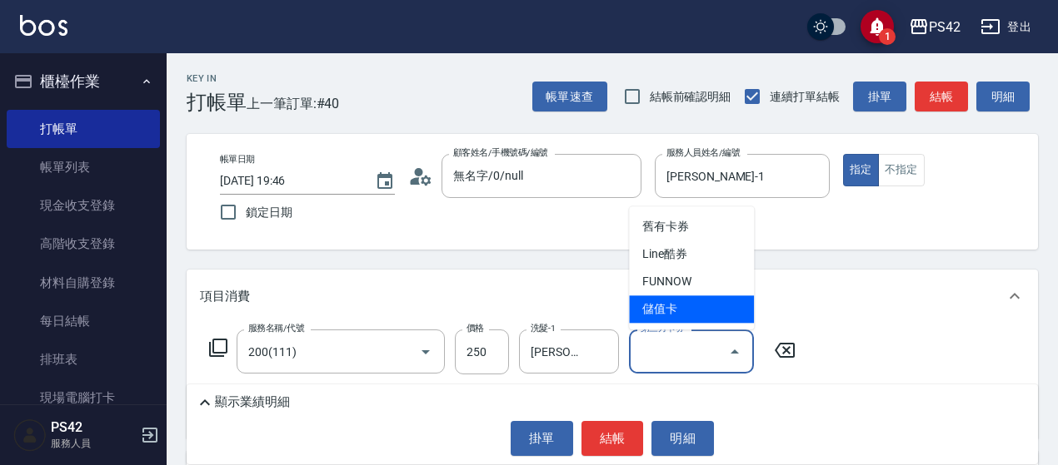
type input "儲值卡"
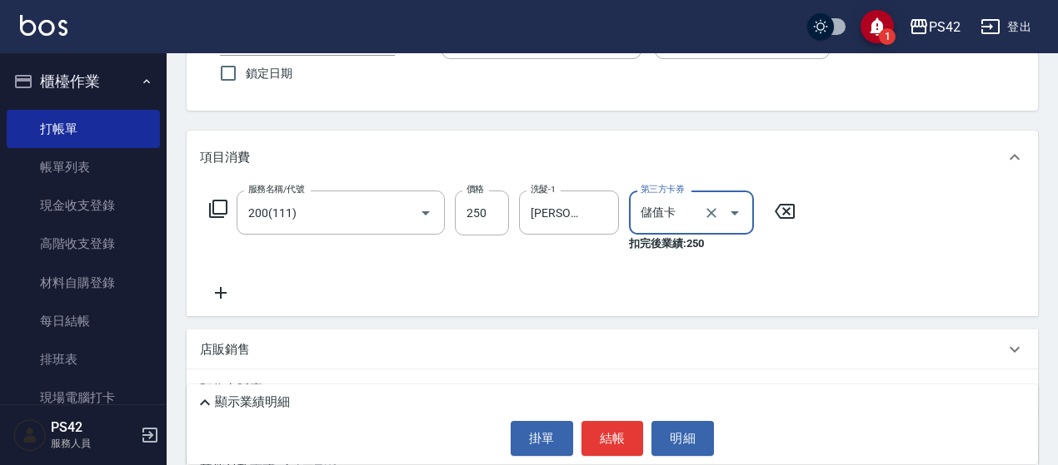
scroll to position [167, 0]
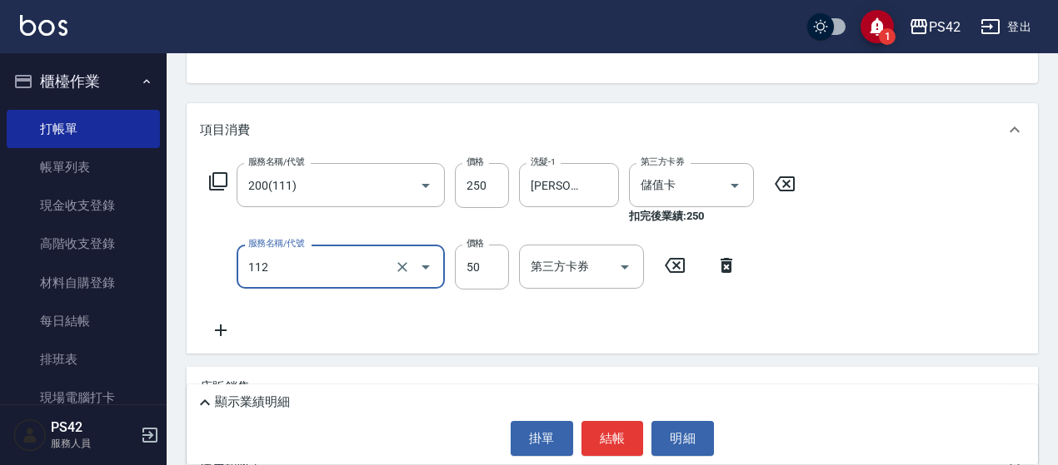
type input "精油50(112)"
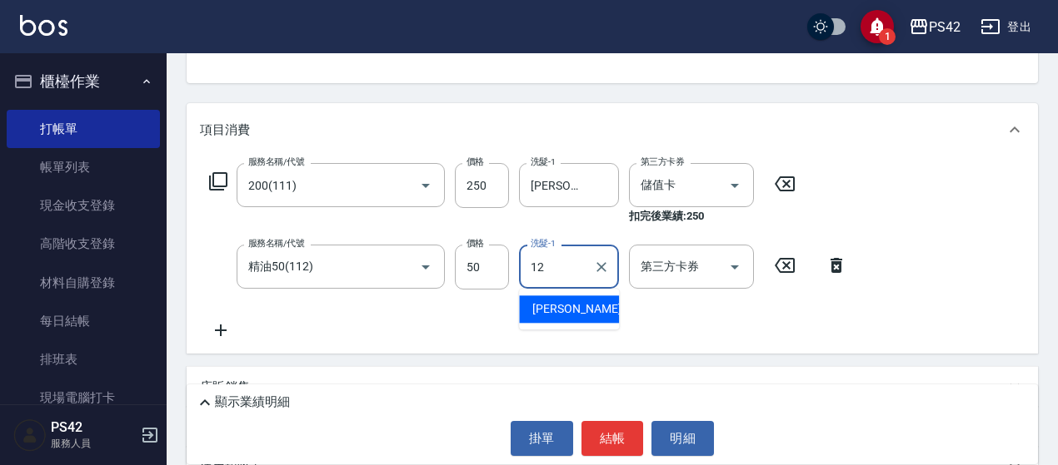
type input "[PERSON_NAME]-12"
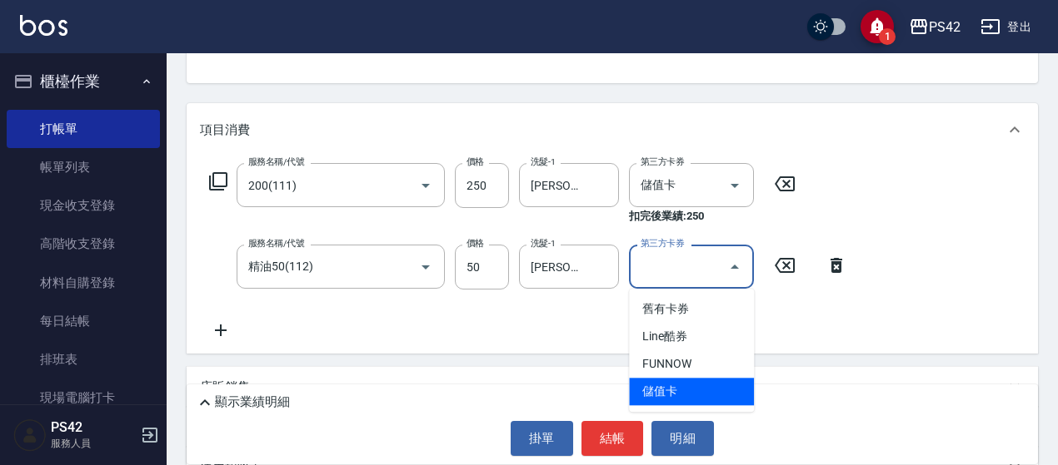
type input "儲值卡"
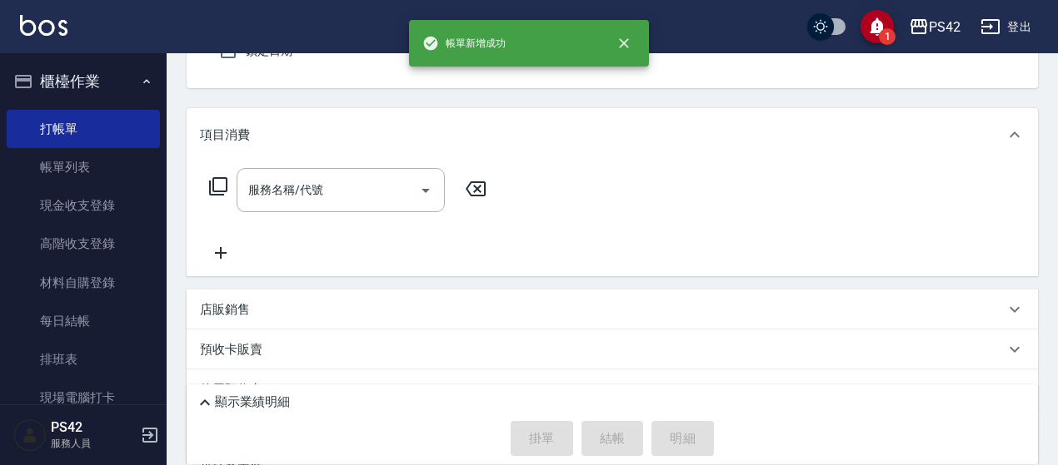
scroll to position [0, 0]
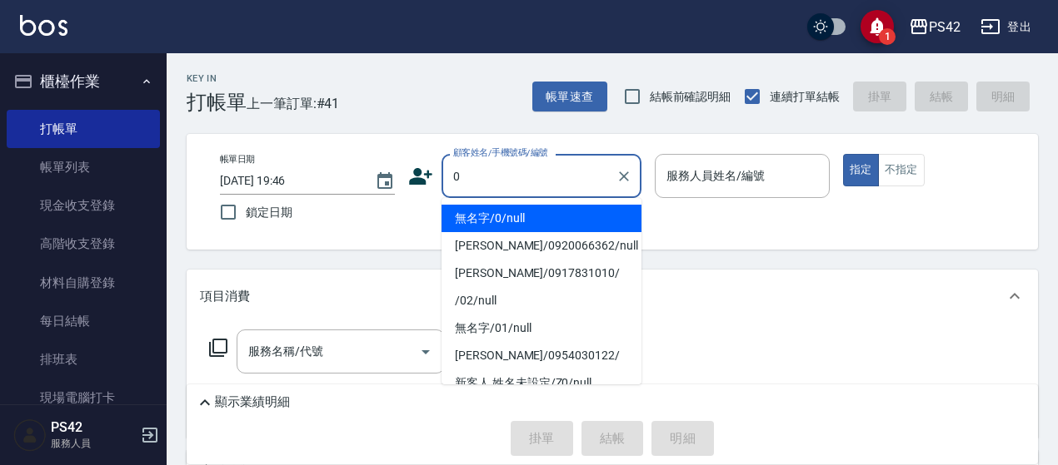
type input "無名字/0/null"
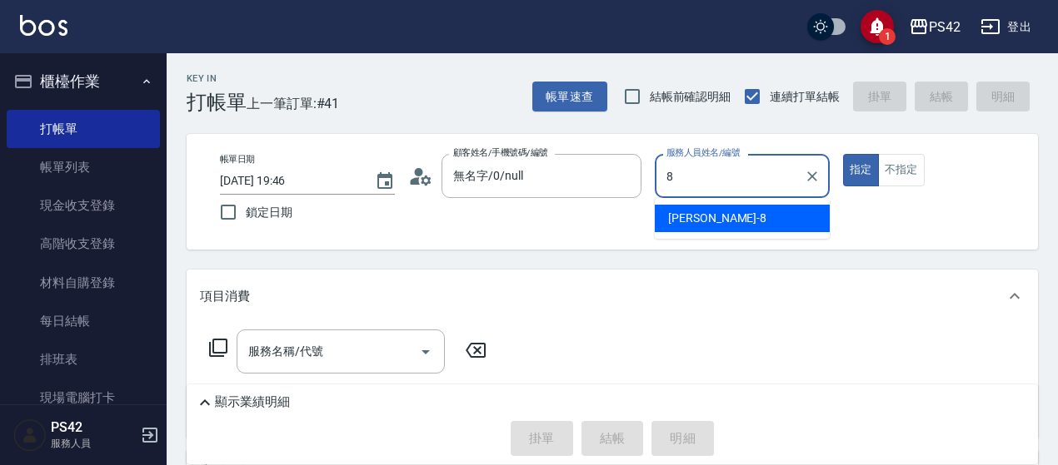
type input "張KIVI-8"
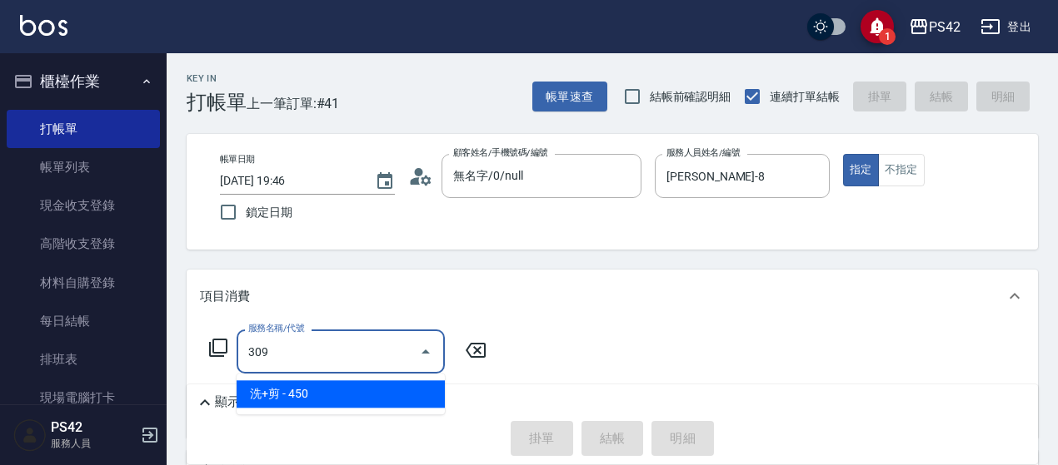
type input "洗+剪(309)"
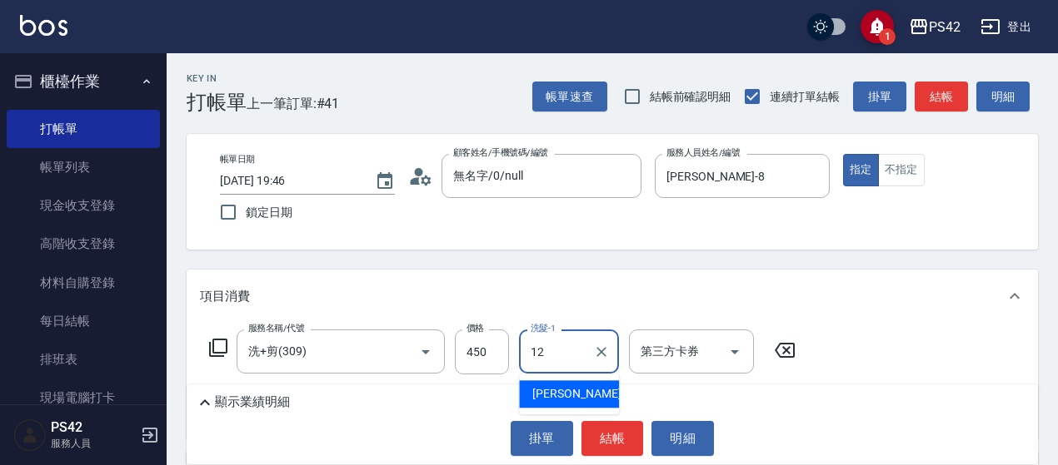
type input "[PERSON_NAME]-12"
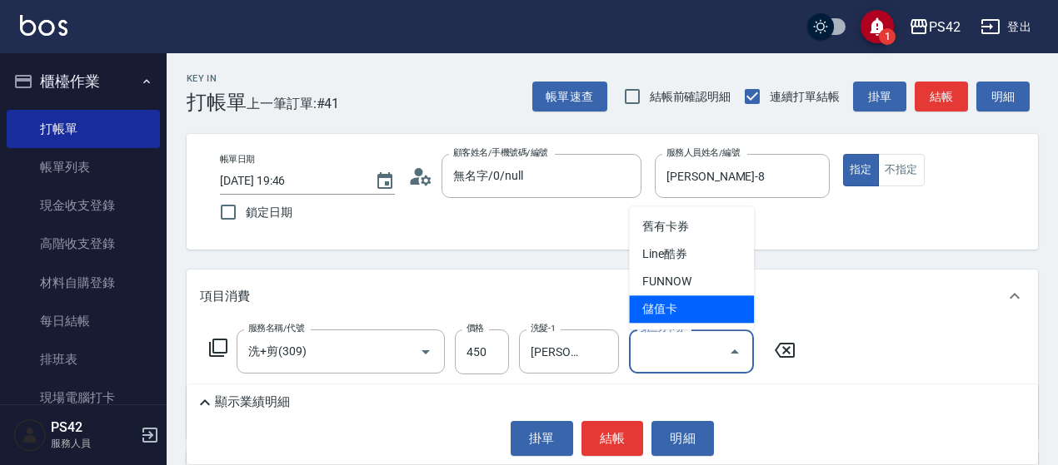
type input "儲值卡"
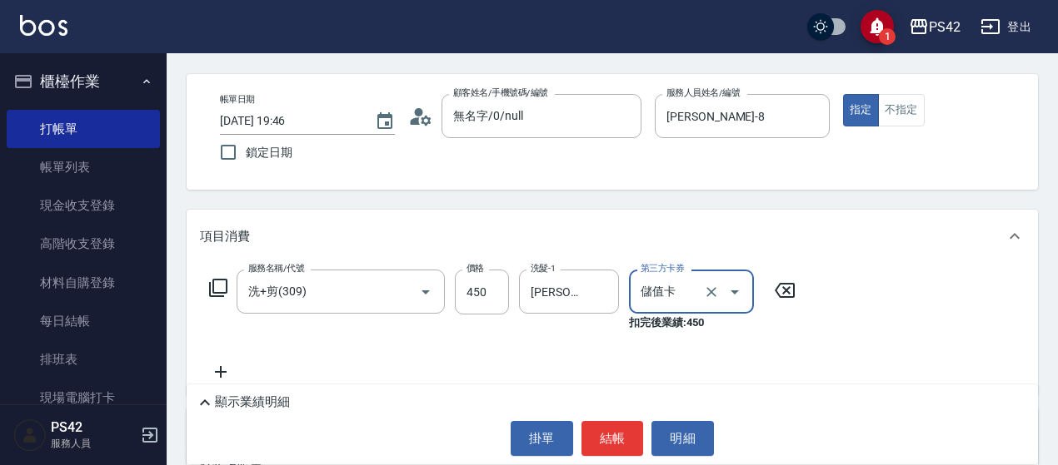
scroll to position [83, 0]
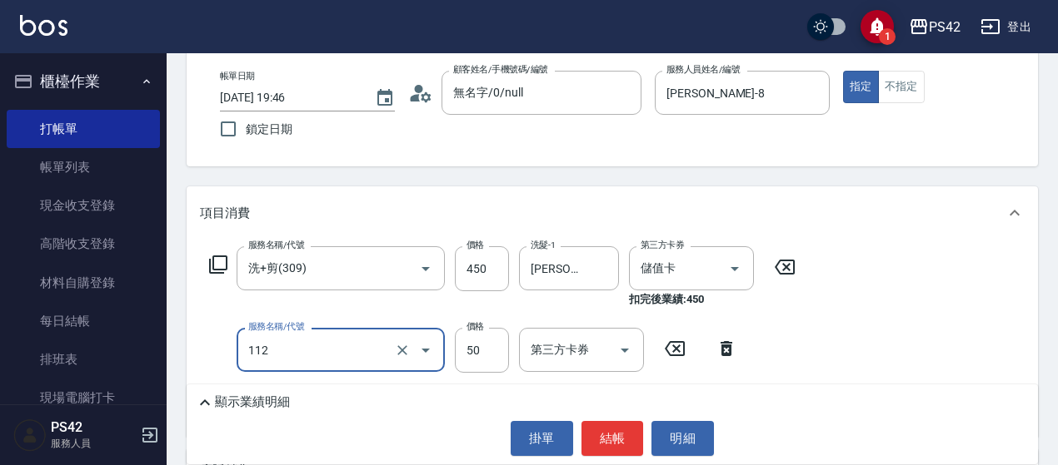
type input "精油50(112)"
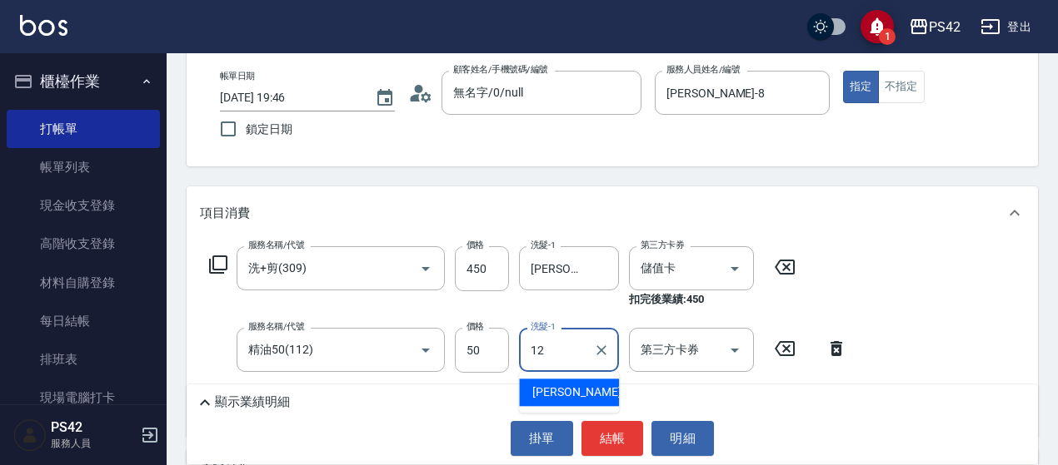
type input "[PERSON_NAME]-12"
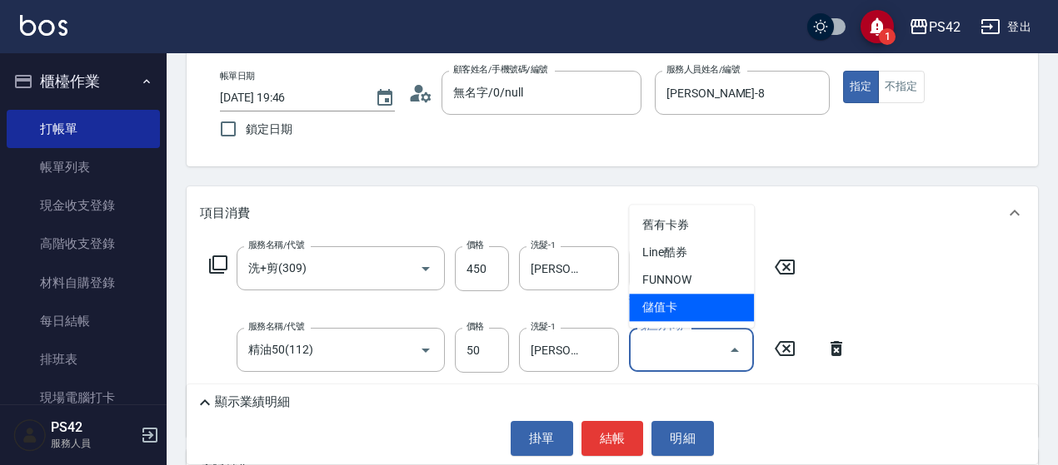
type input "儲值卡"
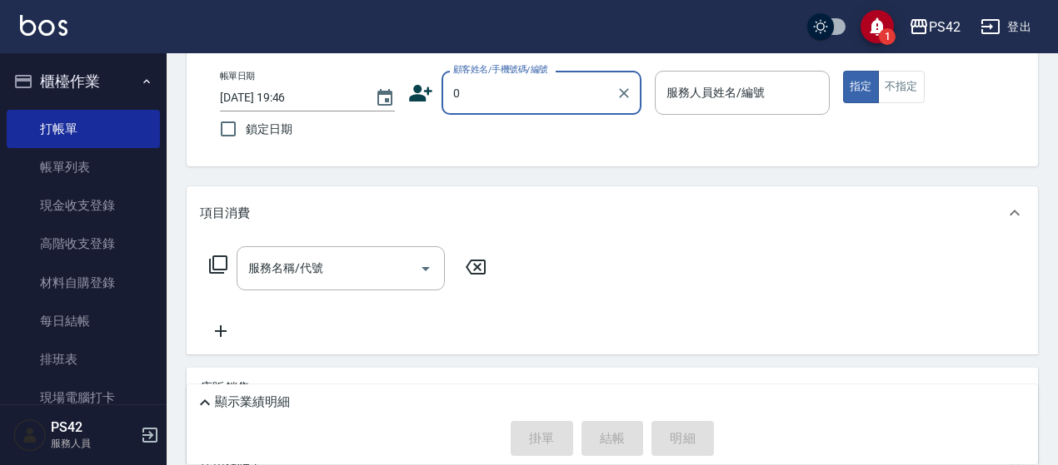
type input "無名字/0/null"
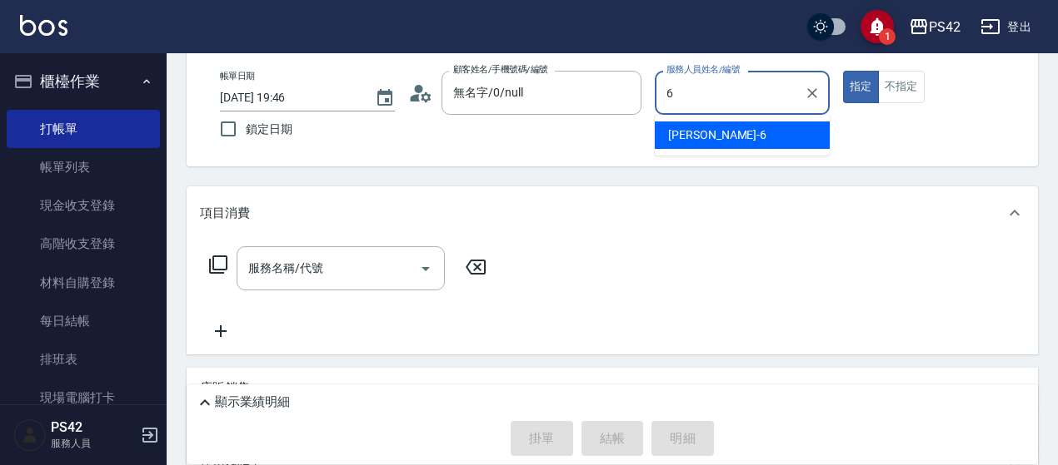
type input "許銘偉-6"
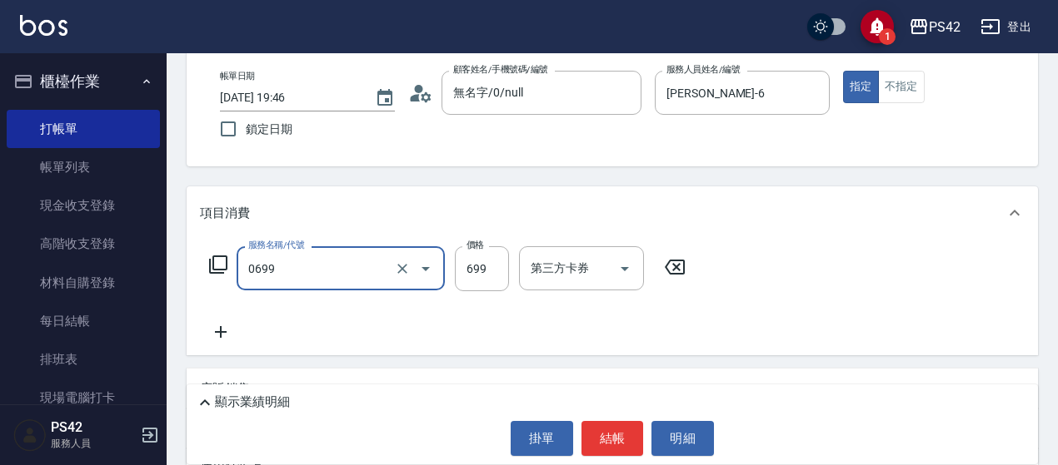
type input "精油SPA(0699)"
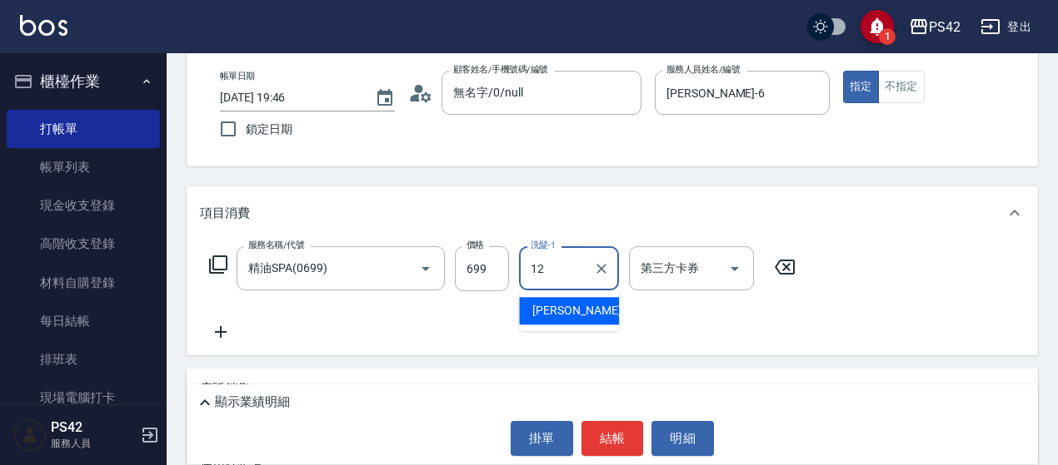
type input "[PERSON_NAME]-12"
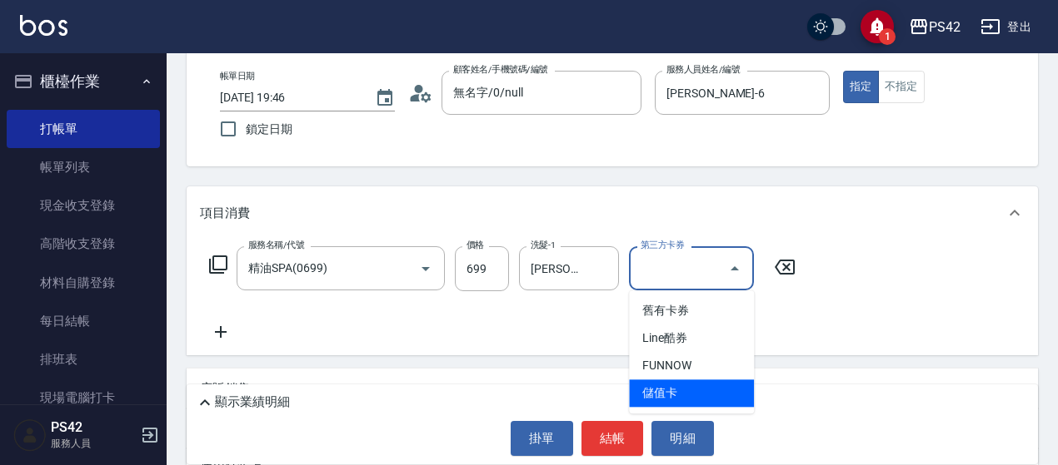
type input "儲值卡"
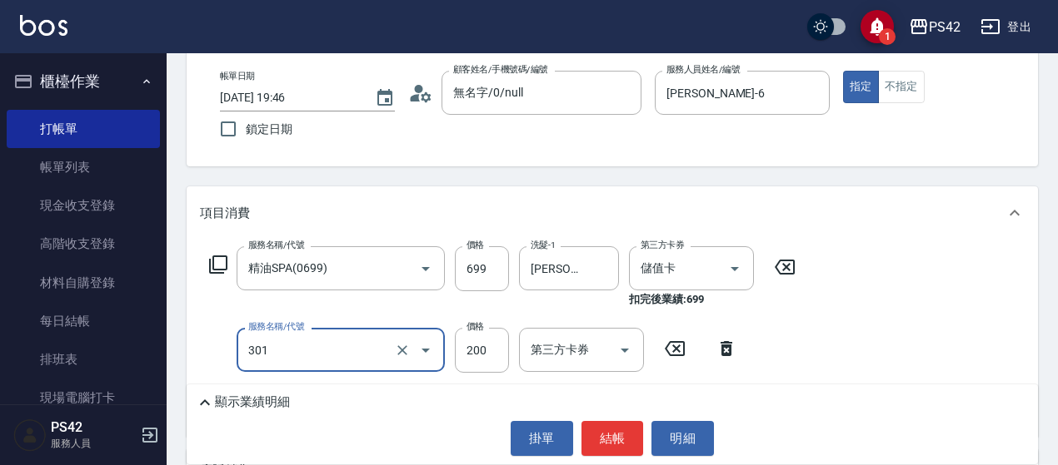
type input "剪髮(301)"
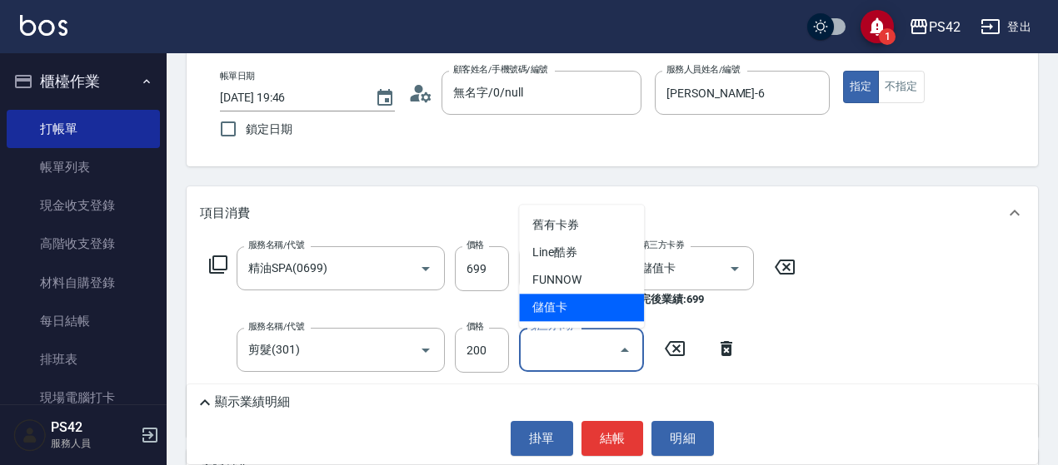
type input "儲值卡"
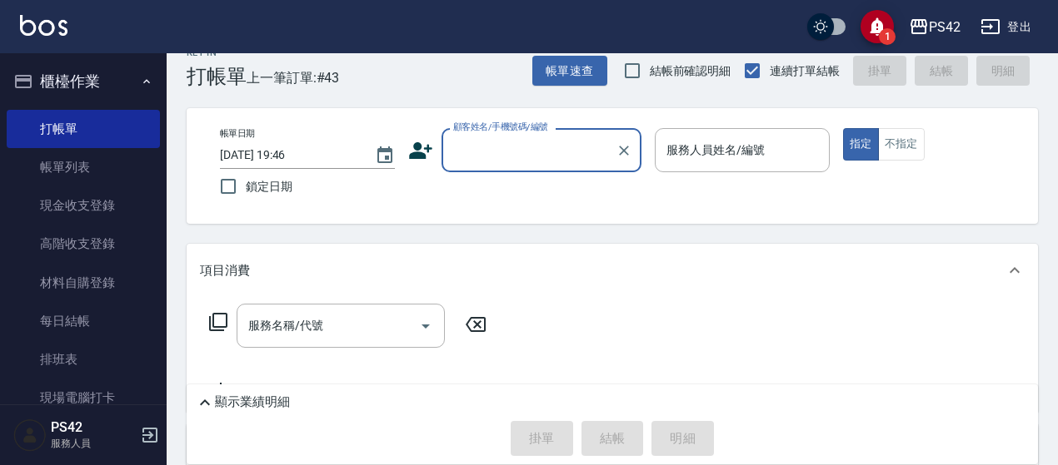
scroll to position [0, 0]
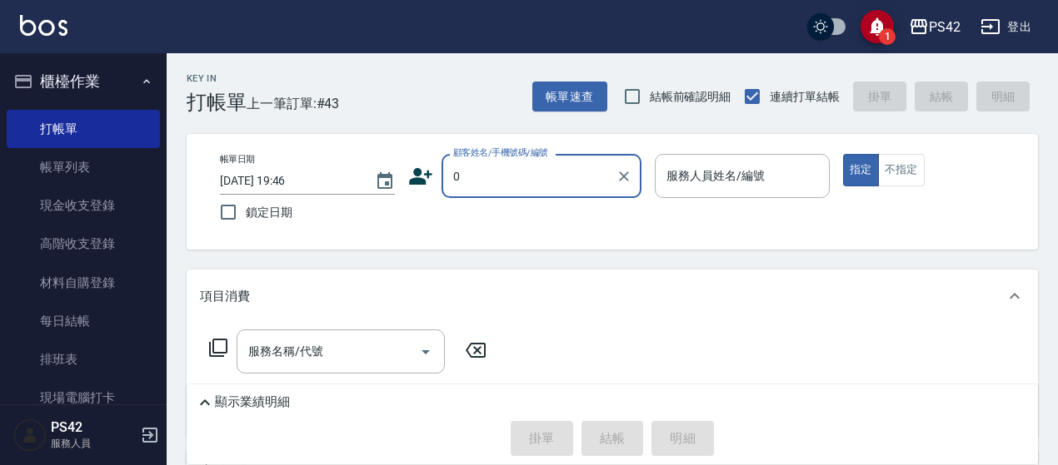
type input "0"
type input "1"
type input "無名字/0/null"
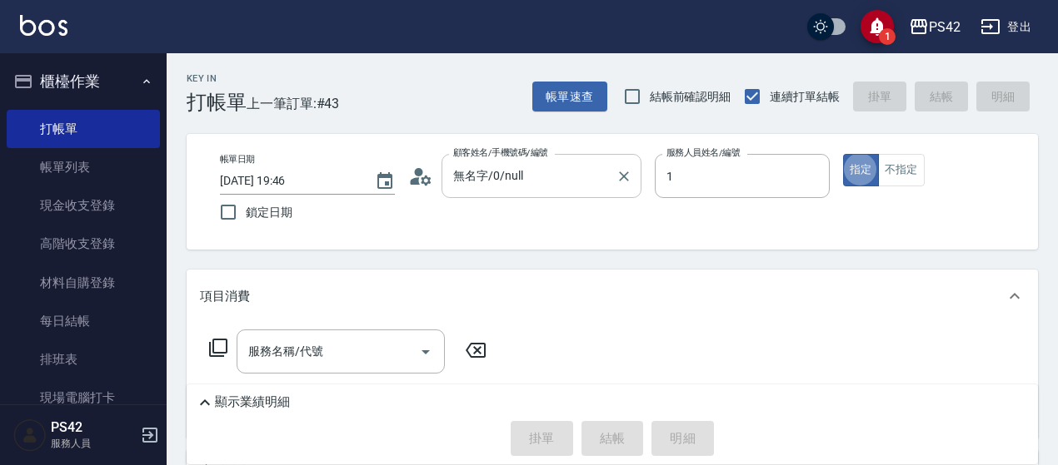
type input "[PERSON_NAME]-1"
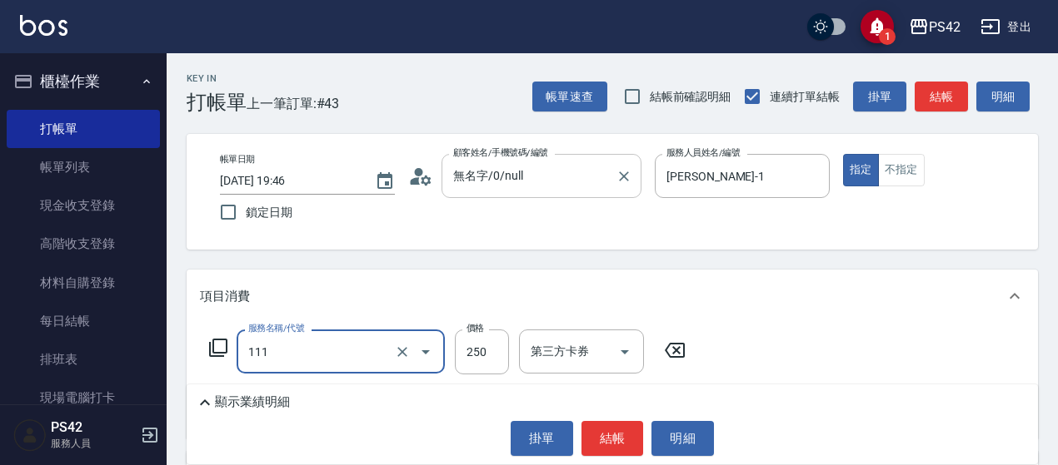
type input "200(111)"
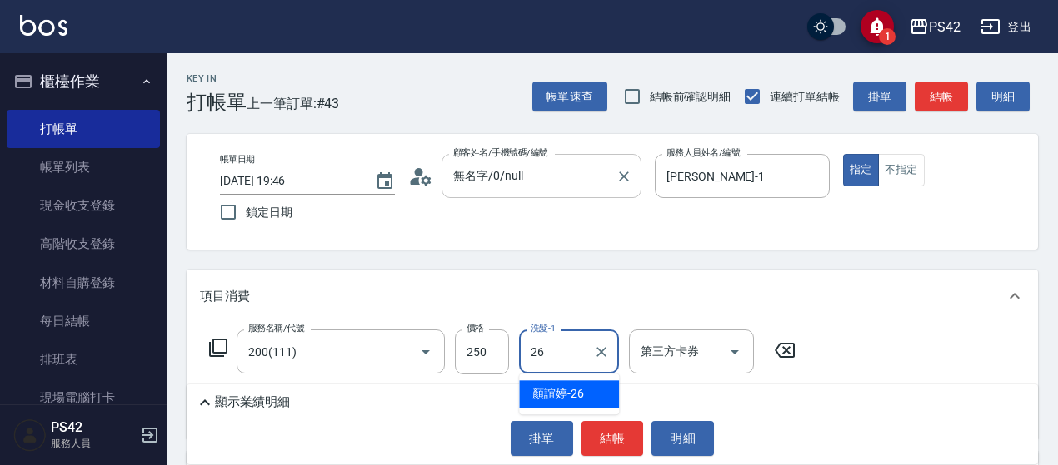
type input "顏誼婷-26"
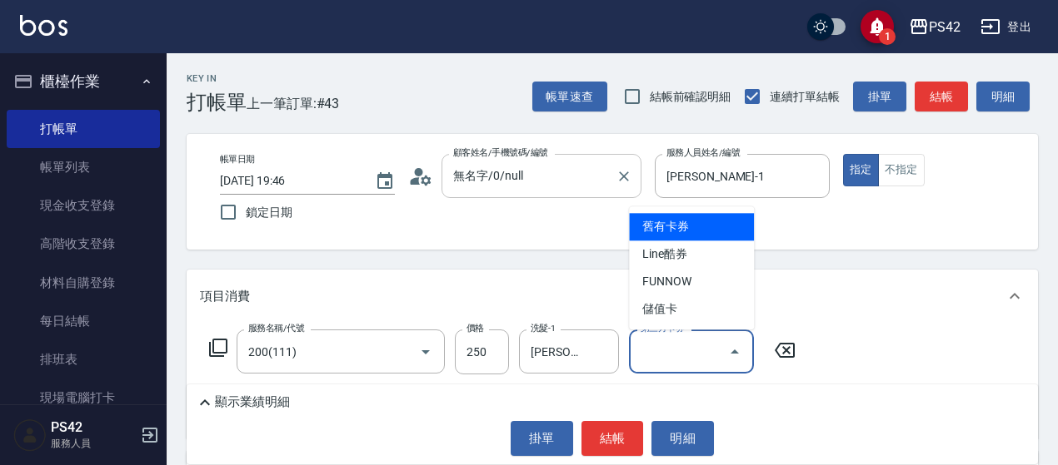
type input "儲值卡"
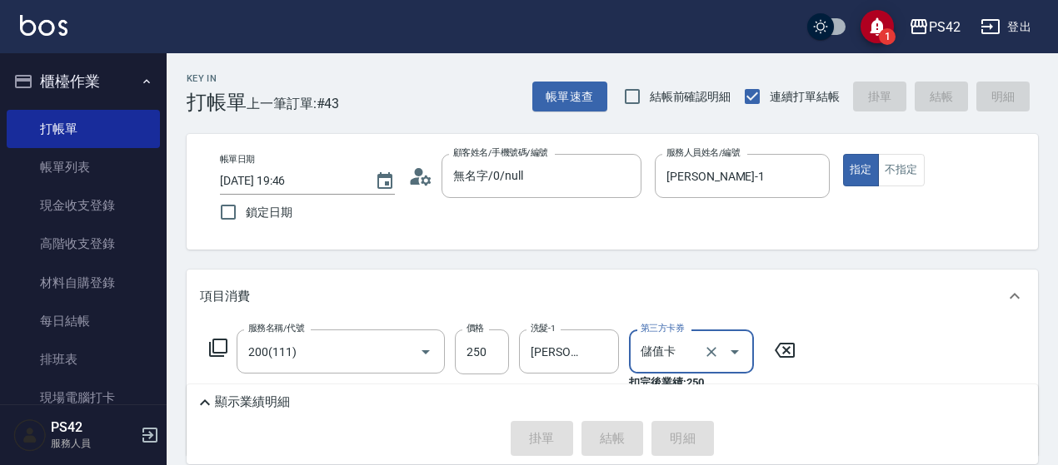
type input "2025/09/06 19:53"
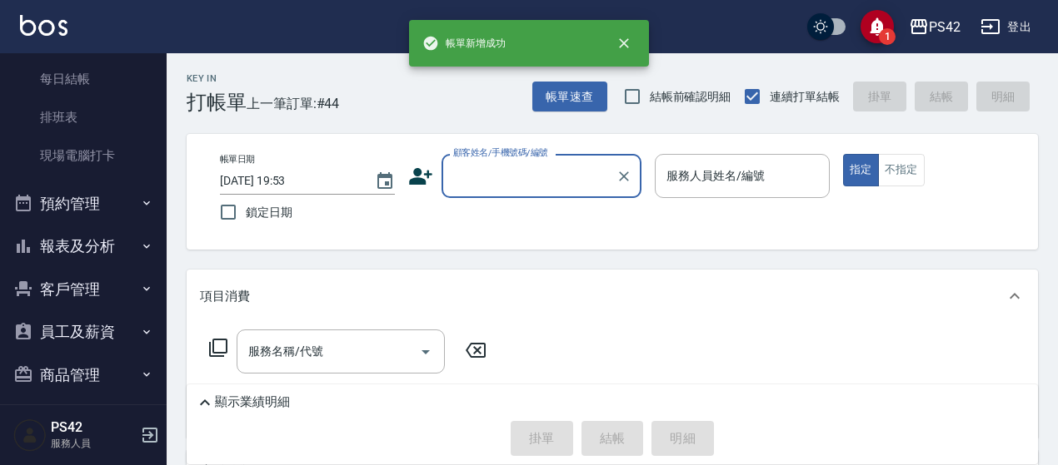
scroll to position [250, 0]
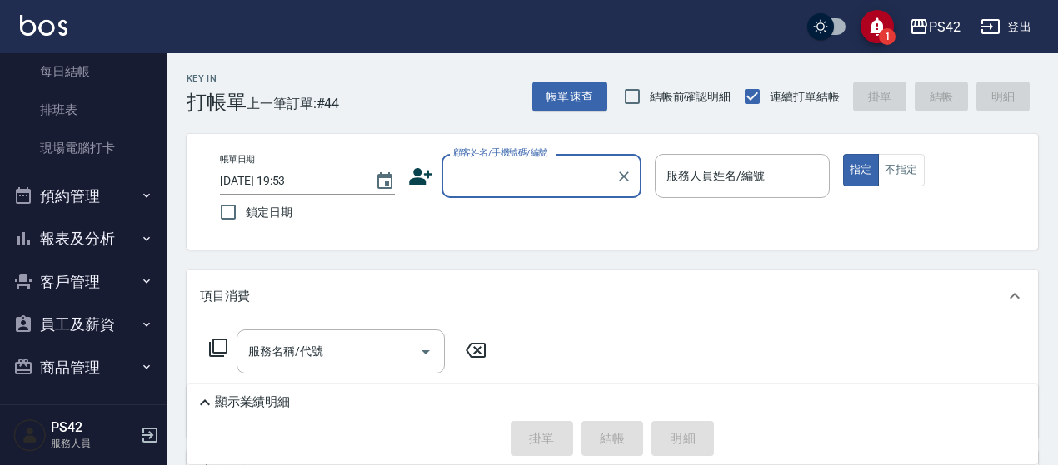
click at [77, 245] on button "報表及分析" at bounding box center [83, 238] width 153 height 43
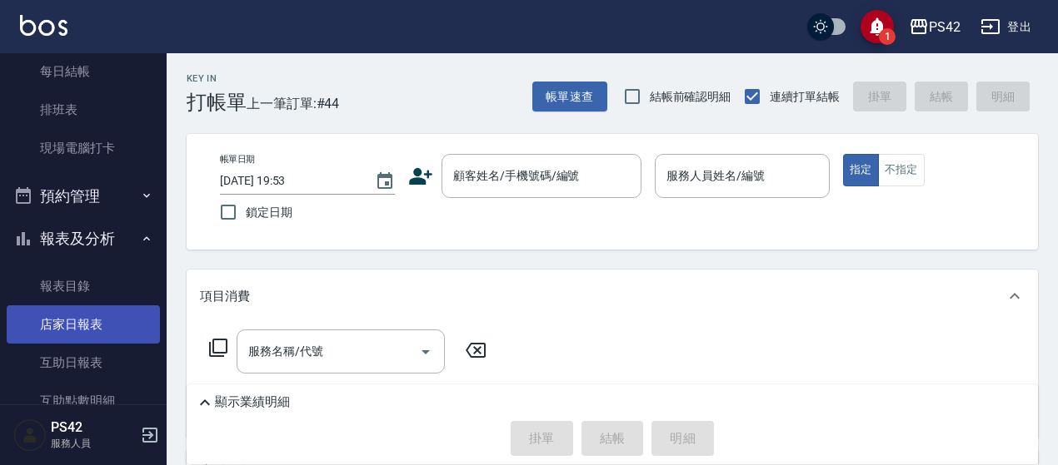
click at [90, 320] on link "店家日報表" at bounding box center [83, 325] width 153 height 38
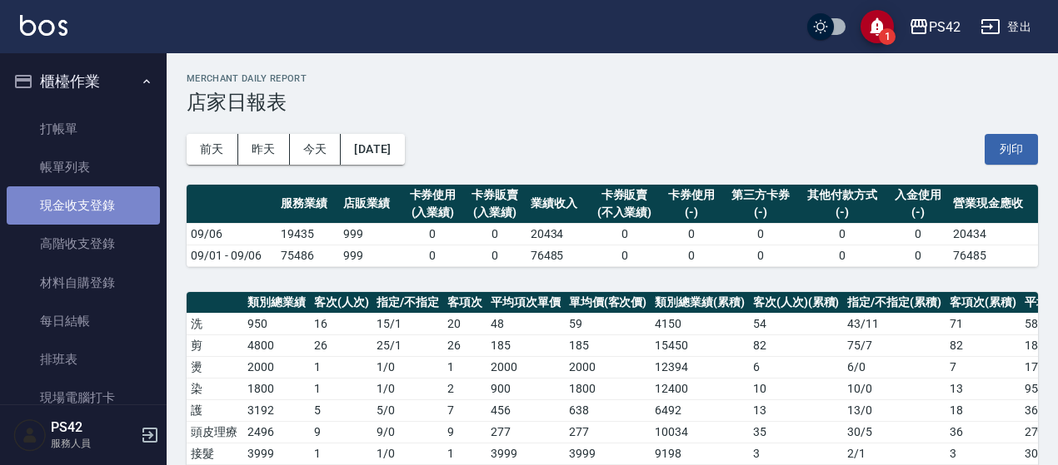
click at [96, 207] on link "現金收支登錄" at bounding box center [83, 206] width 153 height 38
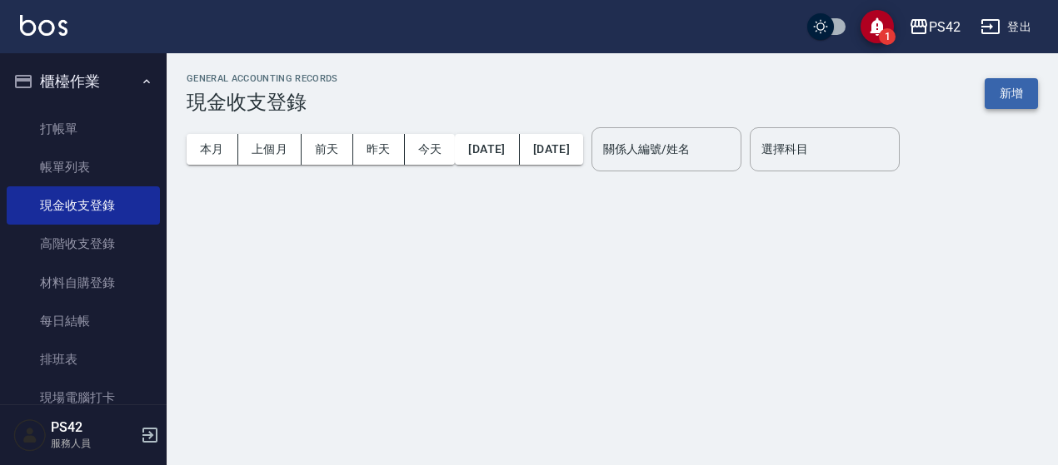
click at [1011, 96] on button "新增" at bounding box center [1010, 93] width 53 height 31
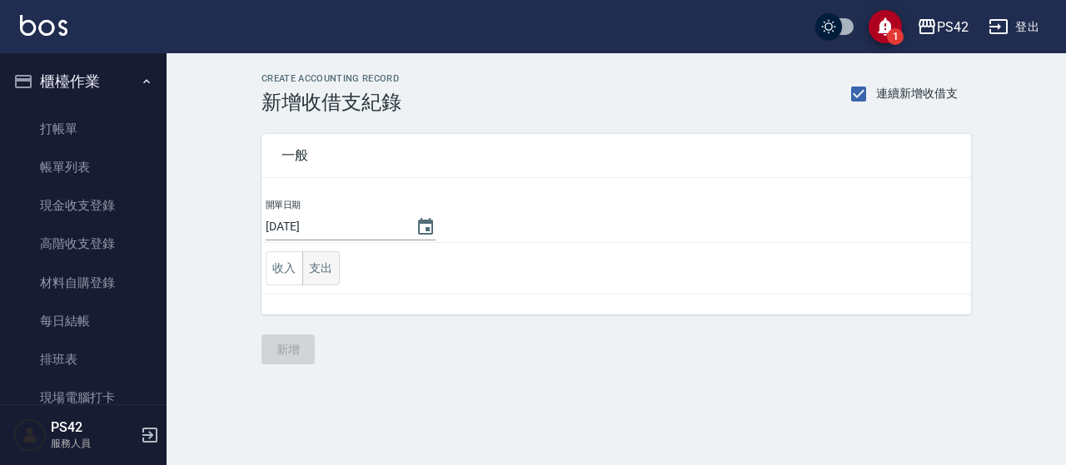
click at [325, 272] on button "支出" at bounding box center [320, 268] width 37 height 34
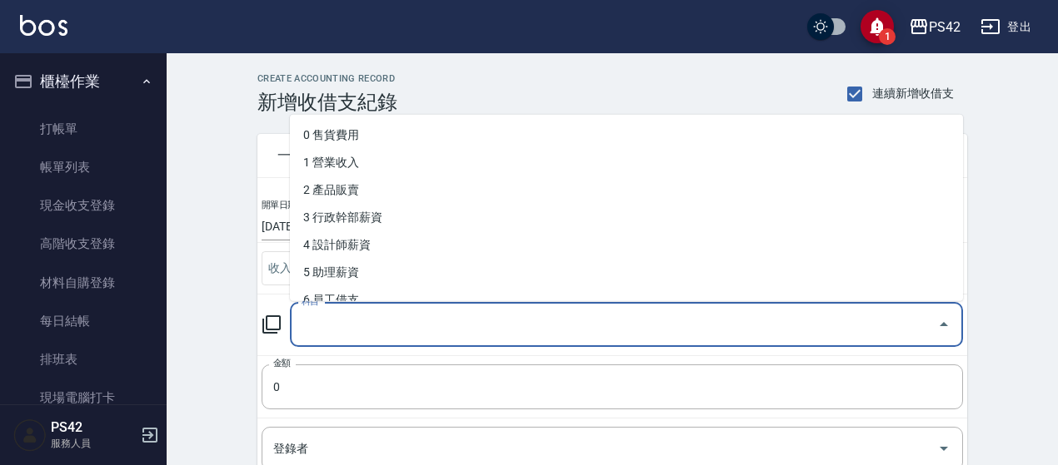
click at [356, 314] on input "科目" at bounding box center [613, 325] width 633 height 29
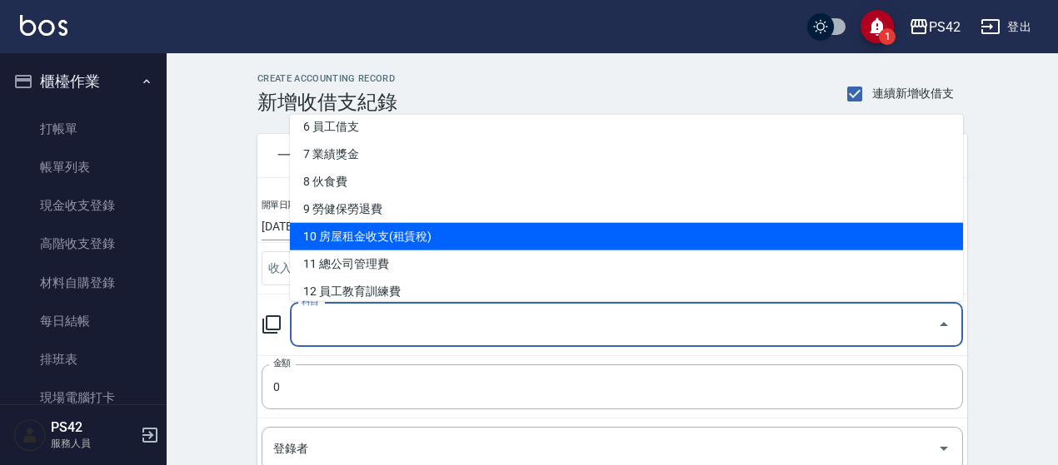
scroll to position [333, 0]
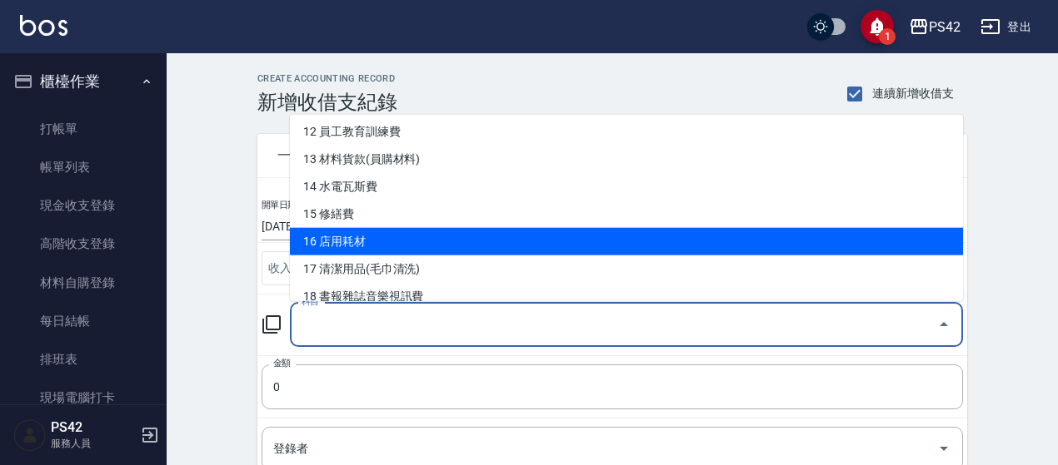
click at [405, 246] on li "16 店用耗材" at bounding box center [626, 241] width 673 height 27
type input "16 店用耗材"
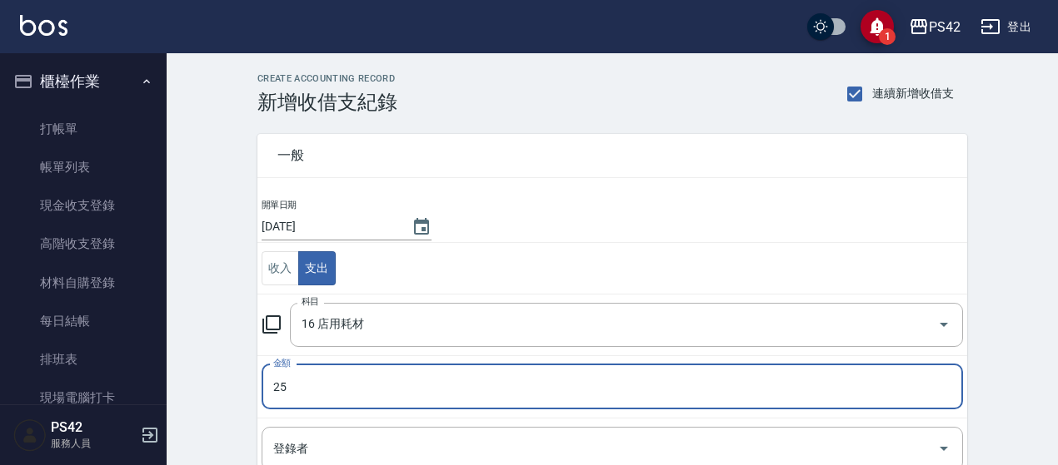
type input "25"
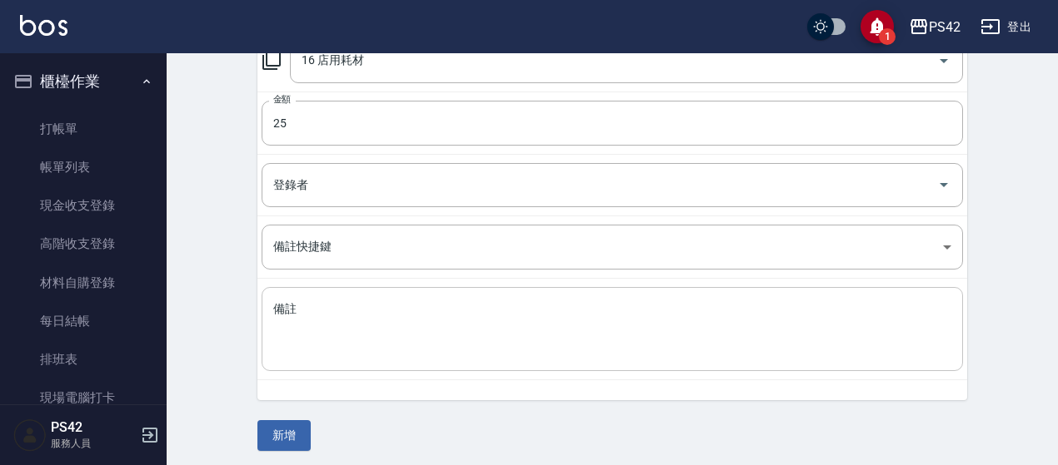
scroll to position [266, 0]
click at [465, 346] on textarea "備註" at bounding box center [612, 327] width 678 height 57
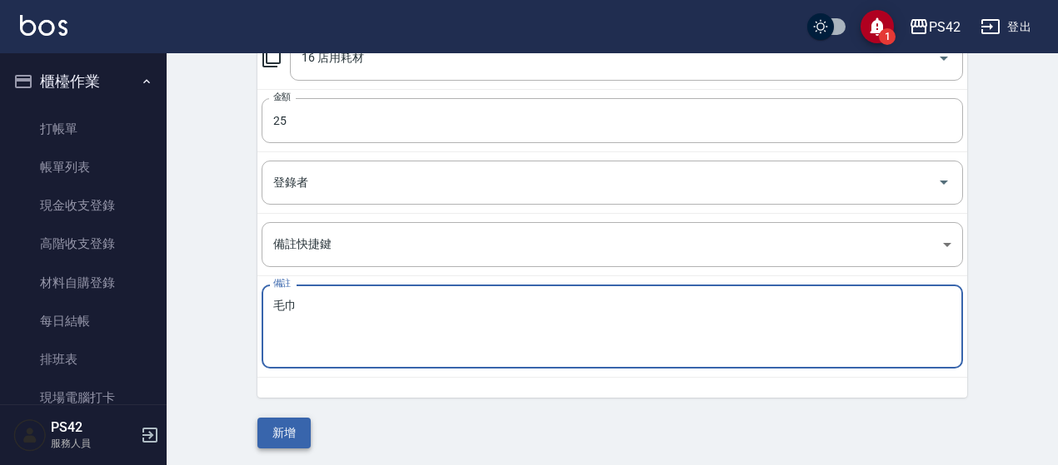
type textarea "毛巾"
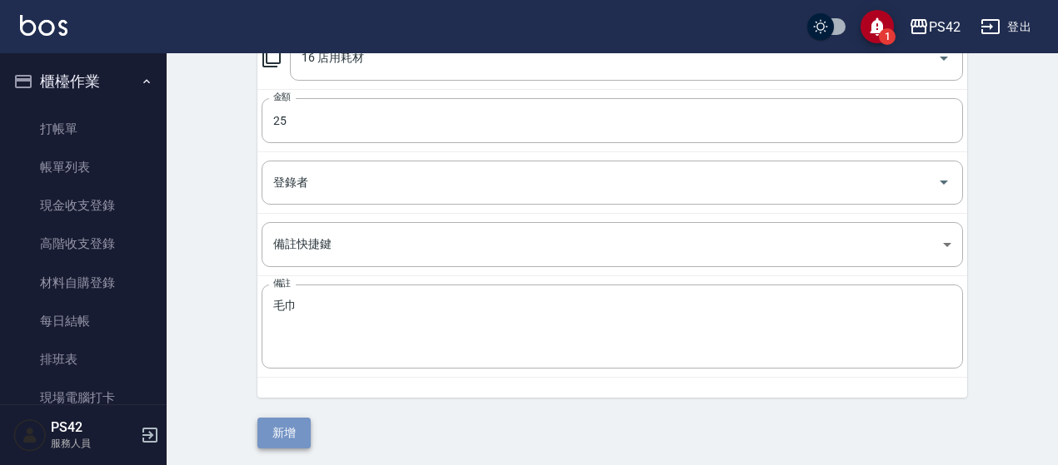
click at [310, 425] on button "新增" at bounding box center [283, 433] width 53 height 31
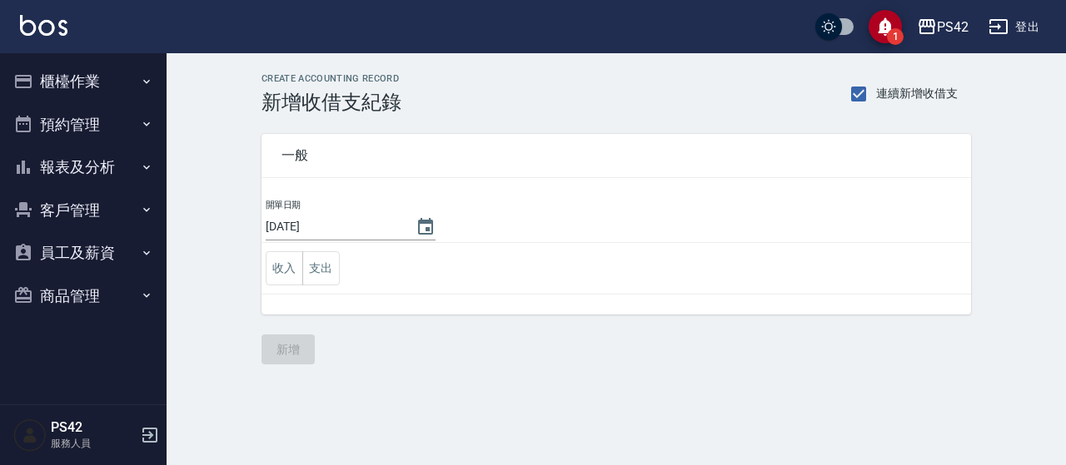
drag, startPoint x: 68, startPoint y: 73, endPoint x: 73, endPoint y: 96, distance: 23.0
click at [70, 80] on button "櫃檯作業" at bounding box center [83, 81] width 153 height 43
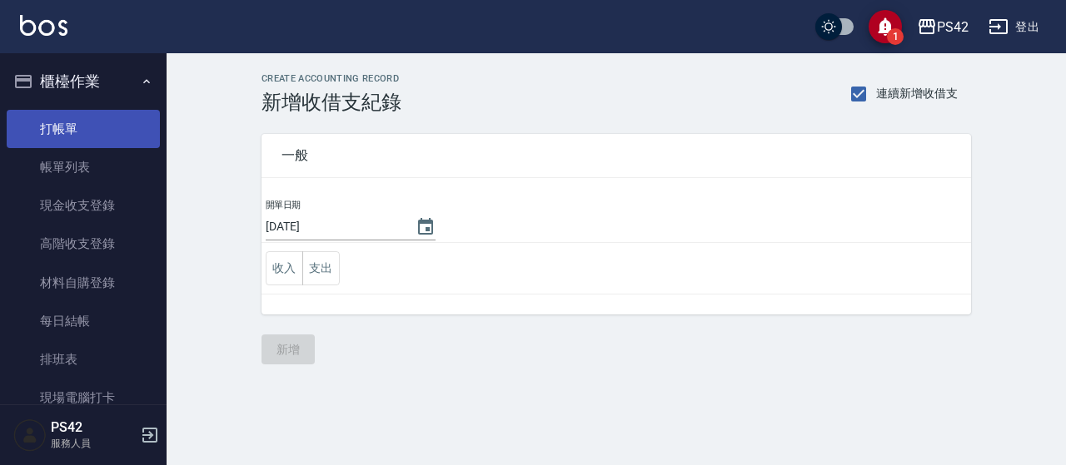
click at [68, 134] on link "打帳單" at bounding box center [83, 129] width 153 height 38
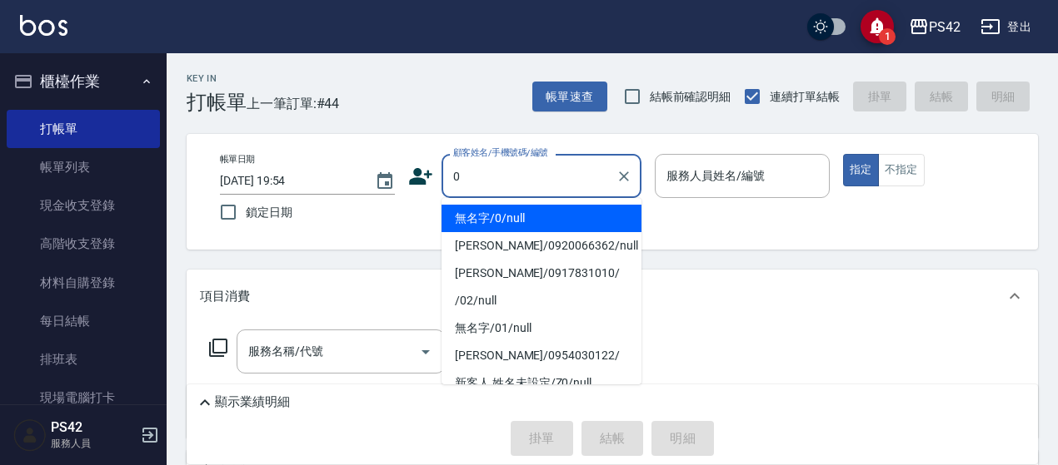
type input "無名字/0/null"
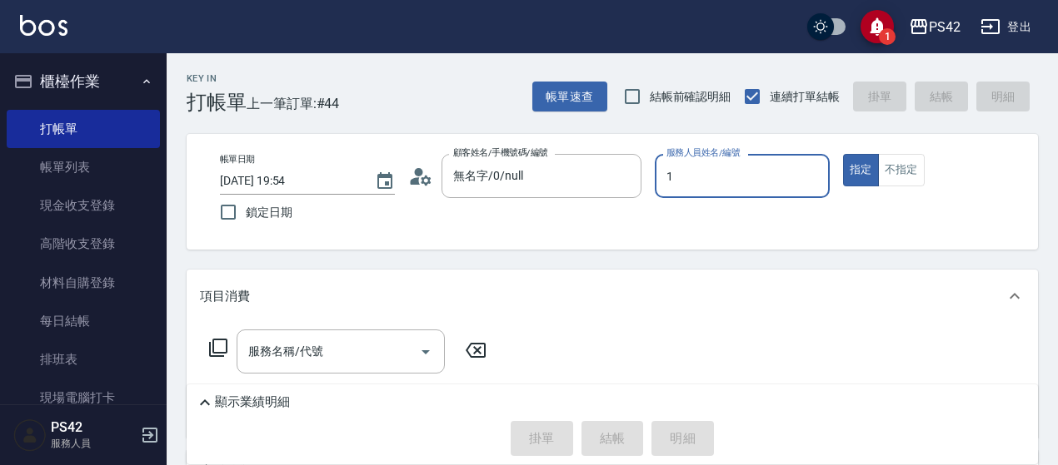
type input "[PERSON_NAME]-1"
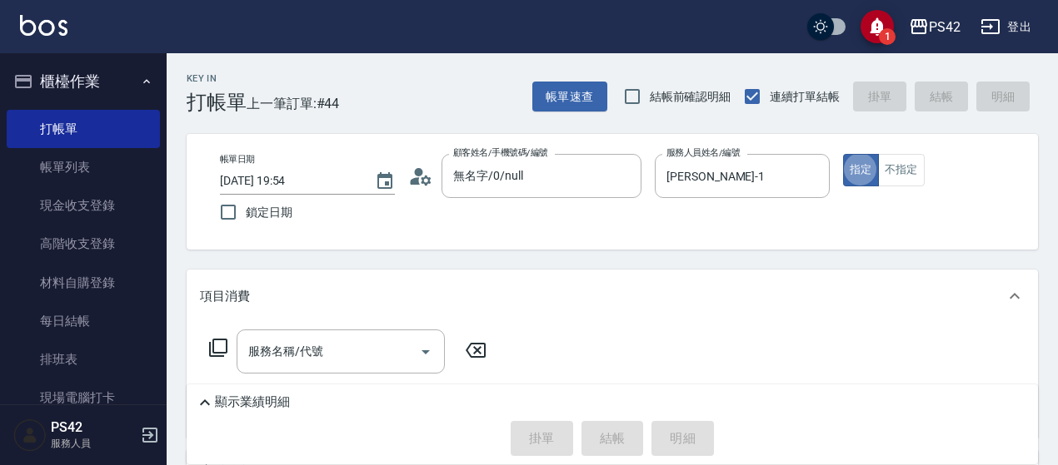
type button "true"
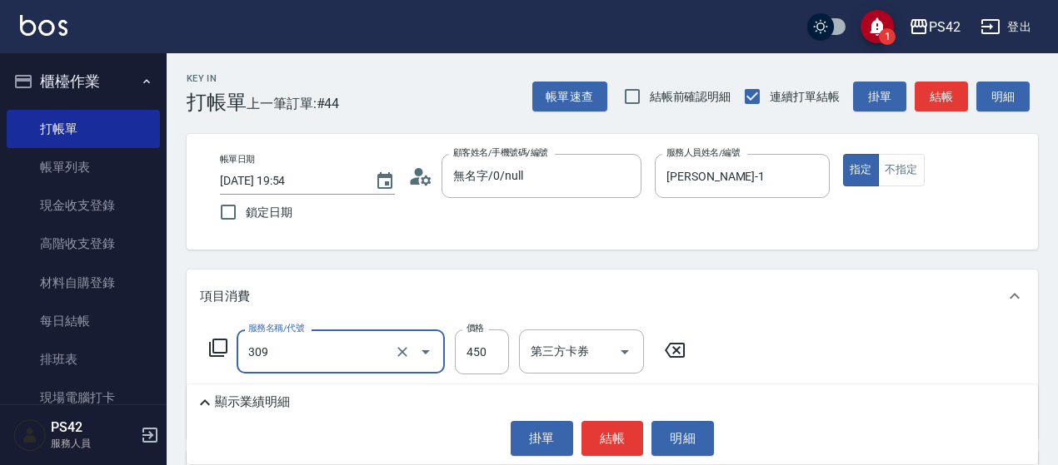
type input "洗+剪(309)"
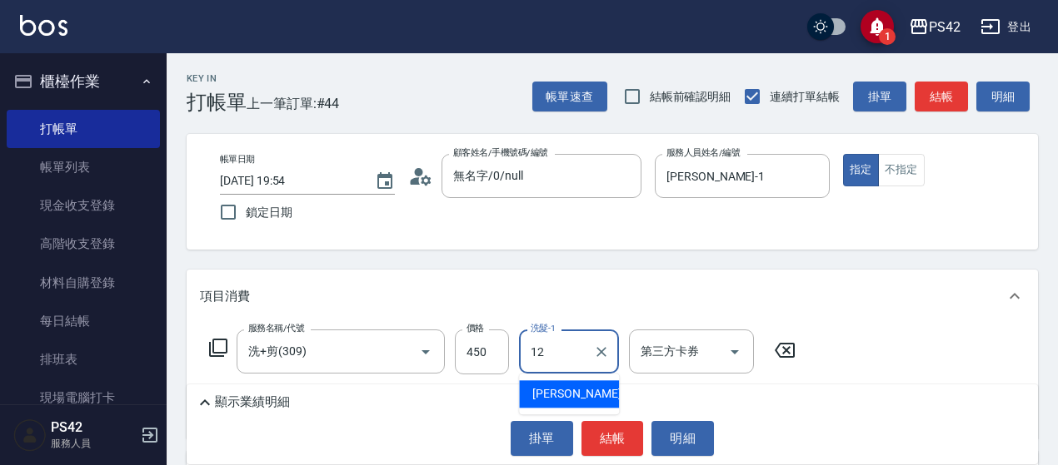
type input "[PERSON_NAME]-12"
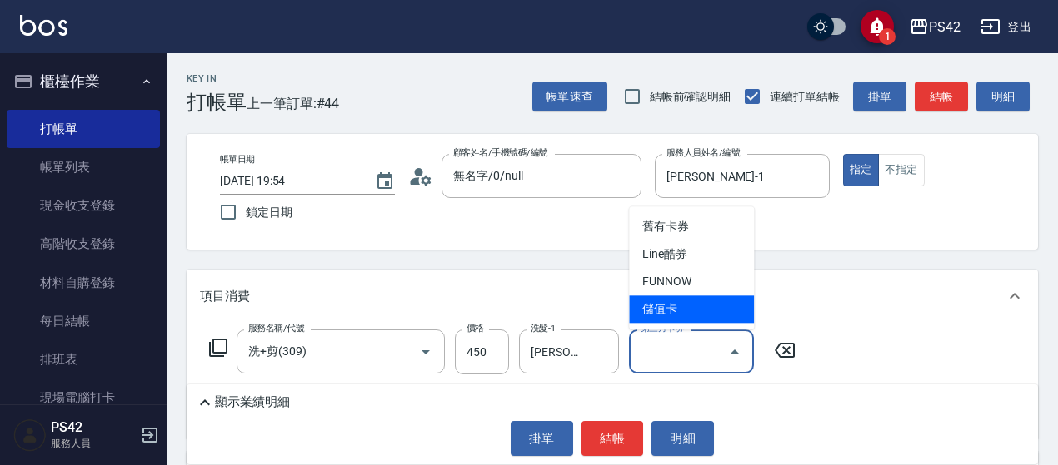
type input "儲值卡"
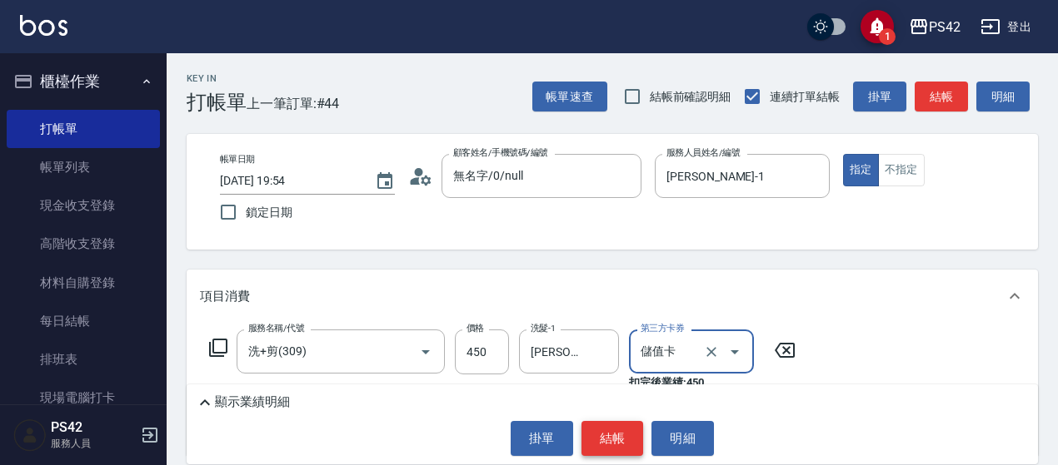
click at [621, 446] on button "結帳" at bounding box center [612, 438] width 62 height 35
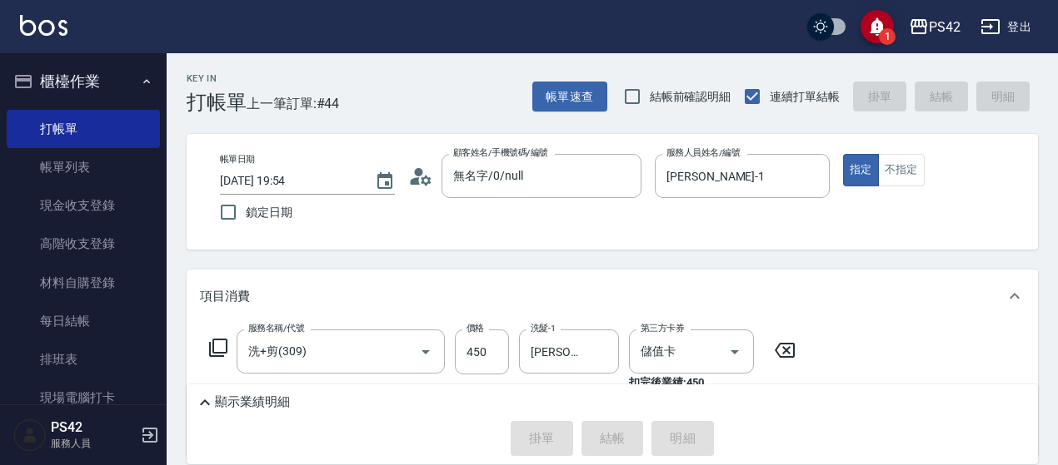
type input "[DATE] 19:55"
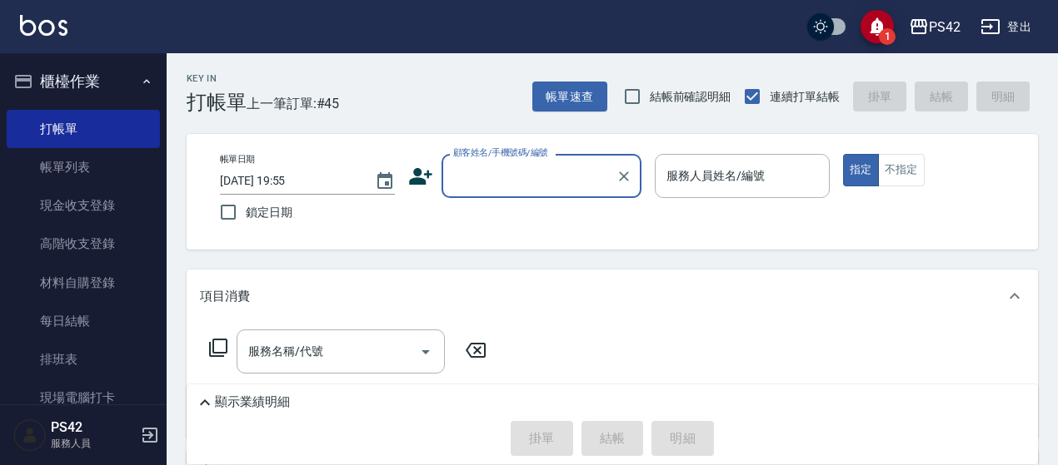
click at [144, 80] on icon "button" at bounding box center [146, 81] width 13 height 13
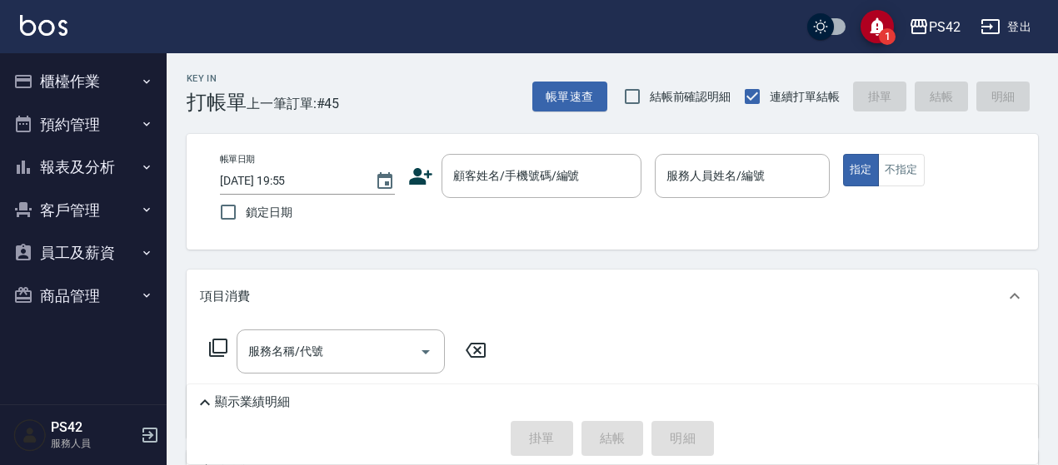
click at [100, 176] on button "報表及分析" at bounding box center [83, 167] width 153 height 43
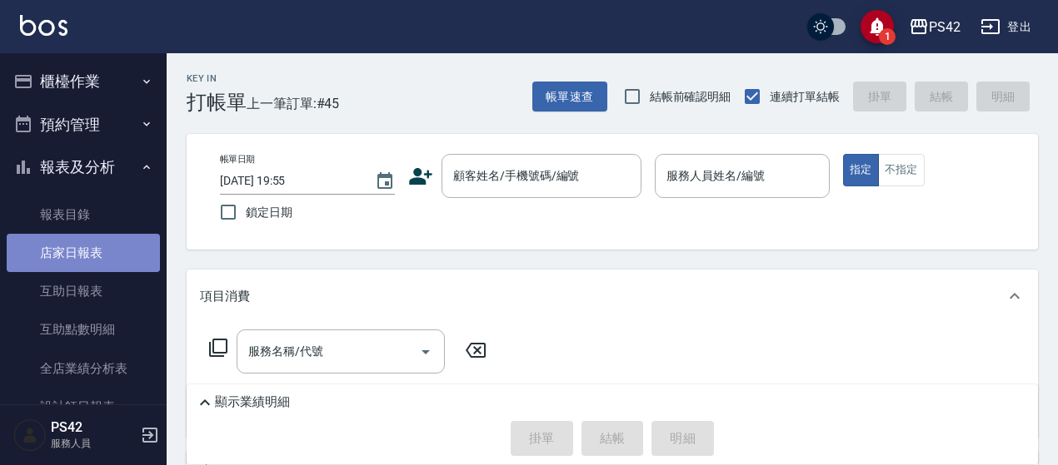
click at [93, 257] on link "店家日報表" at bounding box center [83, 253] width 153 height 38
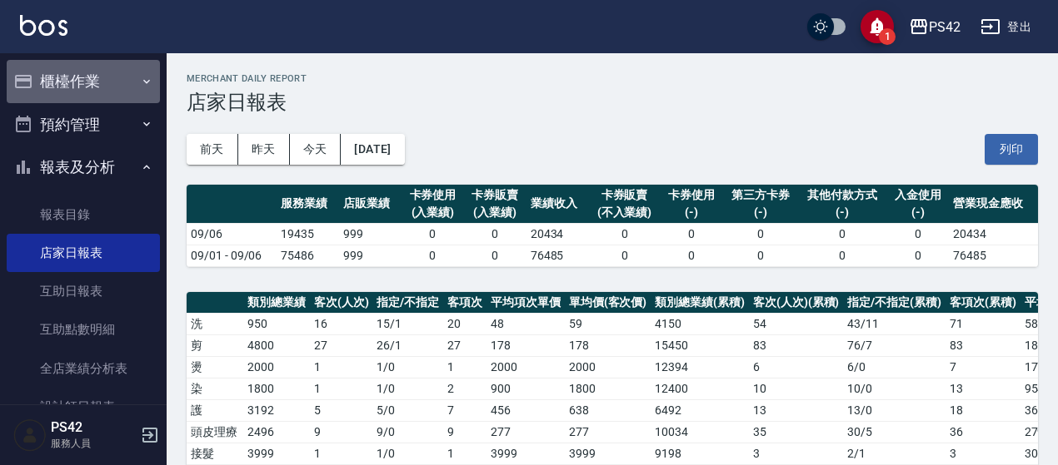
click at [83, 89] on button "櫃檯作業" at bounding box center [83, 81] width 153 height 43
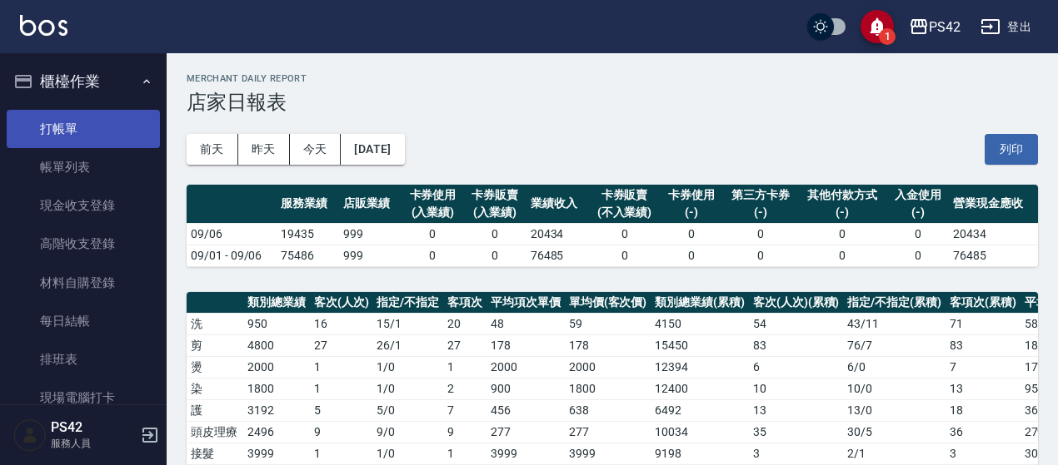
click at [80, 131] on link "打帳單" at bounding box center [83, 129] width 153 height 38
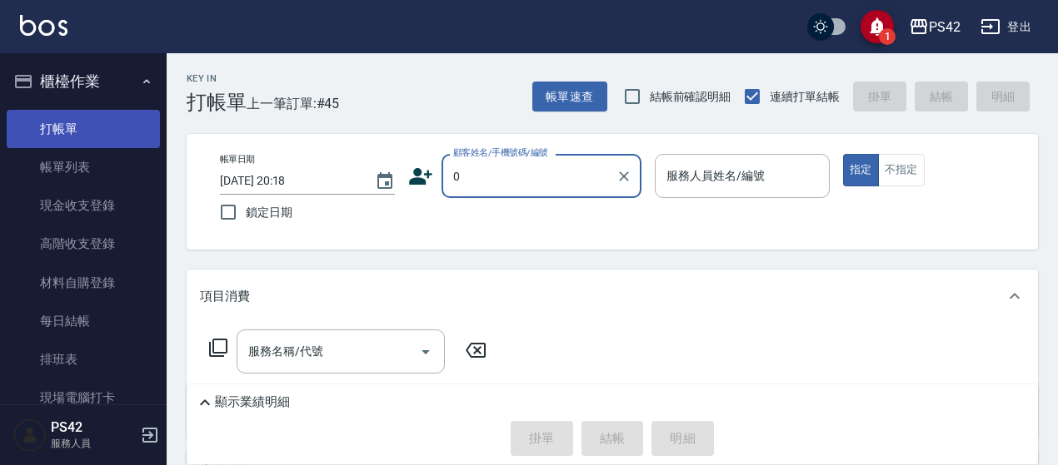
type input "0"
type input "2"
type input "無名字/0/null"
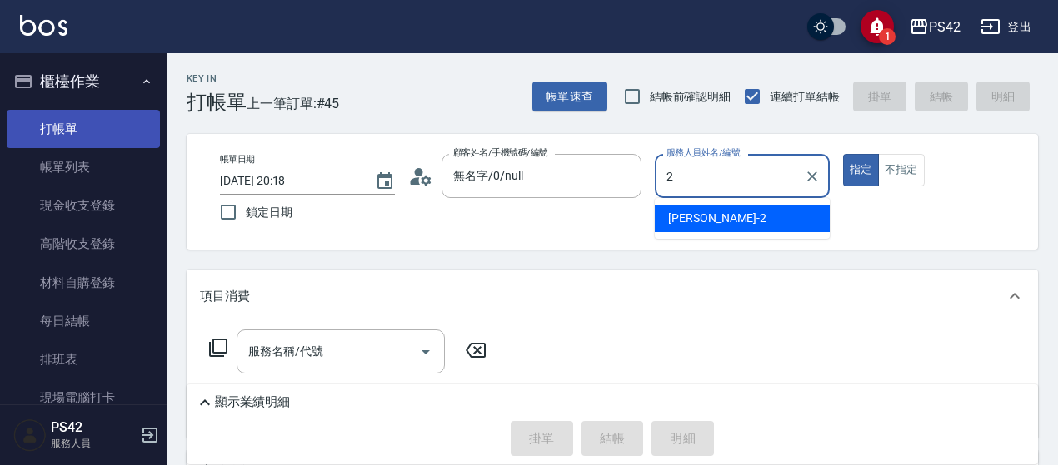
type input "[PERSON_NAME]-2"
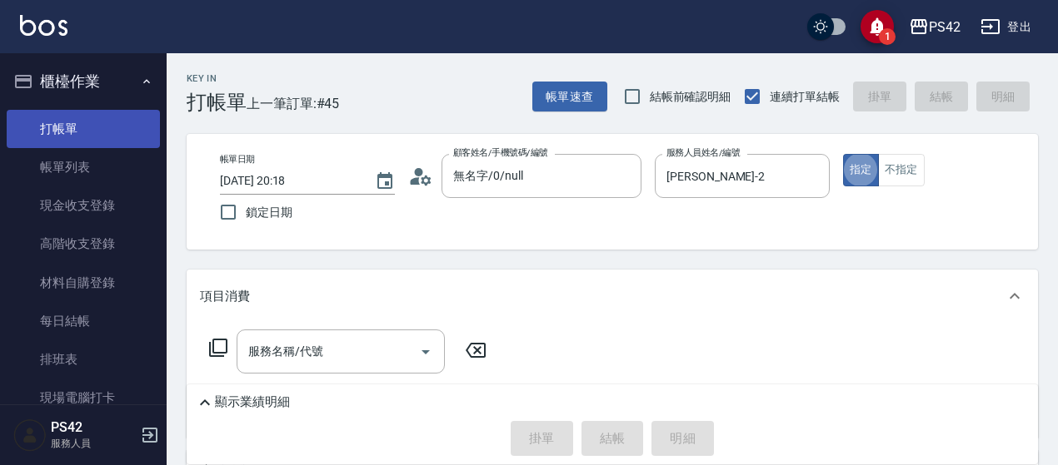
type button "true"
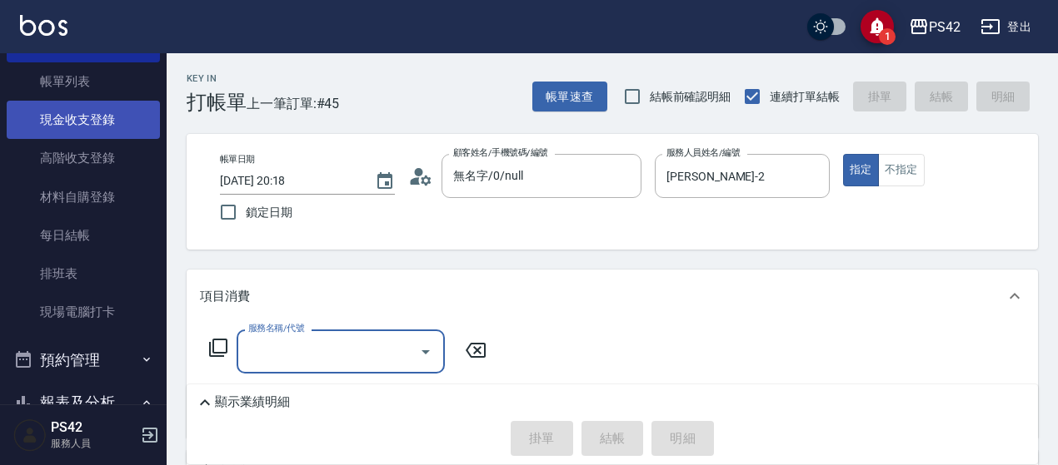
scroll to position [167, 0]
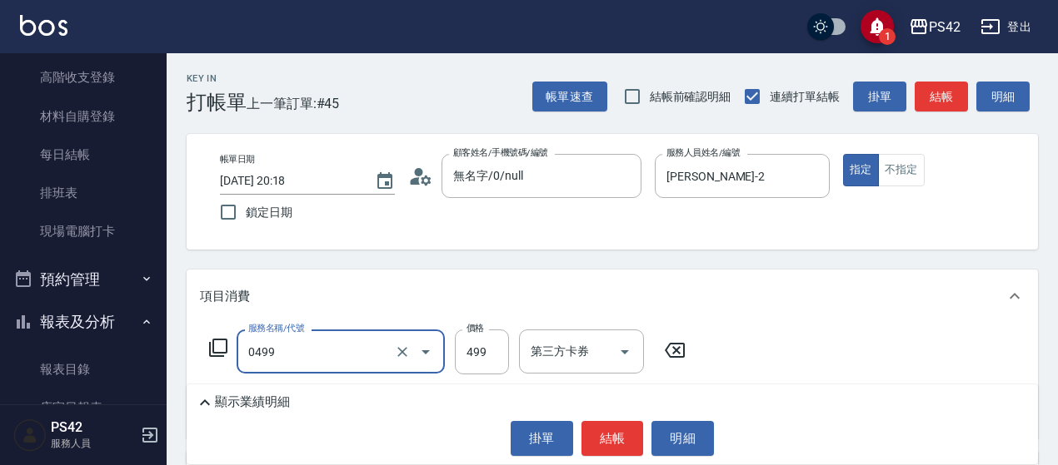
type input "[PERSON_NAME]499(0499)"
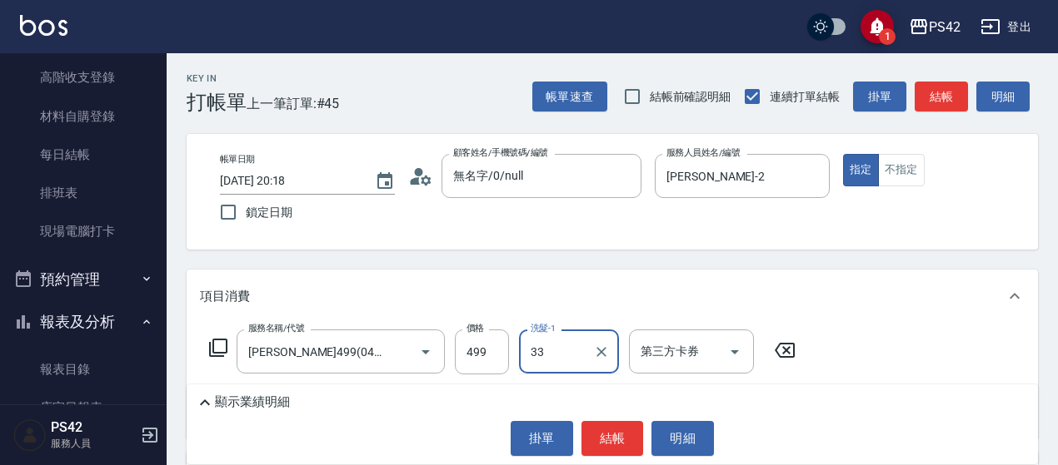
type input "[PERSON_NAME]-33"
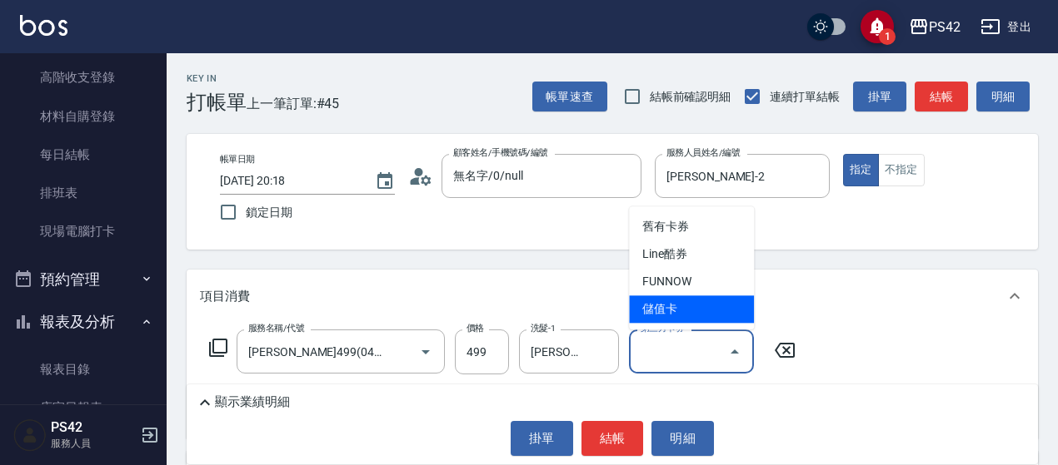
type input "儲值卡"
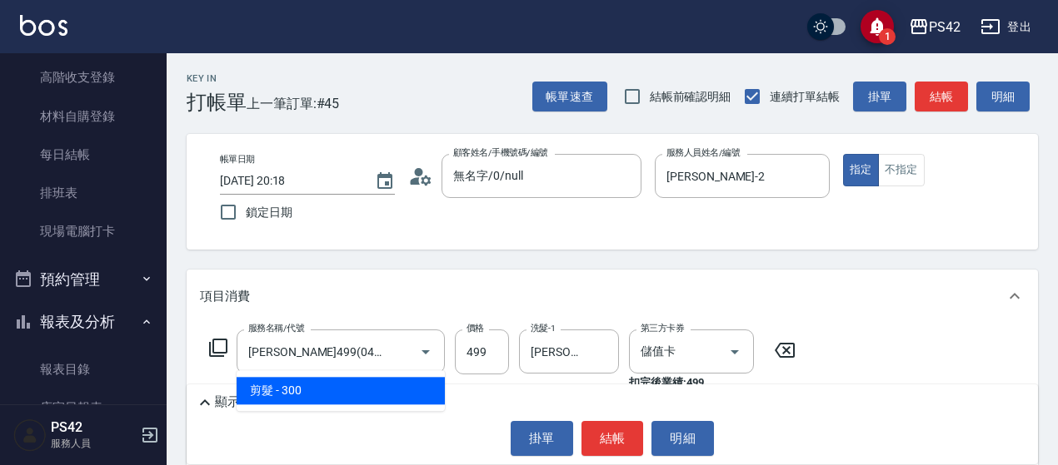
type input "剪髮(302)"
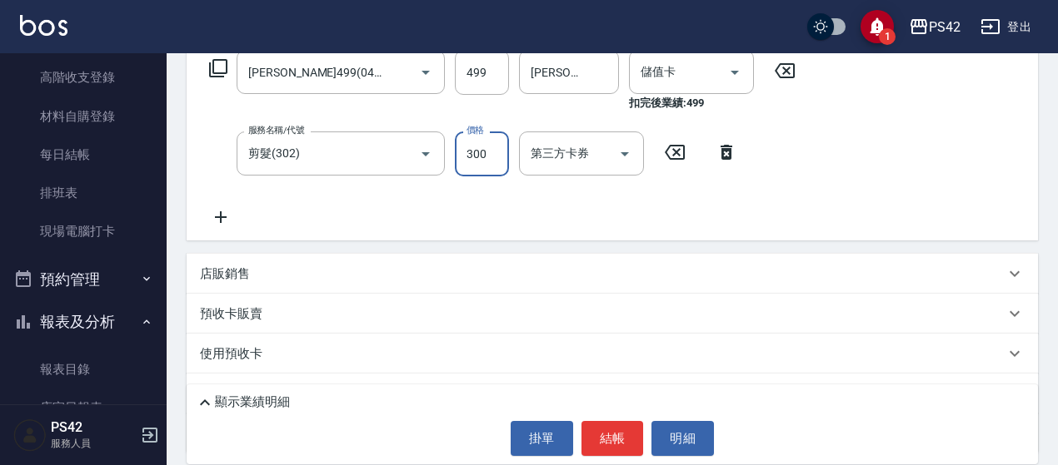
scroll to position [333, 0]
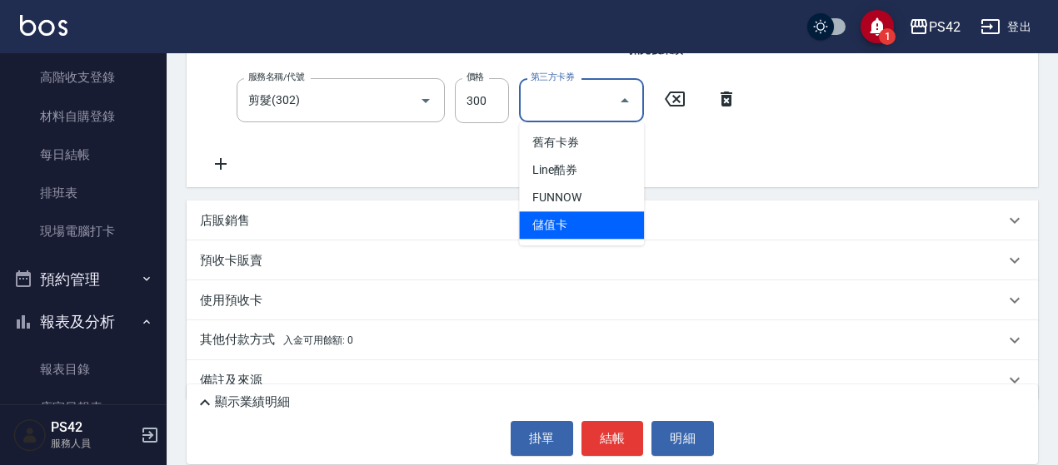
type input "儲值卡"
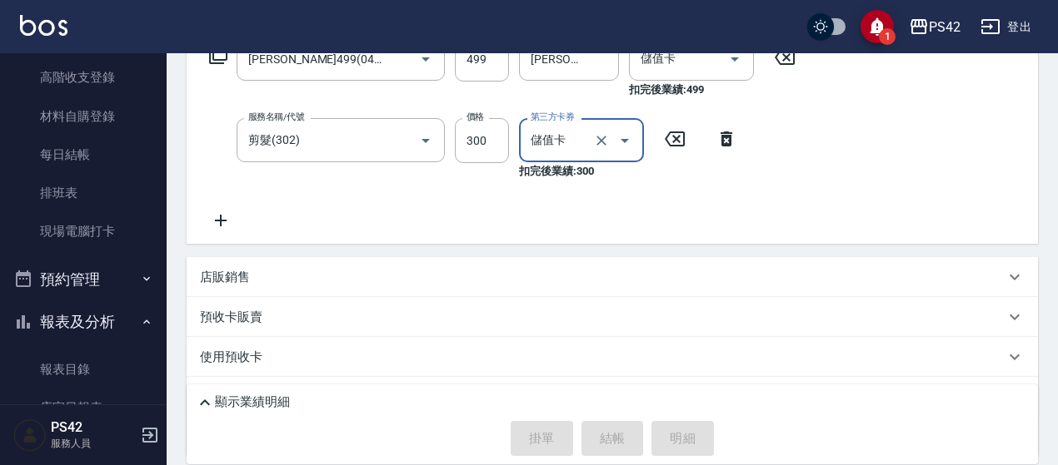
scroll to position [0, 0]
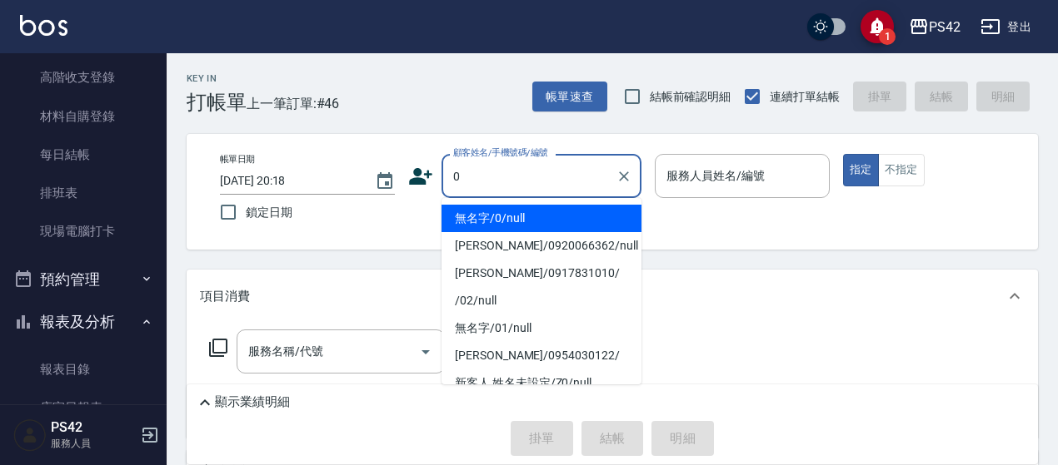
type input "0"
type input "2"
type input "無名字/0/null"
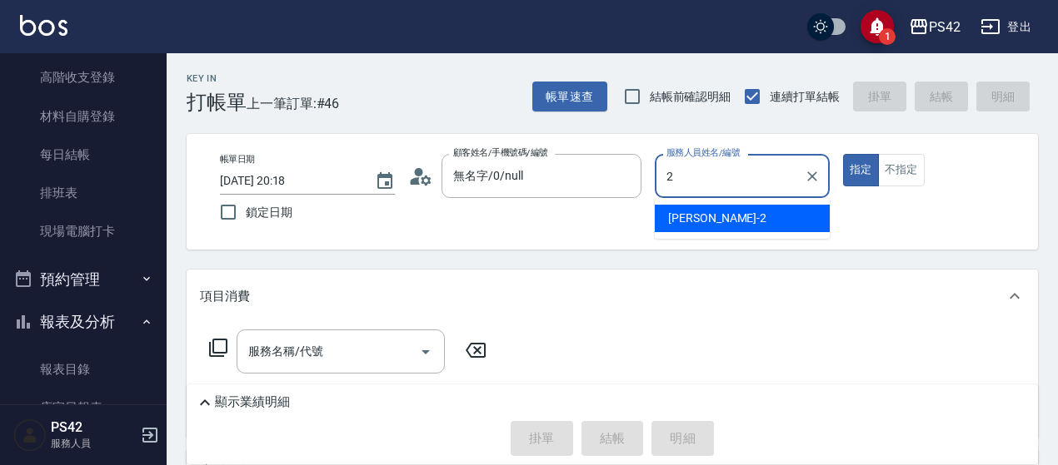
type input "[PERSON_NAME]-2"
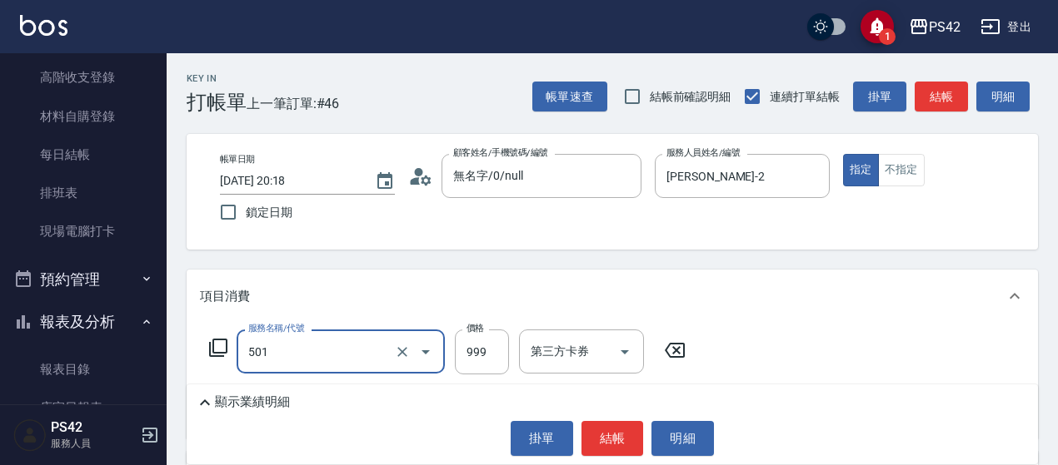
type input "染髮(501)"
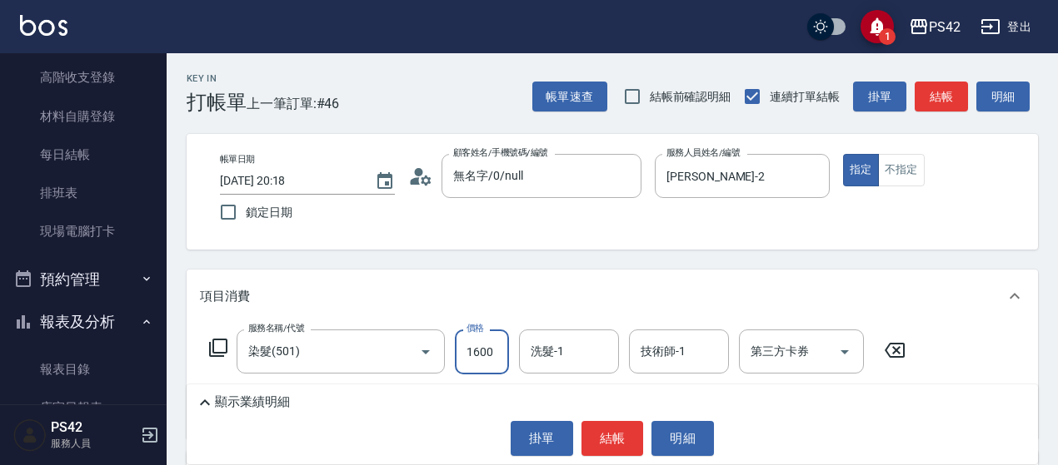
type input "1600"
type input "[PERSON_NAME]-33"
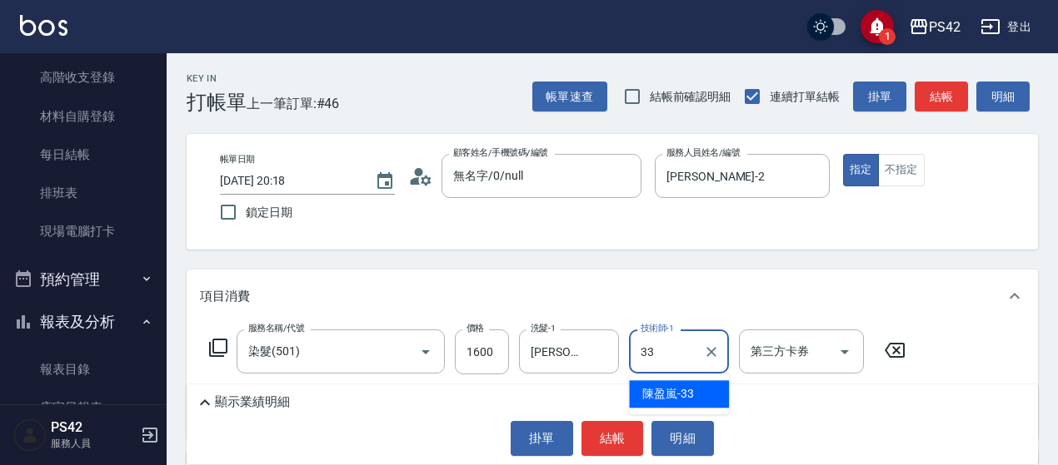
type input "[PERSON_NAME]-33"
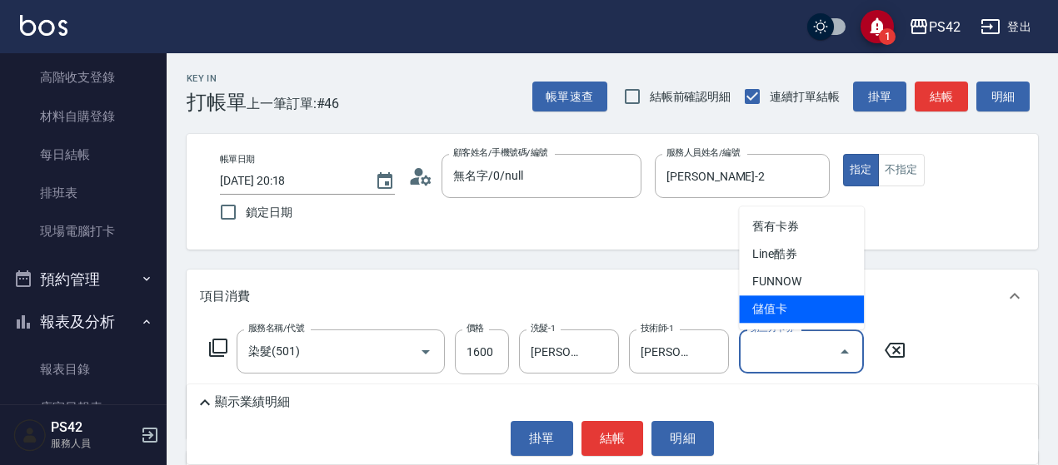
type input "儲值卡"
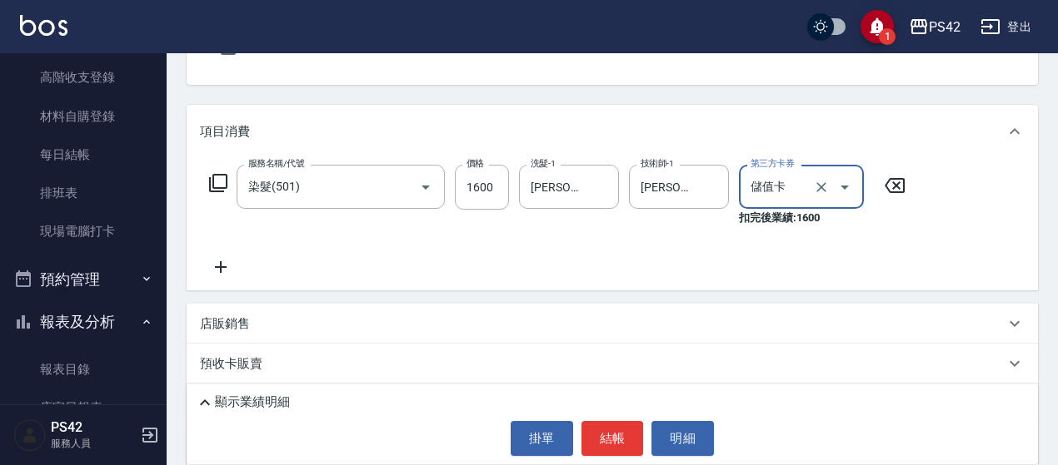
scroll to position [167, 0]
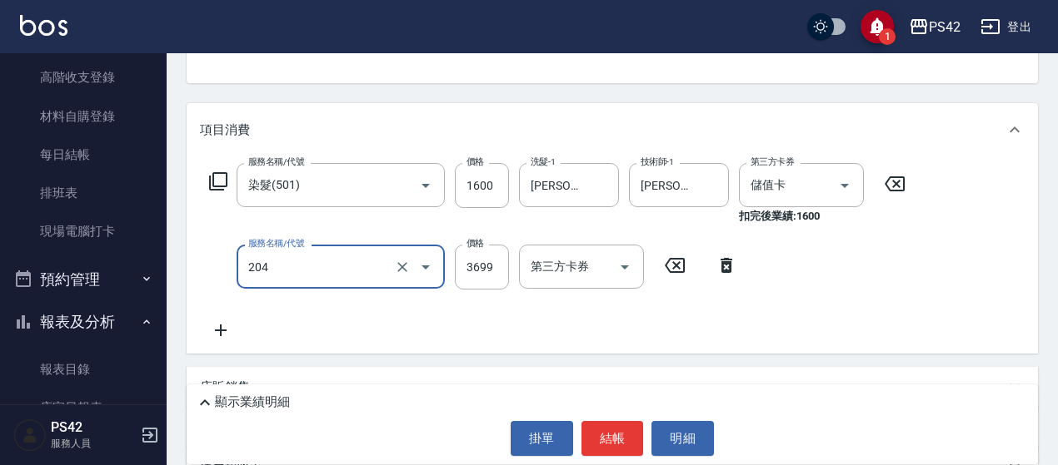
type input "OVC燙髮(204)"
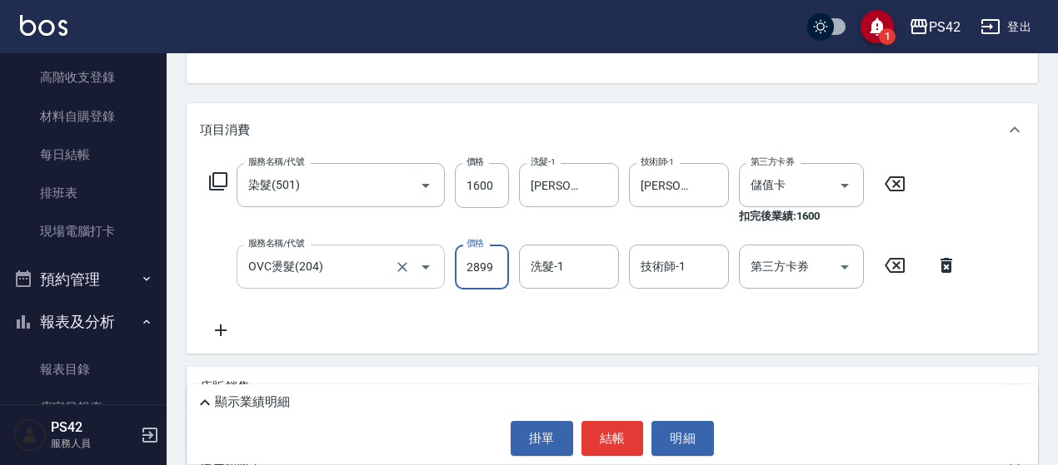
type input "2899"
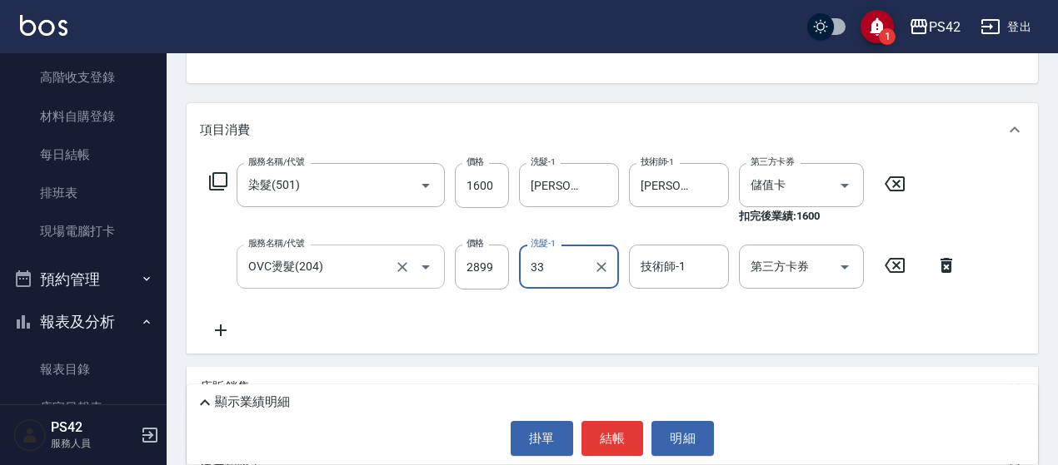
type input "[PERSON_NAME]-33"
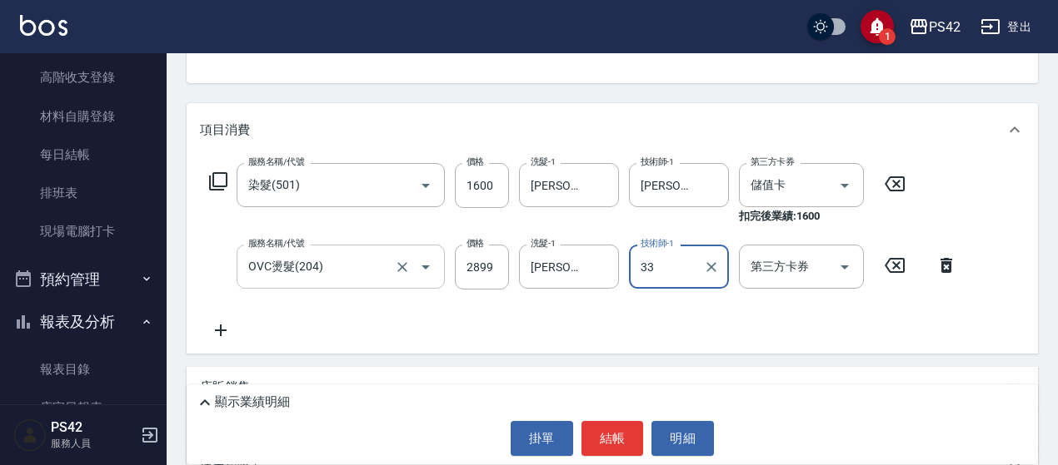
type input "[PERSON_NAME]-33"
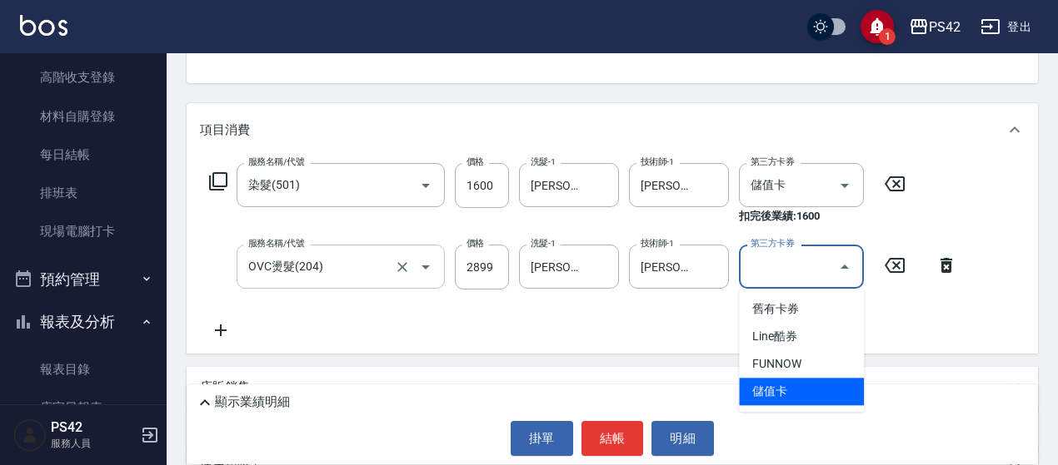
type input "儲值卡"
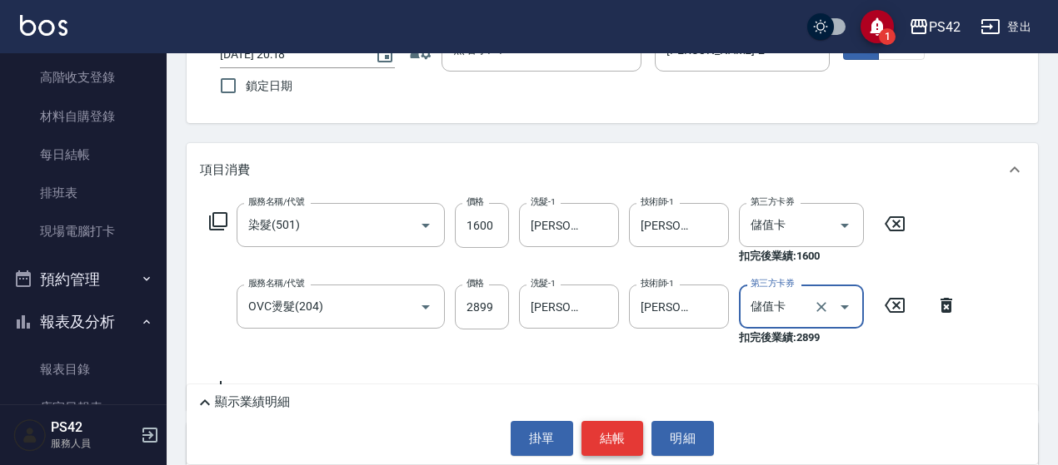
scroll to position [43, 0]
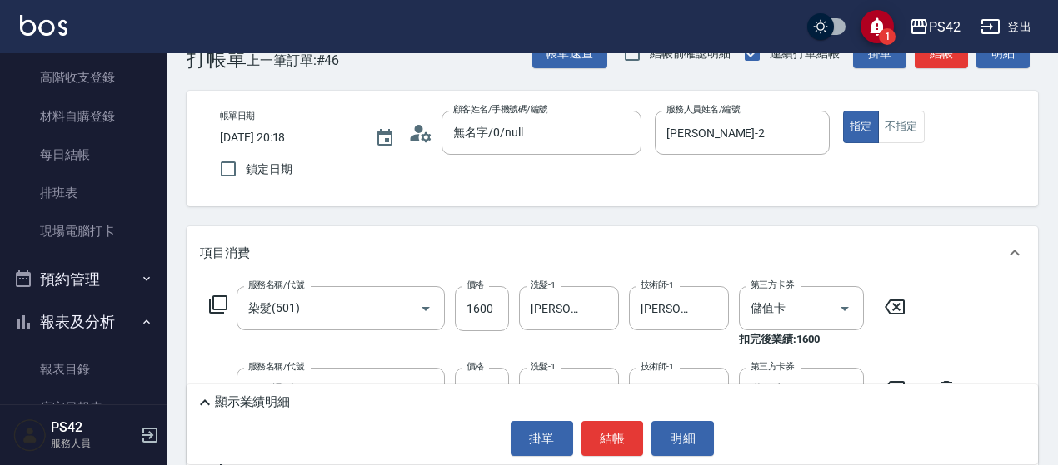
click at [268, 407] on p "顯示業績明細" at bounding box center [252, 402] width 75 height 17
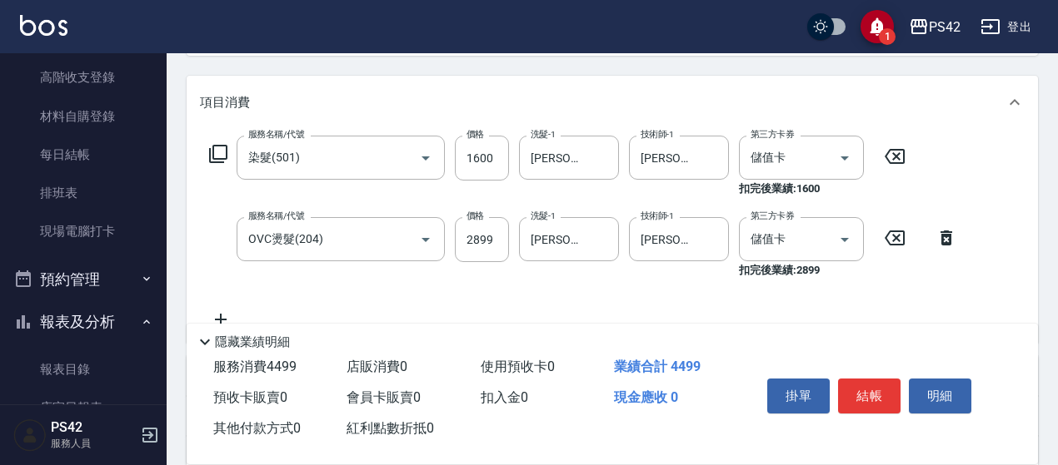
scroll to position [210, 0]
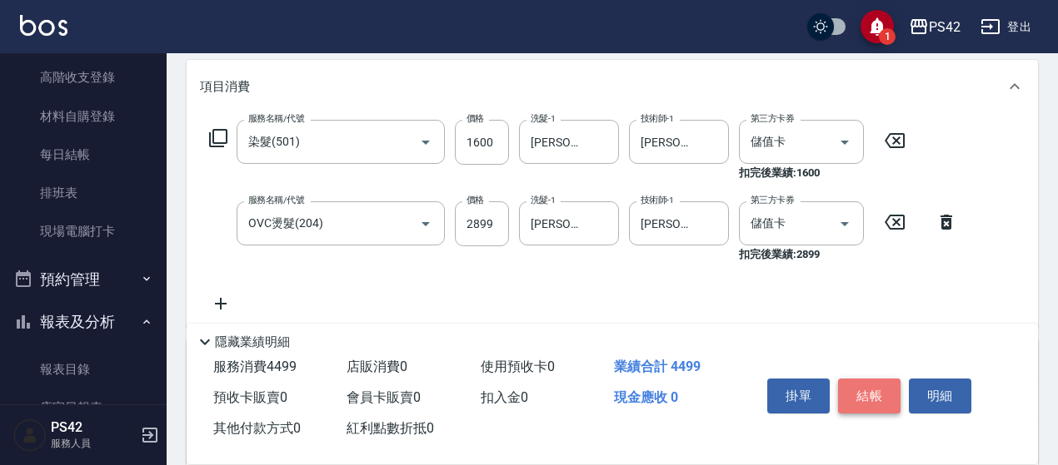
click at [863, 384] on button "結帳" at bounding box center [869, 396] width 62 height 35
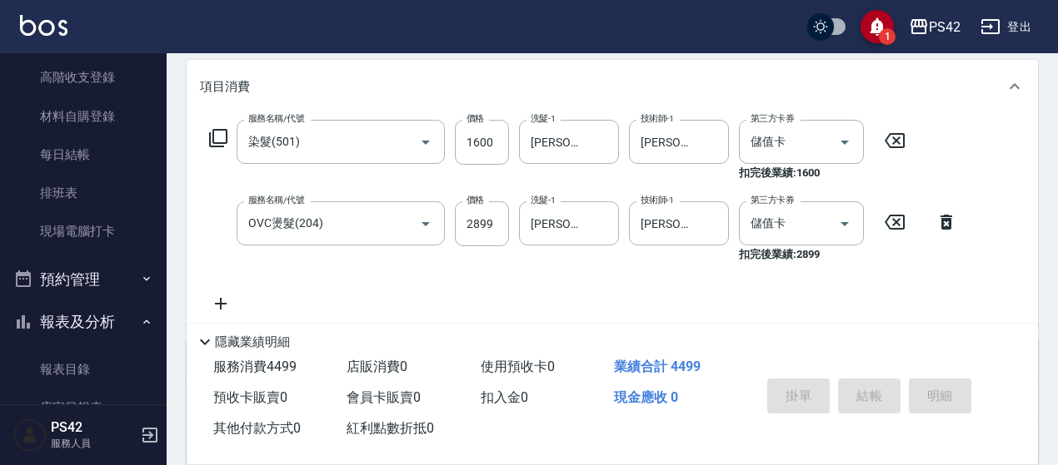
type input "[DATE] 20:19"
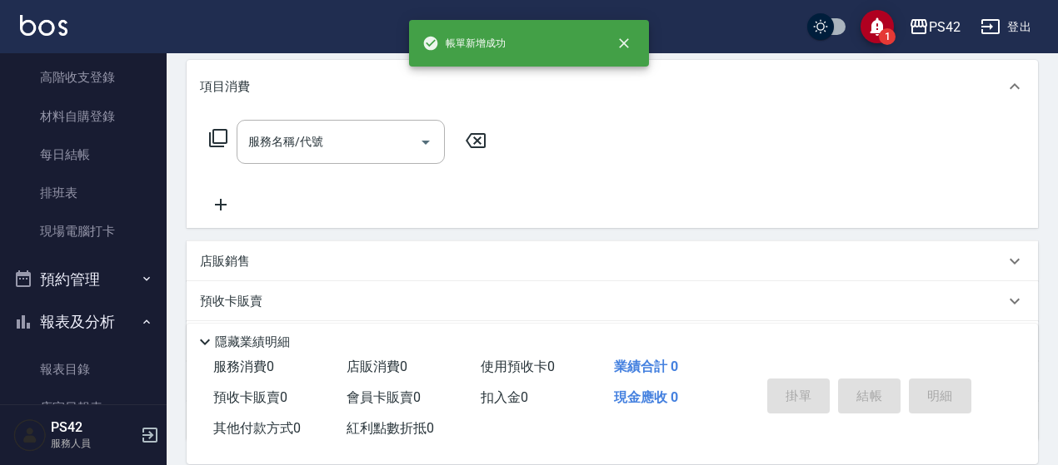
scroll to position [0, 0]
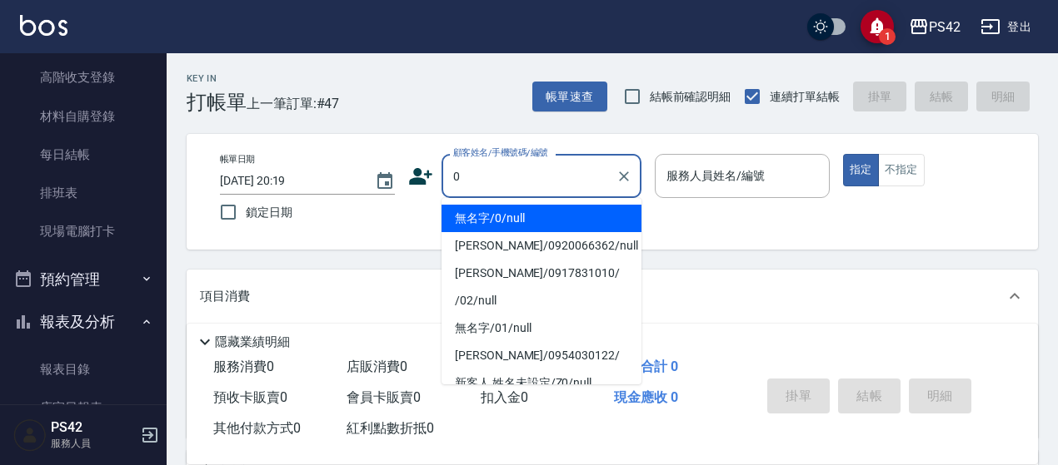
type input "0"
type input "2"
type input "無名字/0/null"
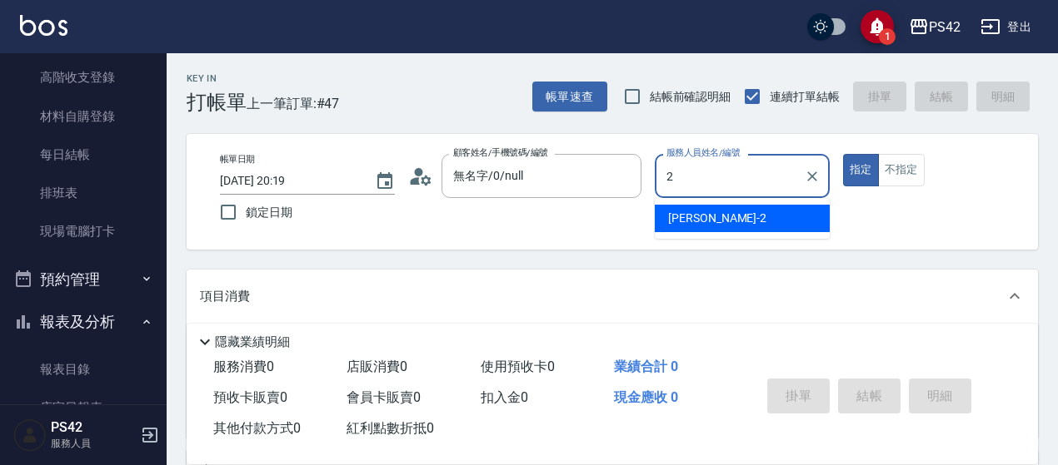
type input "[PERSON_NAME]-2"
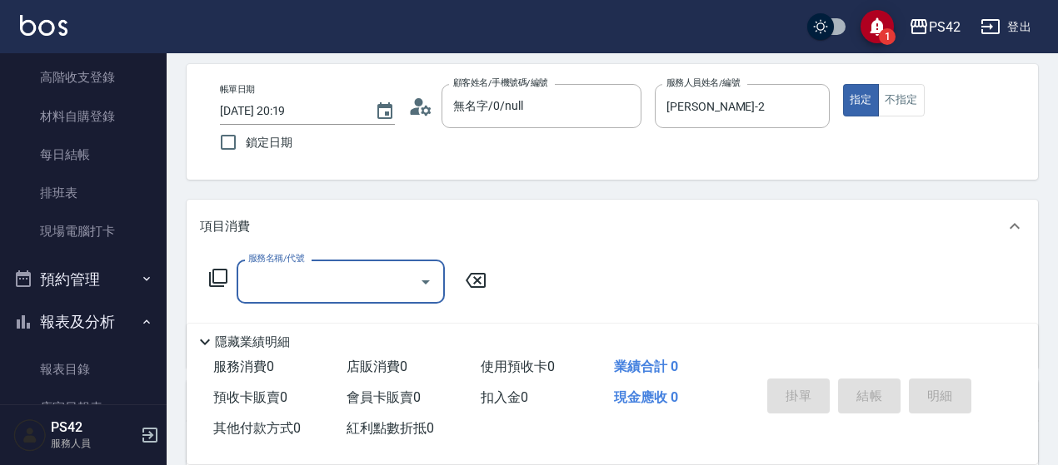
scroll to position [167, 0]
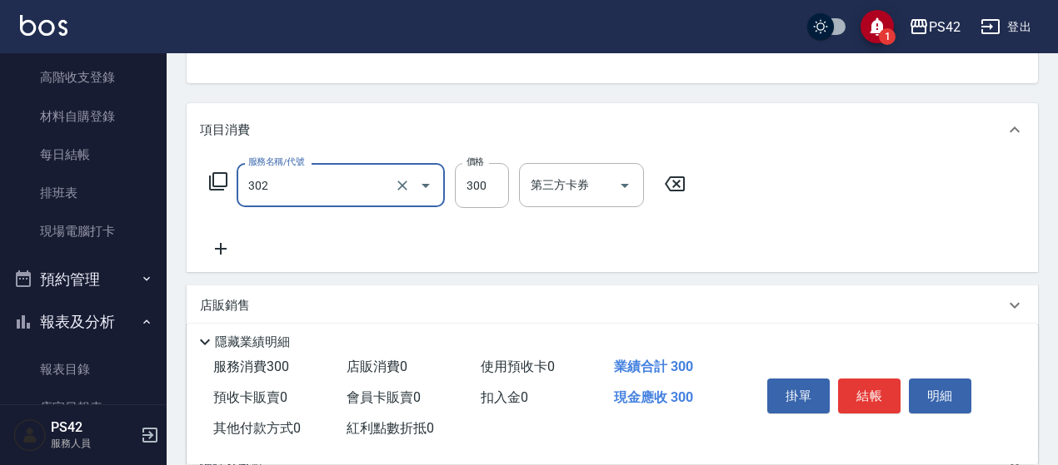
type input "剪髮(302)"
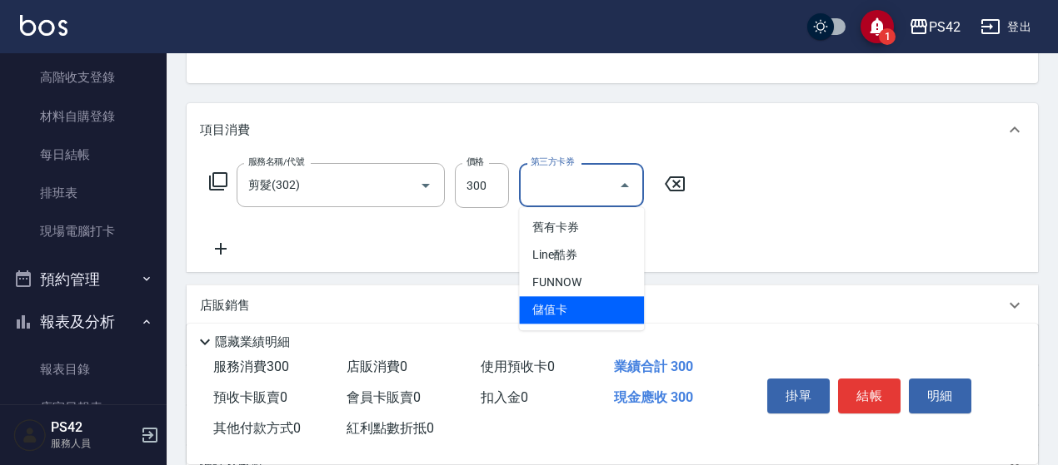
type input "儲值卡"
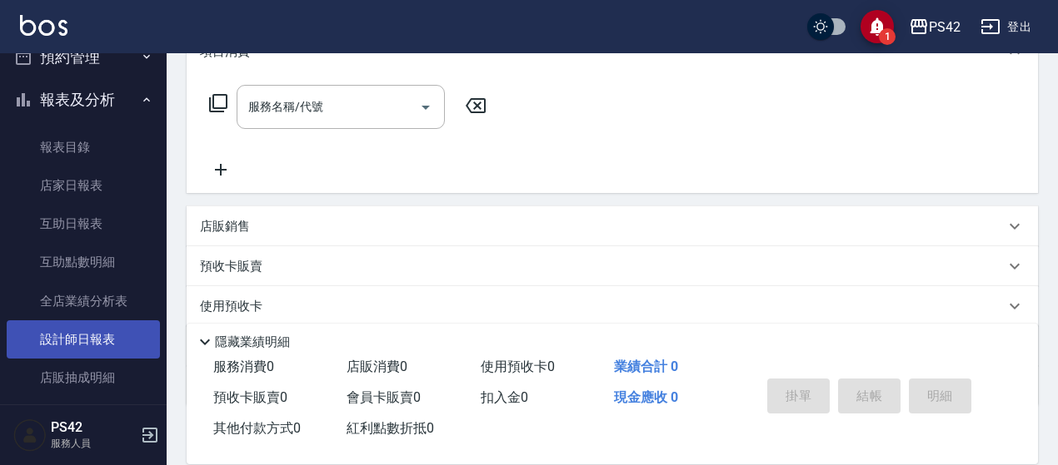
scroll to position [416, 0]
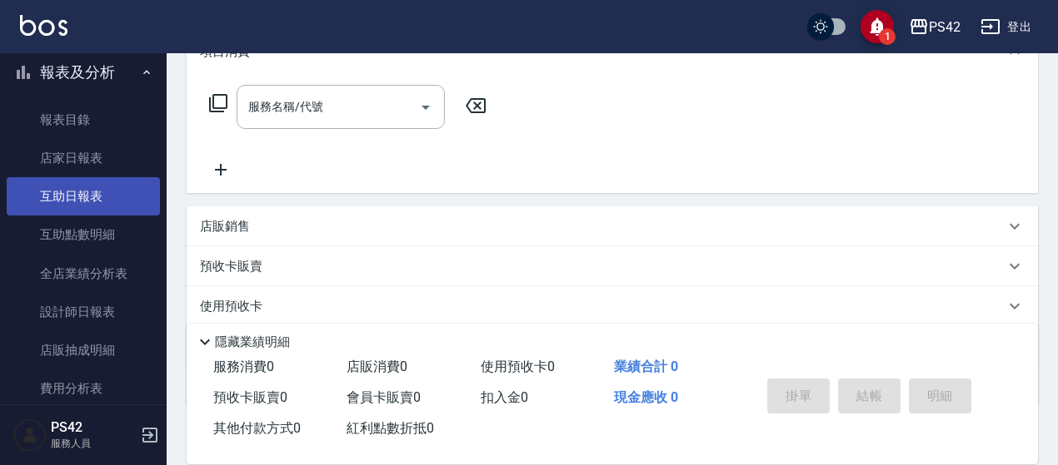
click at [42, 192] on link "互助日報表" at bounding box center [83, 196] width 153 height 38
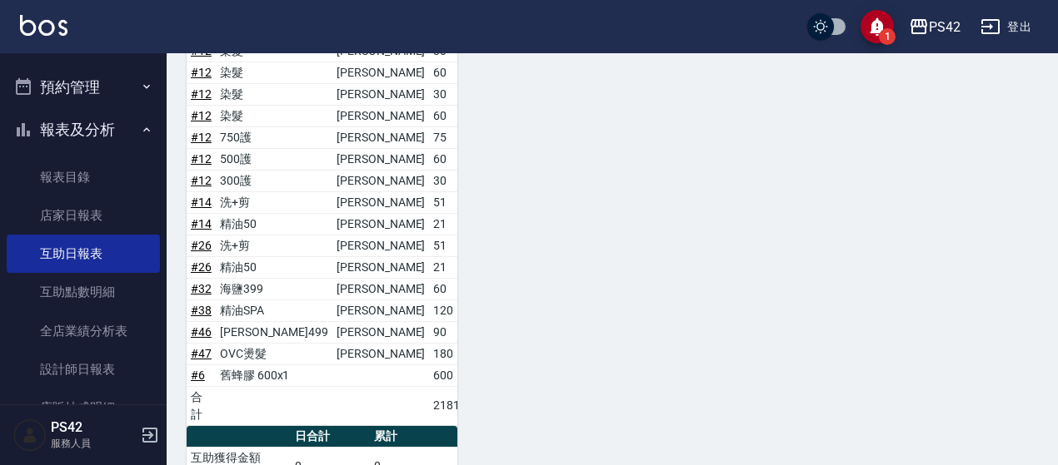
scroll to position [333, 0]
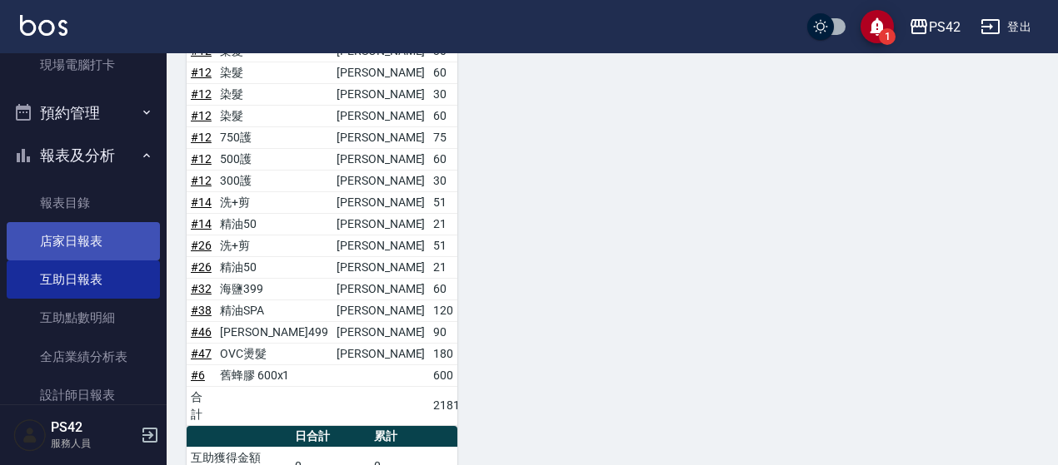
click at [48, 241] on link "店家日報表" at bounding box center [83, 241] width 153 height 38
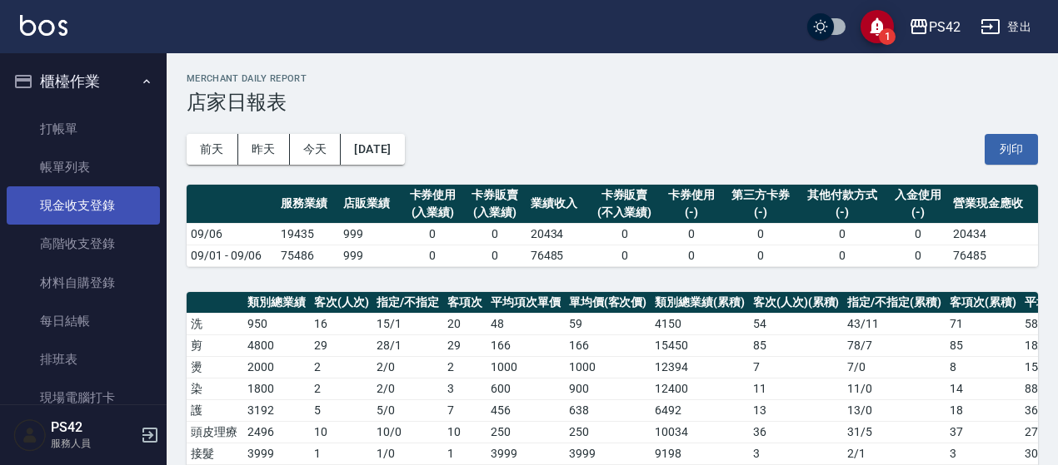
click at [89, 198] on link "現金收支登錄" at bounding box center [83, 206] width 153 height 38
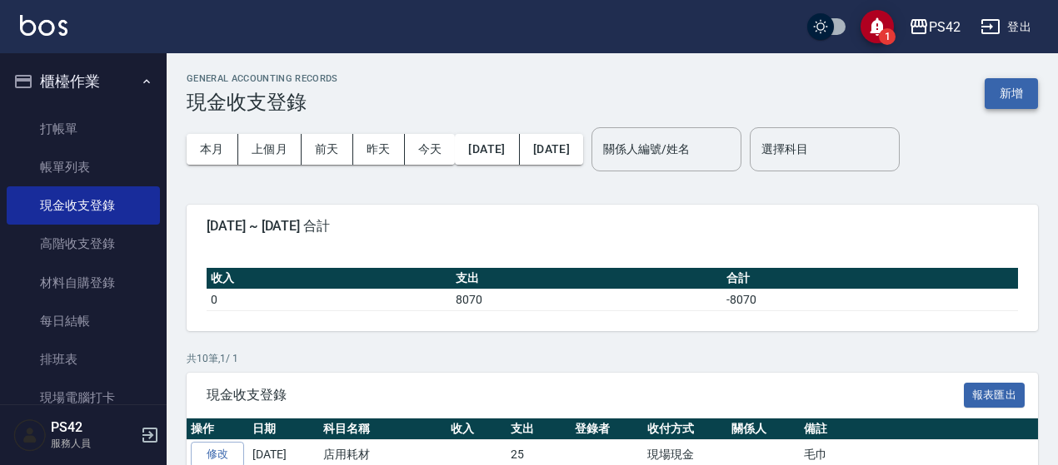
click at [1008, 100] on button "新增" at bounding box center [1010, 93] width 53 height 31
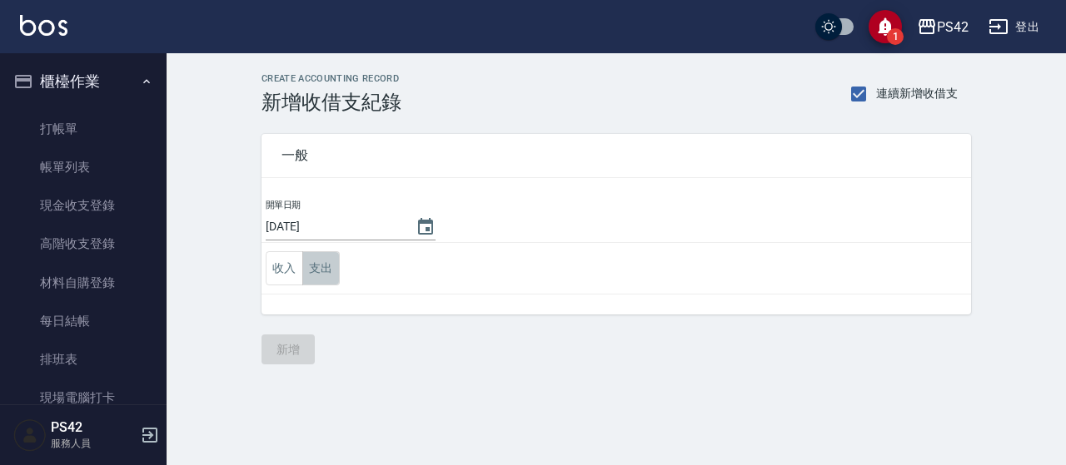
click at [306, 263] on button "支出" at bounding box center [320, 268] width 37 height 34
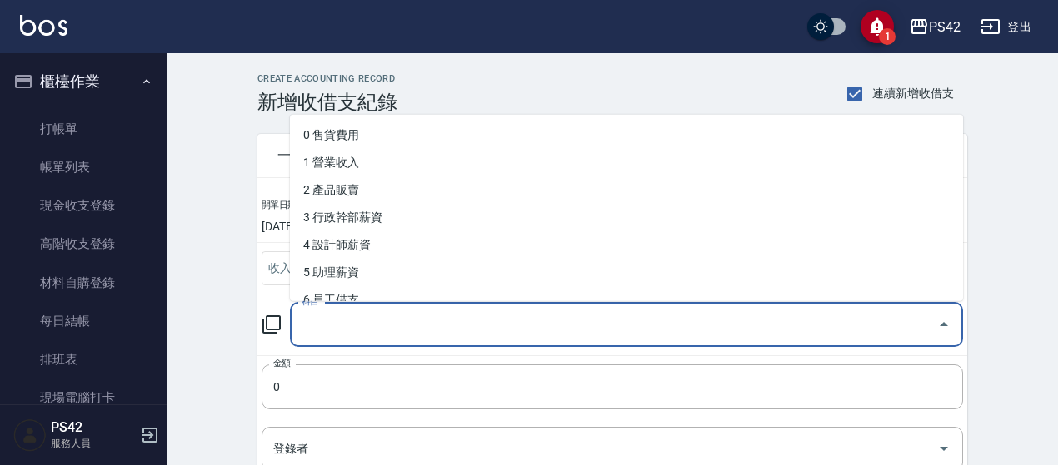
click at [345, 314] on input "科目" at bounding box center [613, 325] width 633 height 29
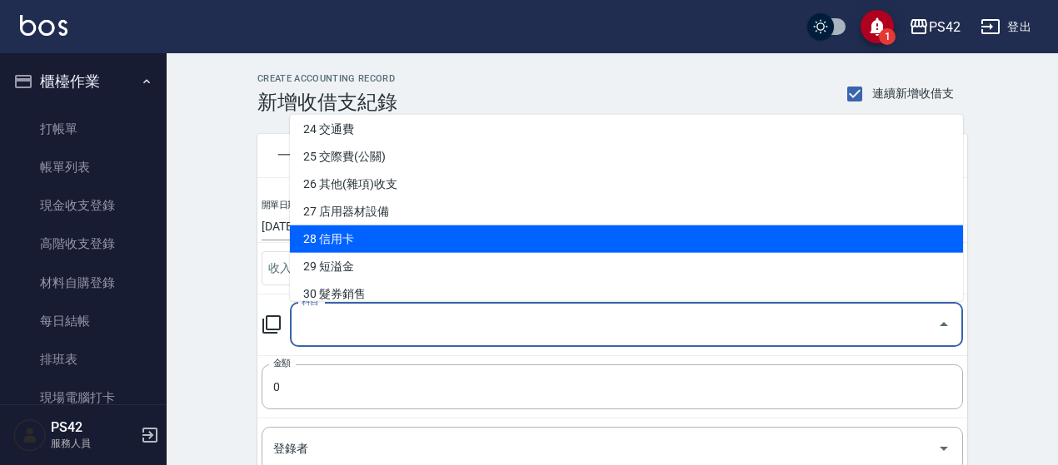
scroll to position [666, 0]
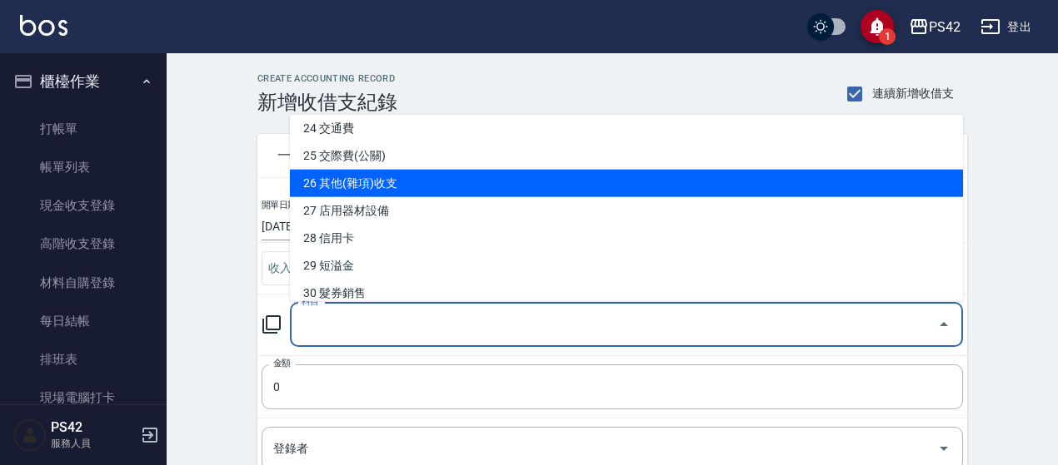
click at [400, 192] on li "26 其他(雜項)收支" at bounding box center [626, 183] width 673 height 27
type input "26 其他(雜項)收支"
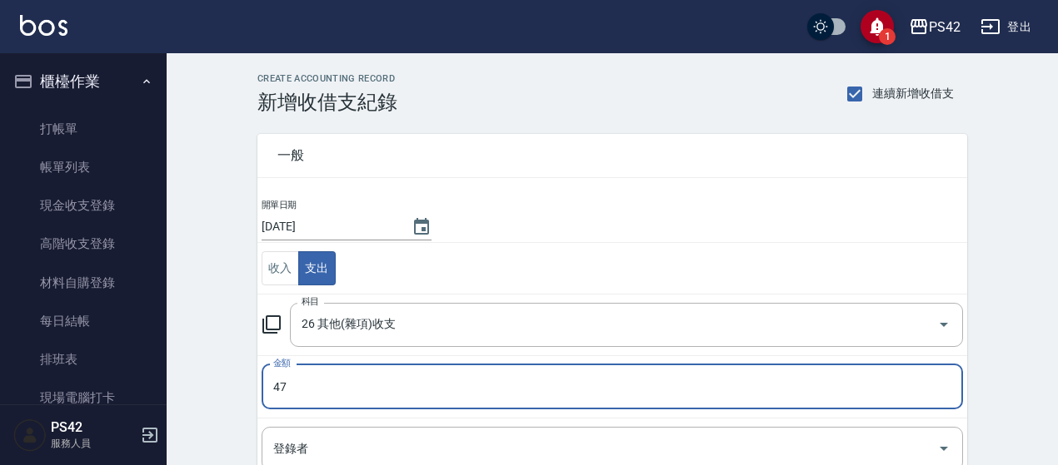
type input "47"
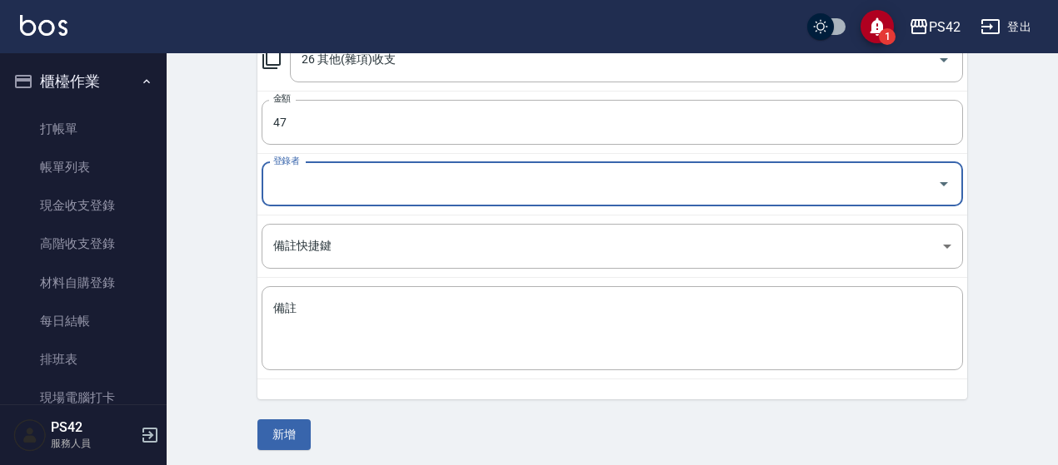
scroll to position [266, 0]
click at [352, 344] on textarea "備註" at bounding box center [612, 327] width 678 height 57
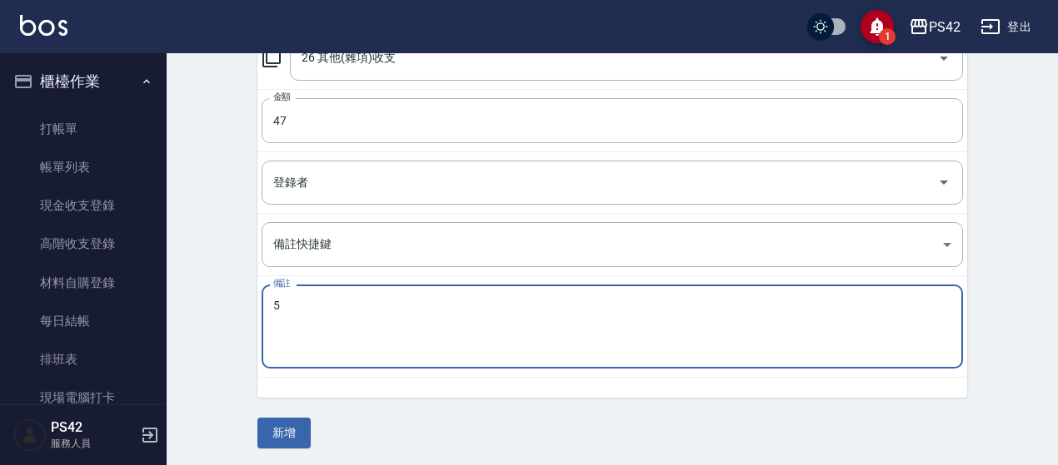
type textarea "5"
type textarea "知"
type textarea "支援勞喝"
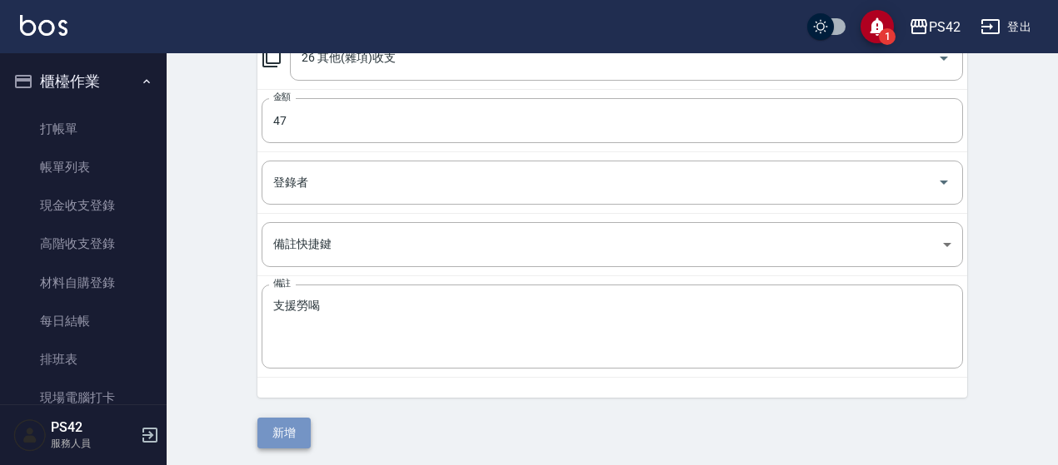
drag, startPoint x: 272, startPoint y: 423, endPoint x: 289, endPoint y: 429, distance: 17.6
click at [273, 424] on button "新增" at bounding box center [283, 433] width 53 height 31
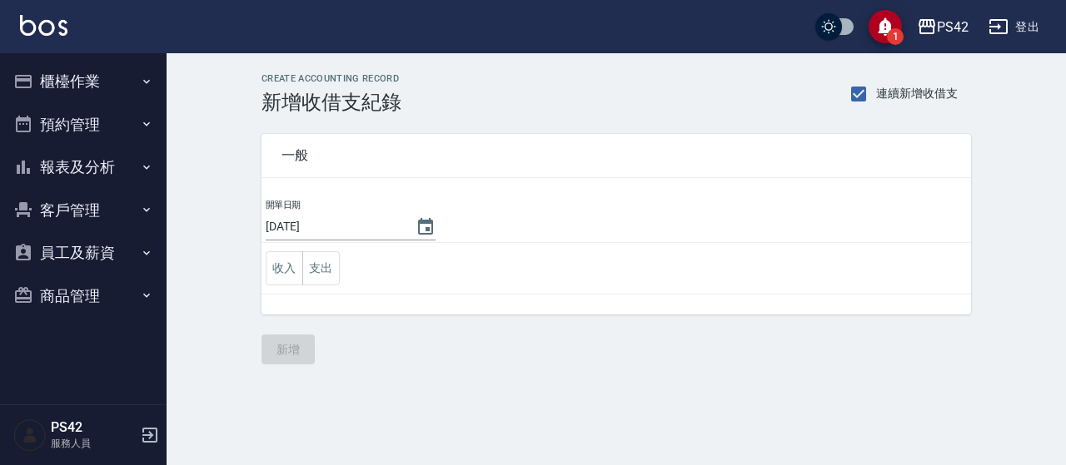
click at [85, 71] on button "櫃檯作業" at bounding box center [83, 81] width 153 height 43
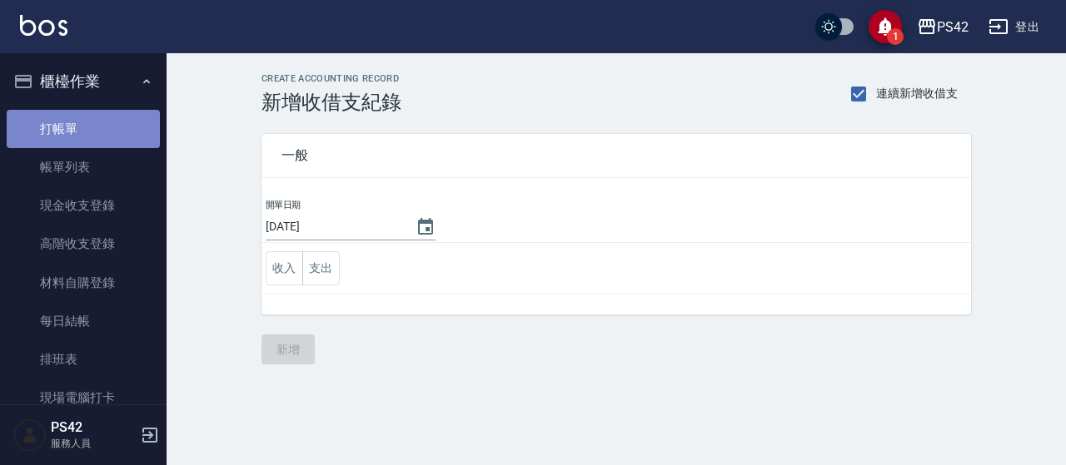
click at [87, 128] on link "打帳單" at bounding box center [83, 129] width 153 height 38
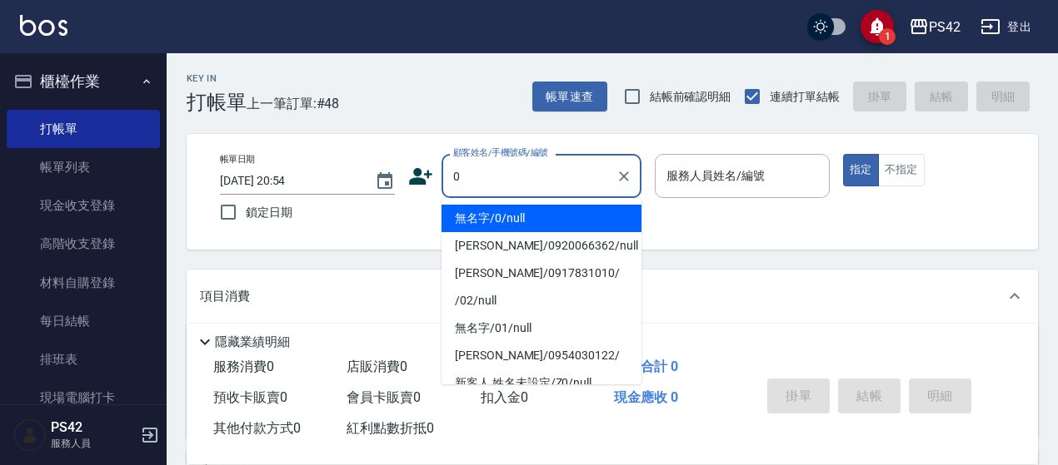
type input "無名字/0/null"
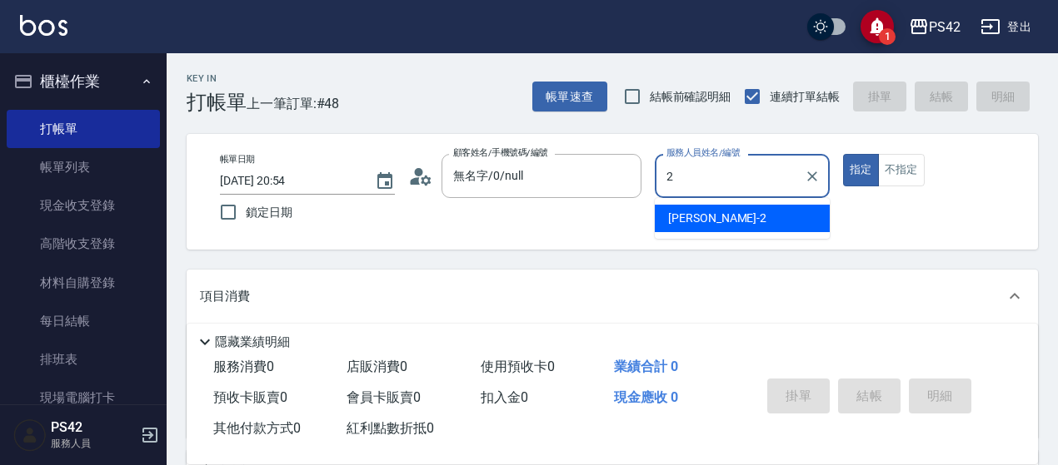
type input "[PERSON_NAME]-2"
type button "true"
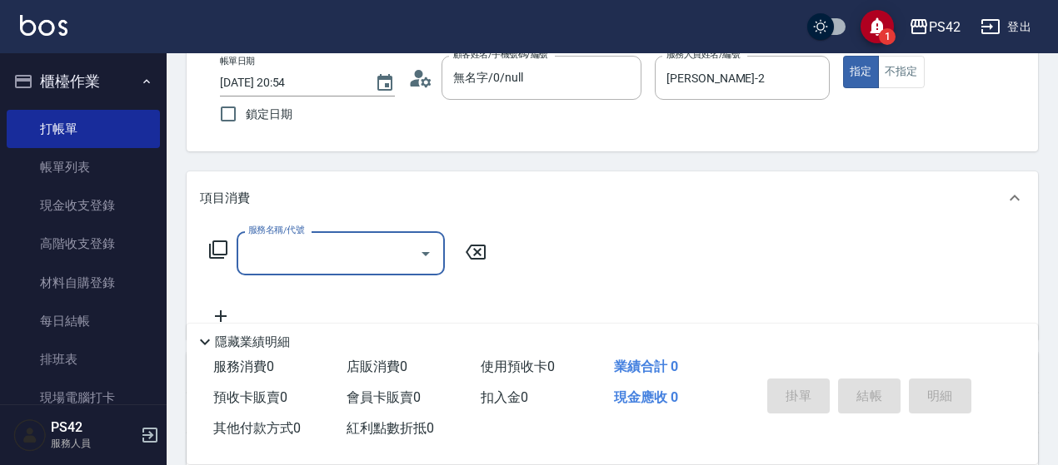
scroll to position [167, 0]
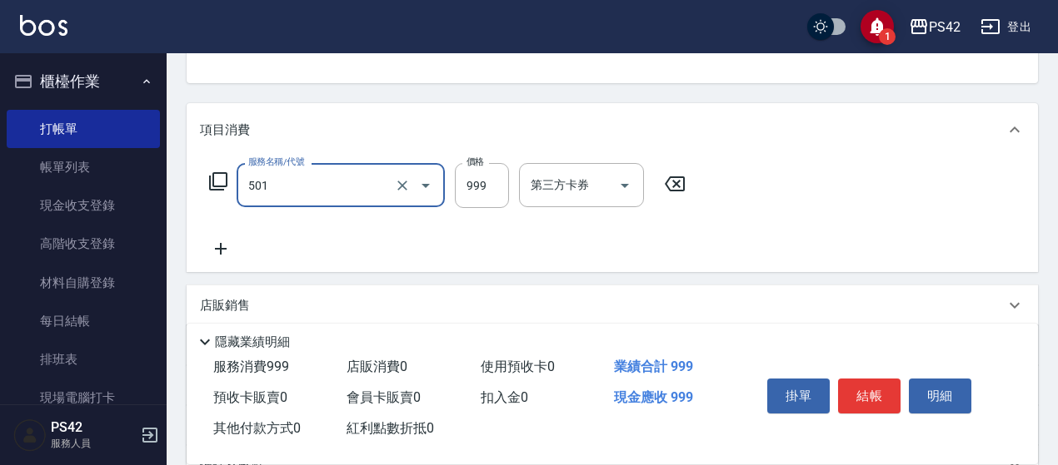
type input "染髮(501)"
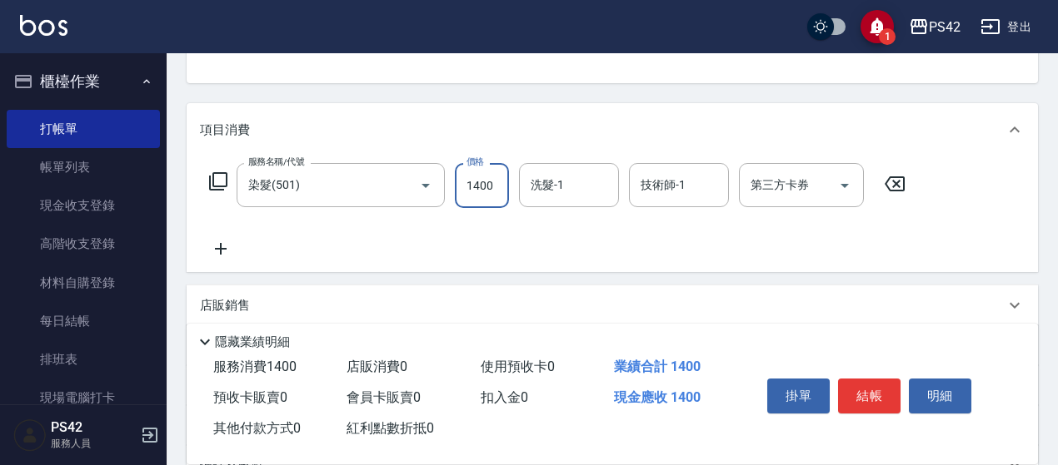
type input "1400"
type input "[PERSON_NAME]-33"
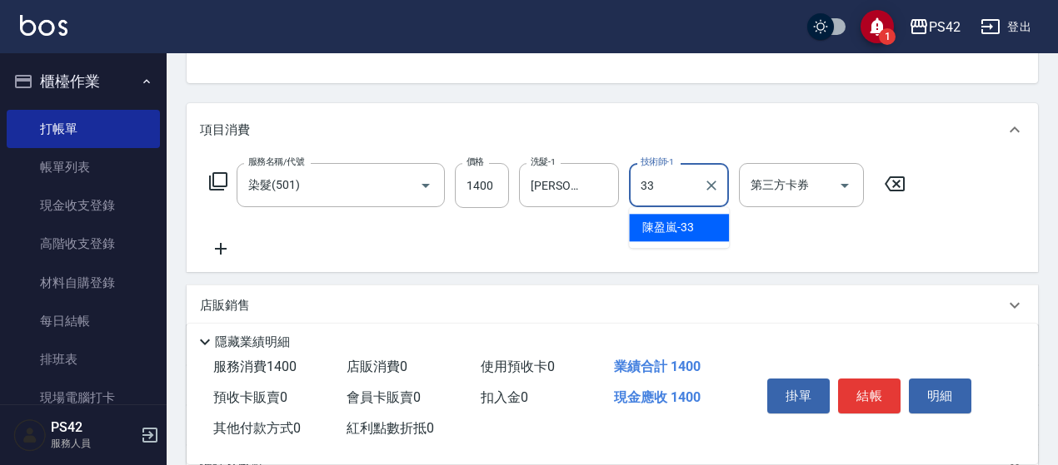
type input "[PERSON_NAME]-33"
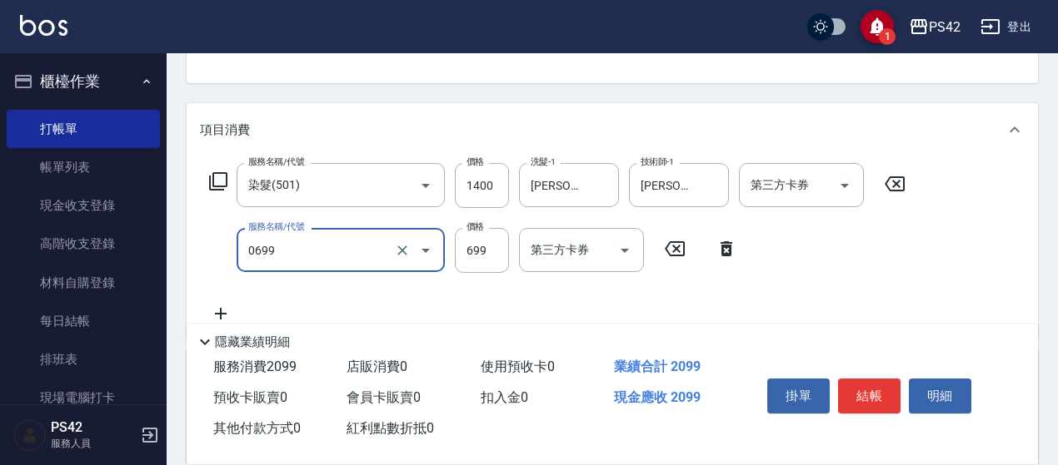
type input "精油SPA(0699)"
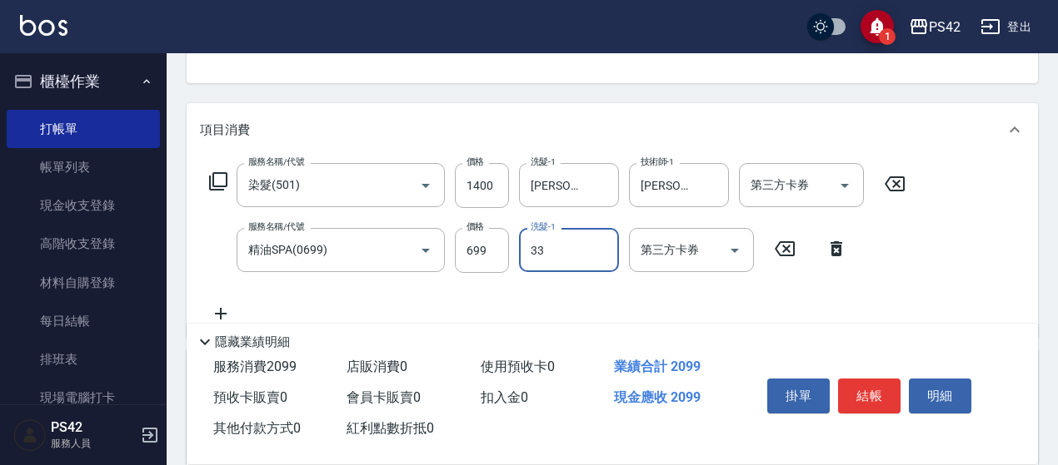
type input "[PERSON_NAME]-33"
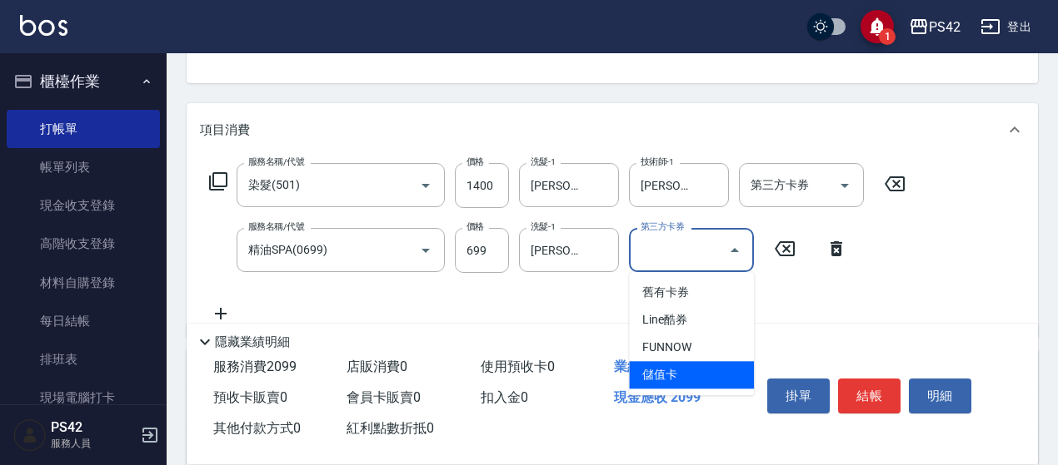
type input "儲值卡"
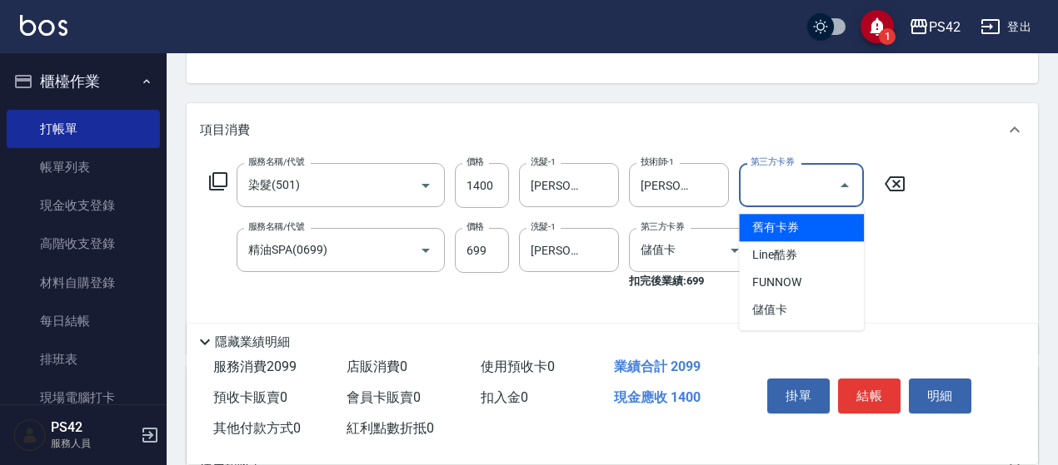
click at [794, 198] on input "第三方卡券" at bounding box center [788, 185] width 85 height 29
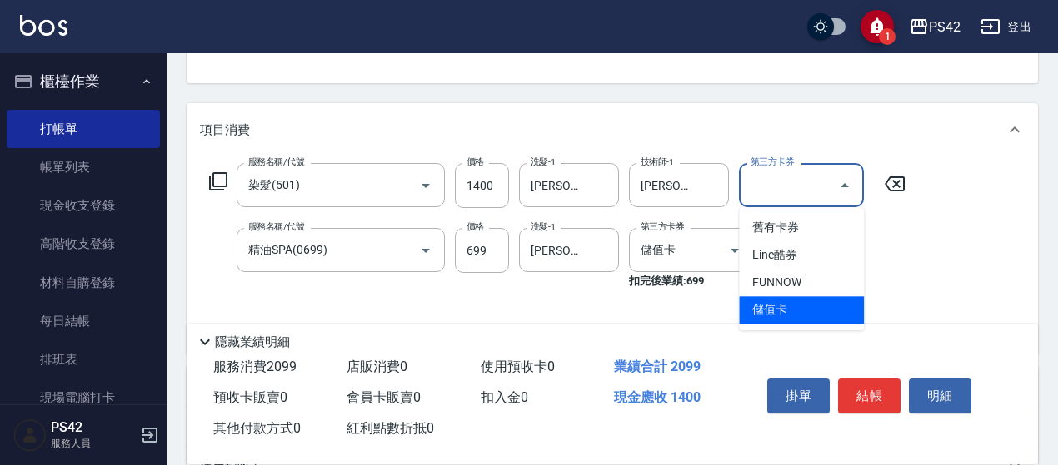
click at [813, 311] on span "儲值卡" at bounding box center [801, 309] width 125 height 27
type input "儲值卡"
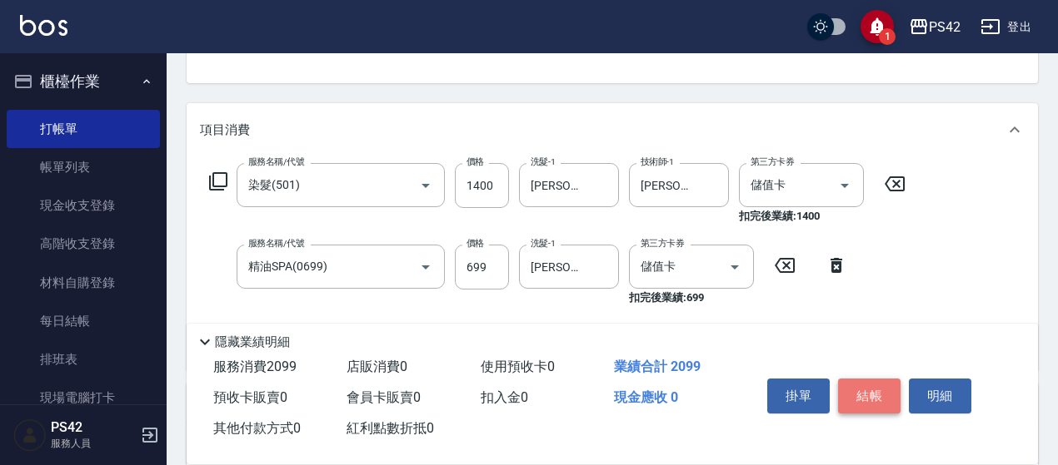
click at [873, 401] on button "結帳" at bounding box center [869, 396] width 62 height 35
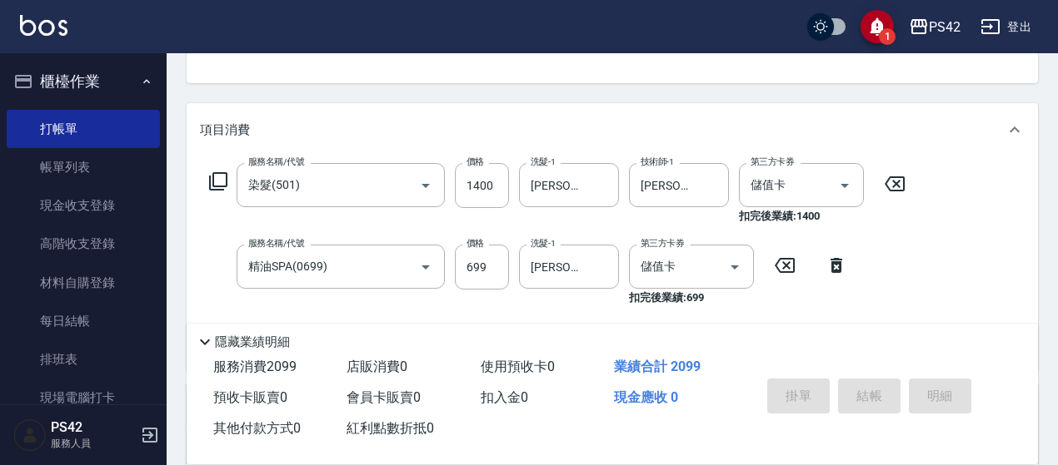
type input "2025/09/06 20:55"
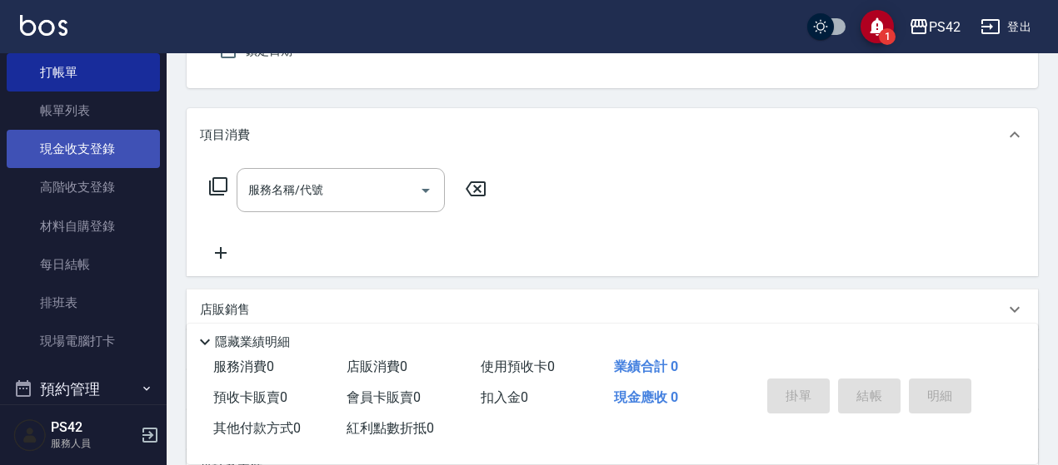
scroll to position [0, 0]
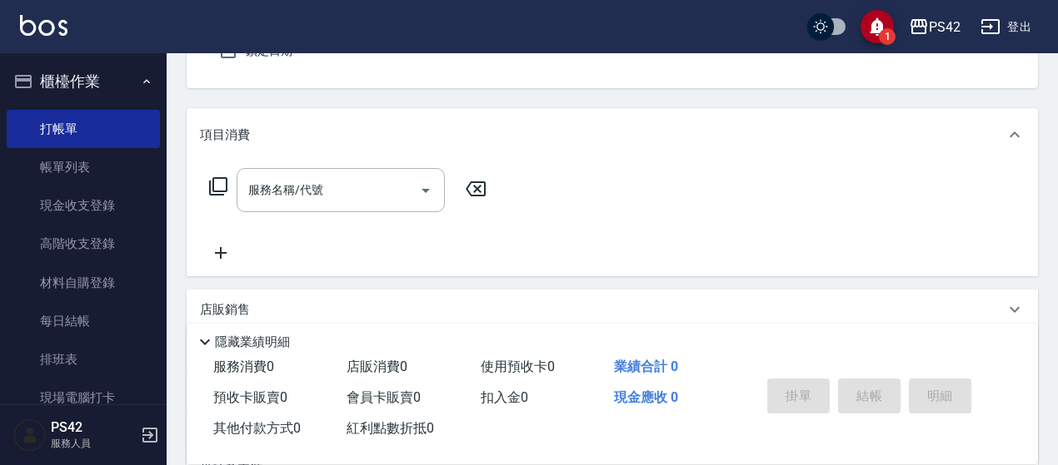
click at [143, 80] on icon "button" at bounding box center [146, 81] width 13 height 13
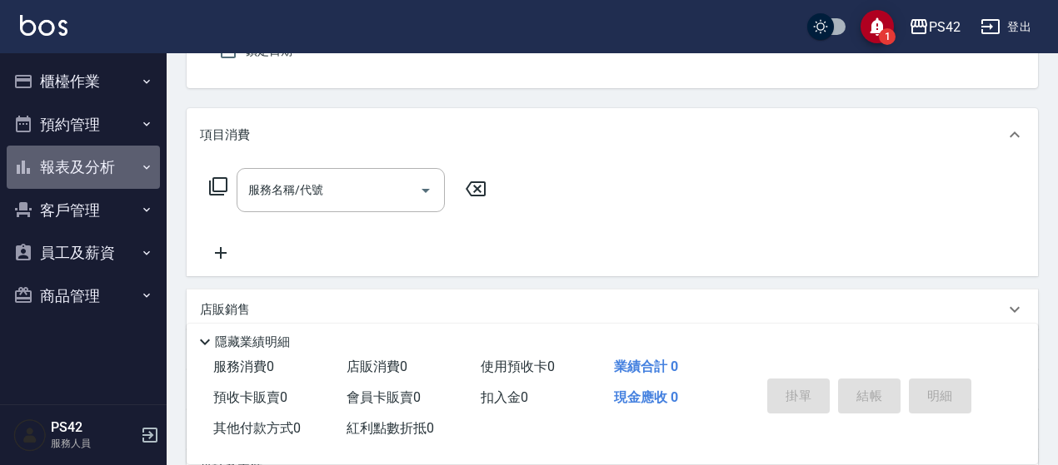
click at [75, 169] on button "報表及分析" at bounding box center [83, 167] width 153 height 43
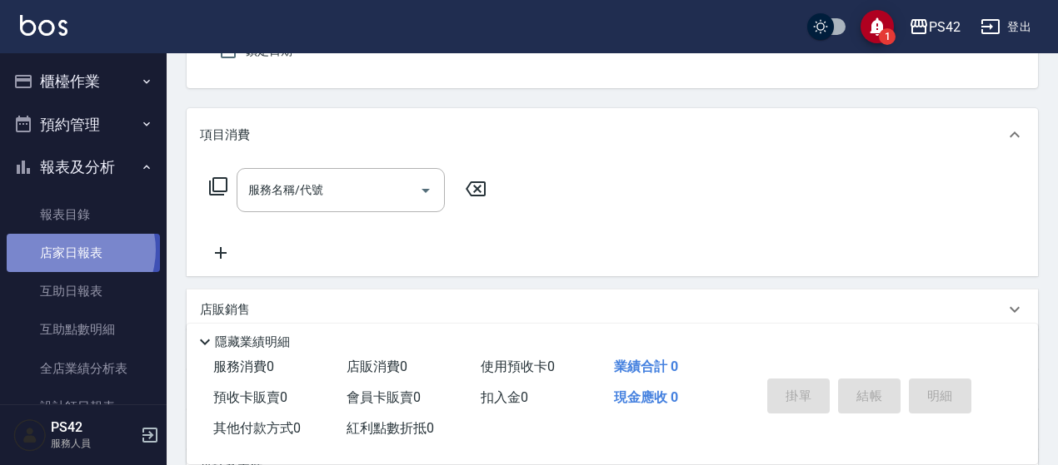
click at [71, 251] on link "店家日報表" at bounding box center [83, 253] width 153 height 38
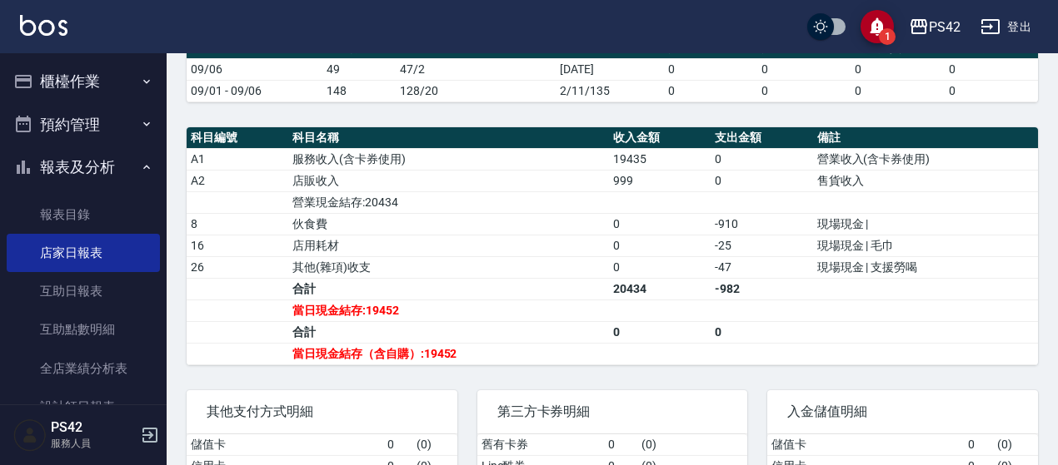
scroll to position [500, 0]
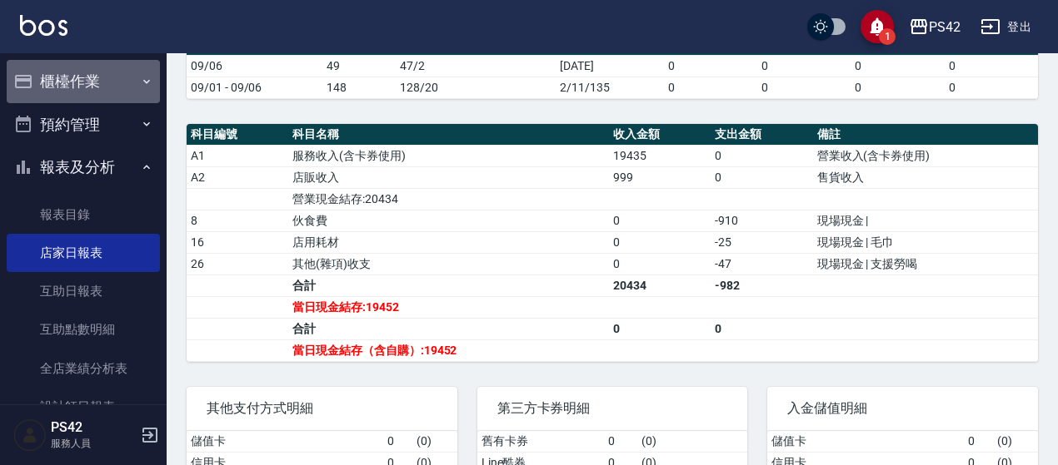
click at [109, 63] on button "櫃檯作業" at bounding box center [83, 81] width 153 height 43
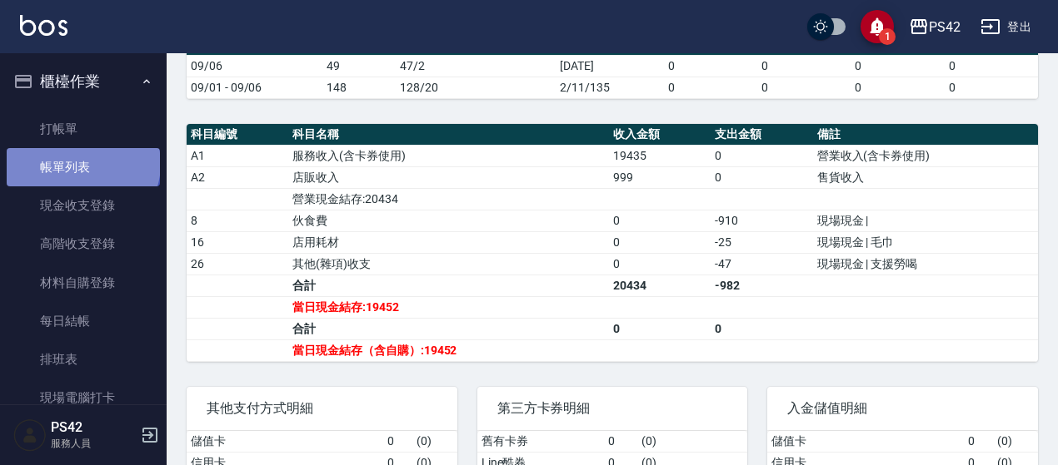
click at [82, 164] on link "帳單列表" at bounding box center [83, 167] width 153 height 38
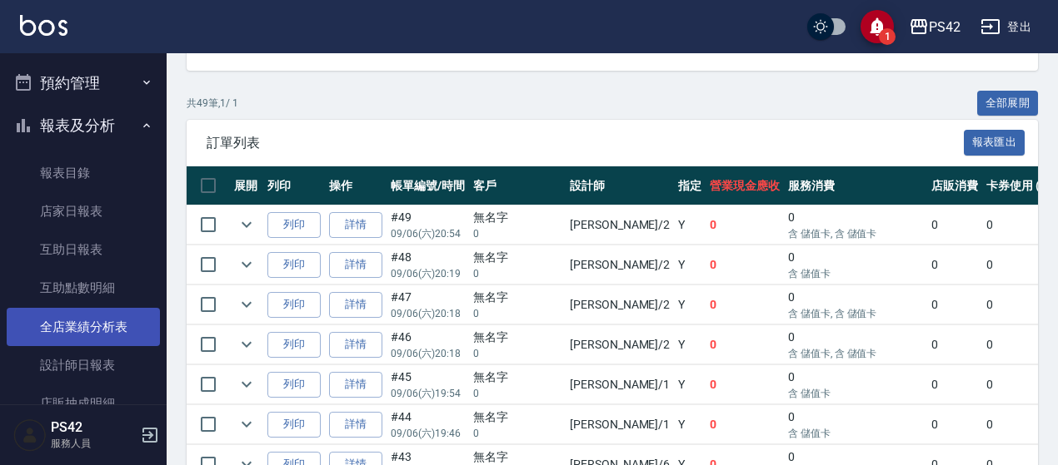
scroll to position [416, 0]
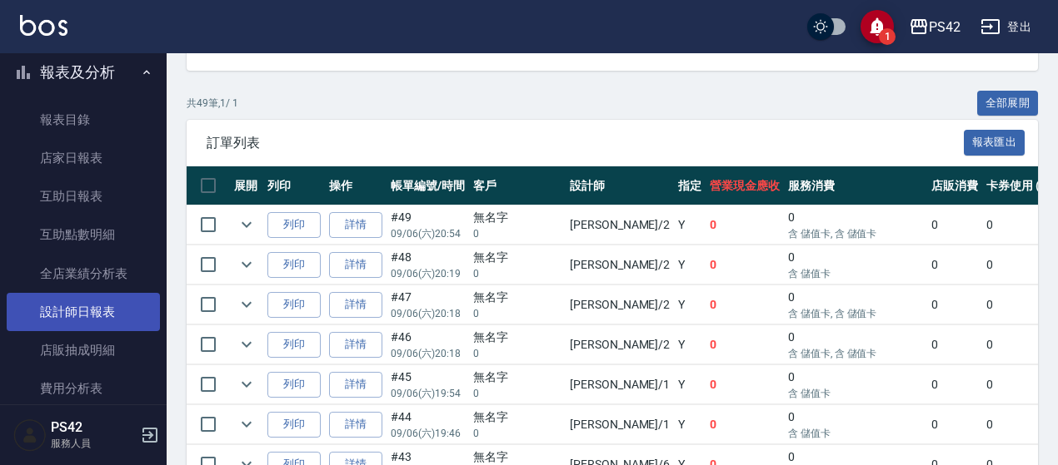
click at [88, 314] on link "設計師日報表" at bounding box center [83, 312] width 153 height 38
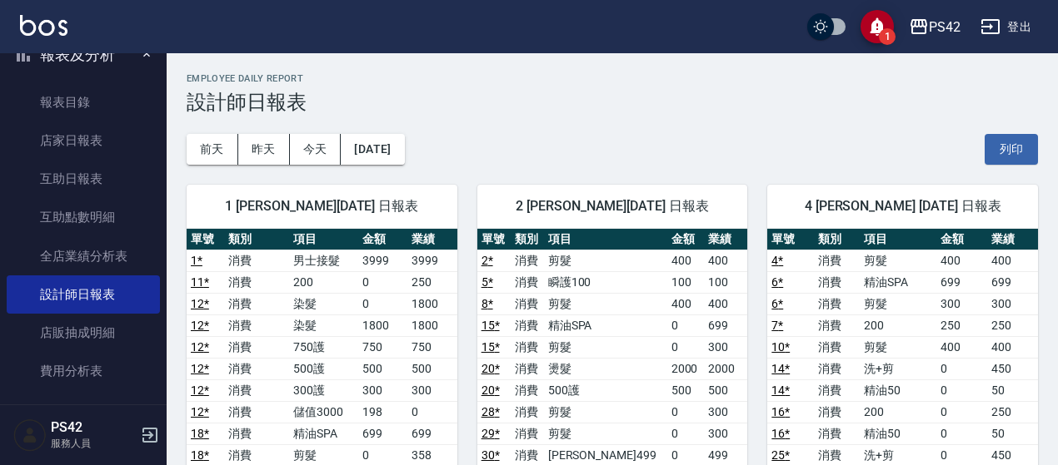
scroll to position [325, 0]
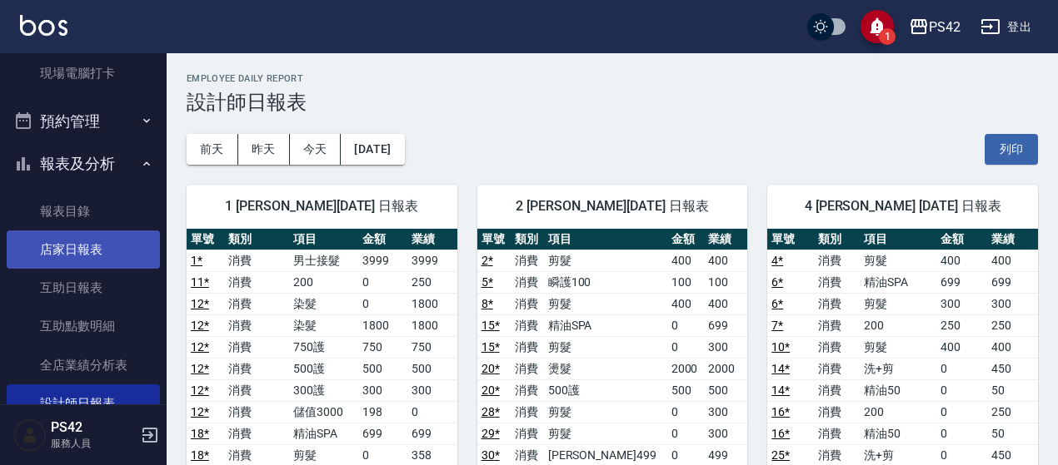
click at [100, 259] on link "店家日報表" at bounding box center [83, 250] width 153 height 38
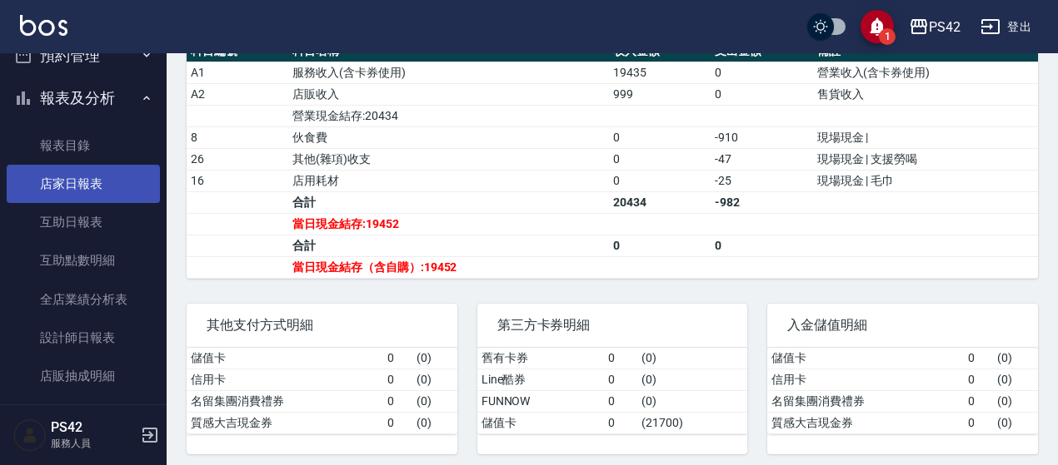
scroll to position [491, 0]
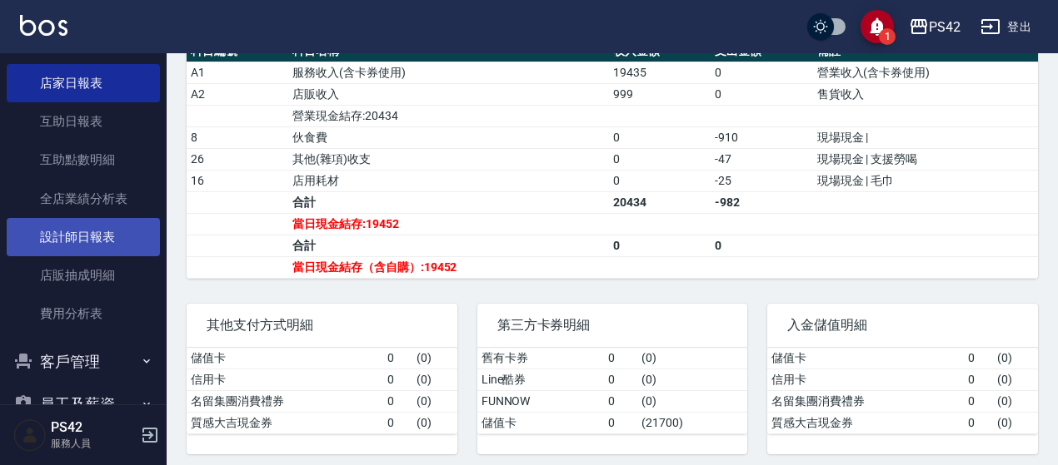
click at [62, 223] on link "設計師日報表" at bounding box center [83, 237] width 153 height 38
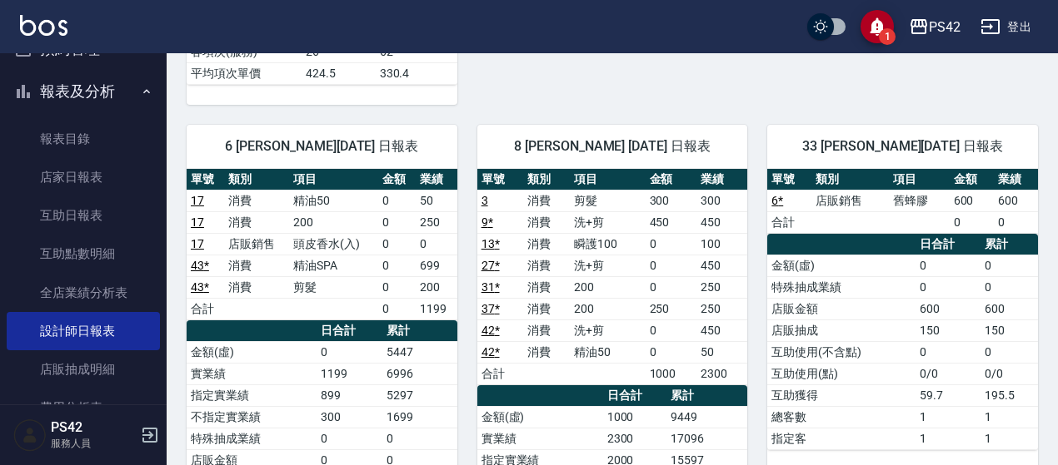
scroll to position [241, 0]
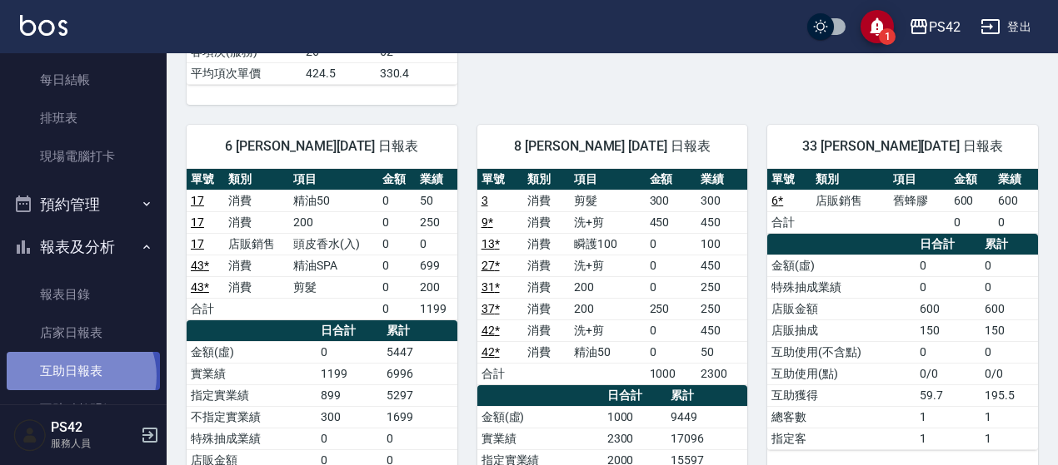
click at [79, 376] on link "互助日報表" at bounding box center [83, 371] width 153 height 38
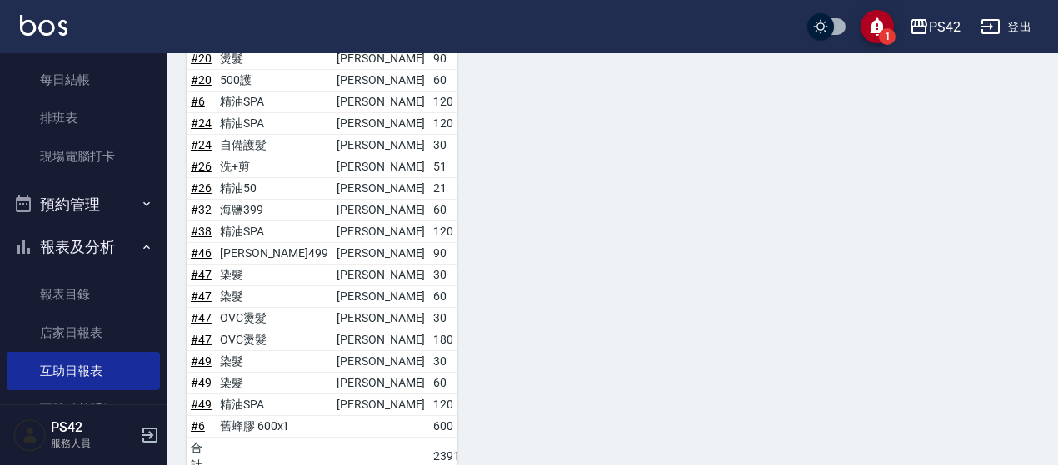
scroll to position [1781, 0]
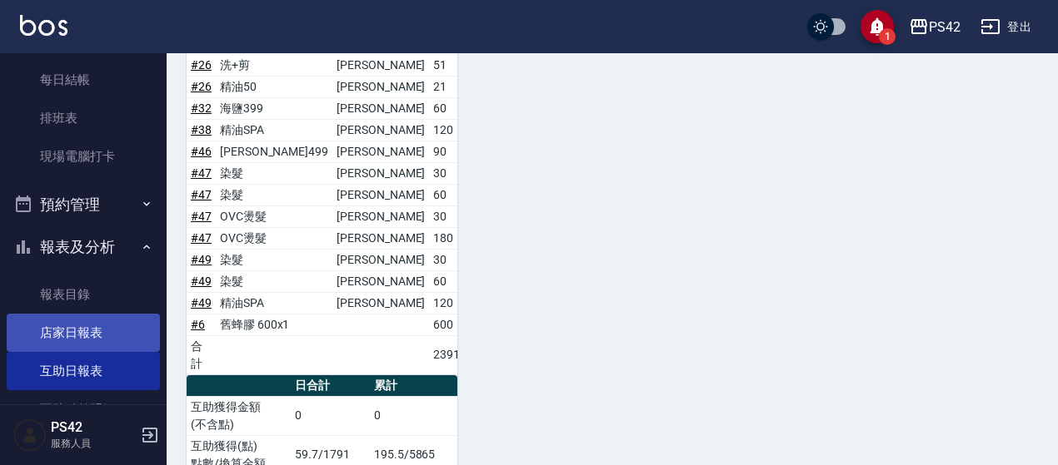
click at [99, 321] on link "店家日報表" at bounding box center [83, 333] width 153 height 38
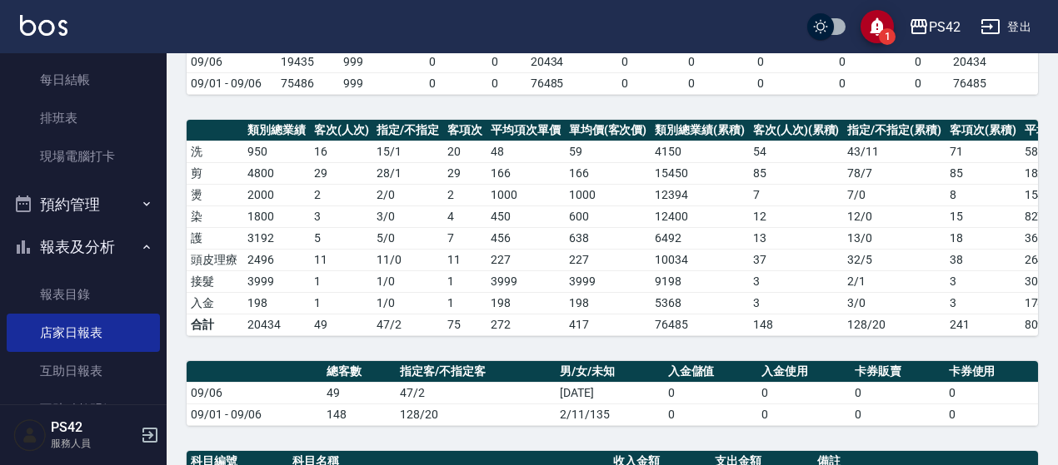
scroll to position [167, 0]
